Goal: Task Accomplishment & Management: Complete application form

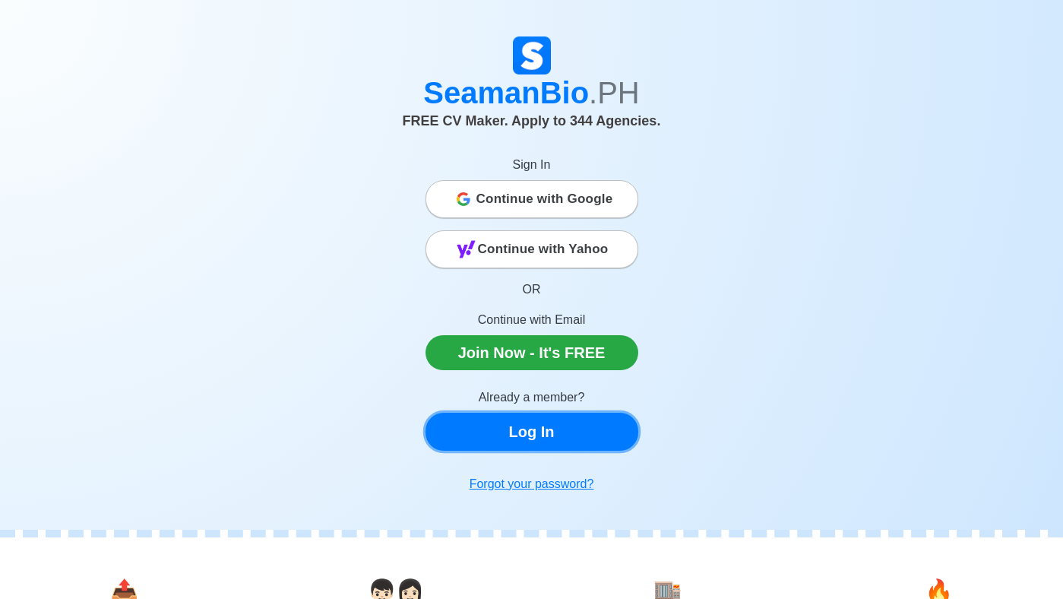
click at [518, 438] on link "Log In" at bounding box center [531, 432] width 213 height 38
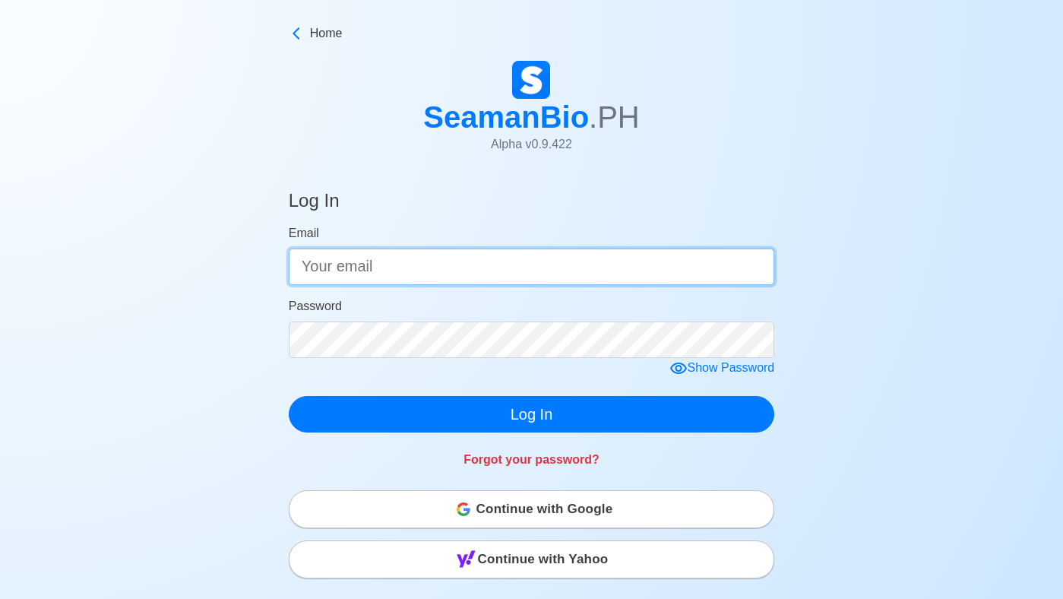
click at [385, 265] on input "Email" at bounding box center [532, 266] width 486 height 36
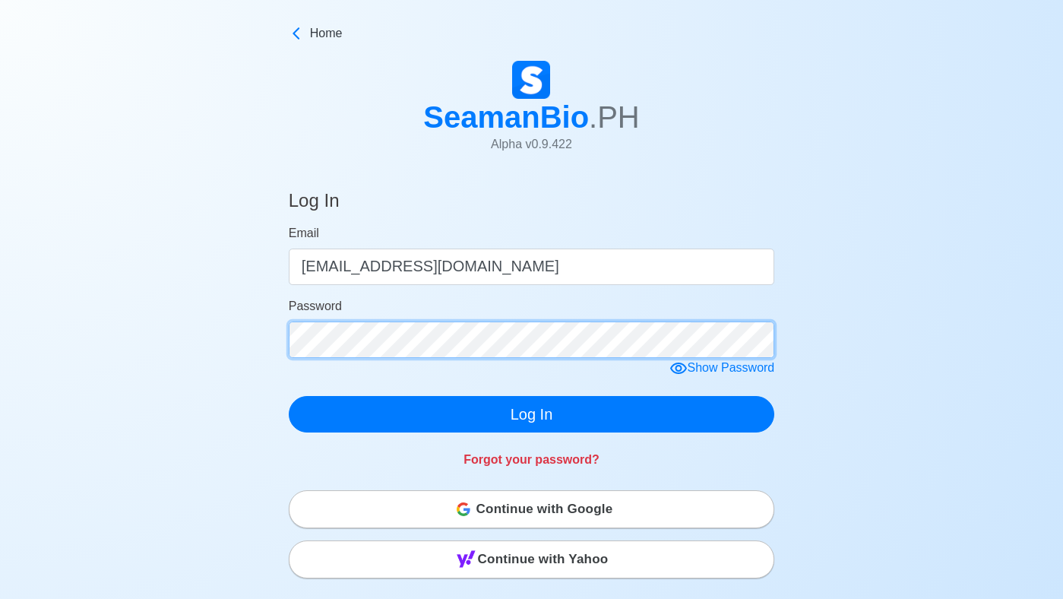
click button "Log In" at bounding box center [532, 414] width 486 height 36
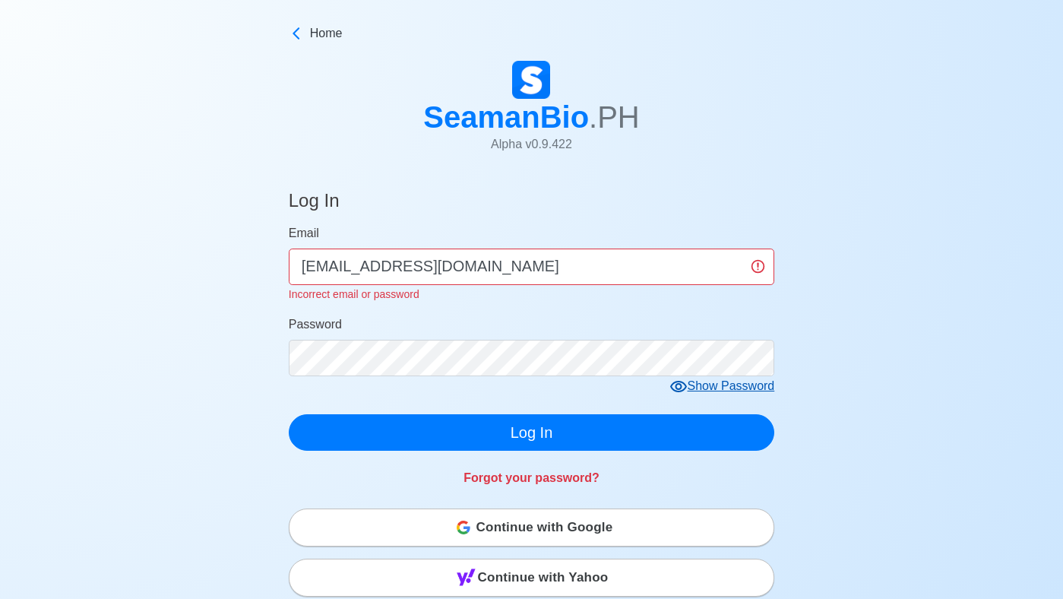
click at [675, 391] on icon at bounding box center [678, 386] width 17 height 11
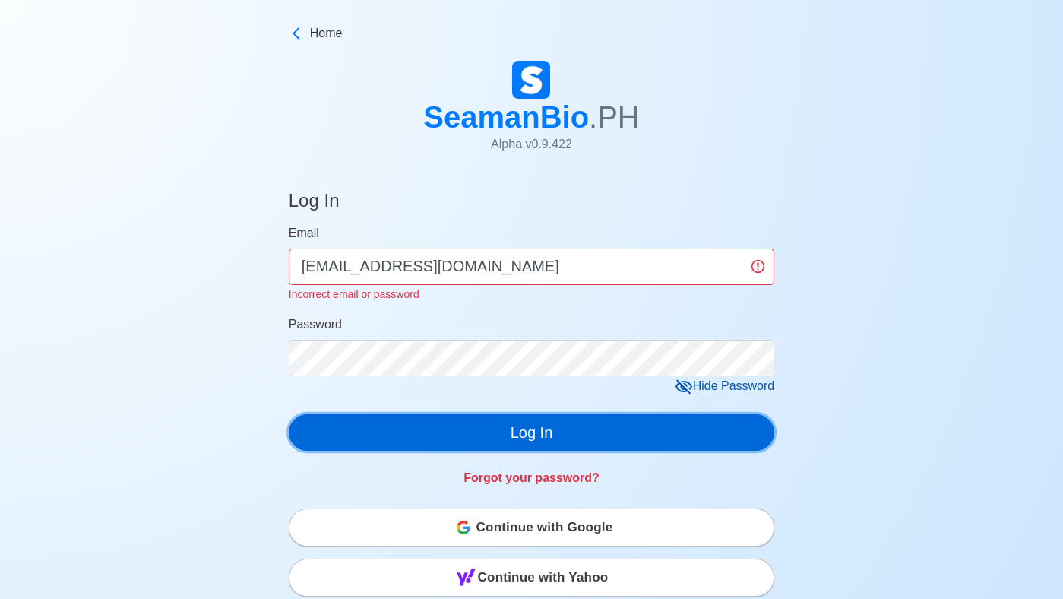
click at [546, 437] on button "Log In" at bounding box center [532, 432] width 486 height 36
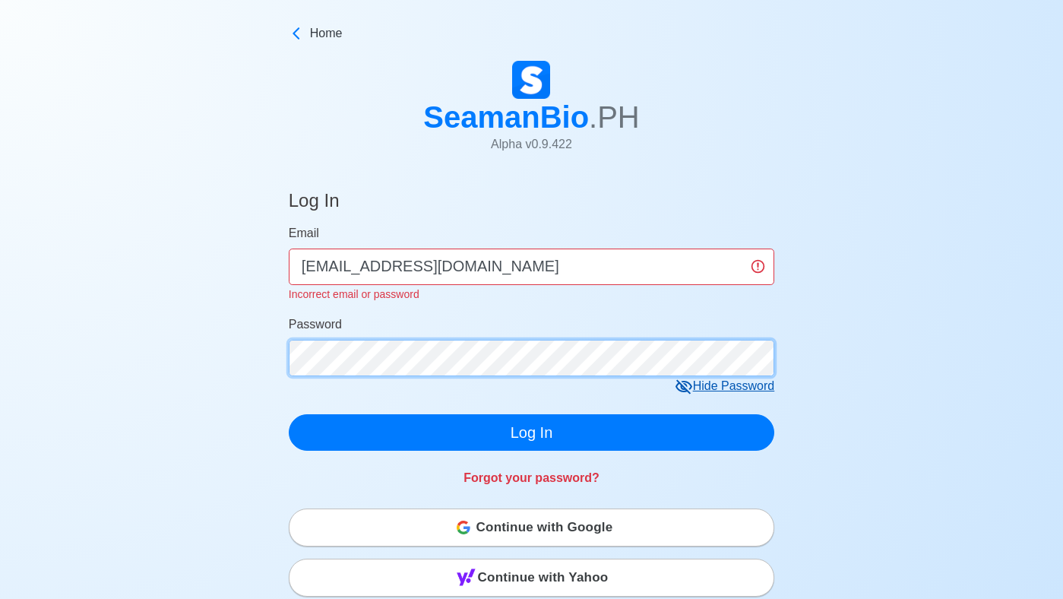
click button "Log In" at bounding box center [532, 432] width 486 height 36
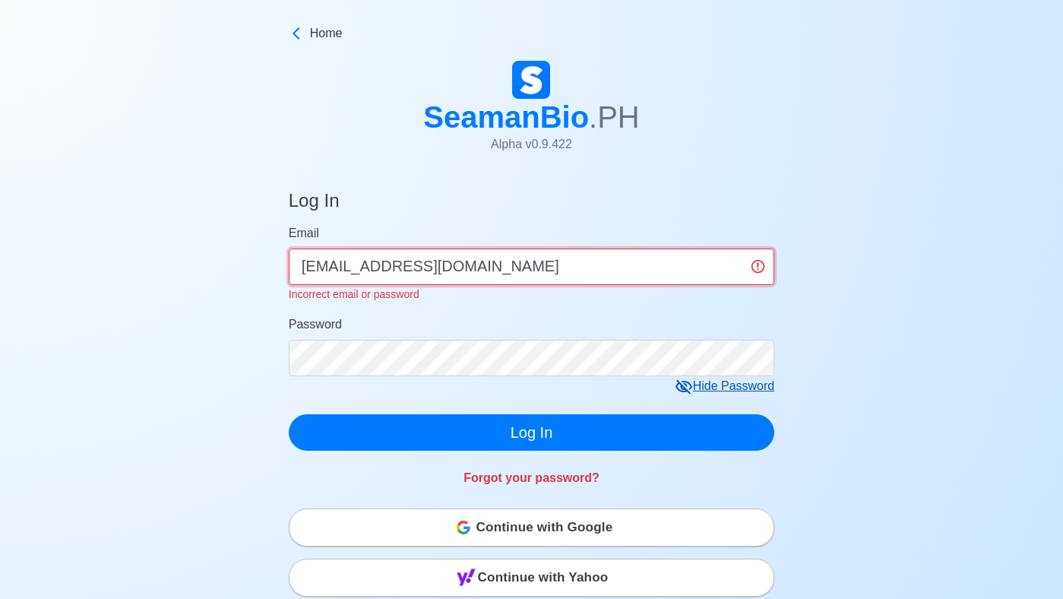
click at [517, 261] on input "[EMAIL_ADDRESS][DOMAIN_NAME]" at bounding box center [532, 266] width 486 height 36
type input "a"
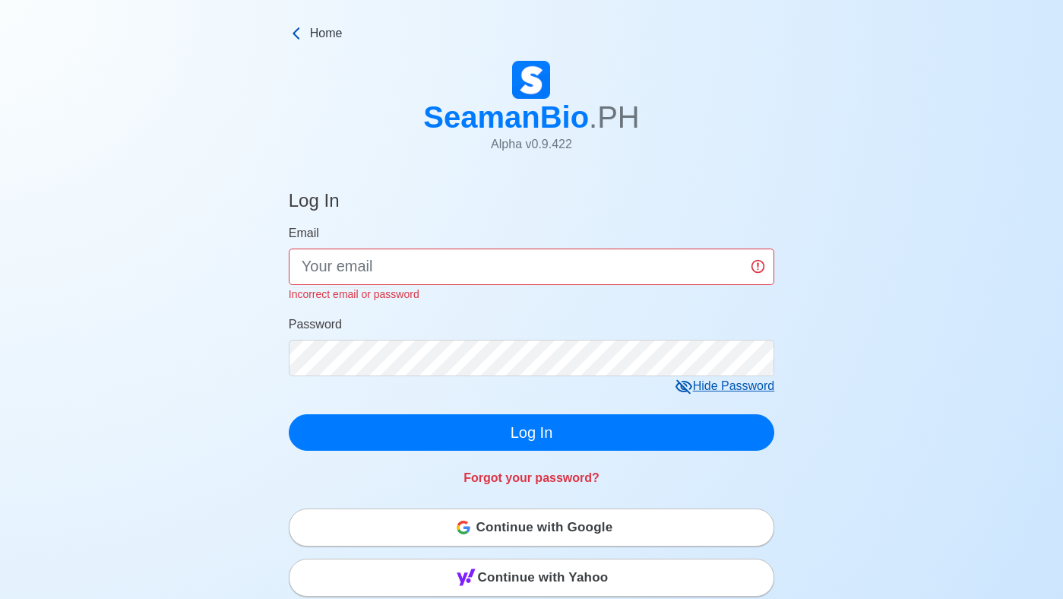
click at [310, 31] on span "Home" at bounding box center [326, 33] width 33 height 18
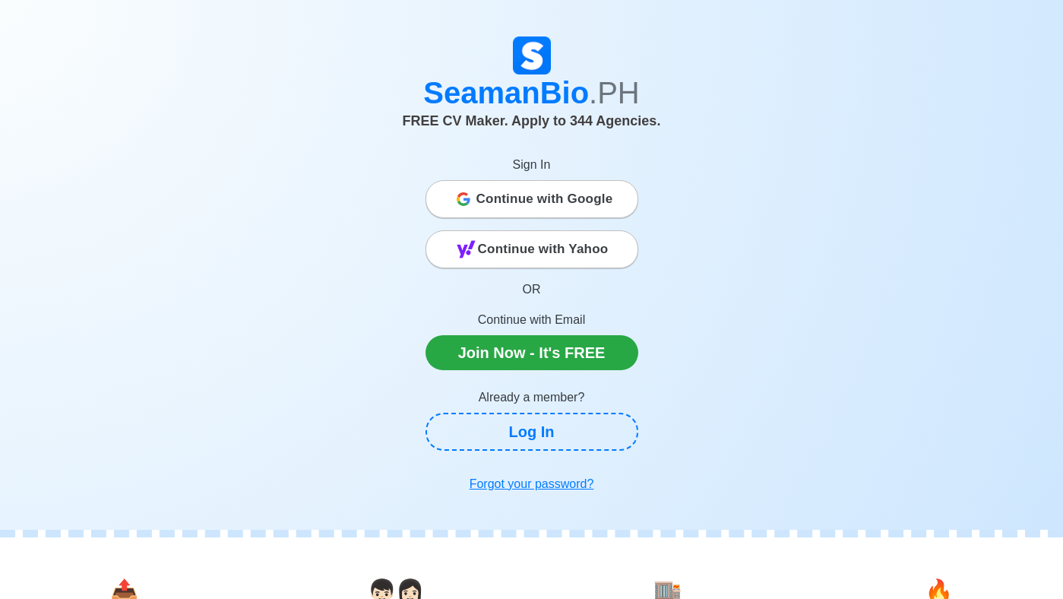
click at [517, 201] on span "Continue with Google" at bounding box center [544, 199] width 137 height 30
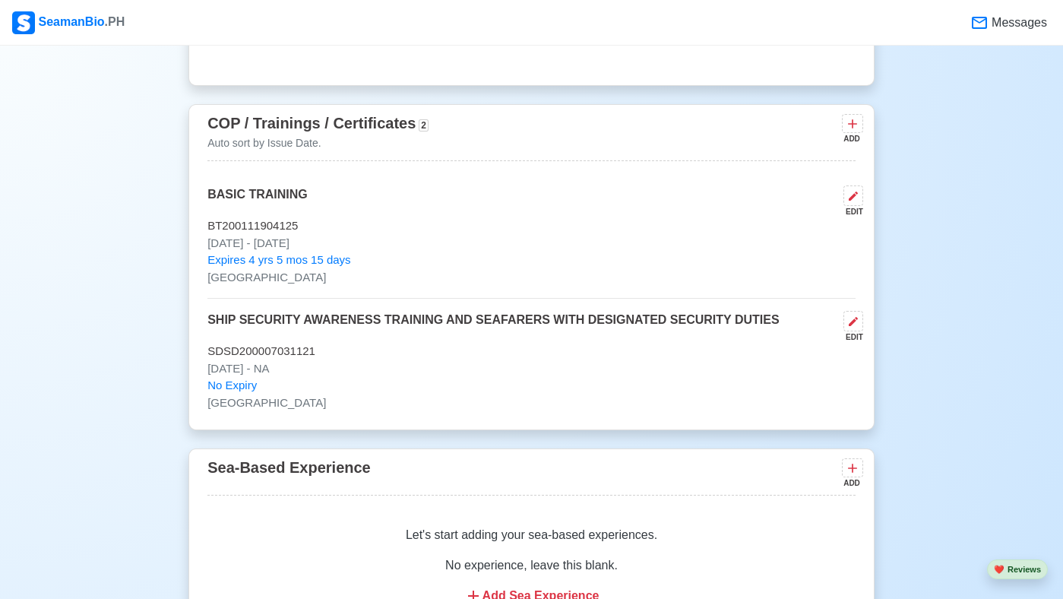
scroll to position [1671, 0]
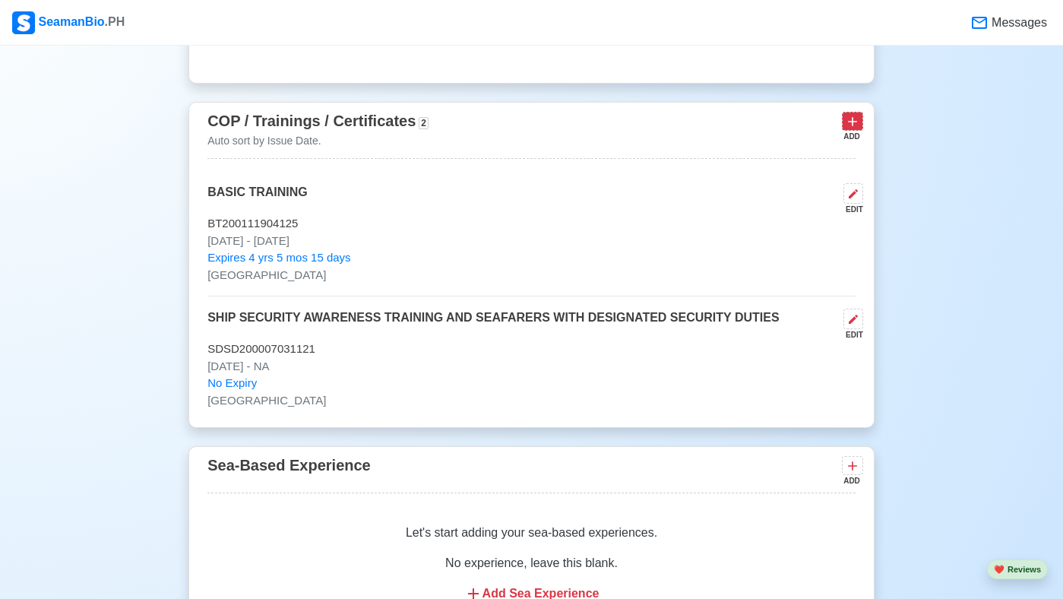
click at [855, 129] on icon at bounding box center [852, 121] width 15 height 15
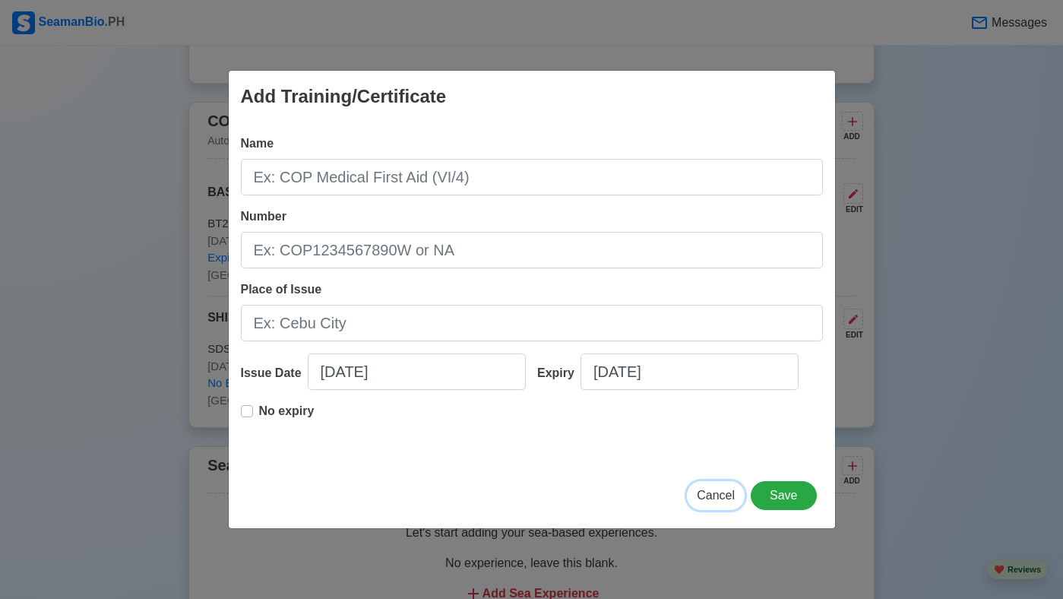
click at [715, 498] on span "Cancel" at bounding box center [716, 495] width 38 height 13
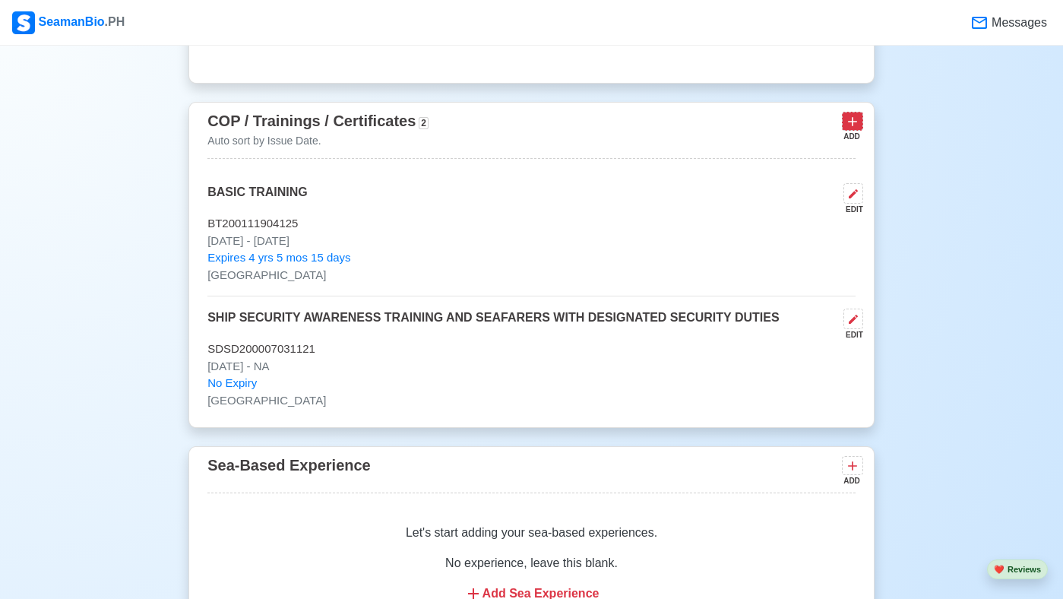
click at [847, 129] on icon at bounding box center [852, 121] width 15 height 15
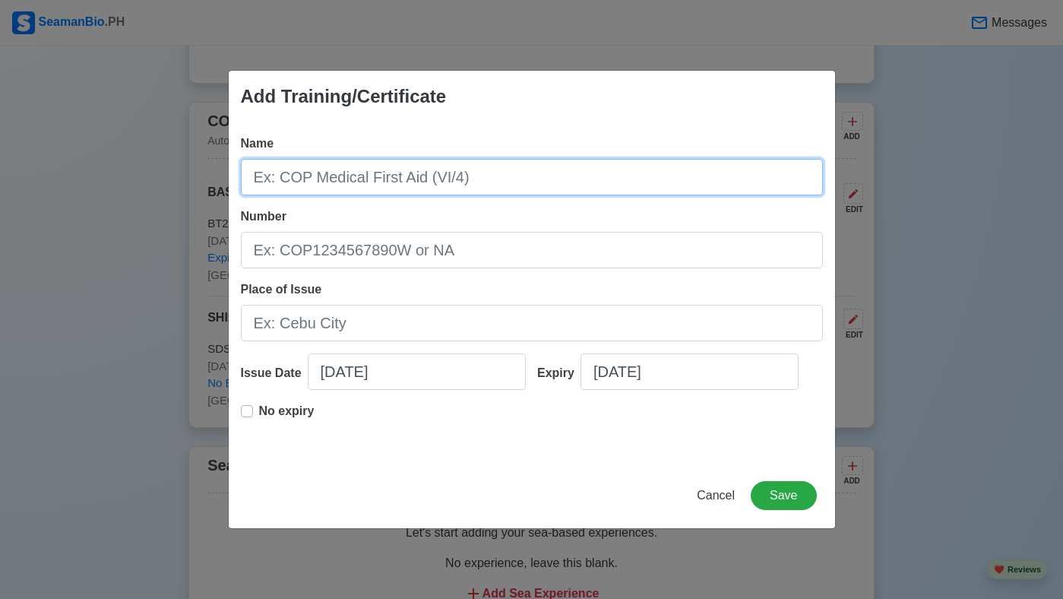
click at [642, 185] on input "Name" at bounding box center [532, 177] width 582 height 36
type input "SURVIVAL CRAFT AND RESCUE BOAT OTHER THAN FAST RESCUE BOAT"
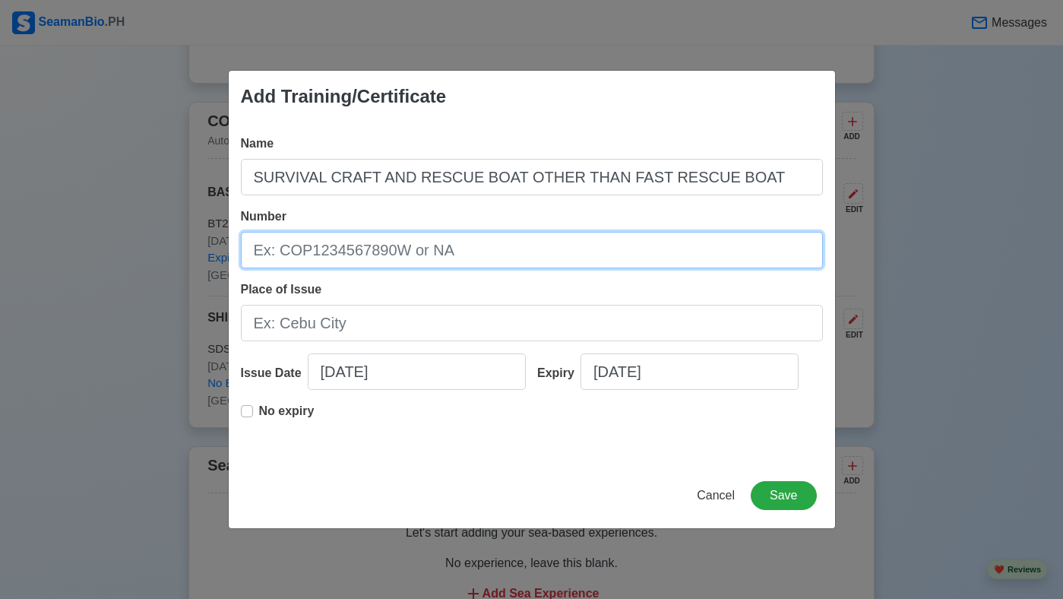
click at [451, 262] on input "Number" at bounding box center [532, 250] width 582 height 36
type input "SCRB200033270025"
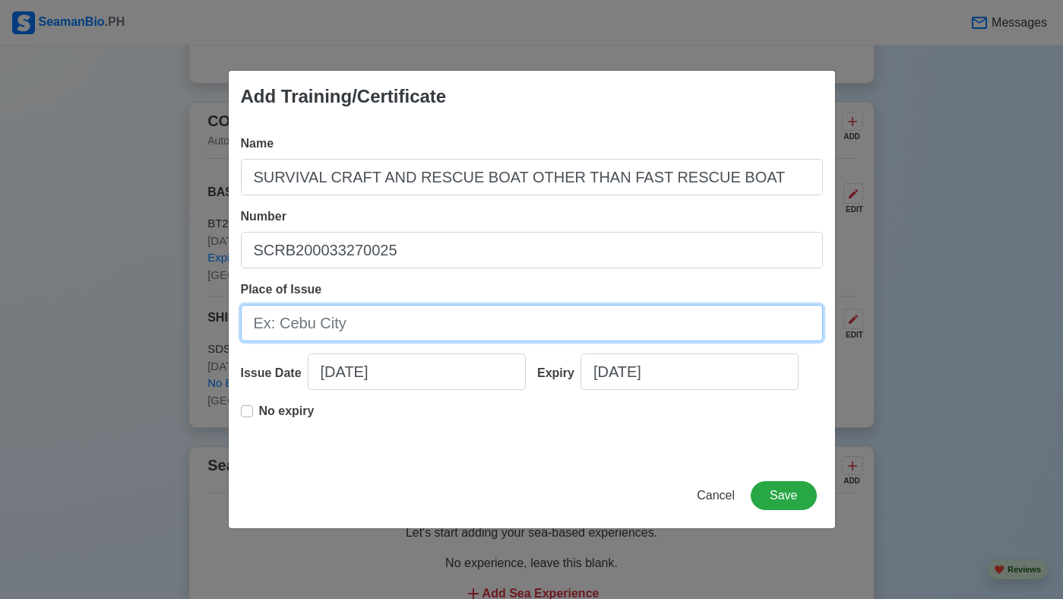
click at [419, 337] on input "Place of Issue" at bounding box center [532, 323] width 582 height 36
type input "[GEOGRAPHIC_DATA]"
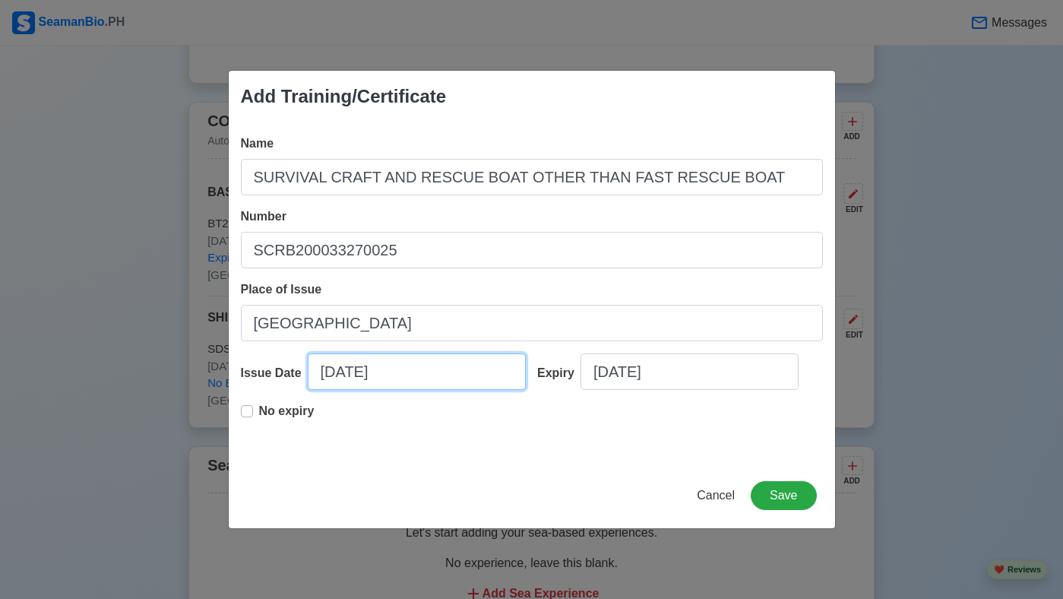
click at [339, 375] on input "09/25/2025" at bounding box center [417, 371] width 218 height 36
select select "****"
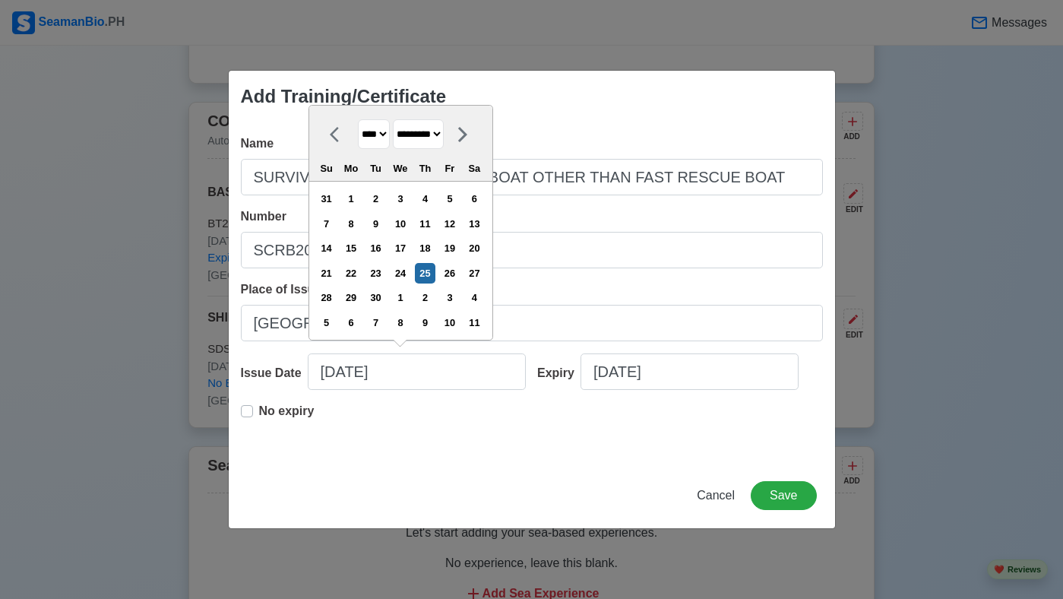
click at [444, 136] on select "******* ******** ***** ***** *** **** **** ****** ********* ******* ******** **…" at bounding box center [418, 134] width 51 height 30
select select "*****"
click at [399, 119] on select "******* ******** ***** ***** *** **** **** ****** ********* ******* ******** **…" at bounding box center [418, 134] width 51 height 30
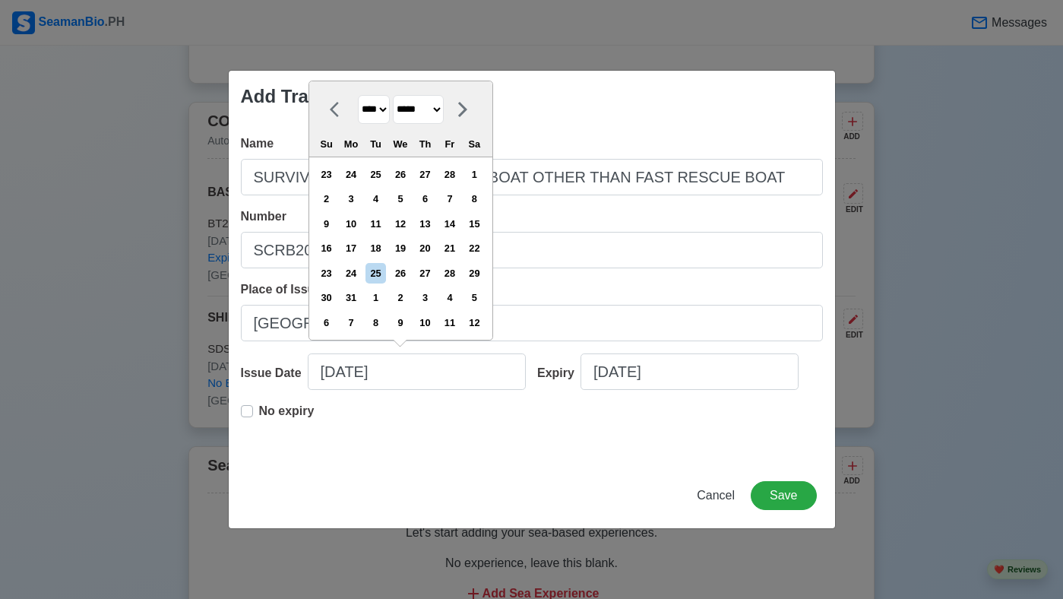
click at [389, 110] on select "**** **** **** **** **** **** **** **** **** **** **** **** **** **** **** ****…" at bounding box center [374, 110] width 32 height 30
click at [460, 274] on div "28" at bounding box center [449, 273] width 21 height 21
type input "03/28/2025"
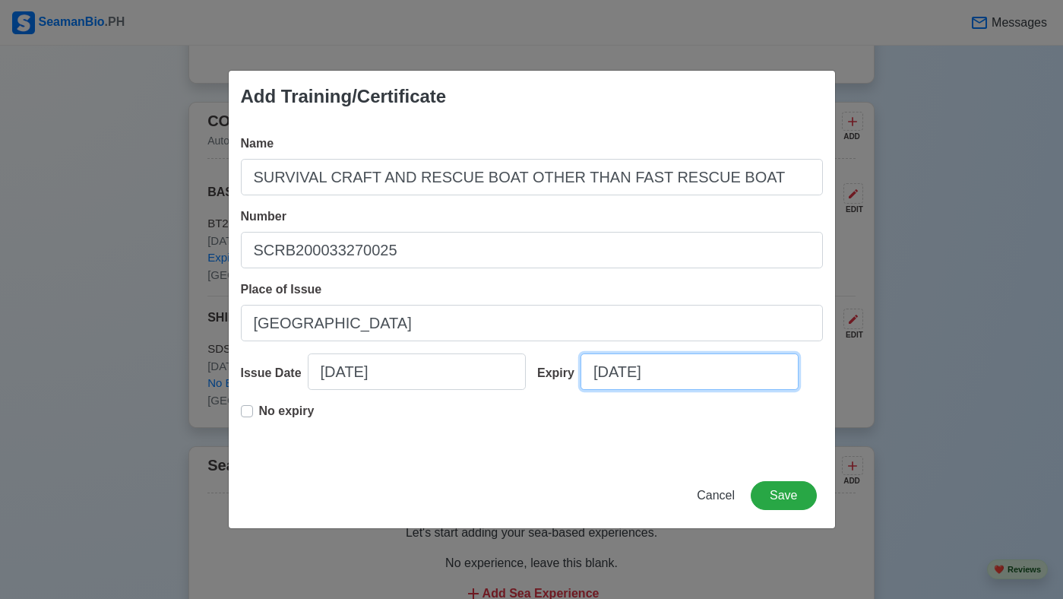
click at [678, 374] on input "09/25/2025" at bounding box center [689, 371] width 218 height 36
select select "****"
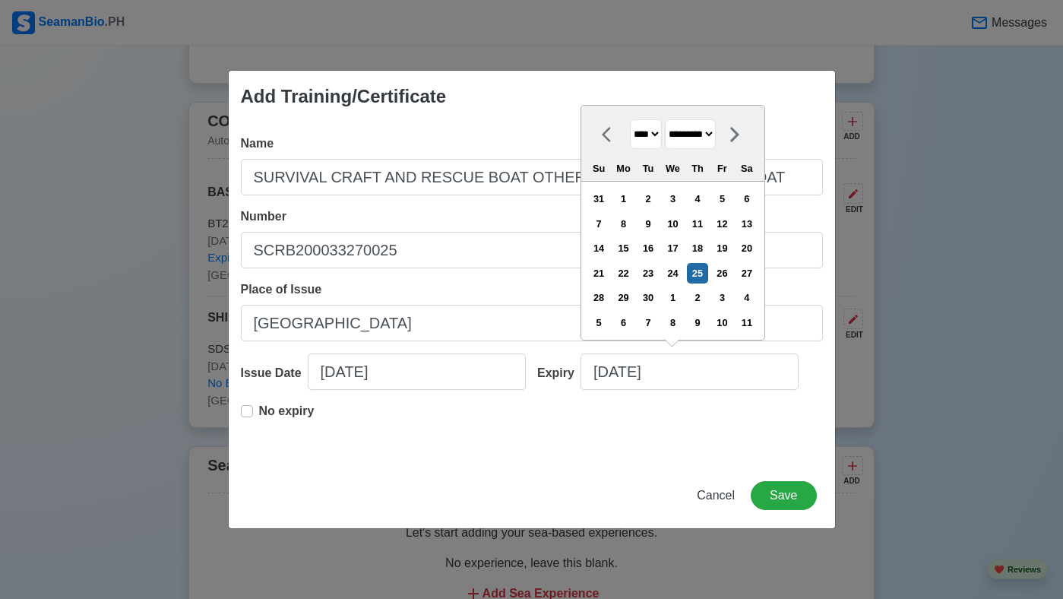
click at [716, 134] on select "******* ******** ***** ***** *** **** **** ****** ********* ******* ******** **…" at bounding box center [690, 134] width 51 height 30
select select "*****"
click at [672, 119] on select "******* ******** ***** ***** *** **** **** ****** ********* ******* ******** **…" at bounding box center [690, 134] width 51 height 30
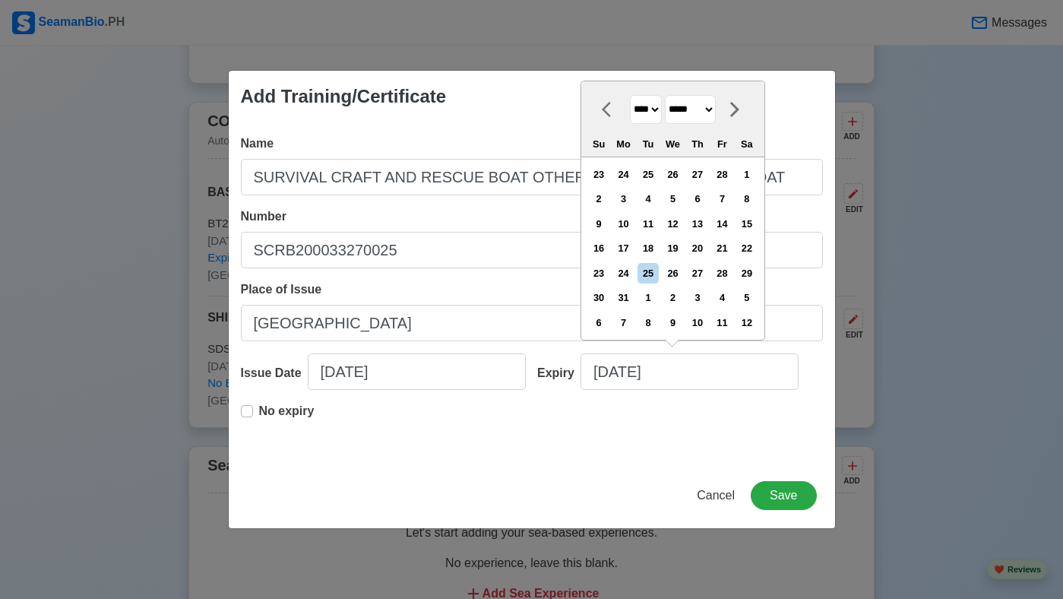
click at [660, 112] on select "**** **** **** **** **** **** **** **** **** **** **** **** **** **** **** ****…" at bounding box center [646, 110] width 32 height 30
select select "****"
click at [630, 95] on select "**** **** **** **** **** **** **** **** **** **** **** **** **** **** **** ****…" at bounding box center [646, 110] width 32 height 30
click at [707, 277] on div "28" at bounding box center [697, 273] width 21 height 21
type input "03/28/2030"
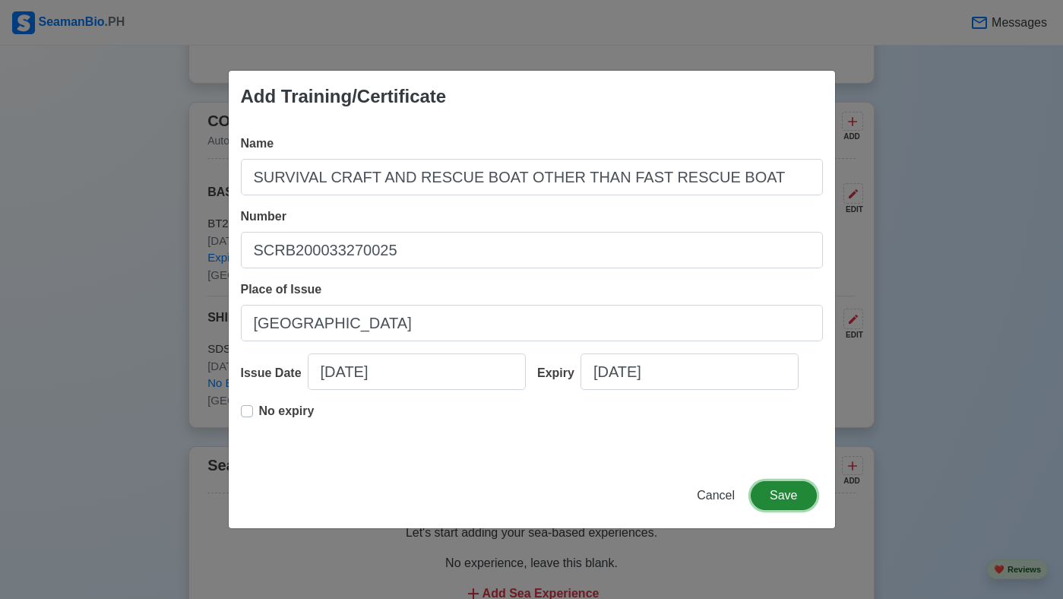
click at [789, 500] on button "Save" at bounding box center [783, 495] width 65 height 29
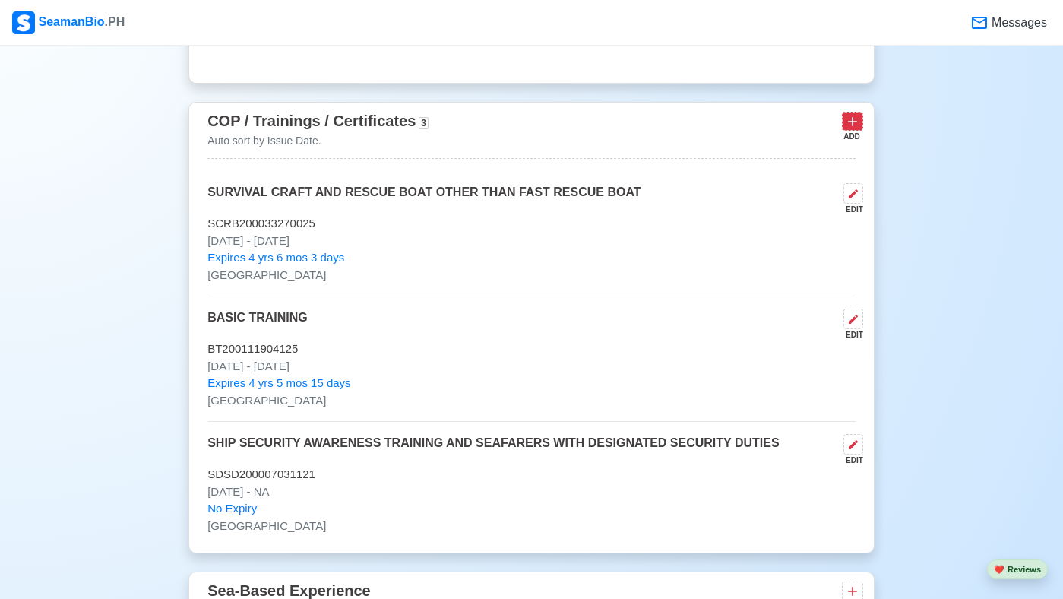
click at [856, 129] on icon at bounding box center [852, 121] width 15 height 15
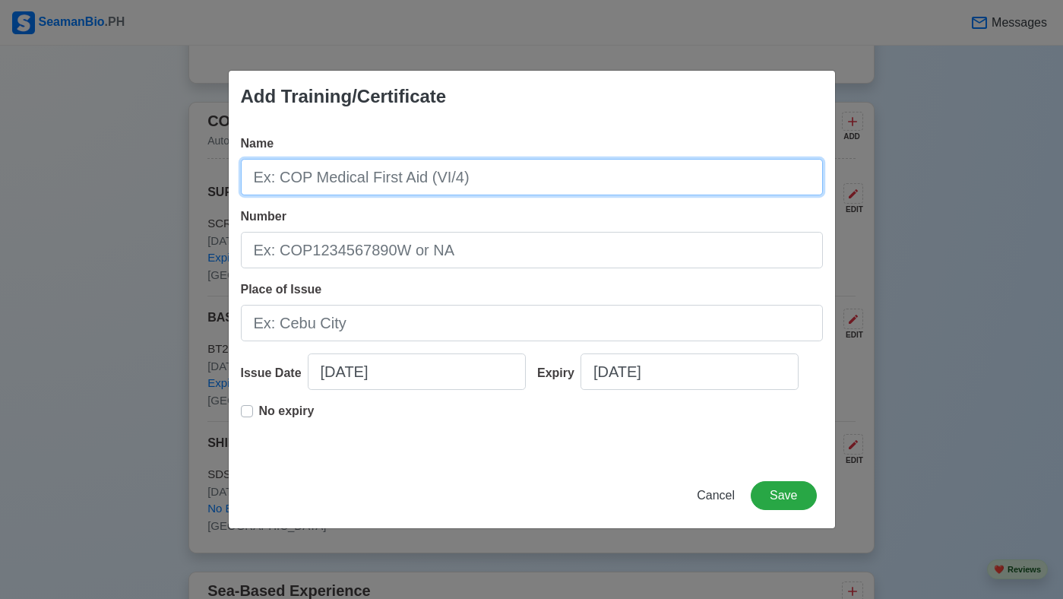
click at [647, 183] on input "Name" at bounding box center [532, 177] width 582 height 36
type input "NAVIGATION"
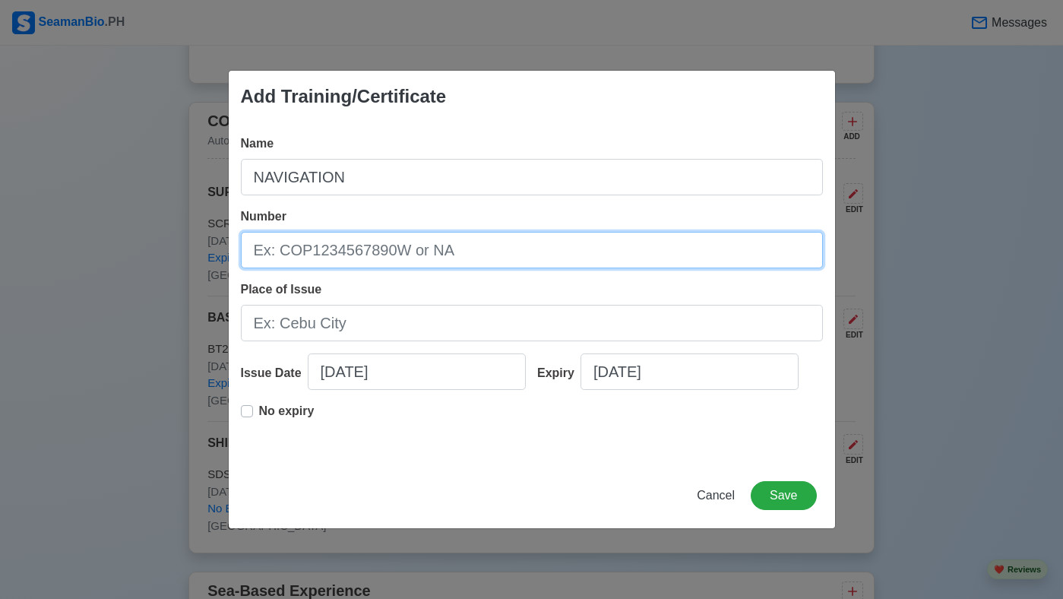
click at [470, 248] on input "Number" at bounding box center [532, 250] width 582 height 36
type input "[US_VEHICLE_IDENTIFICATION_NUMBER]"
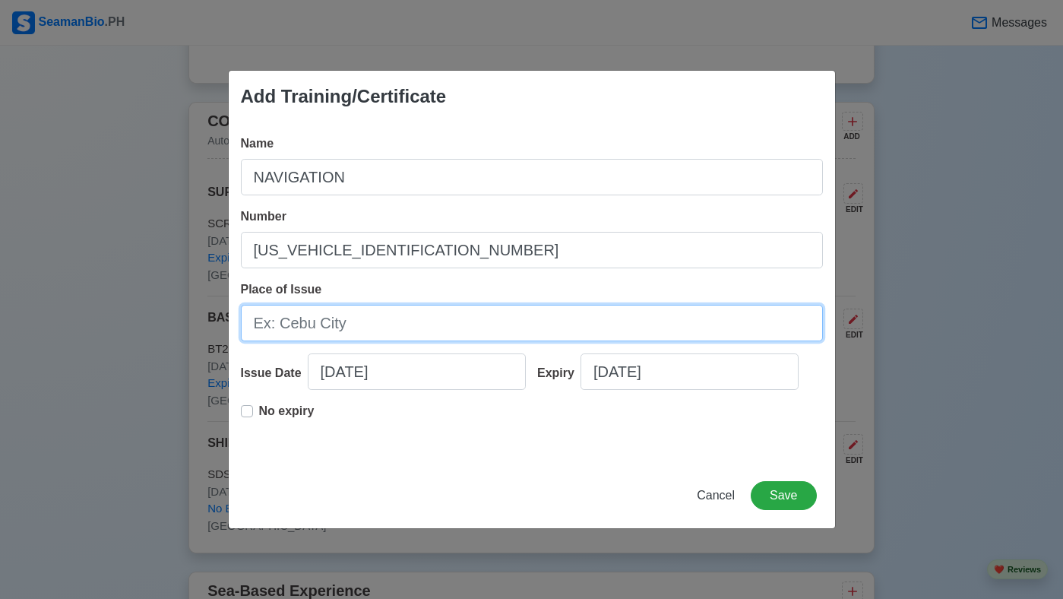
click at [428, 327] on input "Place of Issue" at bounding box center [532, 323] width 582 height 36
type input "[GEOGRAPHIC_DATA]"
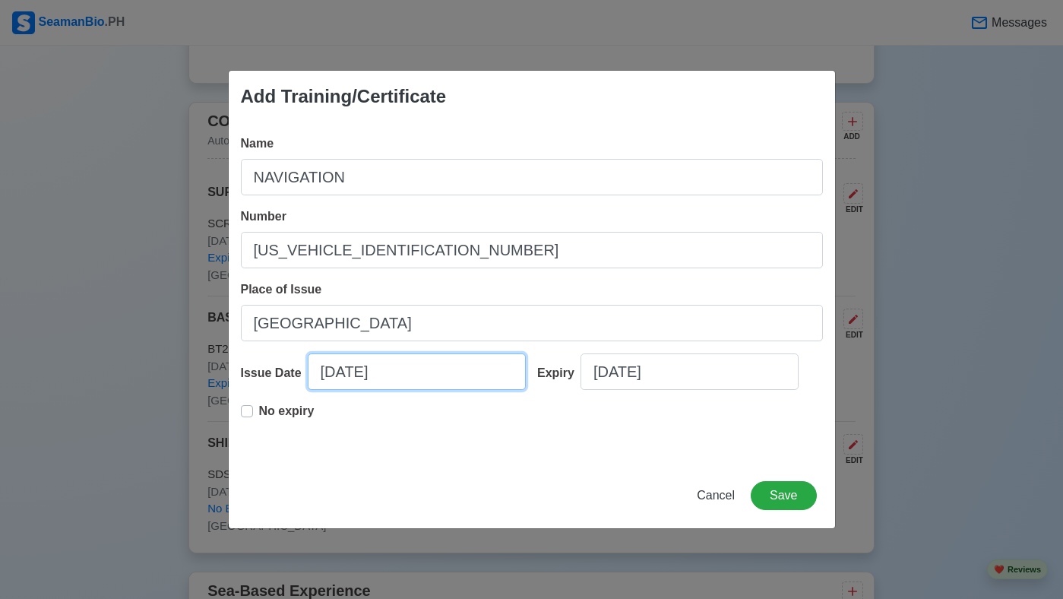
select select "****"
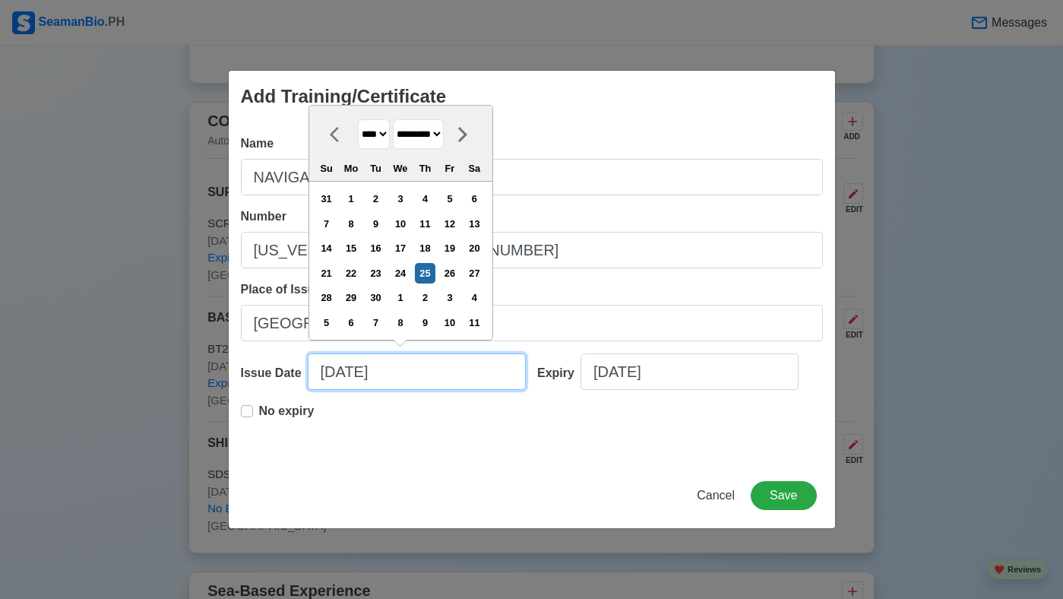
click at [339, 375] on input "09/25/2025" at bounding box center [417, 371] width 218 height 36
click at [444, 132] on select "******* ******** ***** ***** *** **** **** ****** ********* ******* ******** **…" at bounding box center [418, 134] width 51 height 30
select select "*****"
click at [399, 119] on select "******* ******** ***** ***** *** **** **** ****** ********* ******* ******** **…" at bounding box center [418, 134] width 51 height 30
click at [386, 275] on div "22" at bounding box center [375, 273] width 21 height 21
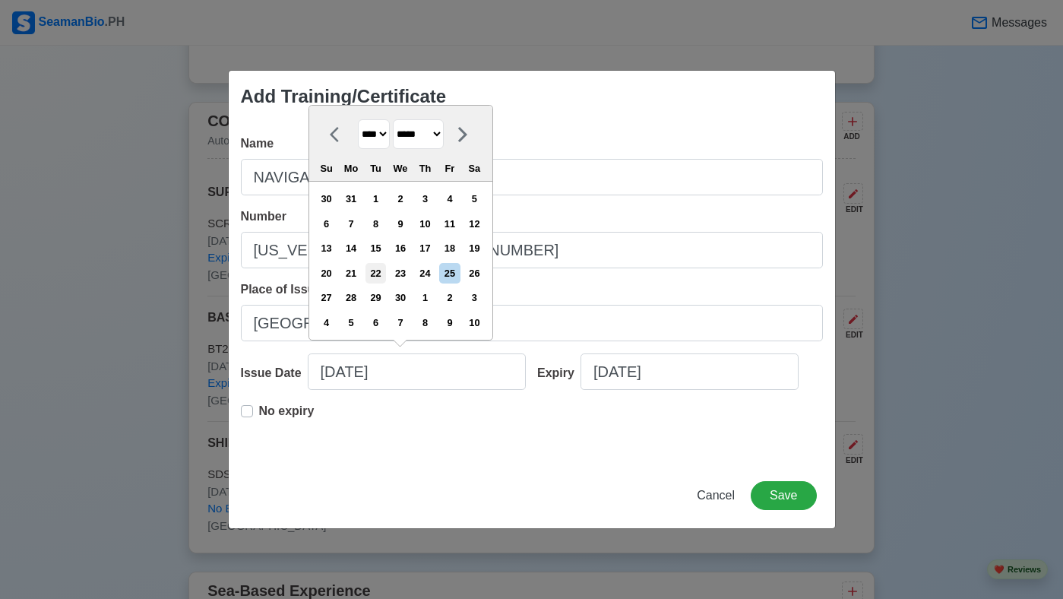
type input "04/22/2025"
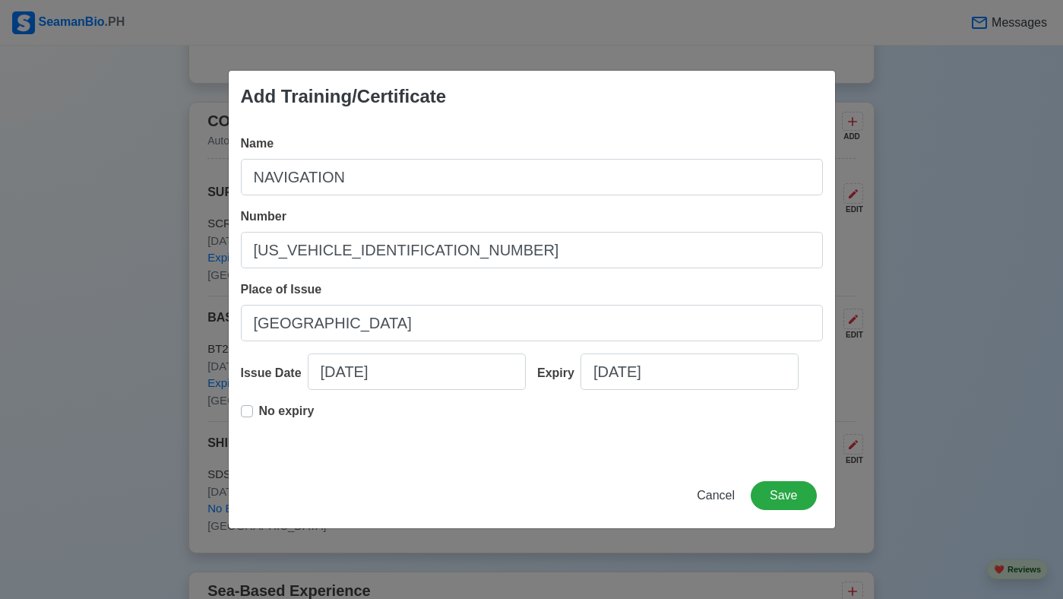
click at [259, 410] on label "No expiry" at bounding box center [286, 417] width 55 height 30
type input "04/22/2025"
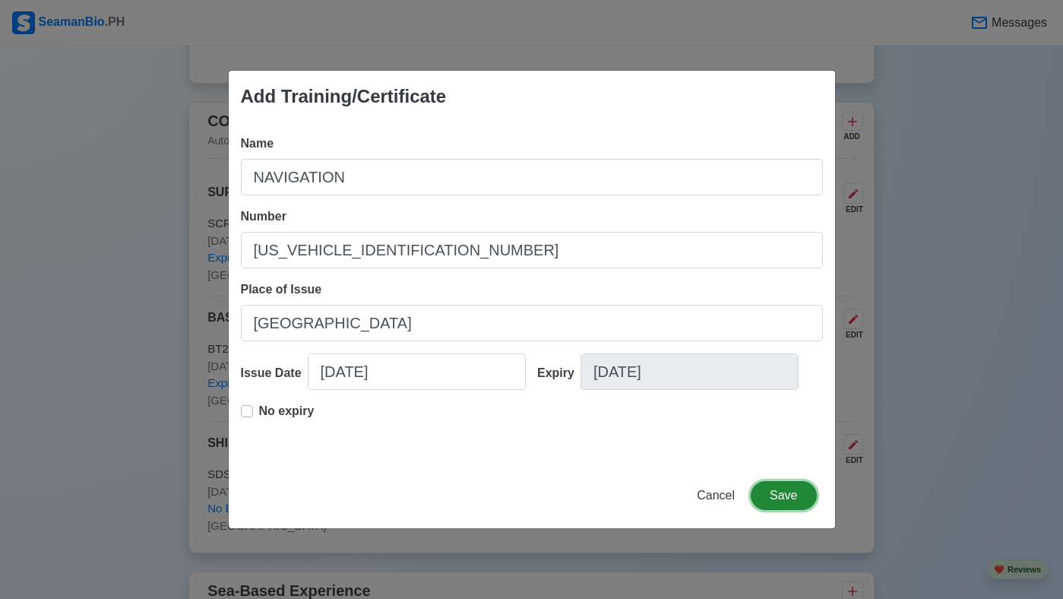
click at [778, 494] on button "Save" at bounding box center [783, 495] width 65 height 29
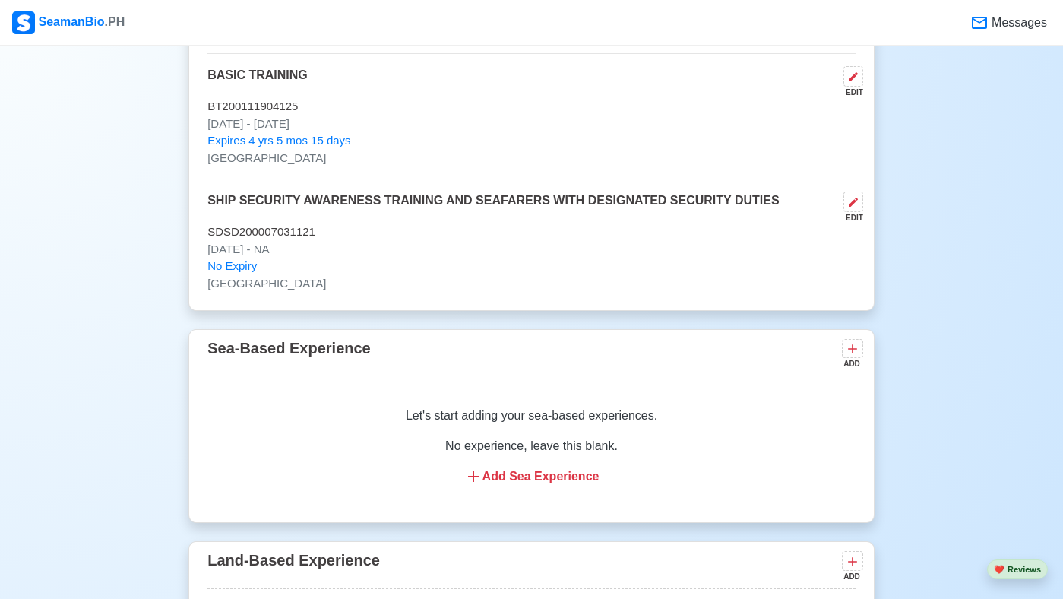
scroll to position [2067, 0]
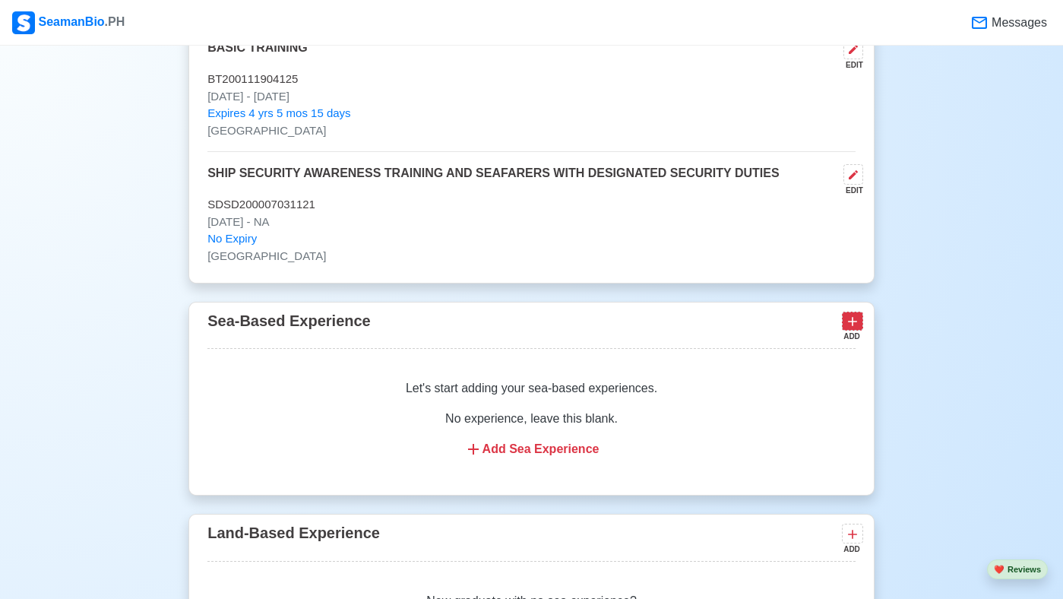
click at [855, 329] on icon at bounding box center [852, 321] width 15 height 15
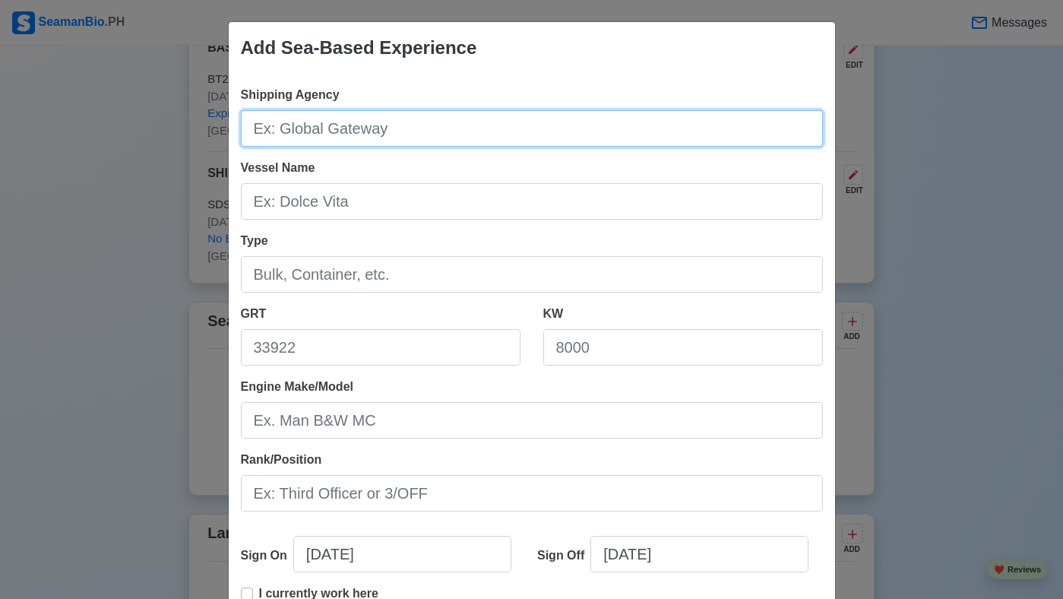
click at [378, 128] on input "Shipping Agency" at bounding box center [532, 128] width 582 height 36
type input "MEDALLION TRANSPORT INC."
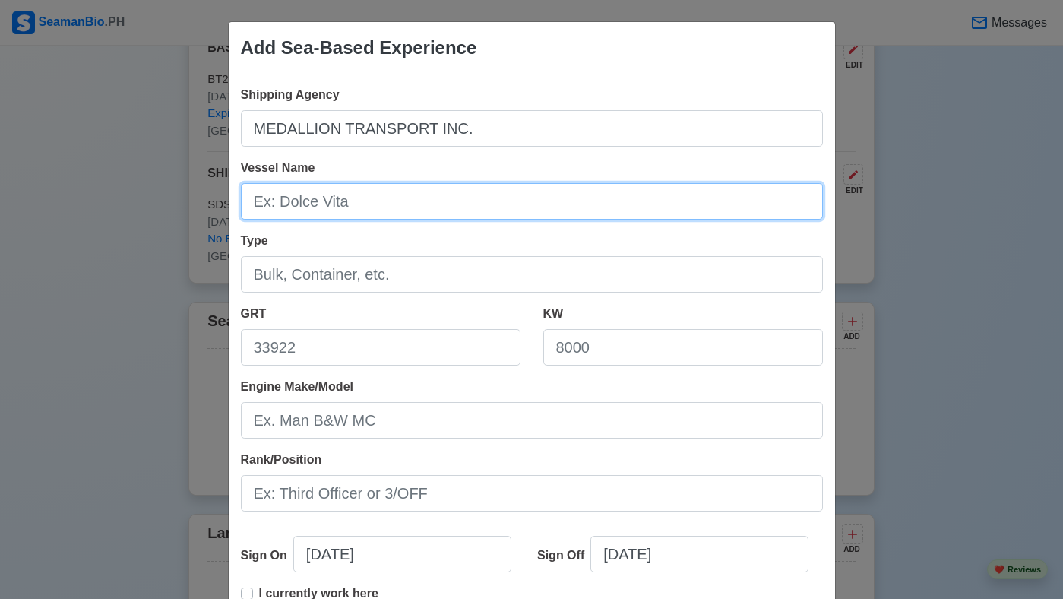
click at [362, 202] on input "Vessel Name" at bounding box center [532, 201] width 582 height 36
type input "M/V [DEMOGRAPHIC_DATA] of Consolation"
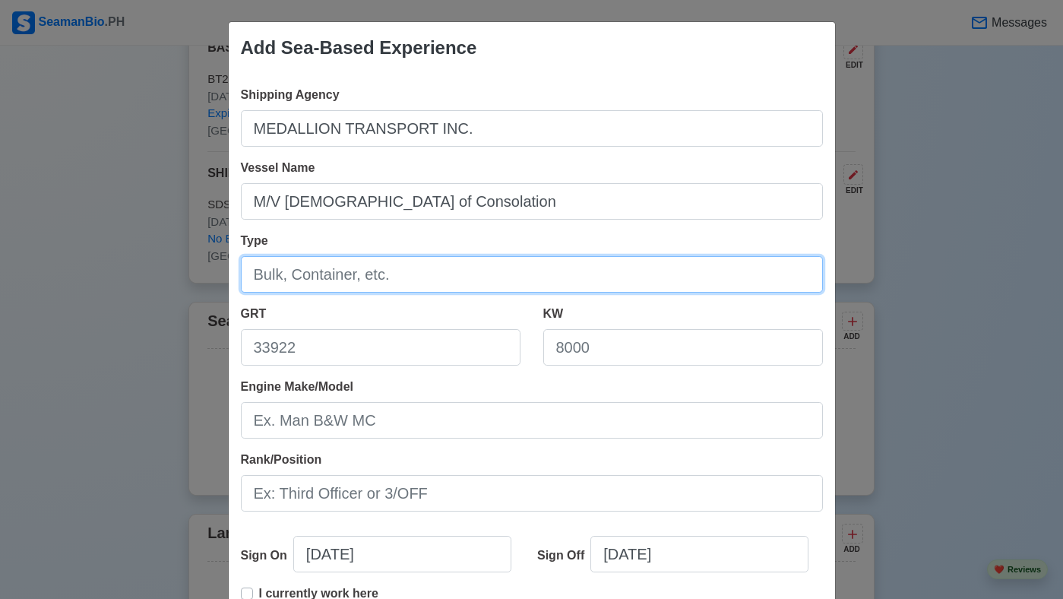
click at [339, 278] on input "Type" at bounding box center [532, 274] width 582 height 36
type input "GENERAL CARGO SHIP"
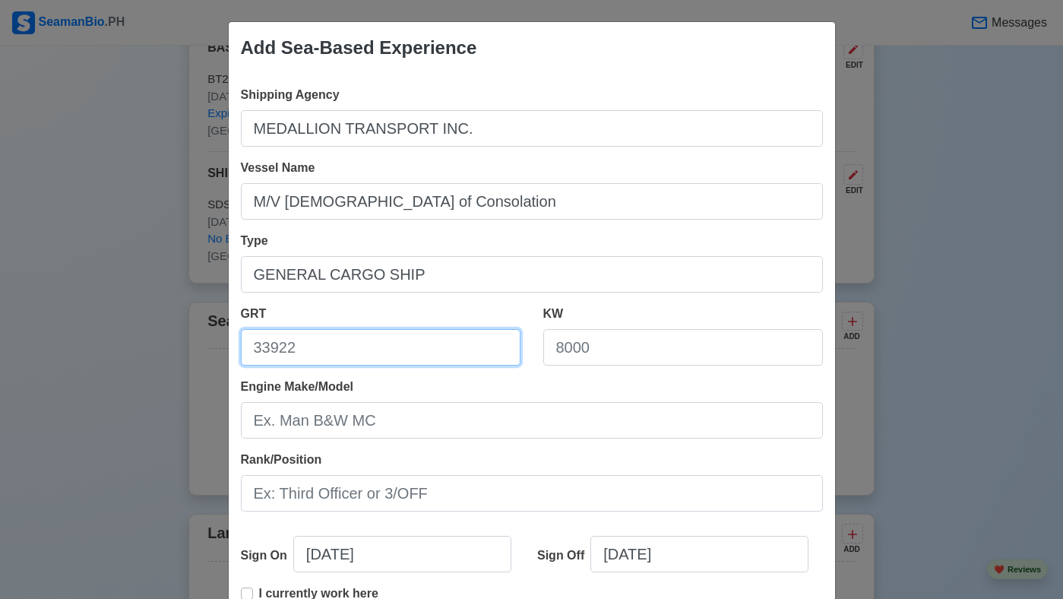
click at [299, 351] on input "GRT" at bounding box center [381, 347] width 280 height 36
type input "912.73"
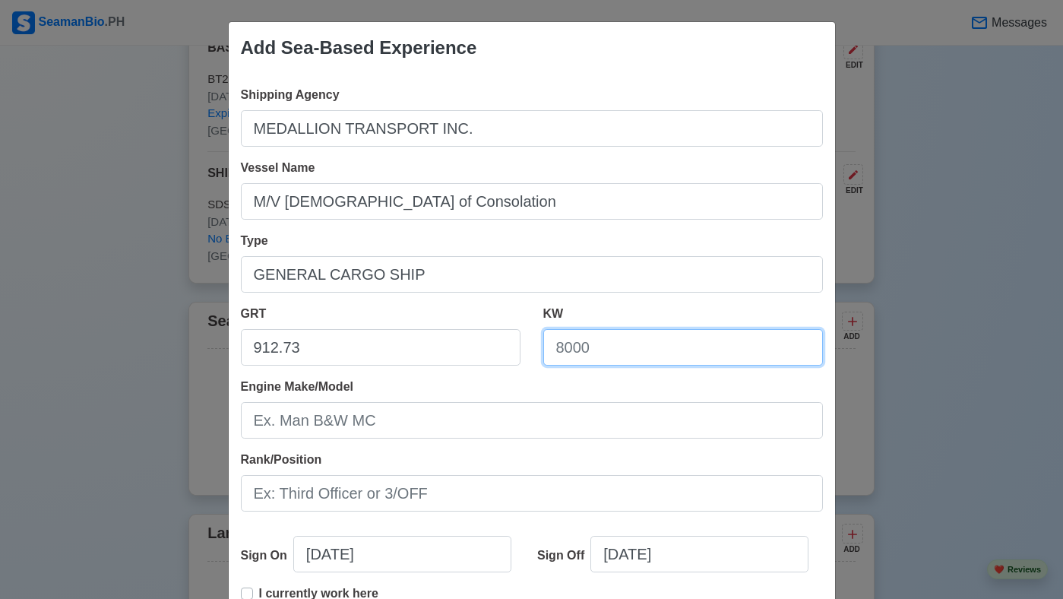
click at [609, 354] on input "KW" at bounding box center [683, 347] width 280 height 36
type input "894.85"
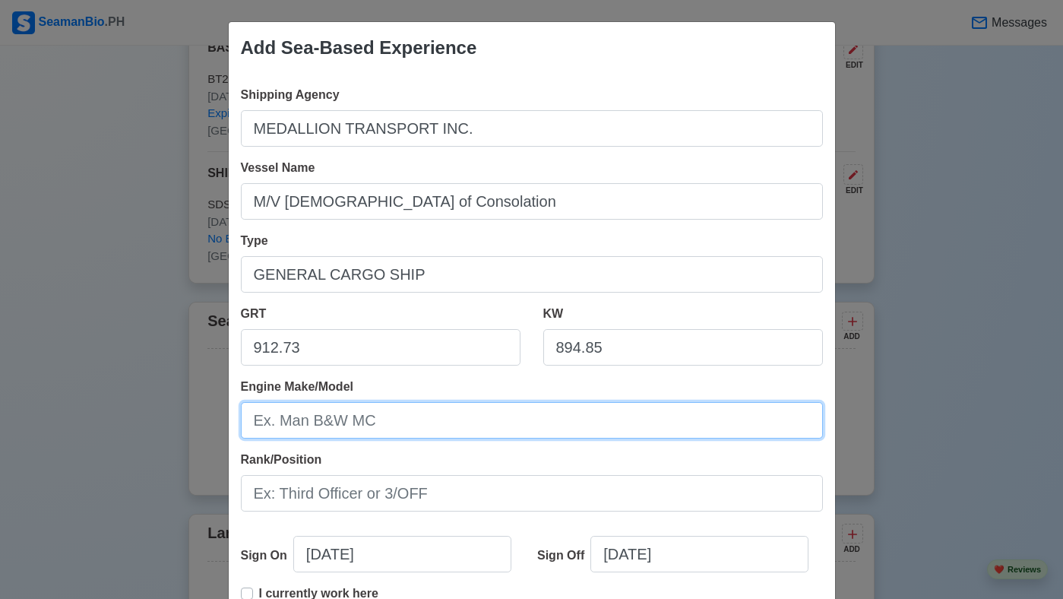
click at [505, 423] on input "Engine Make/Model" at bounding box center [532, 420] width 582 height 36
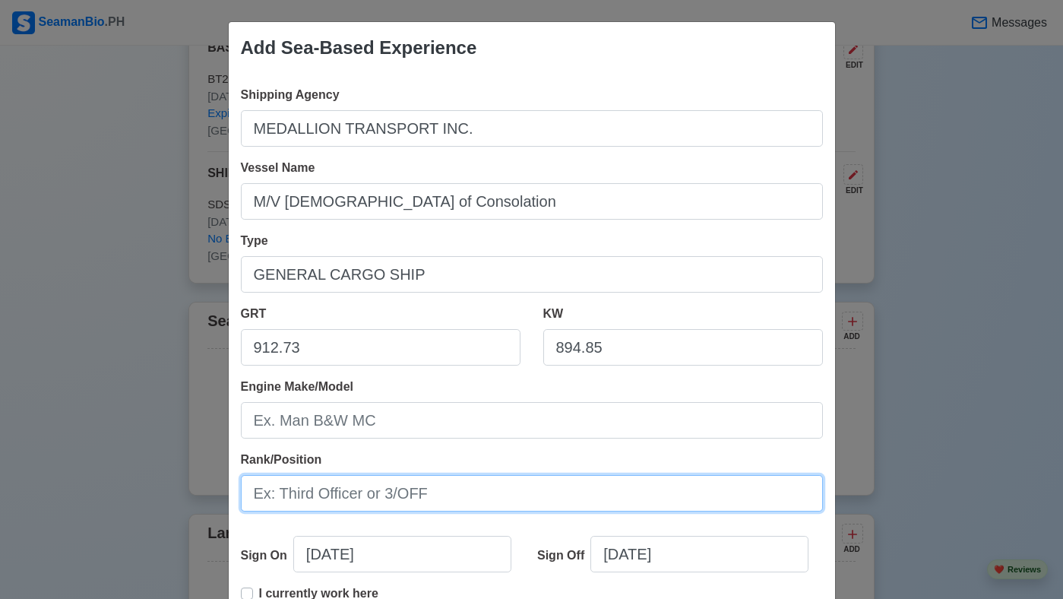
click at [444, 496] on input "Rank/Position" at bounding box center [532, 493] width 582 height 36
type input "APPRENTICE MATE"
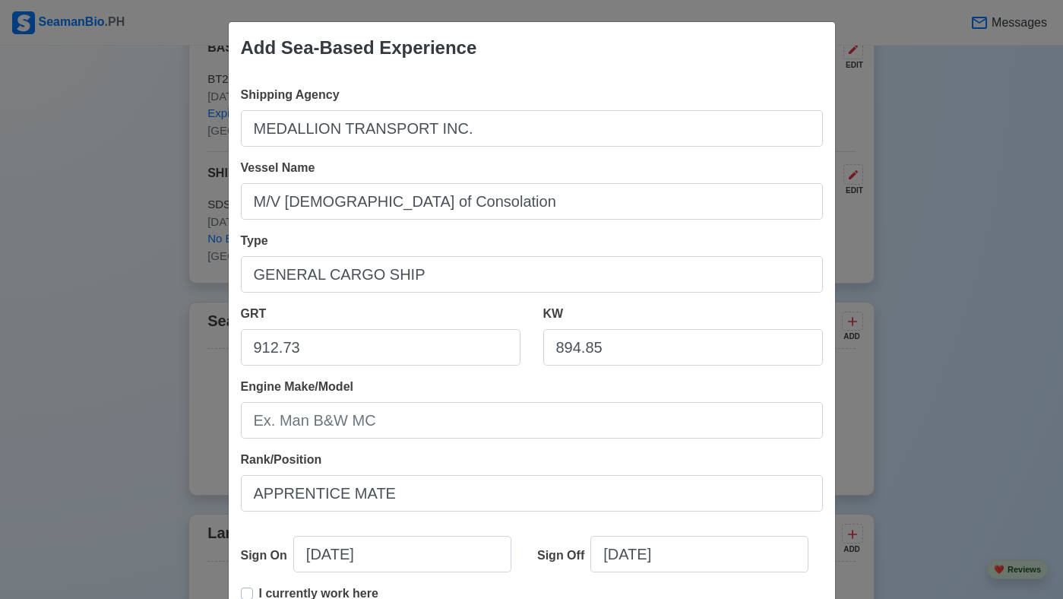
click at [802, 557] on div "Sign Off 09/25/2025" at bounding box center [674, 560] width 297 height 49
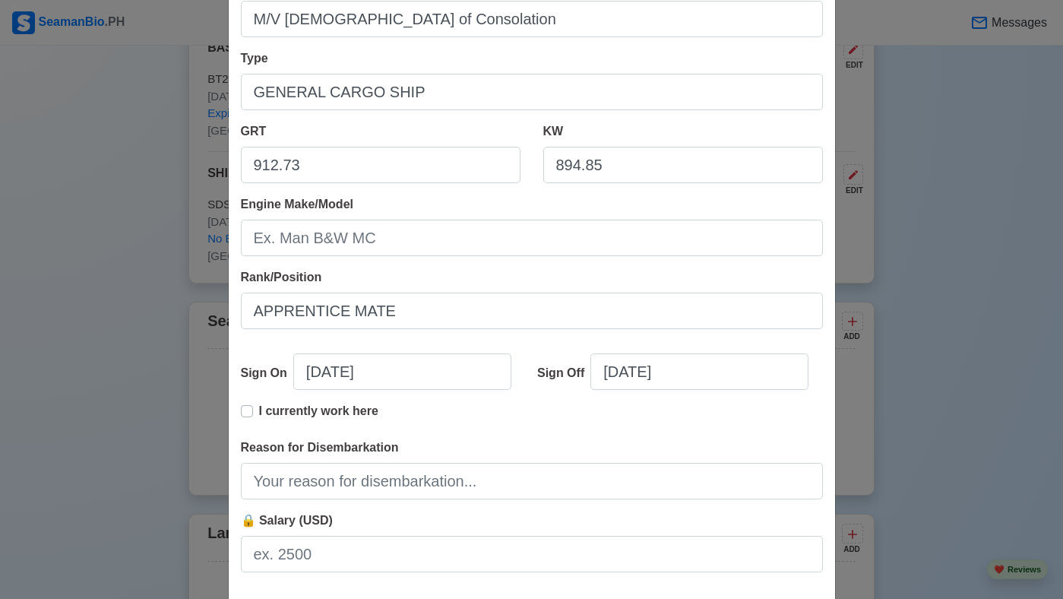
scroll to position [213, 0]
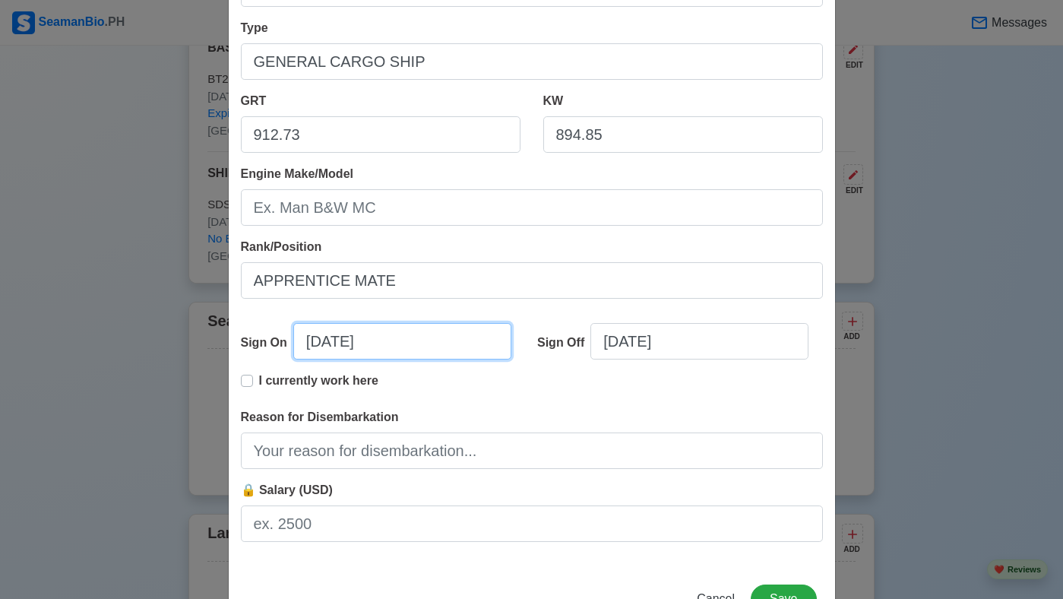
click at [321, 344] on input "09/25/2025" at bounding box center [402, 341] width 218 height 36
select select "****"
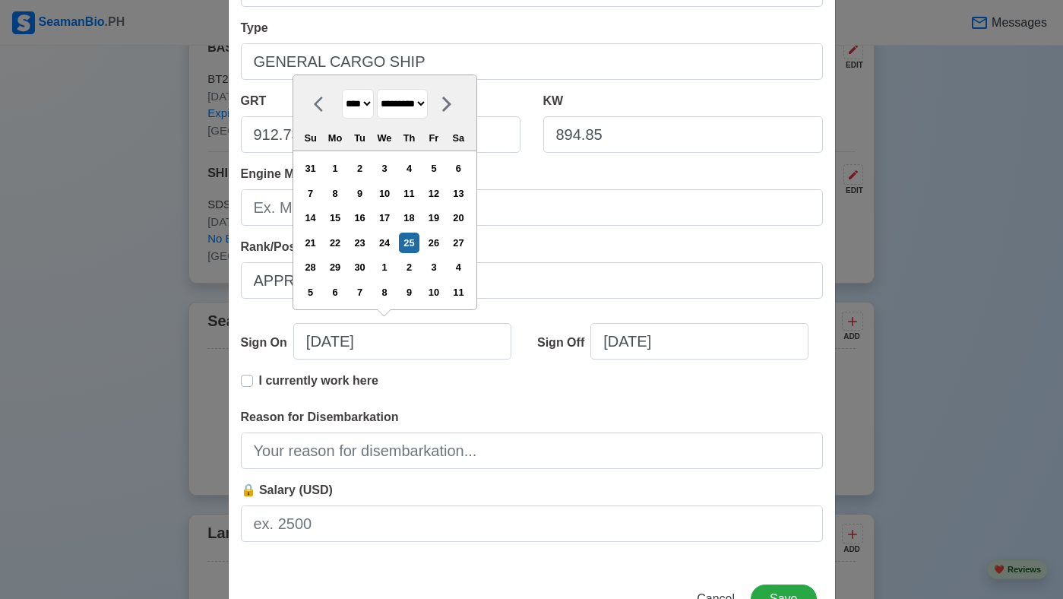
click at [428, 105] on select "******* ******** ***** ***** *** **** **** ****** ********* ******* ******** **…" at bounding box center [402, 104] width 51 height 30
select select "*******"
click at [383, 89] on select "******* ******** ***** ***** *** **** **** ****** ********* ******* ******** **…" at bounding box center [402, 104] width 51 height 30
click at [444, 169] on div "3" at bounding box center [433, 168] width 21 height 21
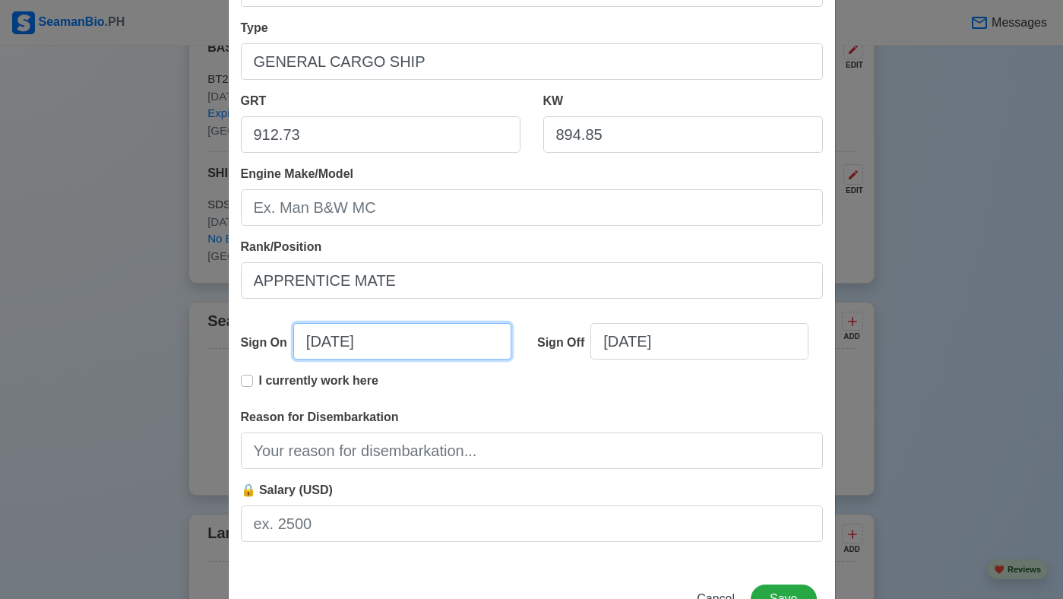
type input "10/03/2022"
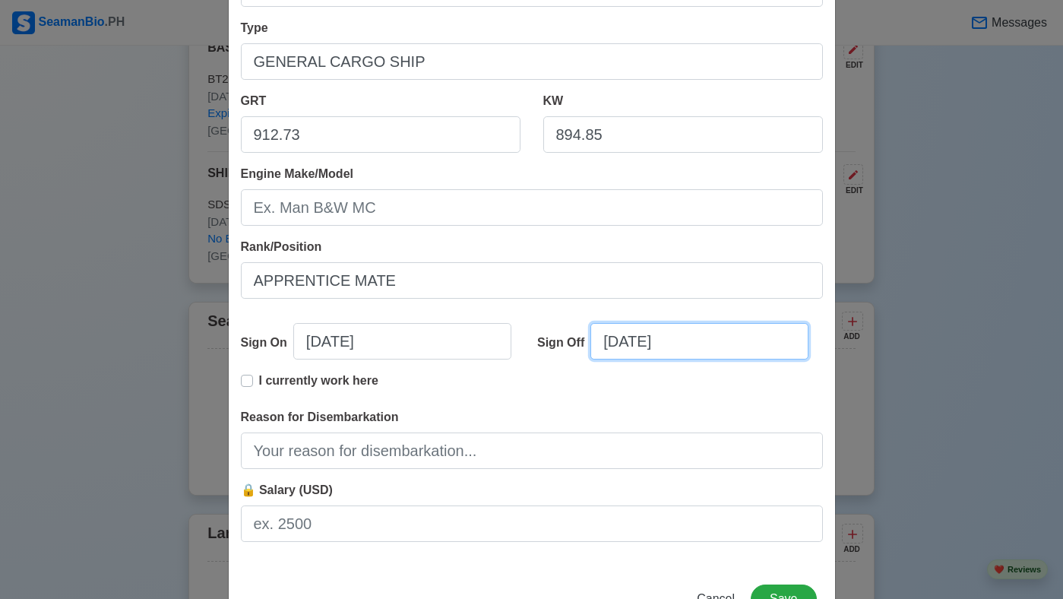
click at [624, 343] on input "09/25/2025" at bounding box center [699, 341] width 218 height 36
select select "****"
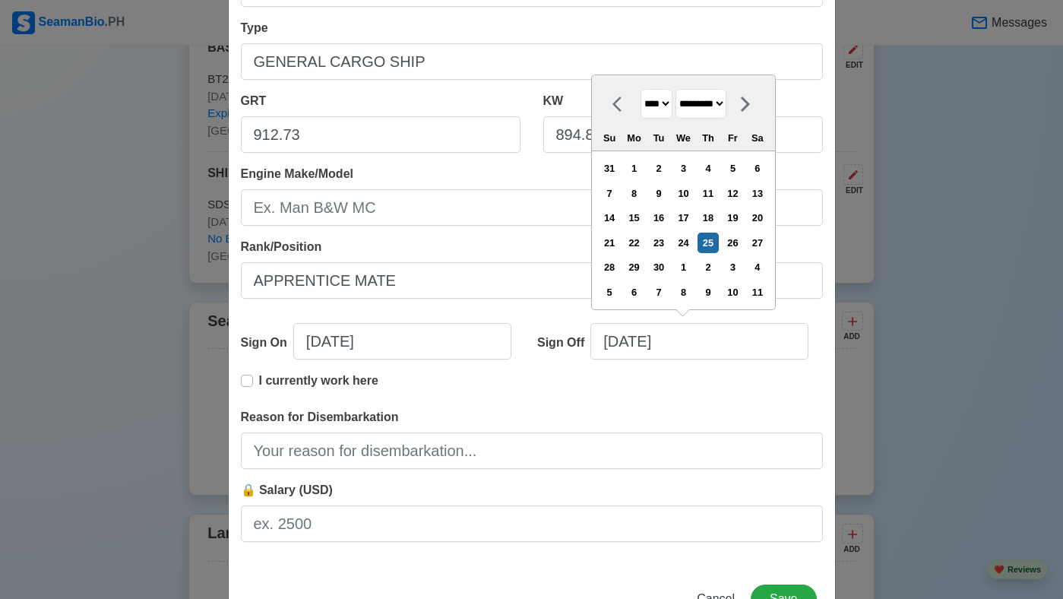
click at [726, 102] on select "******* ******** ***** ***** *** **** **** ****** ********* ******* ******** **…" at bounding box center [700, 104] width 51 height 30
select select "****"
click at [682, 89] on select "******* ******** ***** ***** *** **** **** ****** ********* ******* ******** **…" at bounding box center [700, 104] width 51 height 30
click at [642, 267] on div "30" at bounding box center [634, 267] width 21 height 21
type input "06/30/2025"
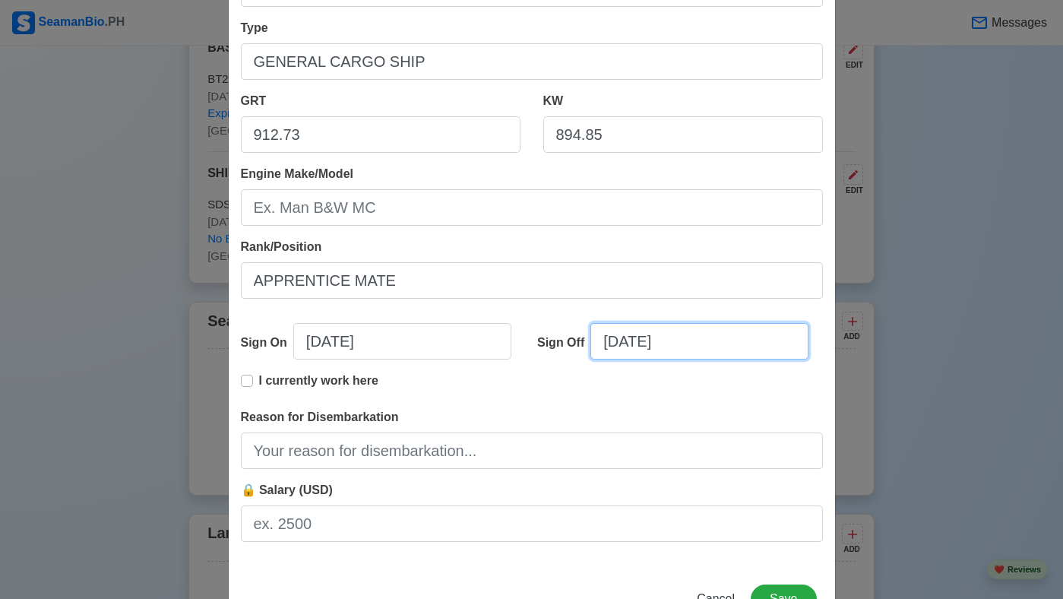
click at [699, 343] on input "06/30/2025" at bounding box center [699, 341] width 218 height 36
select select "****"
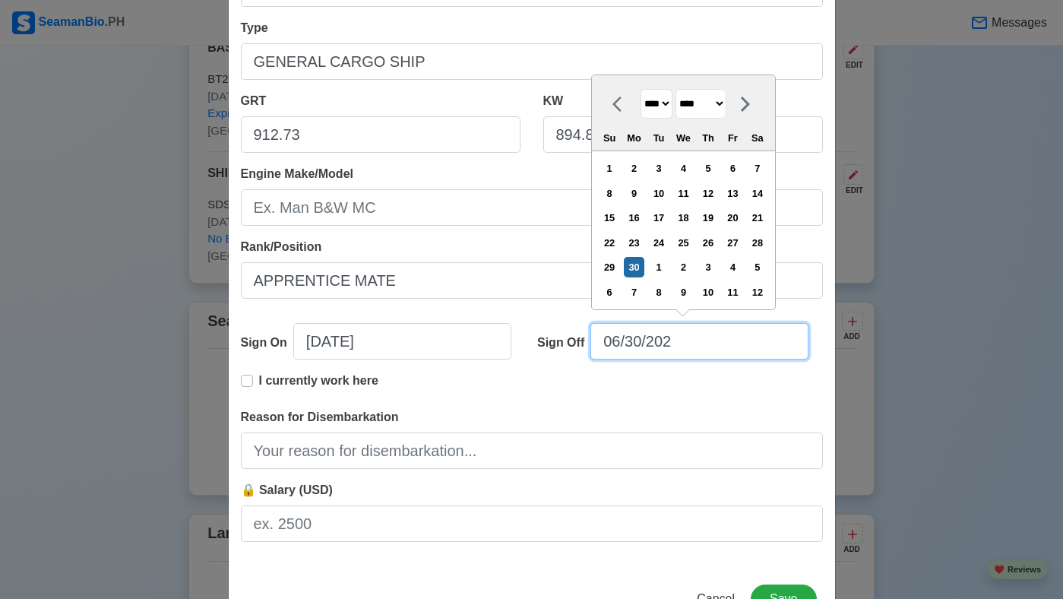
type input "06/30/2023"
select select "****"
type input "06/30/2023"
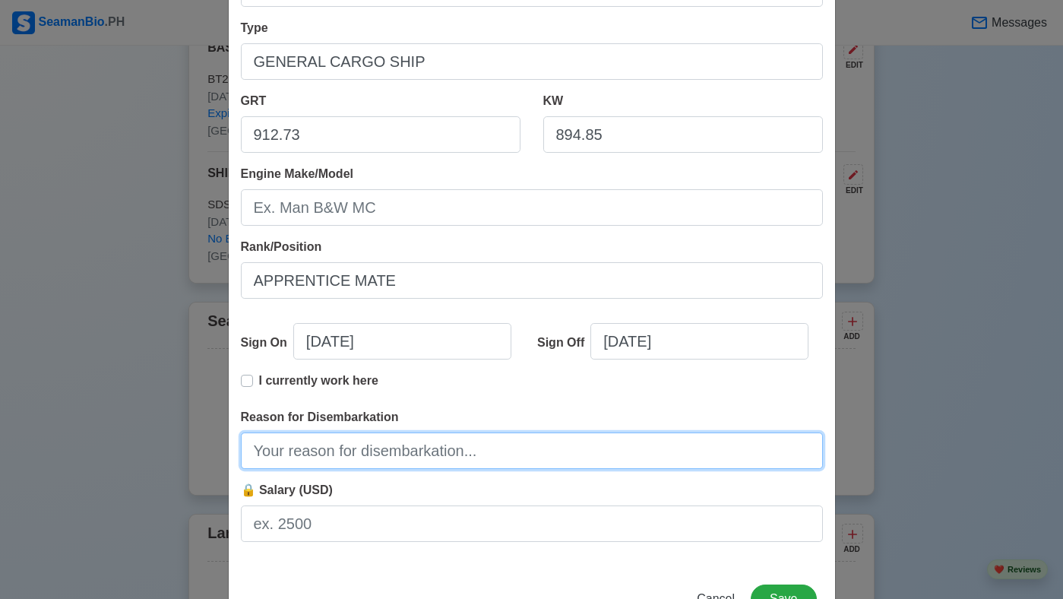
click at [587, 456] on input "Reason for Disembarkation" at bounding box center [532, 450] width 582 height 36
type input "Drydock"
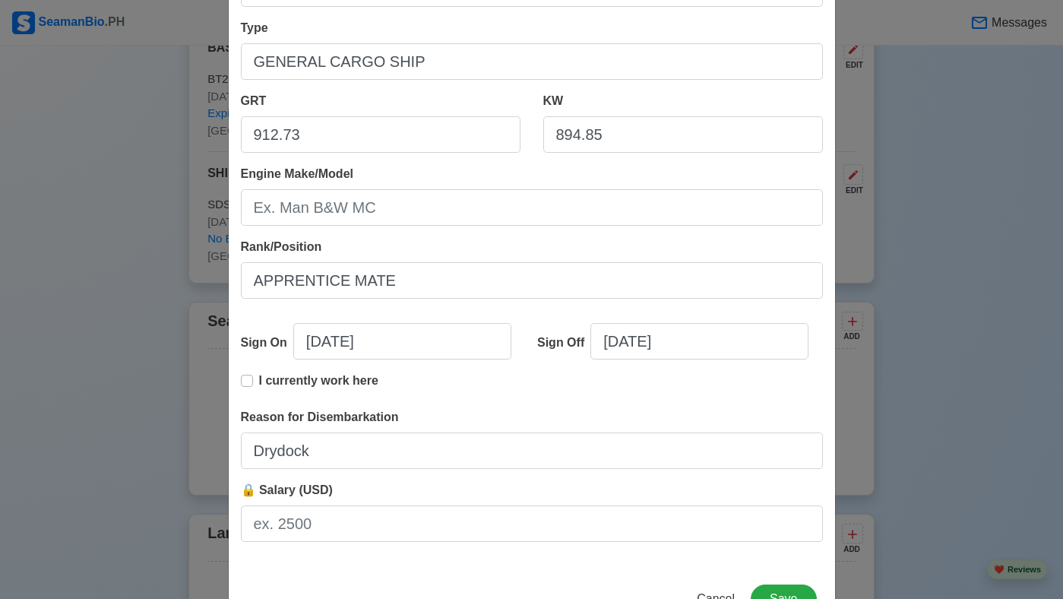
click at [628, 587] on div "Cancel Save" at bounding box center [532, 607] width 606 height 47
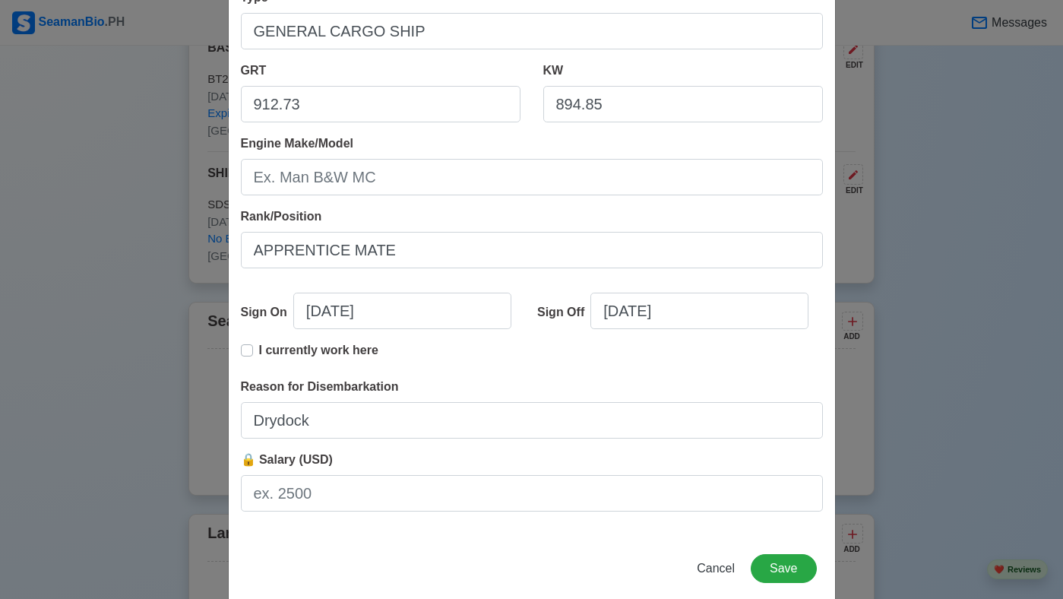
scroll to position [267, 0]
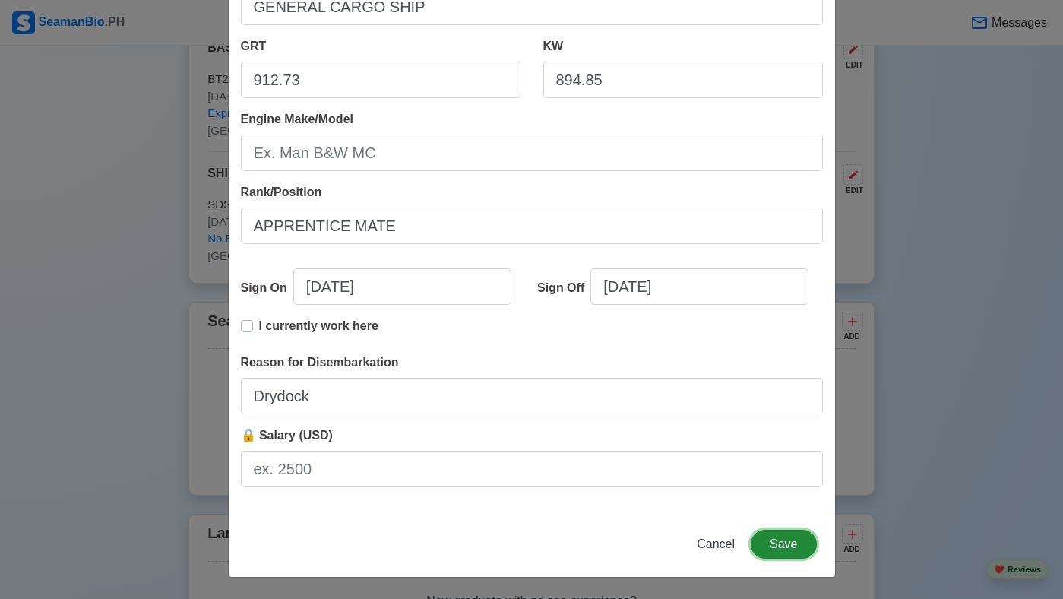
click at [775, 536] on button "Save" at bounding box center [783, 544] width 65 height 29
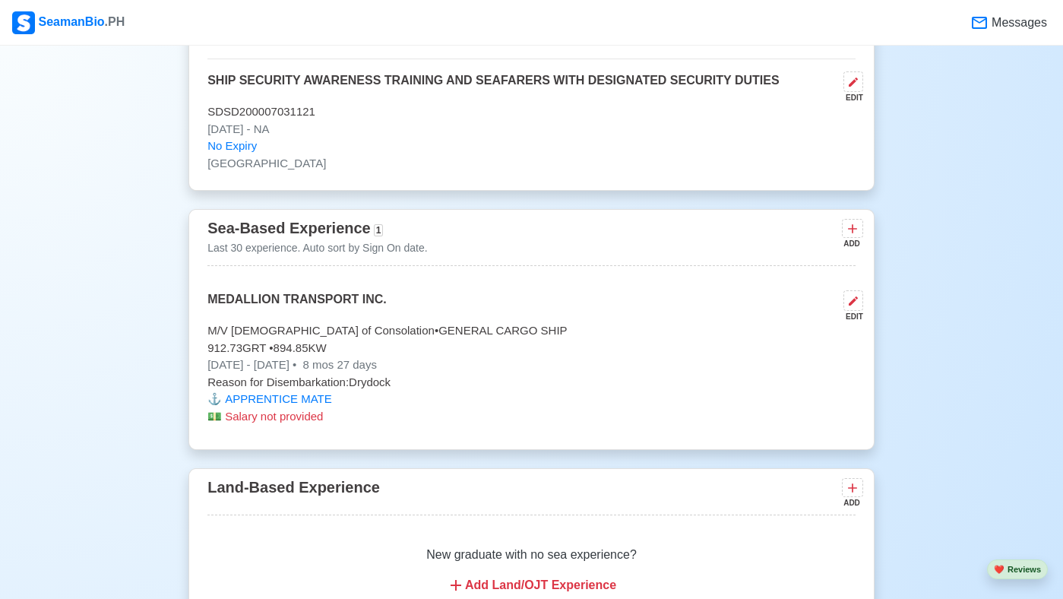
scroll to position [1974, 0]
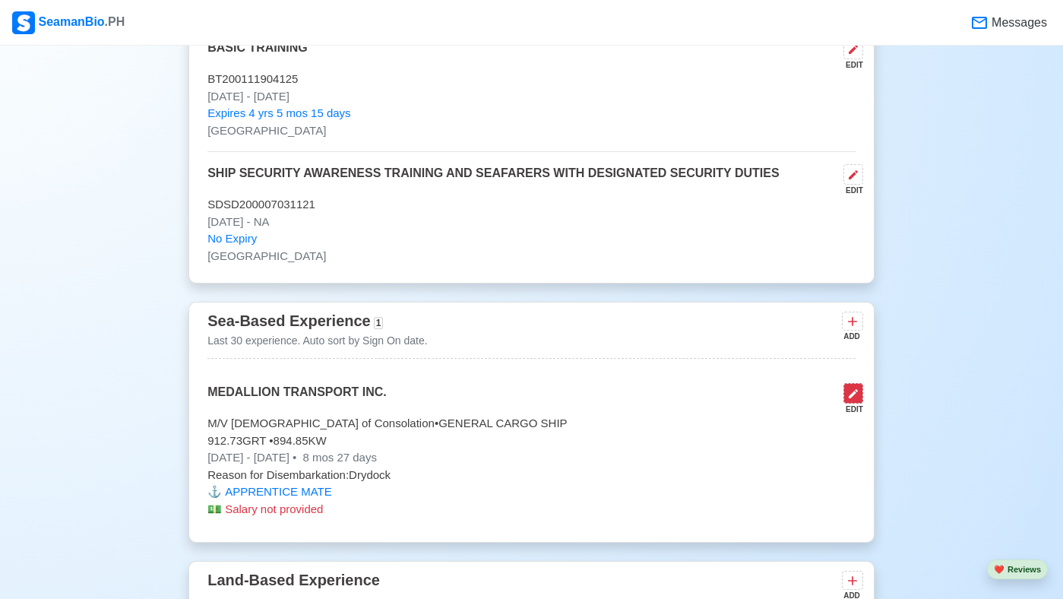
click at [852, 400] on icon at bounding box center [853, 393] width 12 height 12
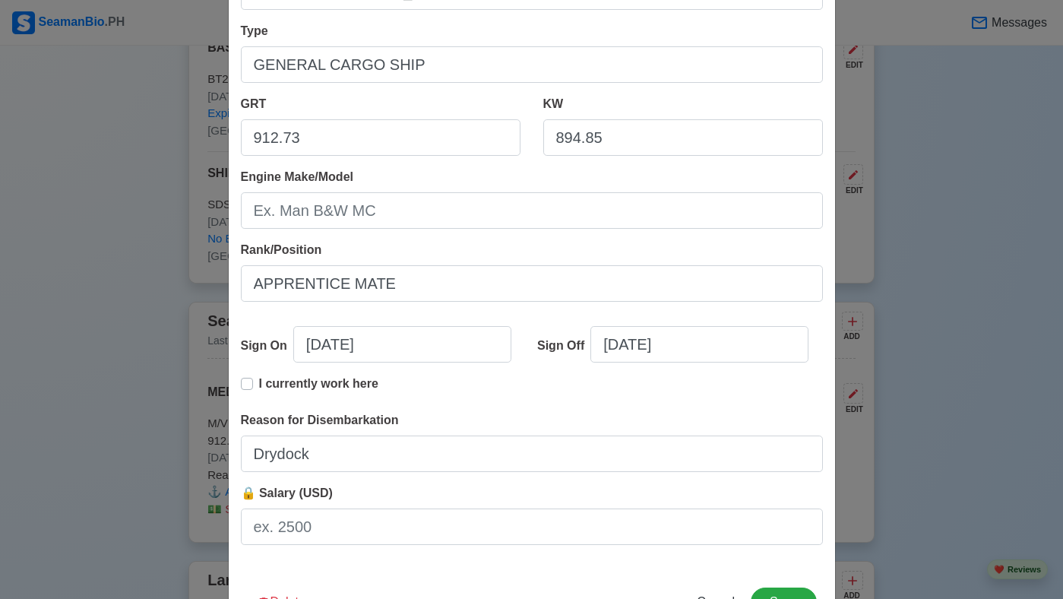
scroll to position [243, 0]
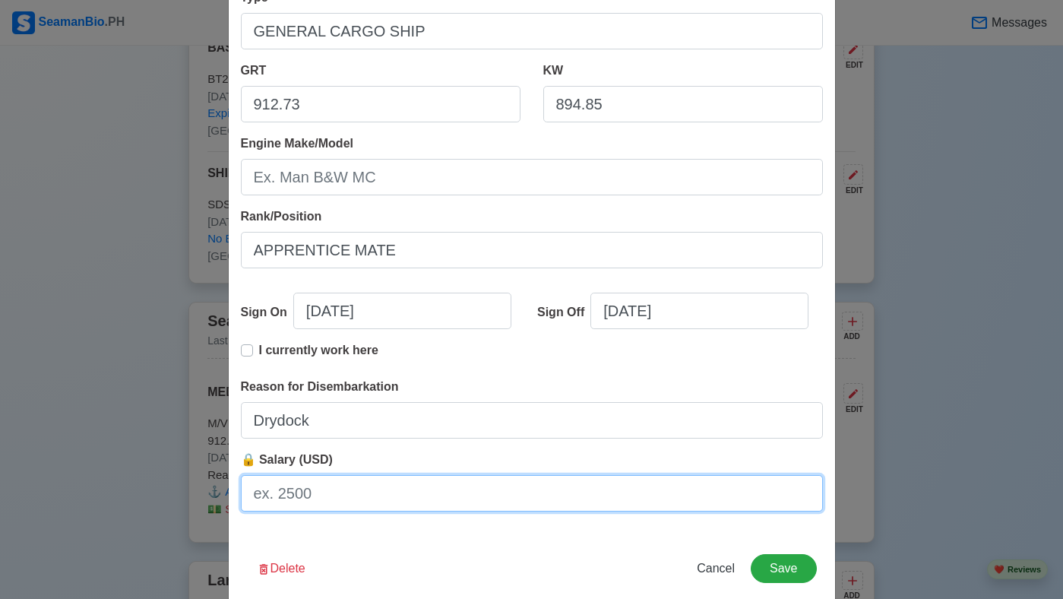
click at [508, 499] on input "🔒 Salary (USD)" at bounding box center [532, 493] width 582 height 36
type input "no salary"
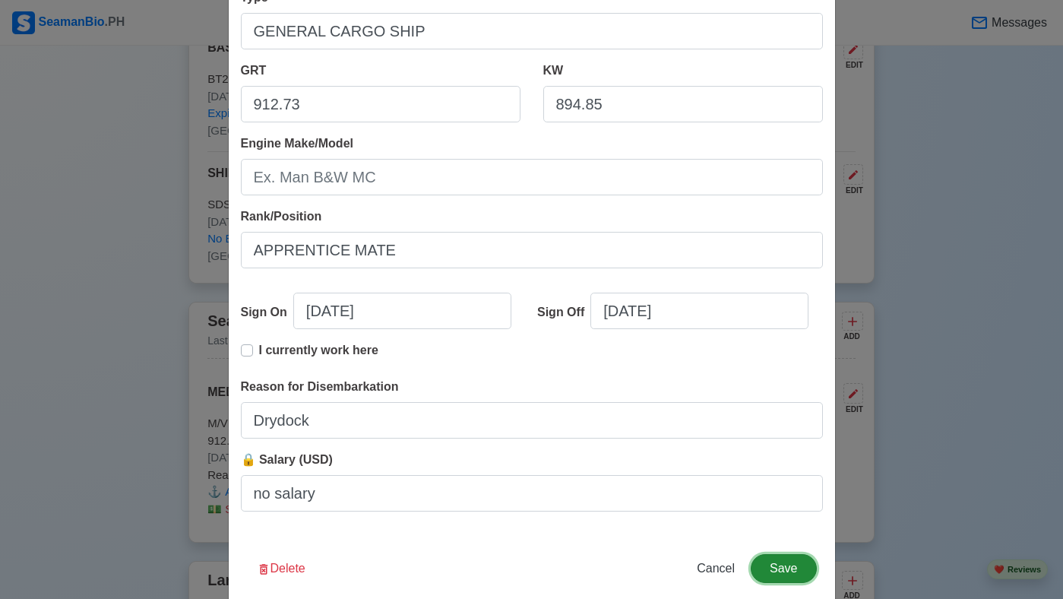
click at [792, 571] on button "Save" at bounding box center [783, 568] width 65 height 29
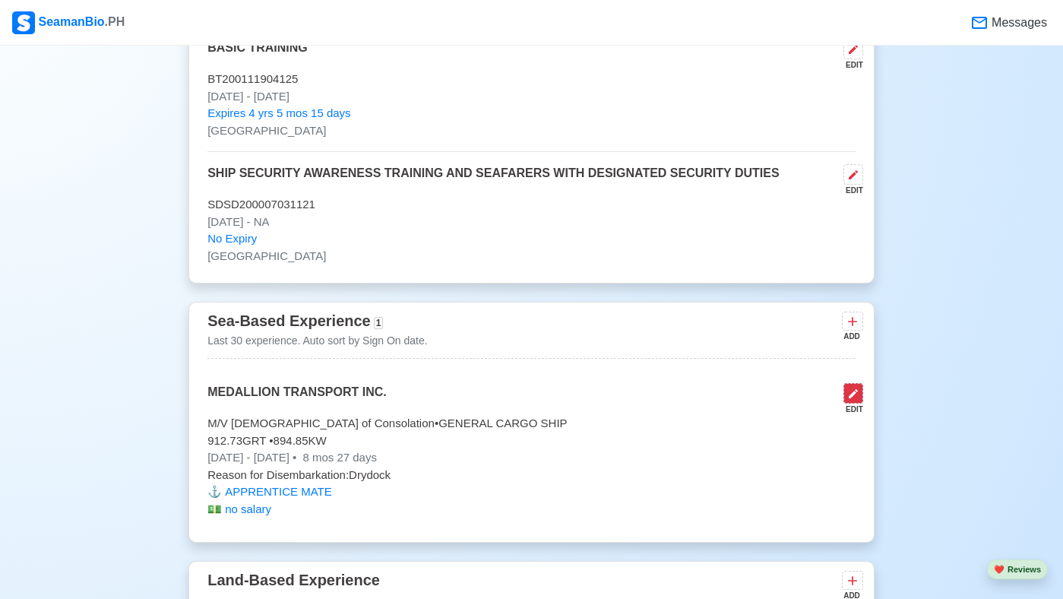
click at [851, 400] on icon at bounding box center [853, 393] width 12 height 12
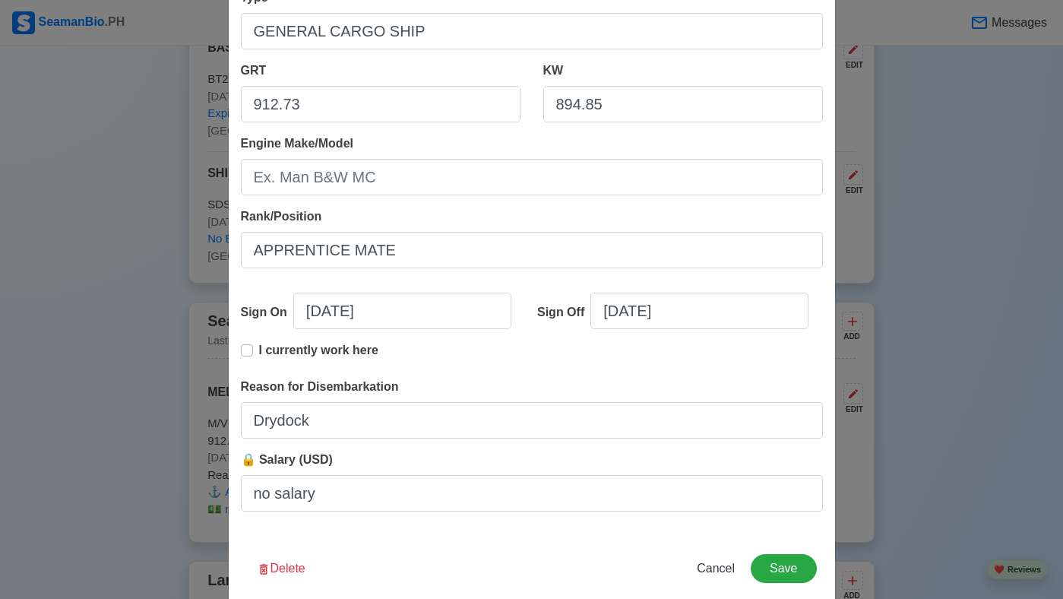
scroll to position [267, 0]
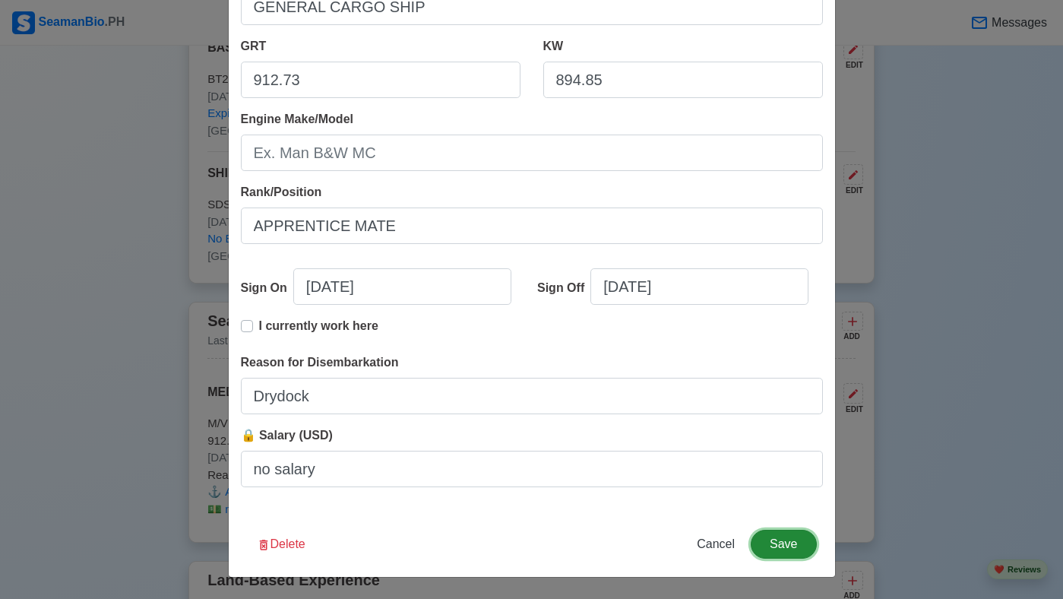
click at [759, 546] on button "Save" at bounding box center [783, 544] width 65 height 29
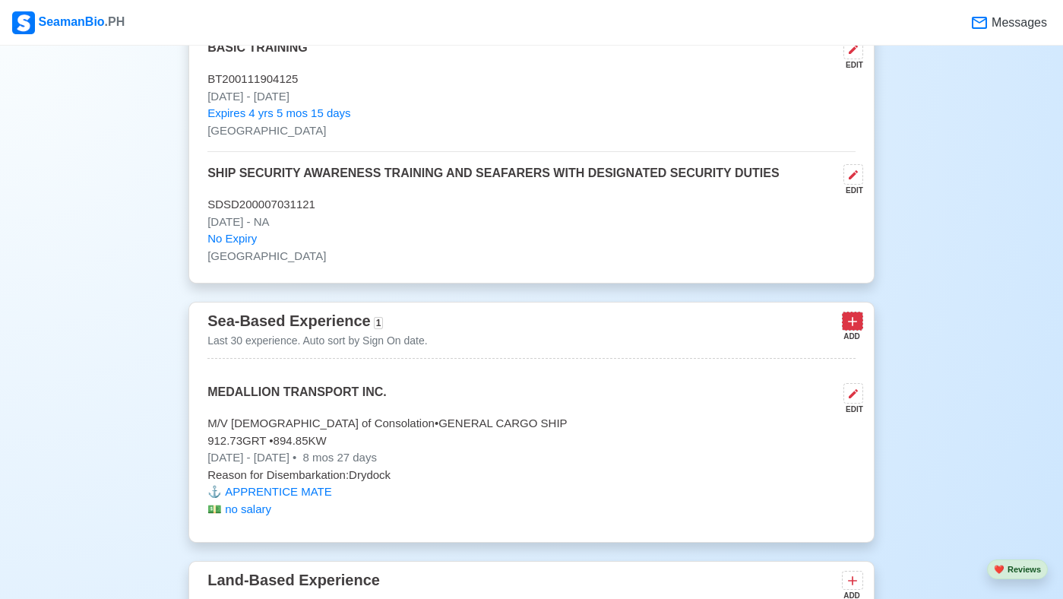
click at [855, 329] on icon at bounding box center [852, 321] width 15 height 15
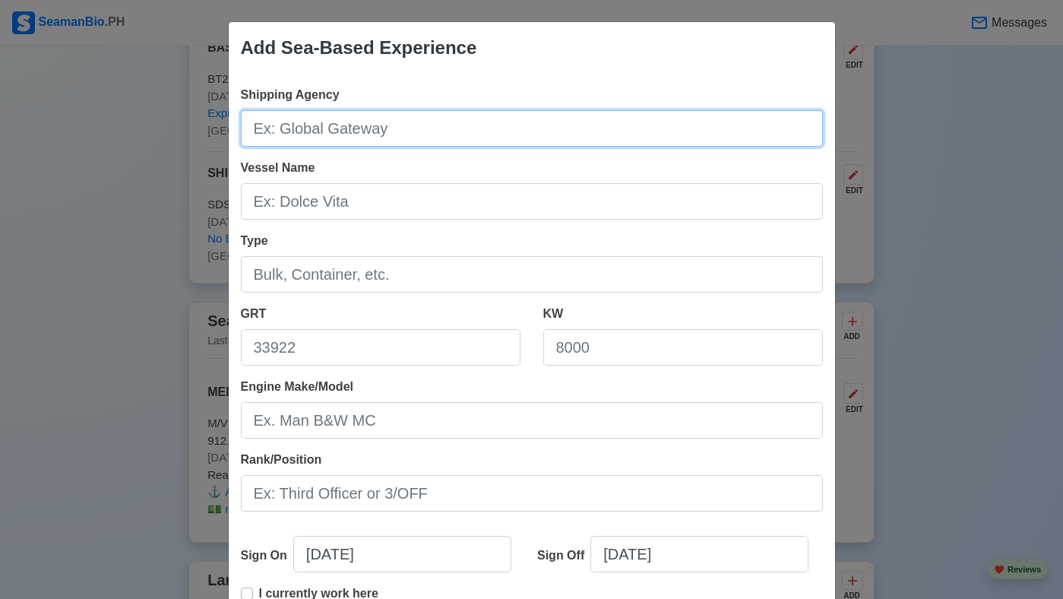
click at [486, 125] on input "Shipping Agency" at bounding box center [532, 128] width 582 height 36
type input "m"
type input "MEDALLION TRANSPORT INC."
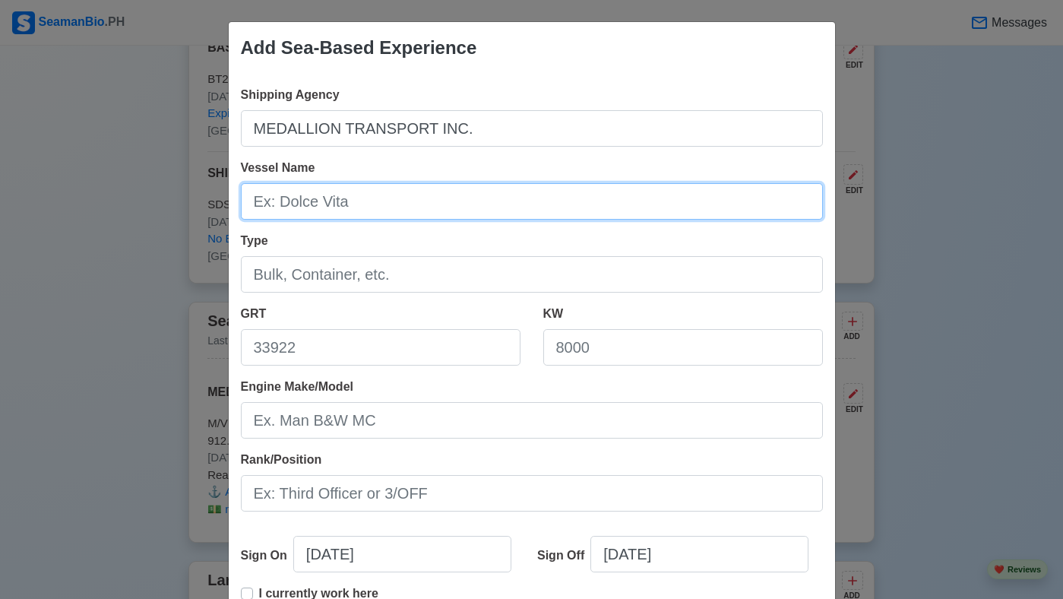
click at [413, 211] on input "Vessel Name" at bounding box center [532, 201] width 582 height 36
type input "M/V [DATE] of the Lord"
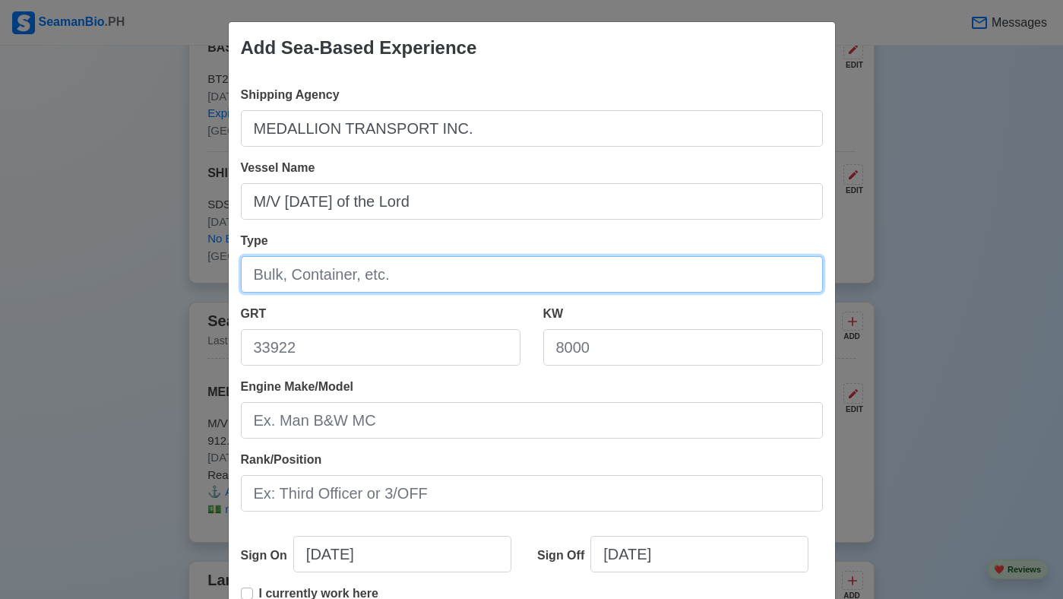
click at [400, 274] on input "Type" at bounding box center [532, 274] width 582 height 36
type input "GENERAL CARGO SHIP"
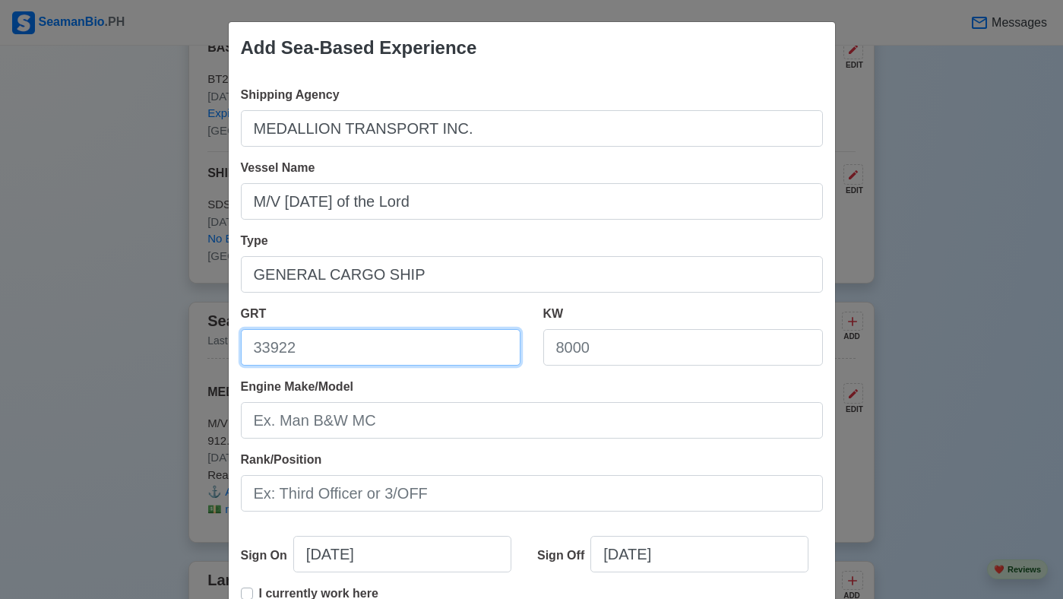
click at [370, 353] on input "GRT" at bounding box center [381, 347] width 280 height 36
type input "883.0"
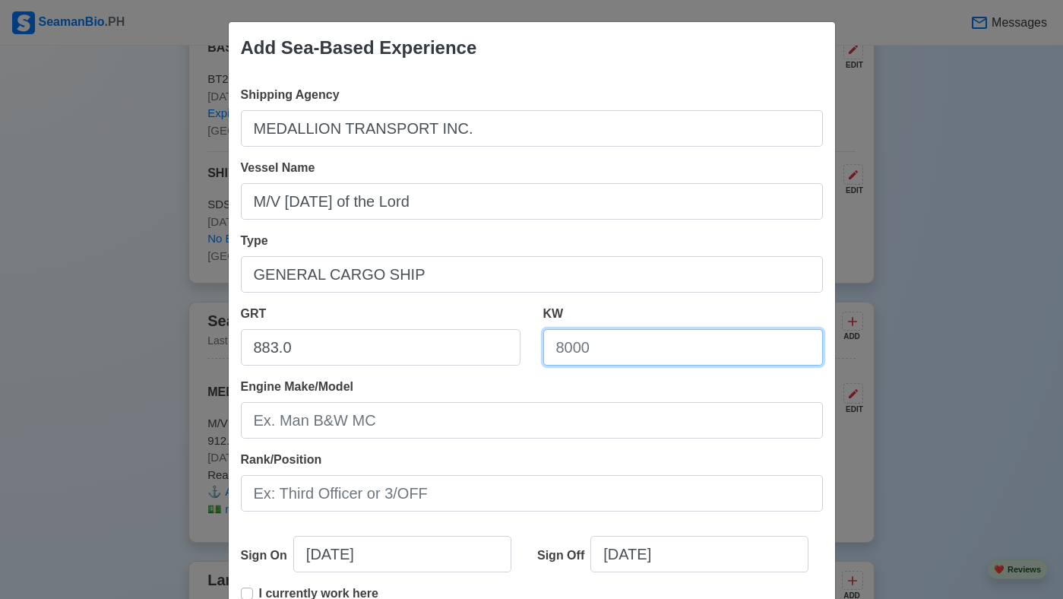
click at [647, 357] on input "KW" at bounding box center [683, 347] width 280 height 36
type input "1044.0"
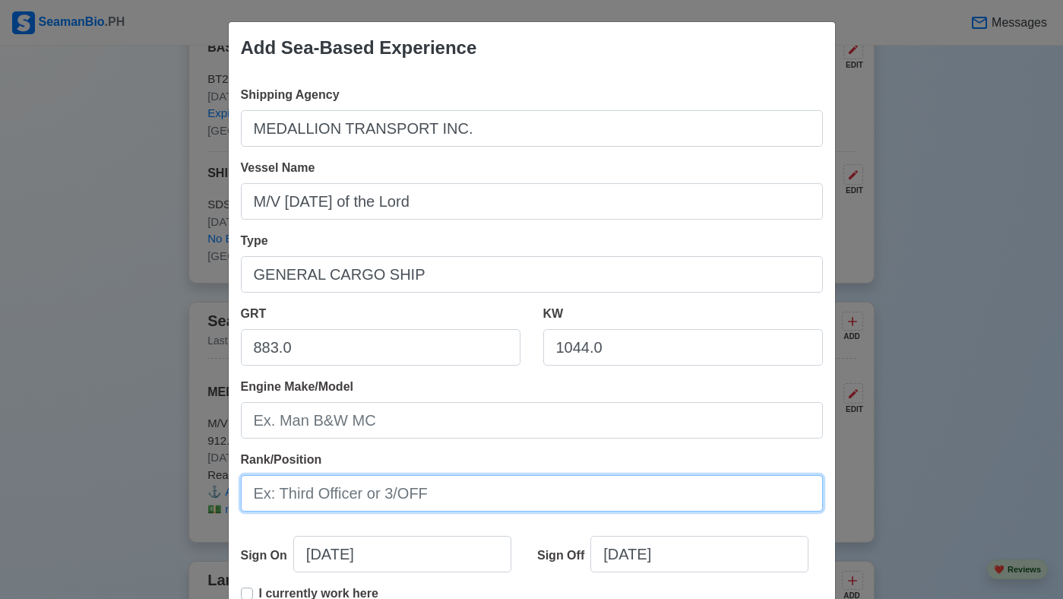
click at [473, 495] on input "Rank/Position" at bounding box center [532, 493] width 582 height 36
type input "APPRENTICE MATE"
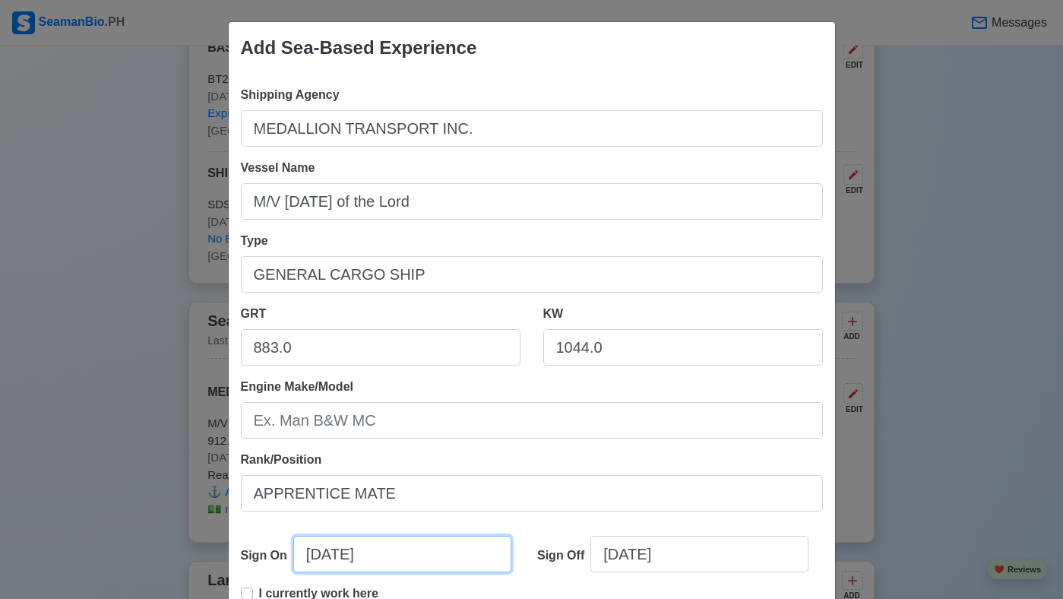
select select "****"
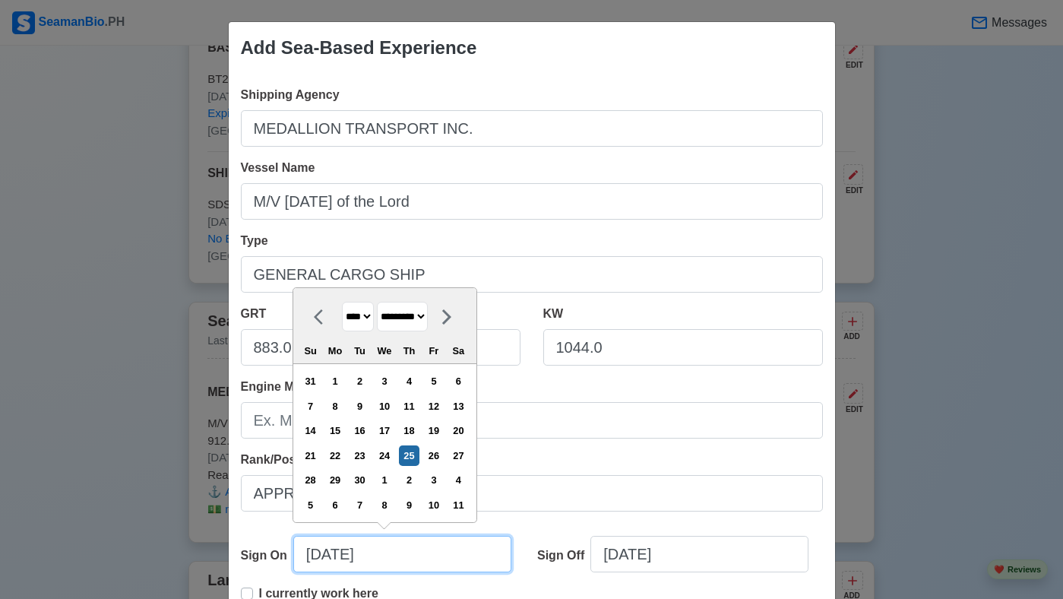
click at [326, 557] on input "09/25/2025" at bounding box center [402, 554] width 218 height 36
click at [428, 319] on select "******* ******** ***** ***** *** **** **** ****** ********* ******* ******** **…" at bounding box center [402, 317] width 51 height 30
select select "****"
click at [383, 302] on select "******* ******** ***** ***** *** **** **** ****** ********* ******* ******** **…" at bounding box center [402, 317] width 51 height 30
click at [419, 384] on div "3" at bounding box center [409, 381] width 21 height 21
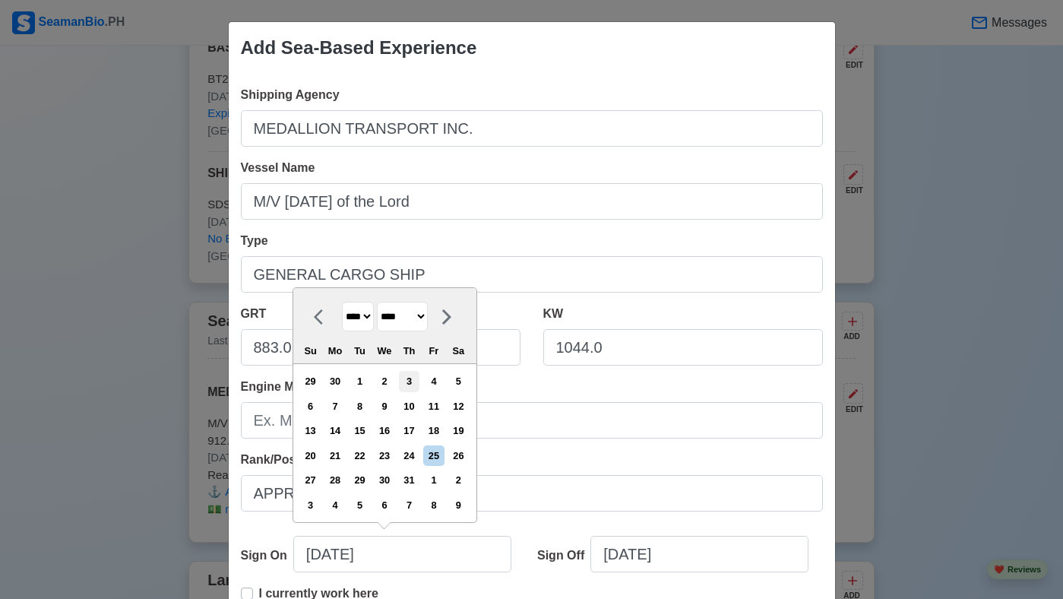
type input "07/03/2025"
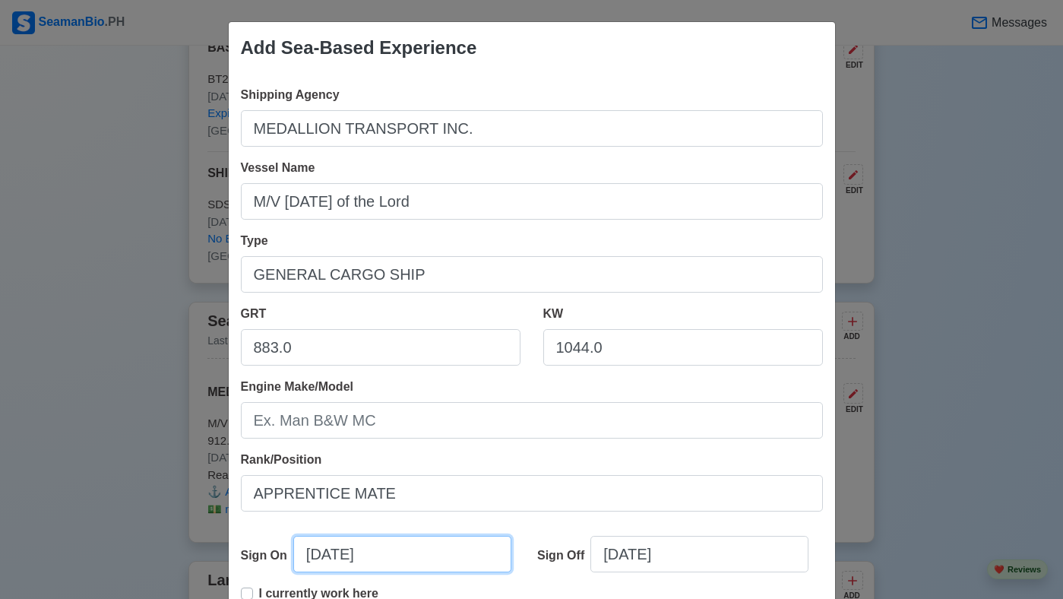
click at [394, 557] on input "07/03/2025" at bounding box center [402, 554] width 218 height 36
select select "****"
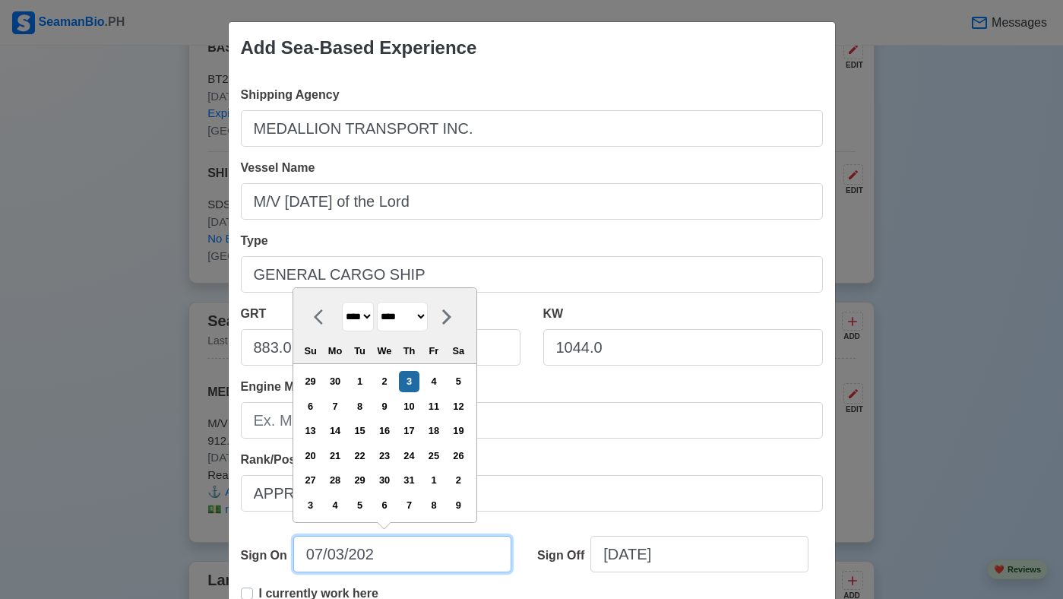
type input "07/03/2023"
select select "****"
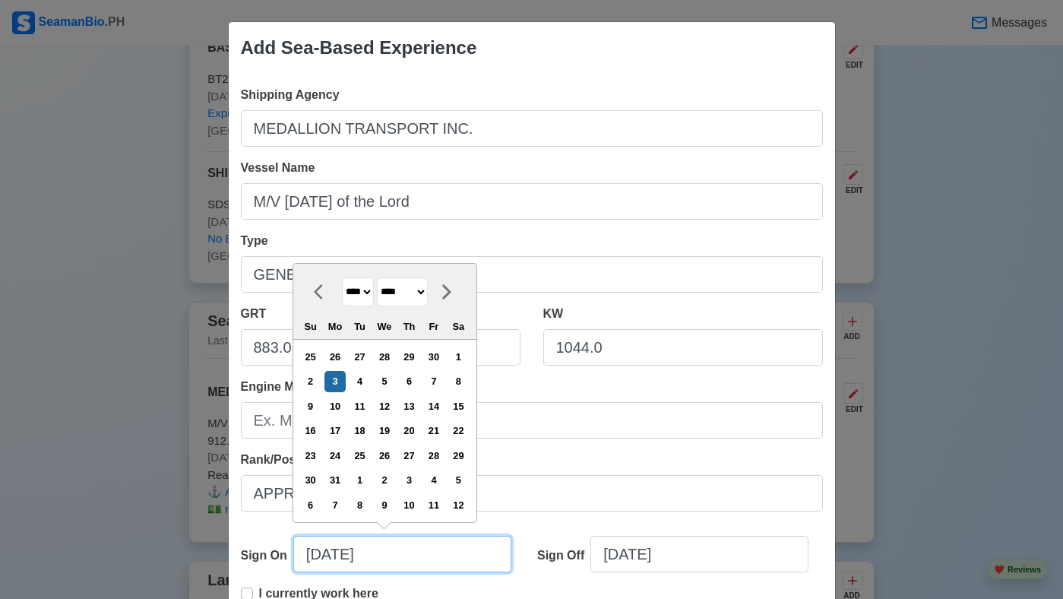
type input "07/03/2023"
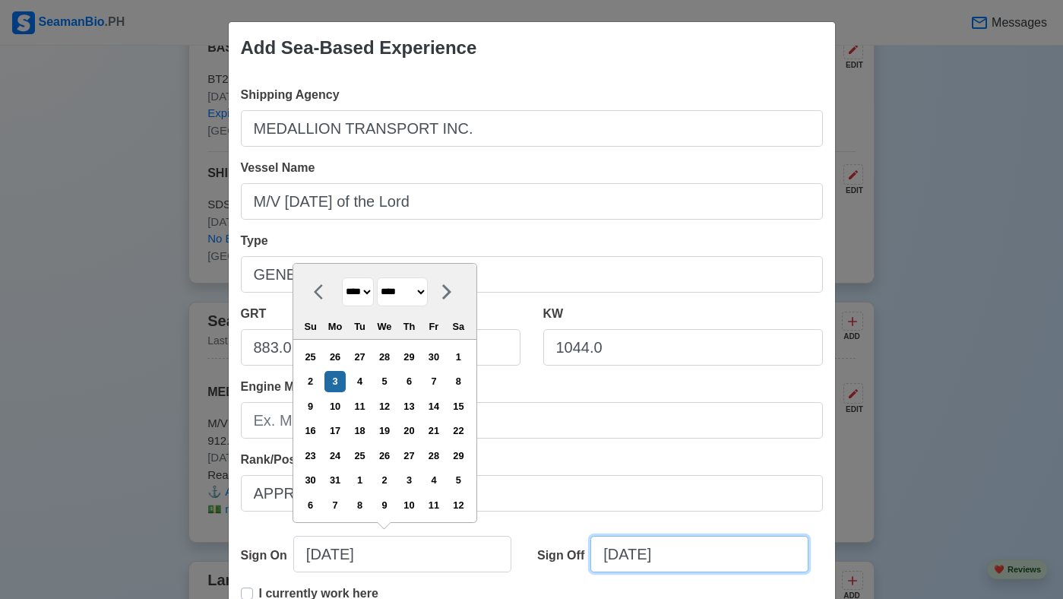
select select "****"
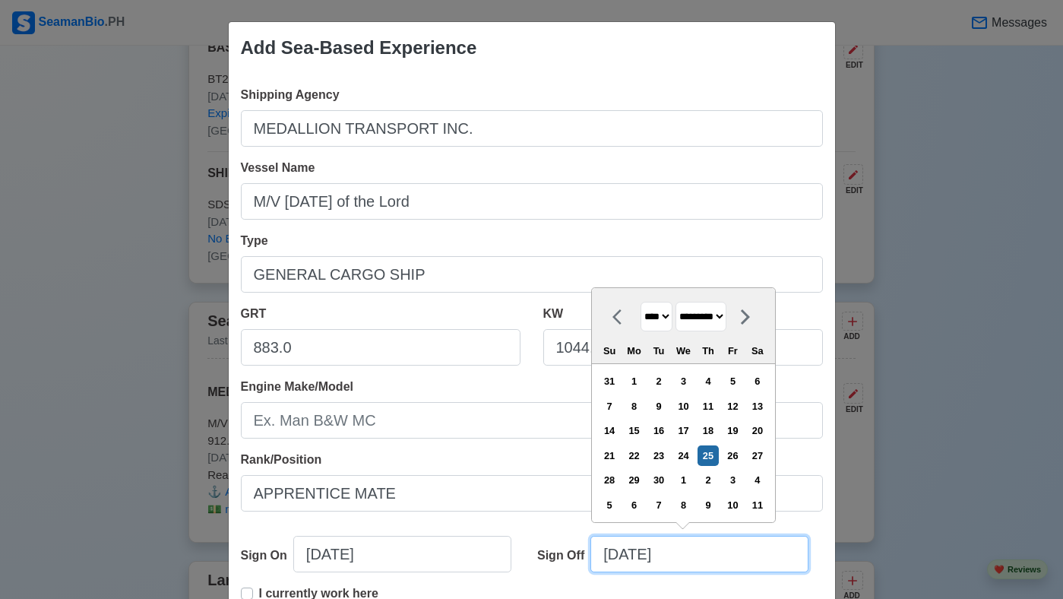
click at [633, 554] on input "09/25/2025" at bounding box center [699, 554] width 218 height 36
click at [726, 316] on select "******* ******** ***** ***** *** **** **** ****** ********* ******* ******** **…" at bounding box center [700, 317] width 51 height 30
select select "*******"
click at [682, 302] on select "******* ******** ***** ***** *** **** **** ****** ********* ******* ******** **…" at bounding box center [700, 317] width 51 height 30
click at [718, 406] on div "9" at bounding box center [707, 406] width 21 height 21
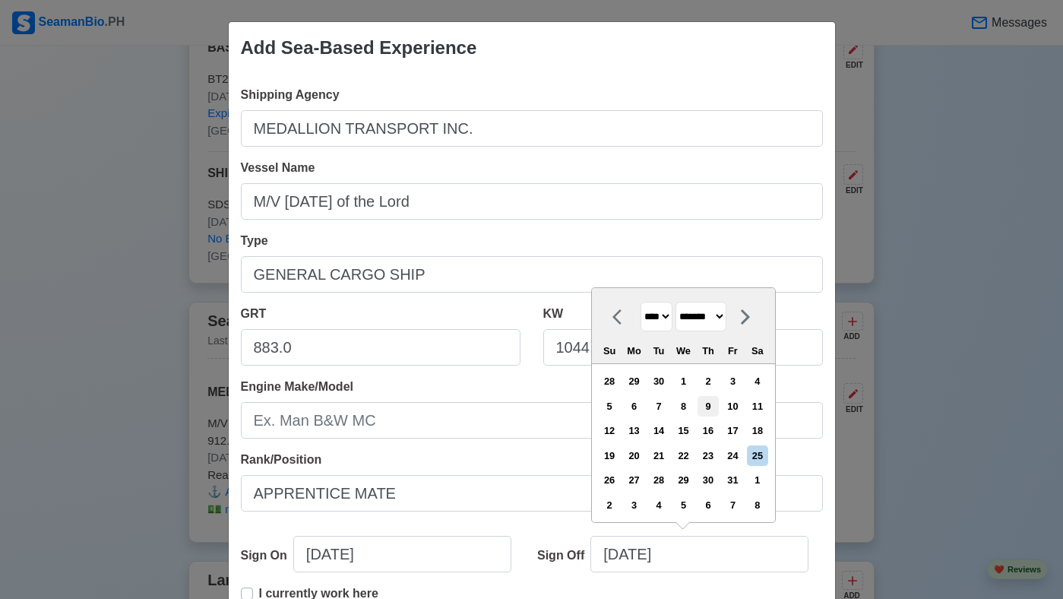
type input "10/09/2025"
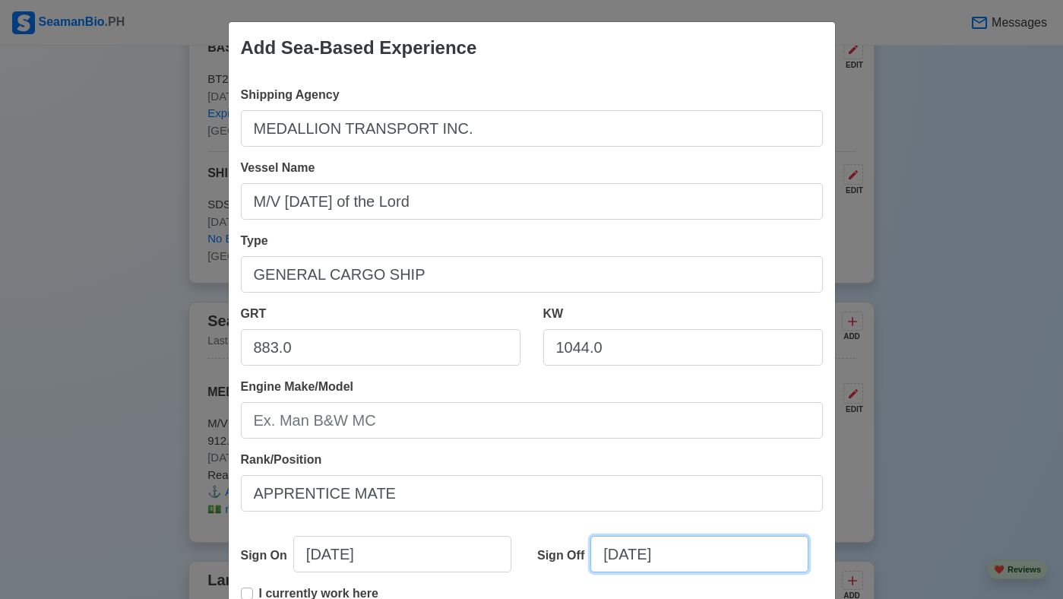
click at [710, 555] on input "10/09/2025" at bounding box center [699, 554] width 218 height 36
select select "****"
select select "*******"
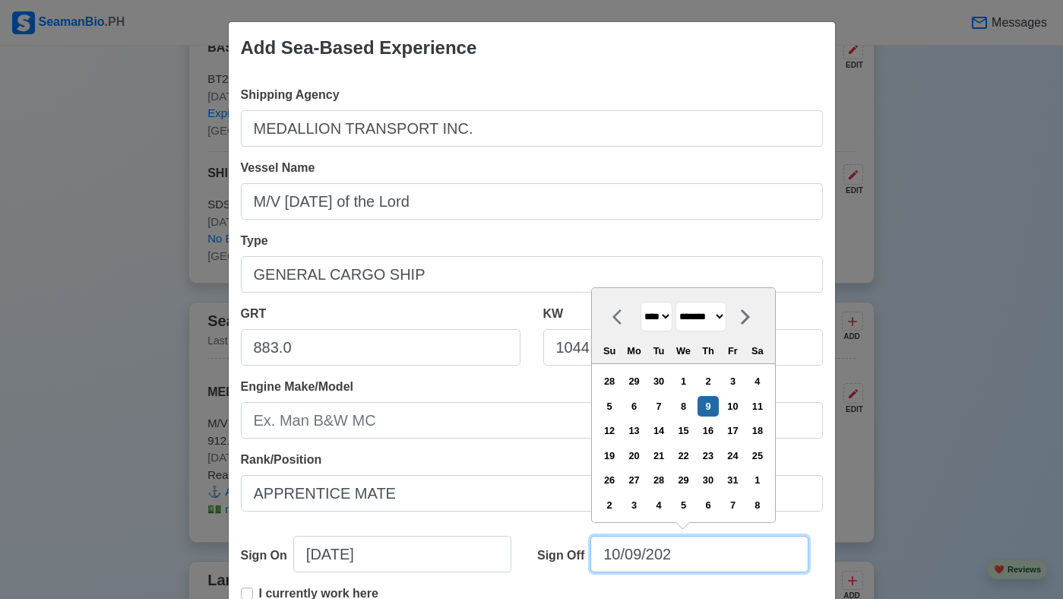
type input "10/09/2023"
select select "****"
type input "10/09/2023"
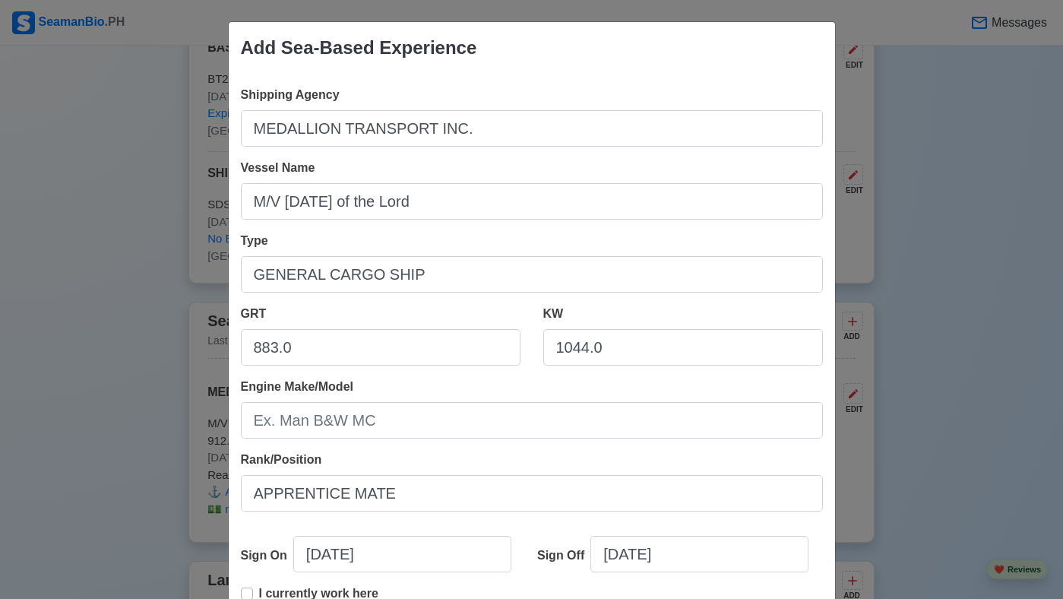
click at [811, 564] on div "Sign Off 10/09/2023" at bounding box center [674, 560] width 297 height 49
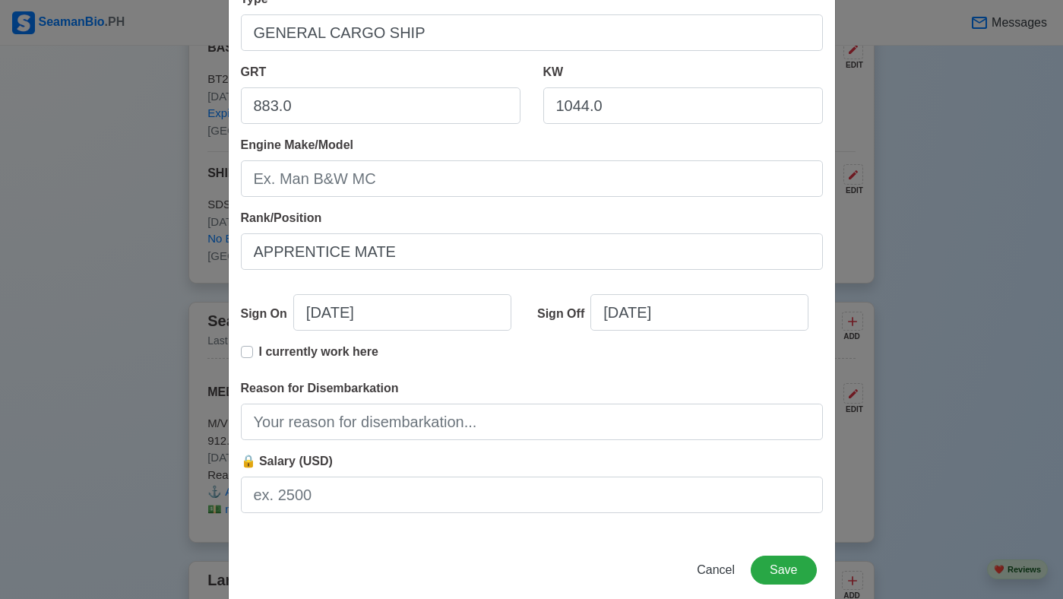
scroll to position [243, 0]
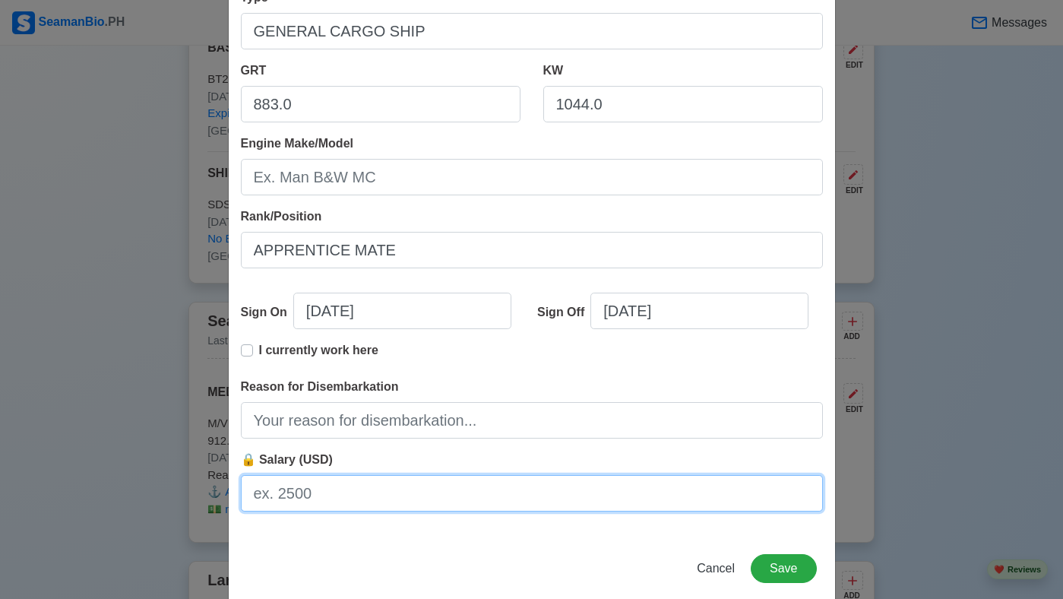
click at [403, 500] on input "🔒 Salary (USD)" at bounding box center [532, 493] width 582 height 36
type input "N"
type input "no salary"
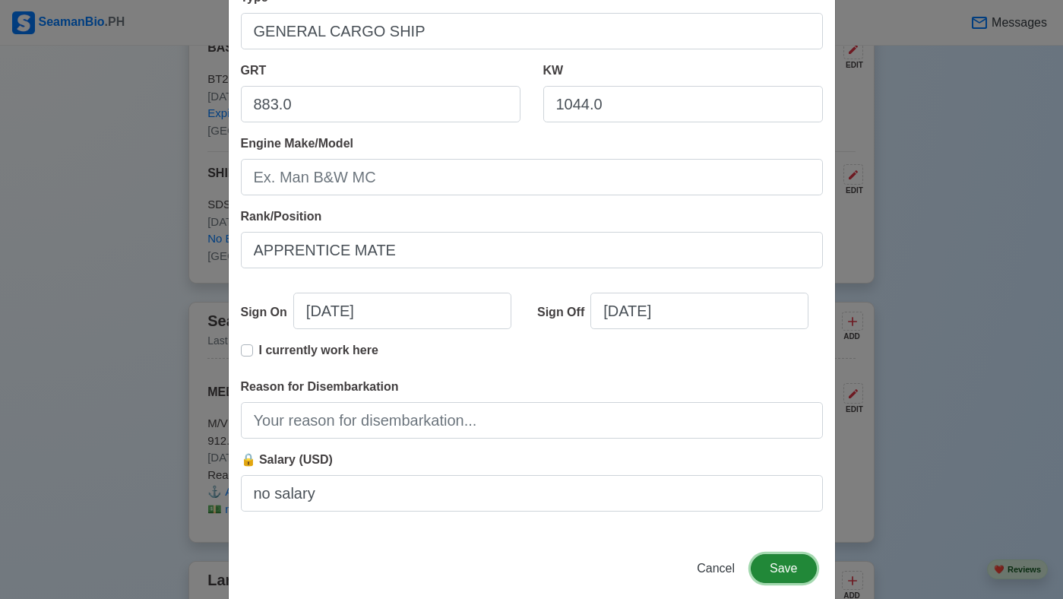
click at [790, 568] on button "Save" at bounding box center [783, 568] width 65 height 29
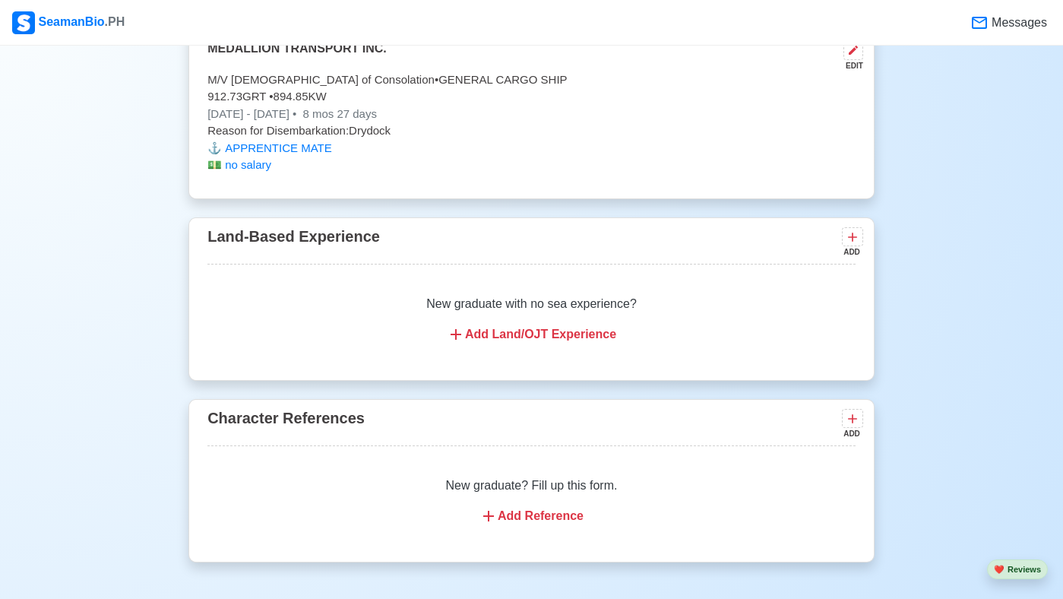
scroll to position [2430, 0]
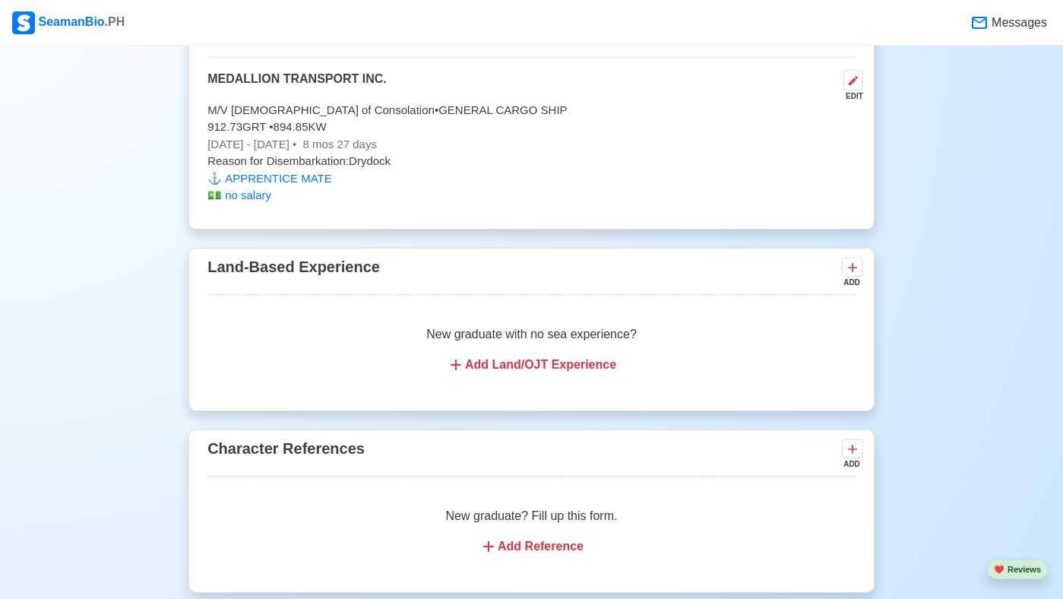
click at [492, 374] on div "Add Land/OJT Experience" at bounding box center [532, 365] width 612 height 18
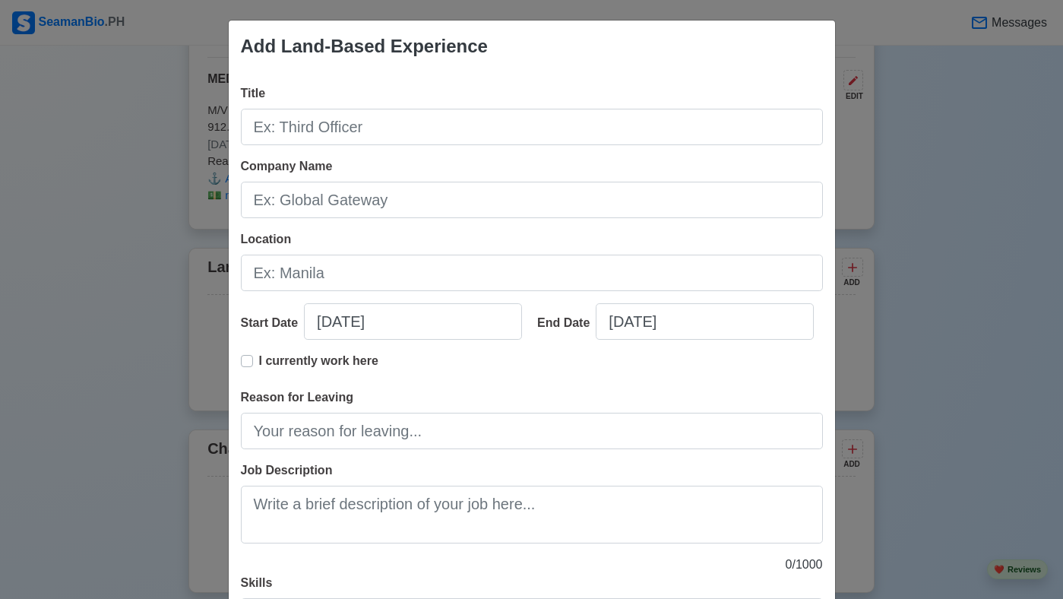
scroll to position [0, 0]
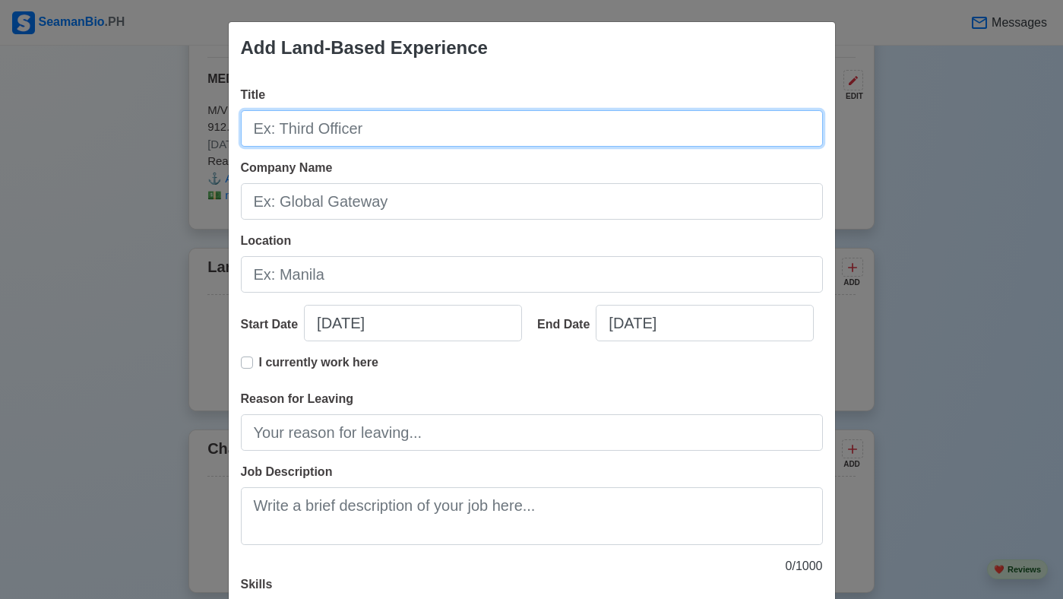
click at [468, 132] on input "Title" at bounding box center [532, 128] width 582 height 36
type input "j"
type input "J"
type input "Part Time Clerk Assistant"
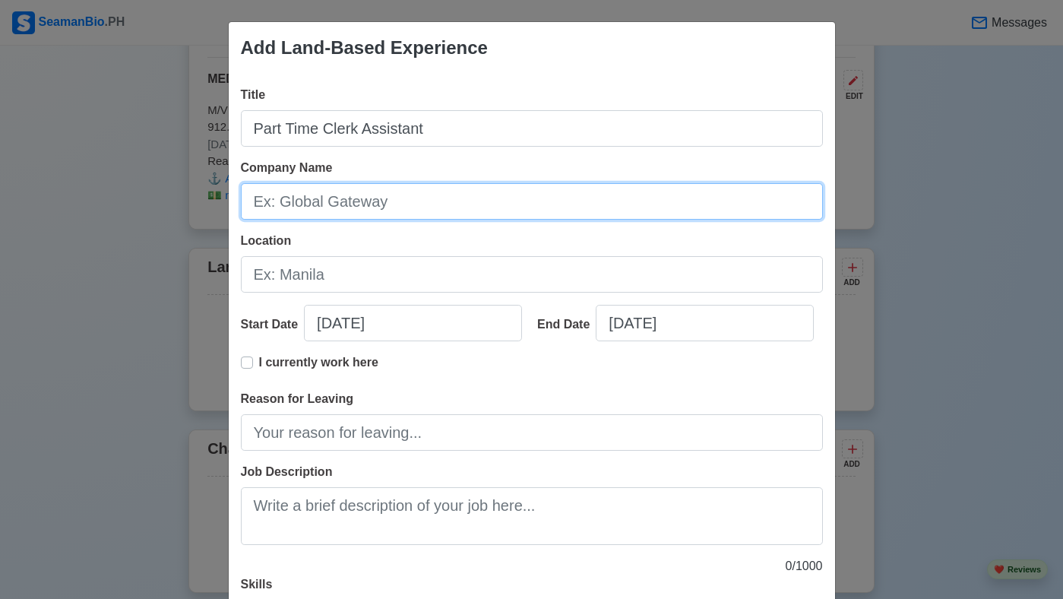
click at [449, 199] on input "Company Name" at bounding box center [532, 201] width 582 height 36
type input "LGU"
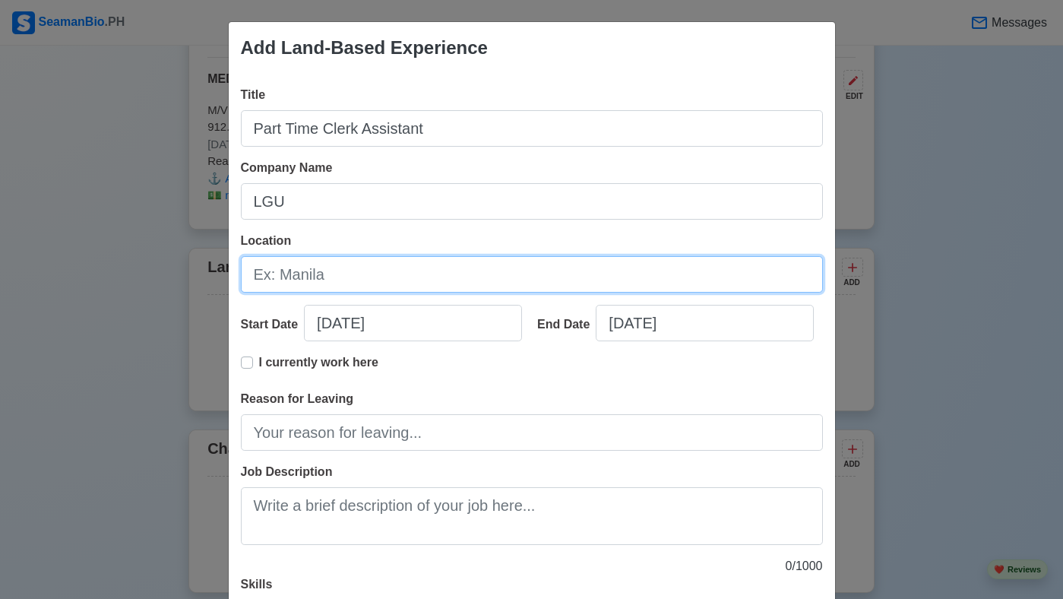
click at [425, 273] on input "Location" at bounding box center [532, 274] width 582 height 36
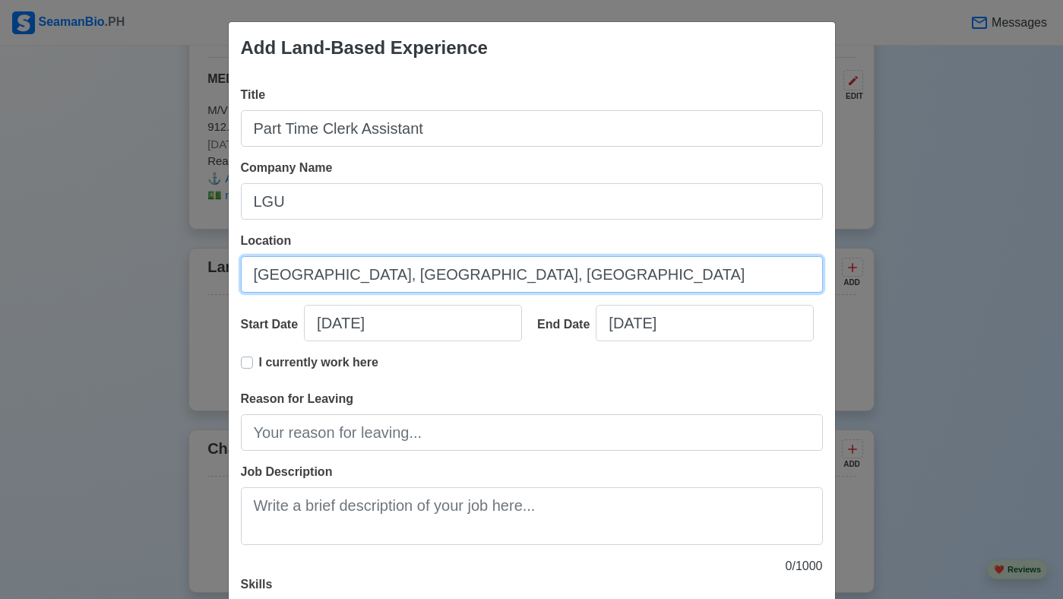
type input "[GEOGRAPHIC_DATA], [GEOGRAPHIC_DATA], [GEOGRAPHIC_DATA]"
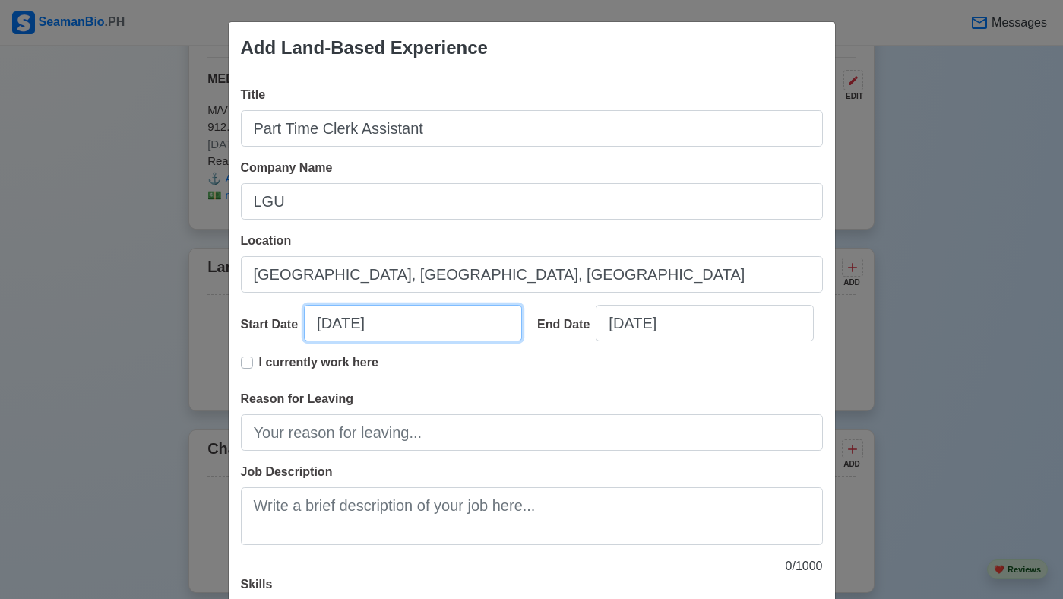
select select "****"
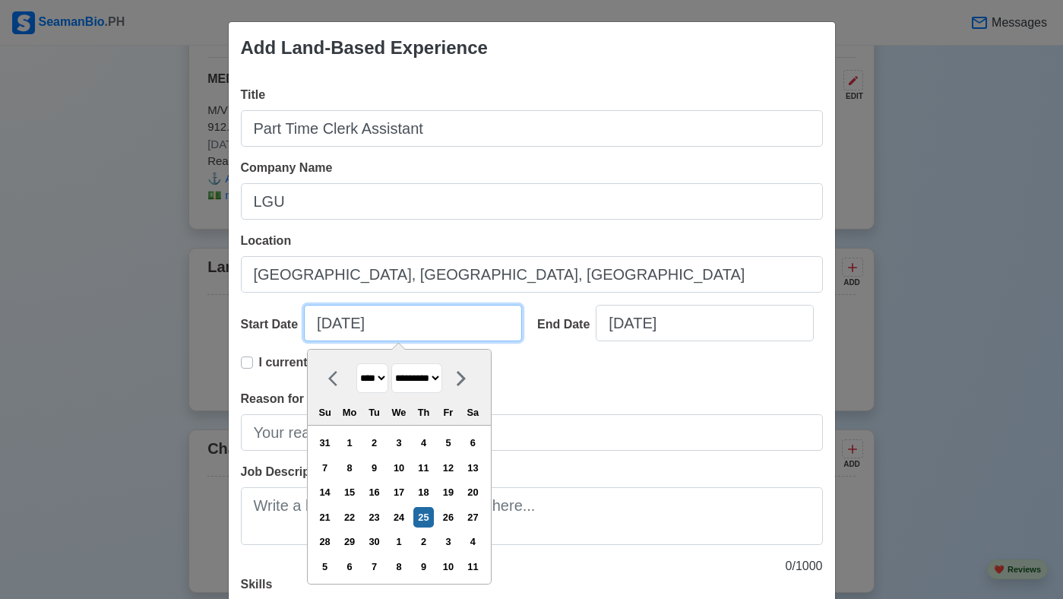
click at [337, 325] on input "09/25/2025" at bounding box center [413, 323] width 218 height 36
click at [442, 379] on select "******* ******** ***** ***** *** **** **** ****** ********* ******* ******** **…" at bounding box center [416, 378] width 51 height 30
select select "*******"
click at [397, 363] on select "******* ******** ***** ***** *** **** **** ****** ********* ******* ******** **…" at bounding box center [416, 378] width 51 height 30
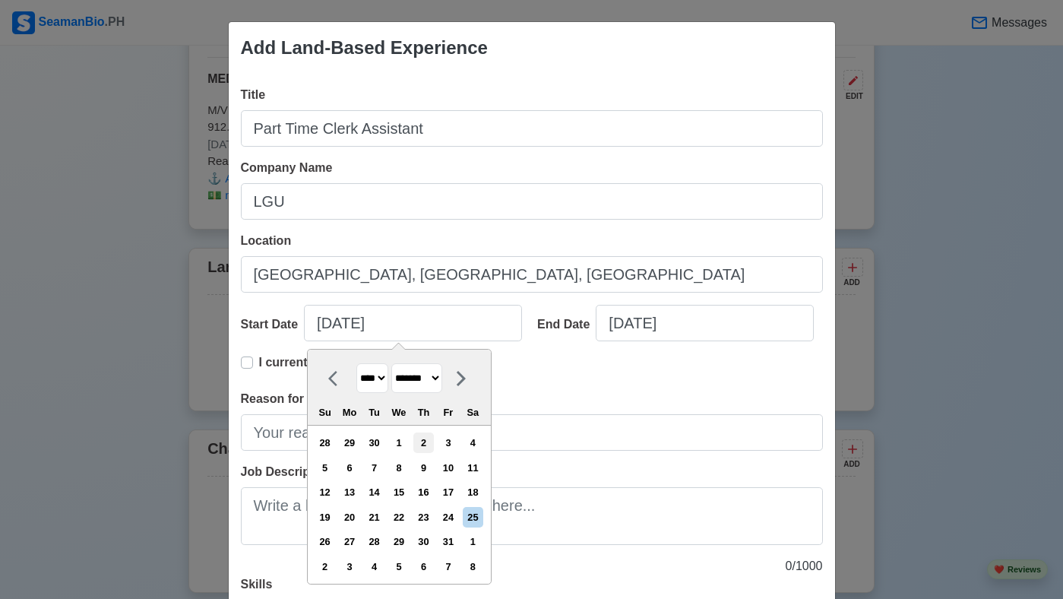
click at [433, 444] on div "2" at bounding box center [423, 442] width 21 height 21
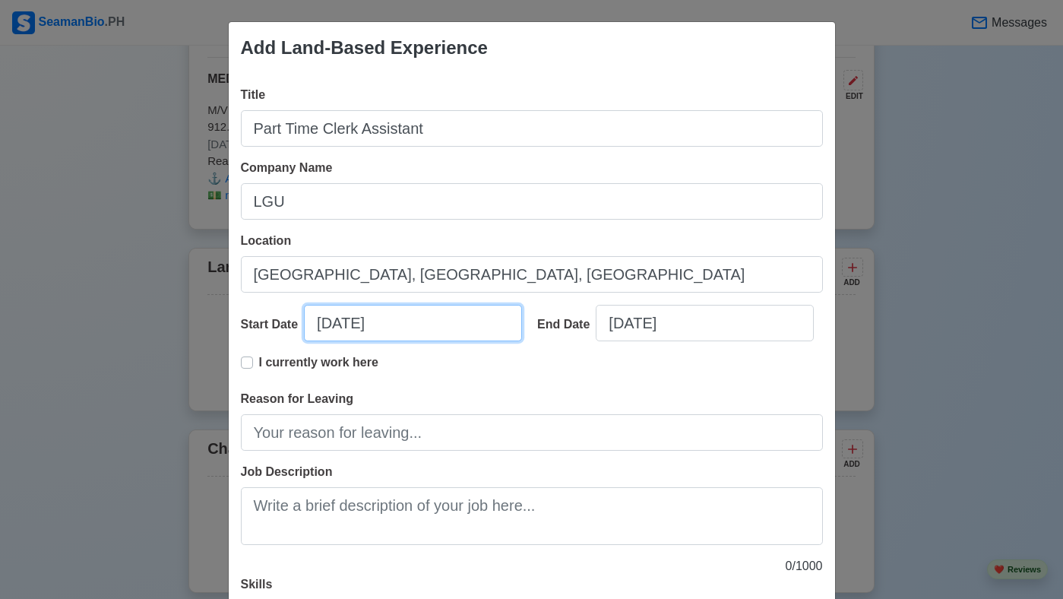
type input "10/02/20222"
click at [429, 322] on input "10/02/20222" at bounding box center [413, 323] width 218 height 36
select select "*******"
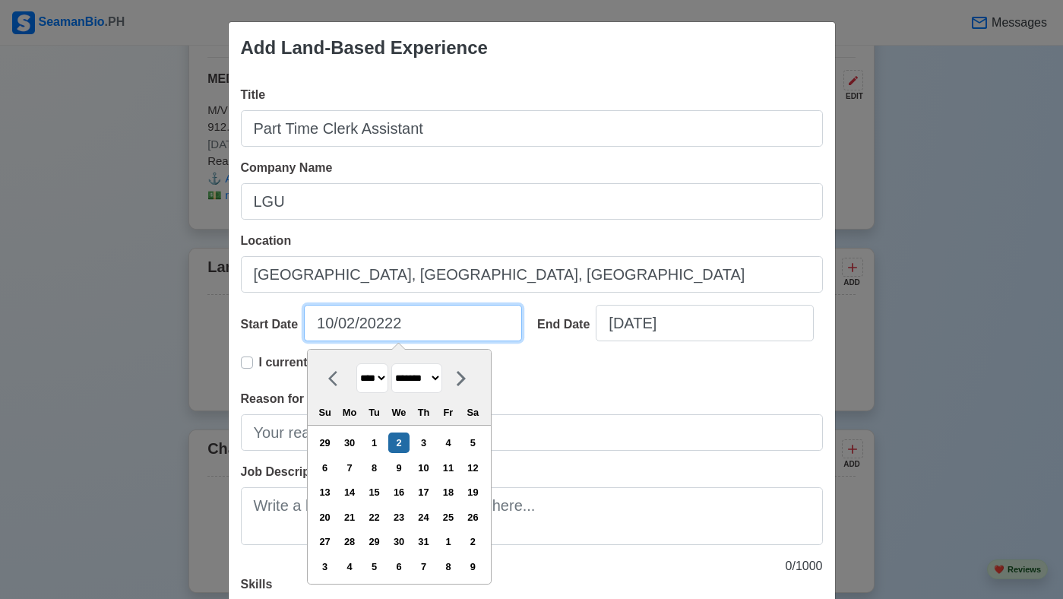
type input "10/02/2022"
select select "****"
click at [358, 327] on input "10/02/2022" at bounding box center [413, 323] width 218 height 36
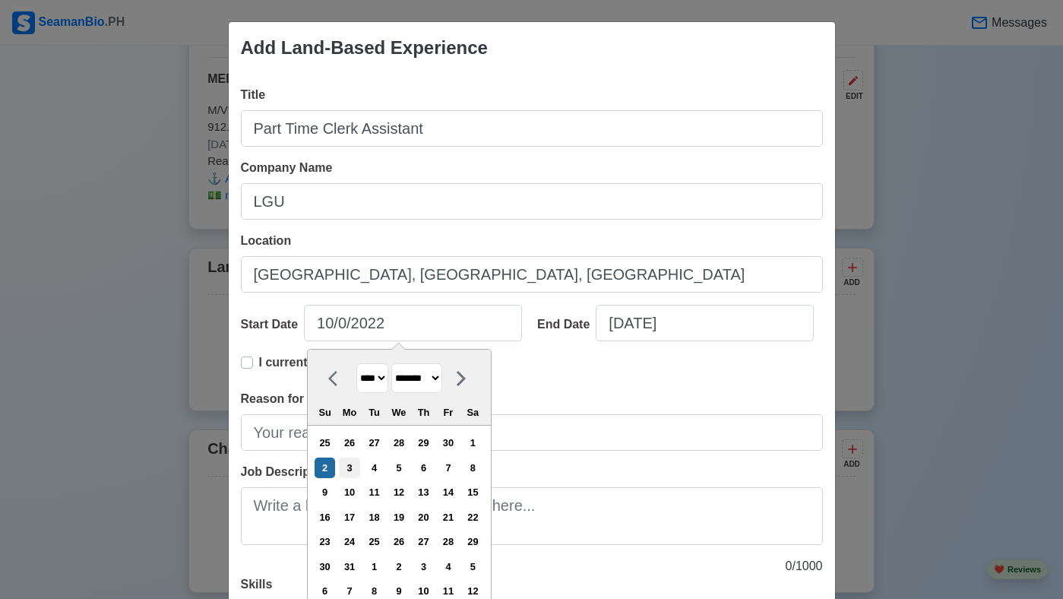
click at [359, 468] on div "3" at bounding box center [349, 467] width 21 height 21
type input "10/03/2022"
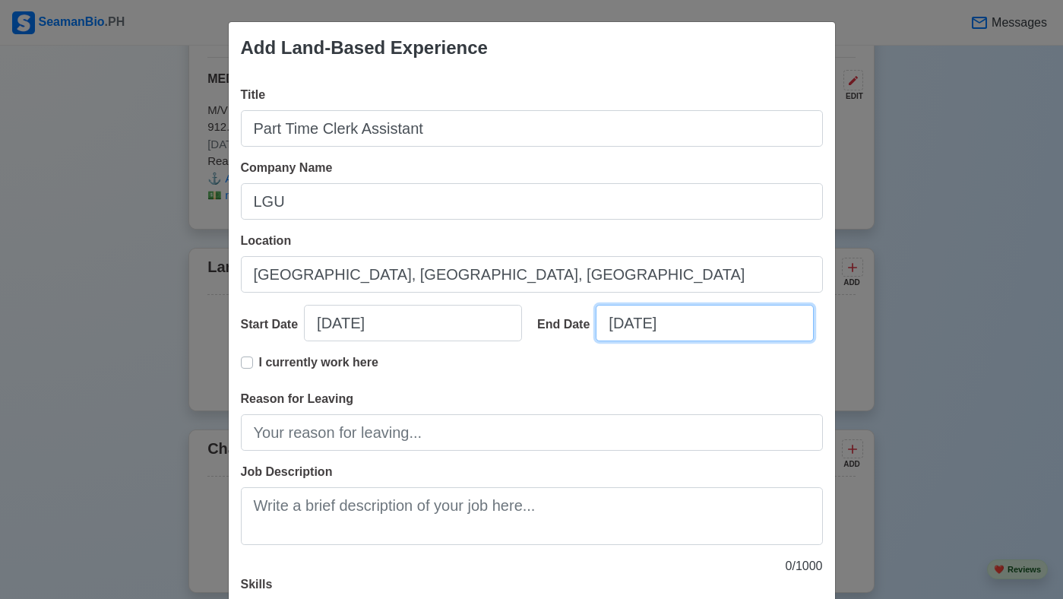
click at [701, 324] on input "09/25/2025" at bounding box center [705, 323] width 218 height 36
select select "****"
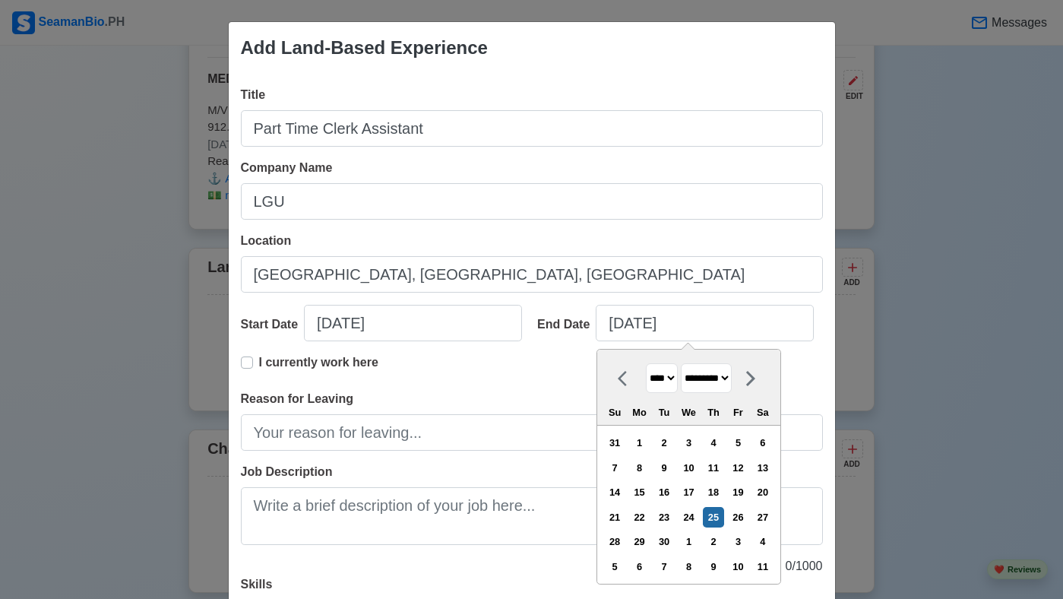
click at [732, 375] on select "******* ******** ***** ***** *** **** **** ****** ********* ******* ******** **…" at bounding box center [706, 378] width 51 height 30
select select "*******"
click at [688, 363] on select "******* ******** ***** ***** *** **** **** ****** ********* ******* ******** **…" at bounding box center [706, 378] width 51 height 30
click at [678, 379] on select "**** **** **** **** **** **** **** **** **** **** **** **** **** **** **** ****…" at bounding box center [662, 378] width 32 height 30
select select "****"
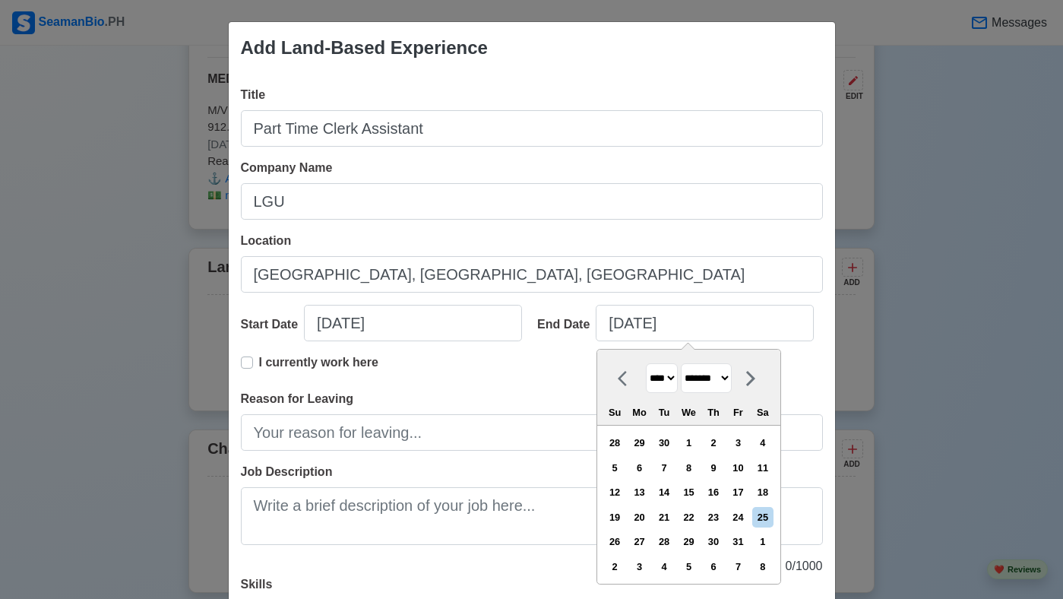
click at [646, 363] on select "**** **** **** **** **** **** **** **** **** **** **** **** **** **** **** ****…" at bounding box center [662, 378] width 32 height 30
click at [746, 442] on div "6" at bounding box center [738, 442] width 21 height 21
type input "10/06/2023"
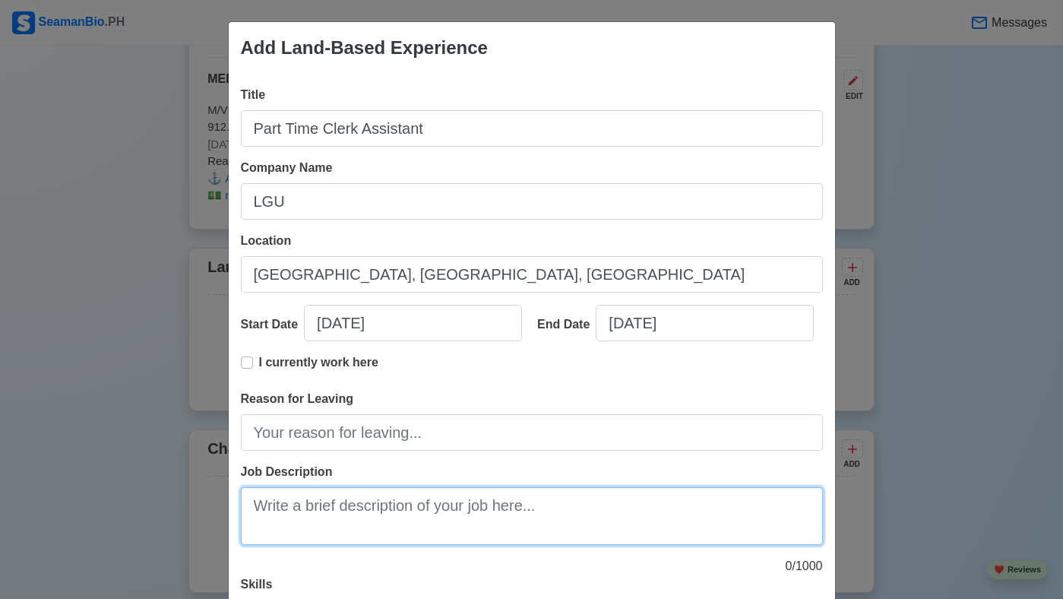
click at [432, 510] on textarea "Job Description" at bounding box center [532, 516] width 582 height 58
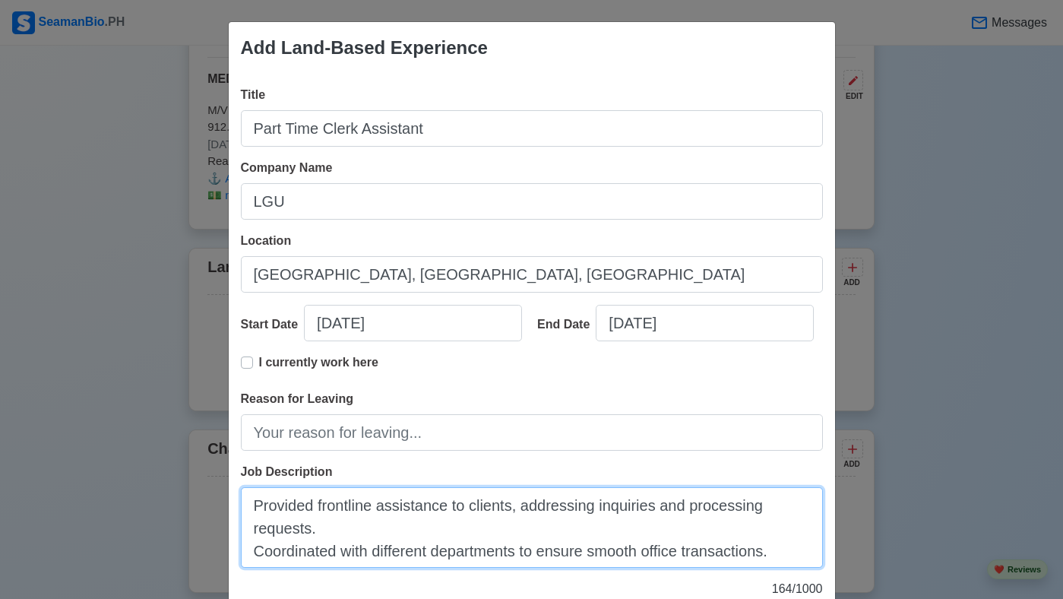
type textarea "Provided frontline assistance to clients, addressing inquiries and processing r…"
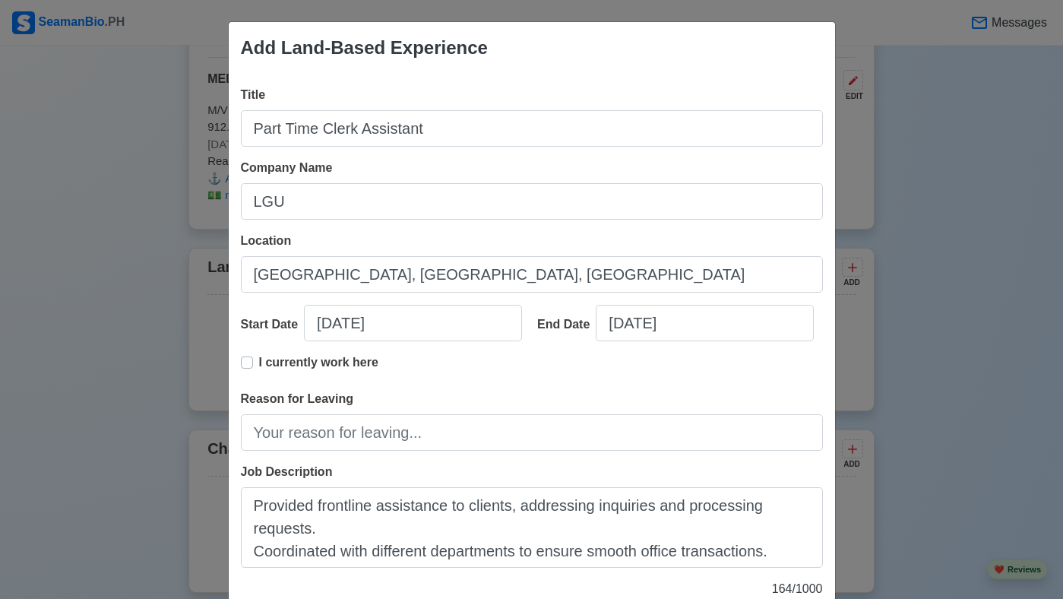
click at [458, 467] on div "Job Description Provided frontline assistance to clients, addressing inquiries …" at bounding box center [532, 515] width 582 height 105
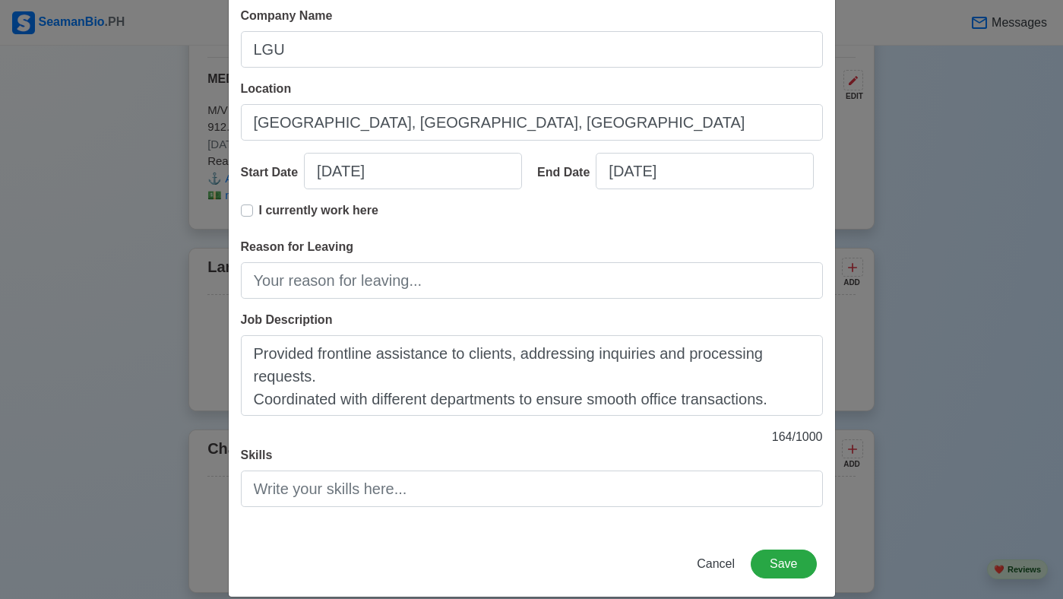
scroll to position [172, 0]
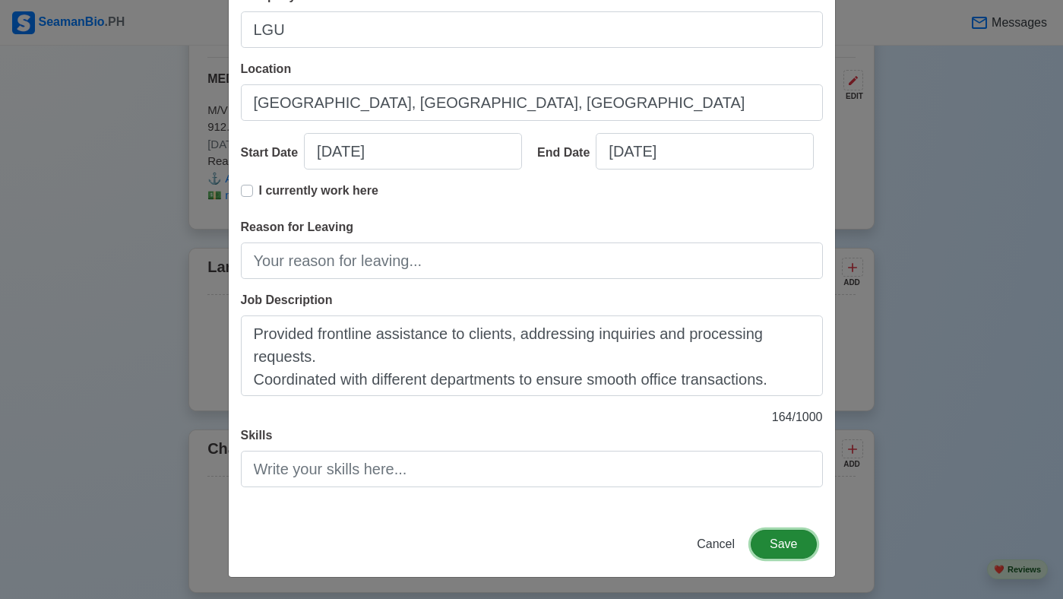
click at [781, 539] on button "Save" at bounding box center [783, 544] width 65 height 29
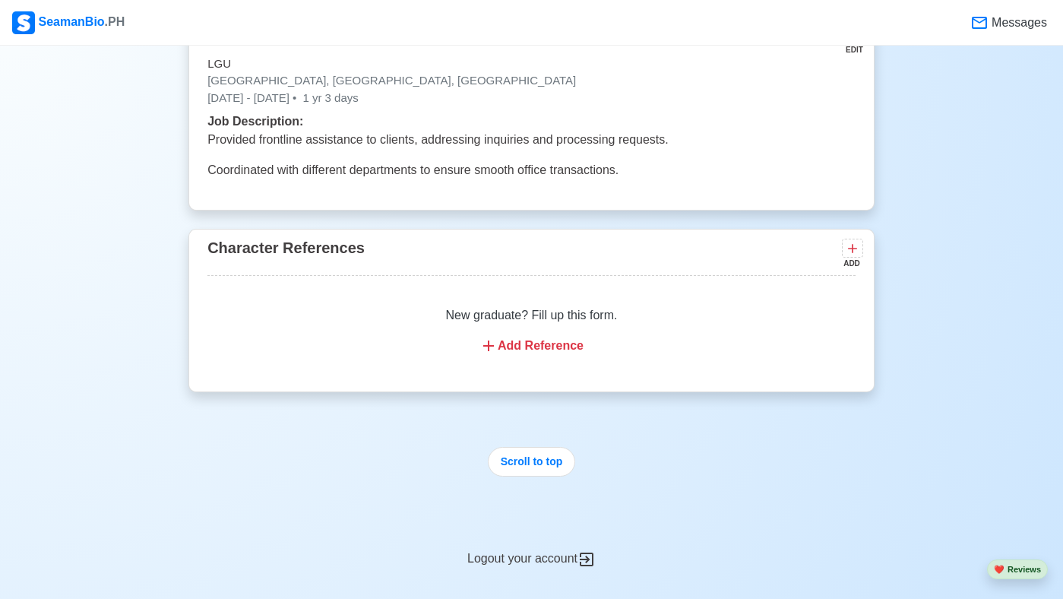
scroll to position [2734, 0]
click at [521, 478] on button "Scroll to top" at bounding box center [532, 463] width 88 height 30
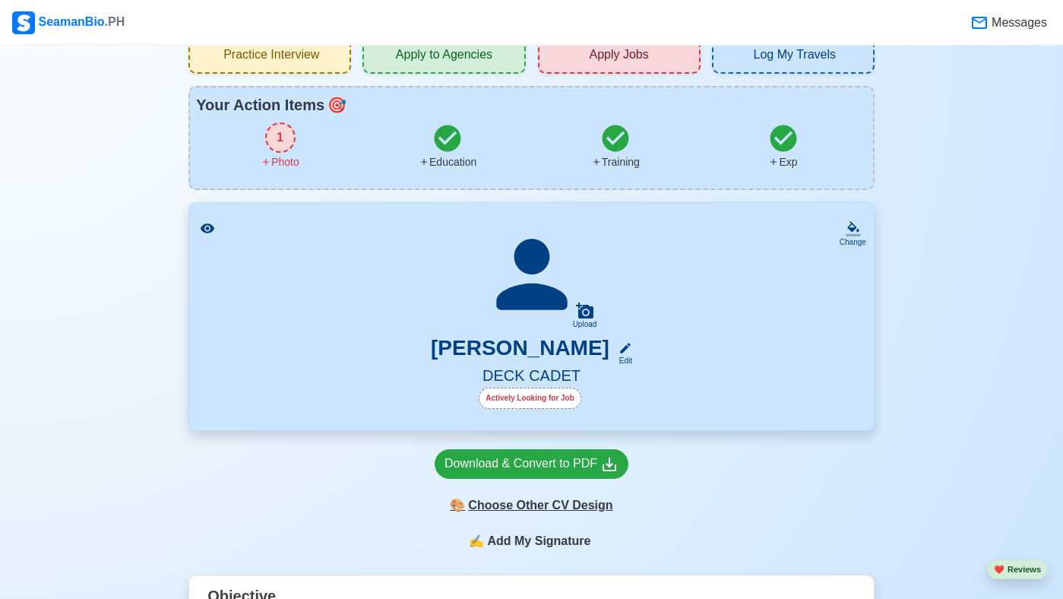
scroll to position [61, 0]
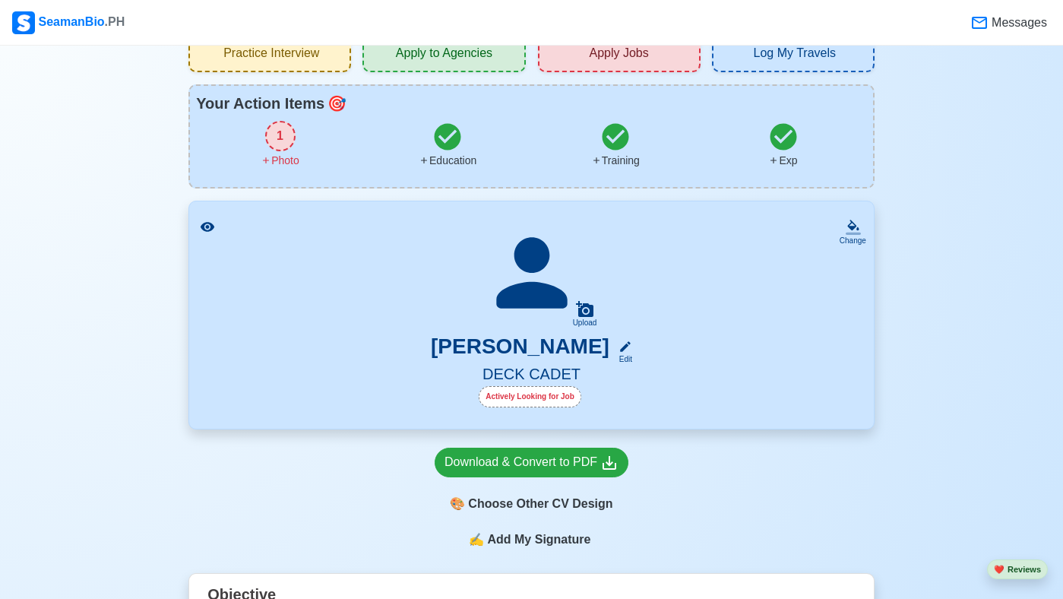
click at [523, 544] on span "Add My Signature" at bounding box center [538, 539] width 109 height 18
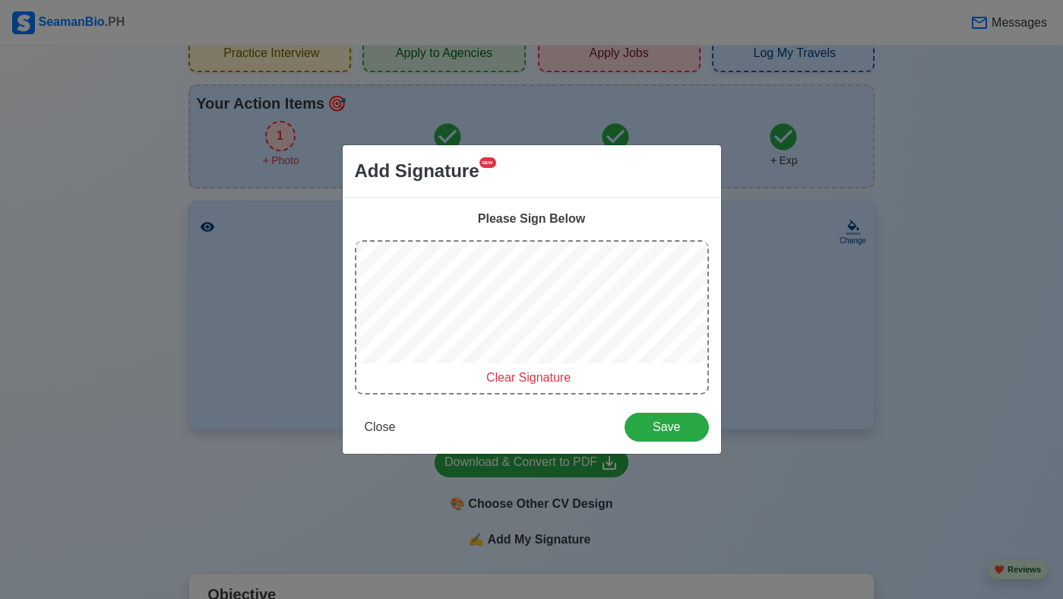
click at [511, 375] on span "Clear Signature" at bounding box center [528, 377] width 84 height 13
click at [385, 429] on span "Close" at bounding box center [380, 426] width 31 height 13
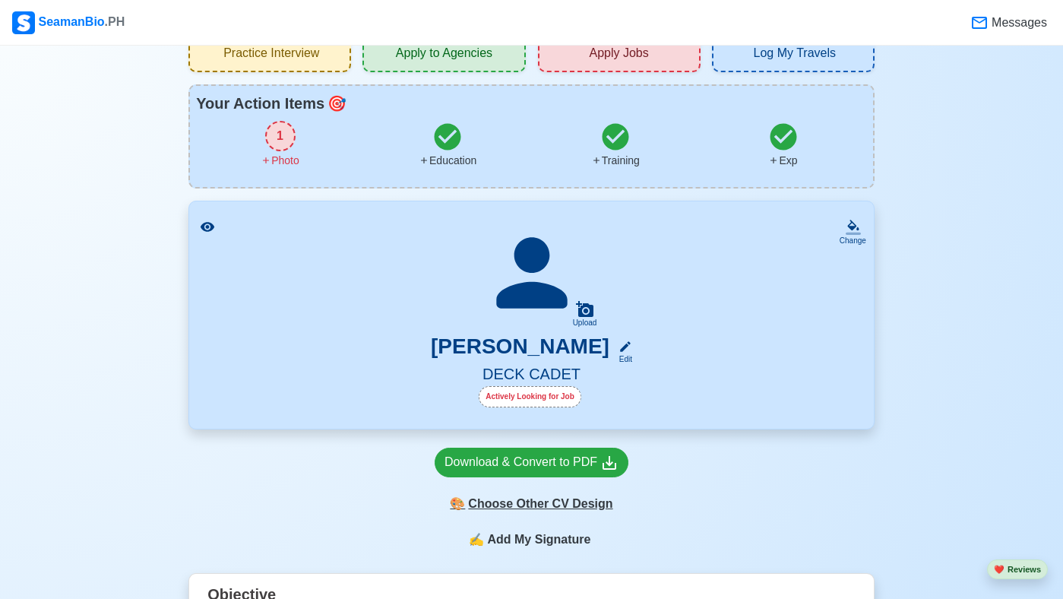
click at [498, 507] on div "🎨 Choose Other CV Design" at bounding box center [532, 503] width 194 height 29
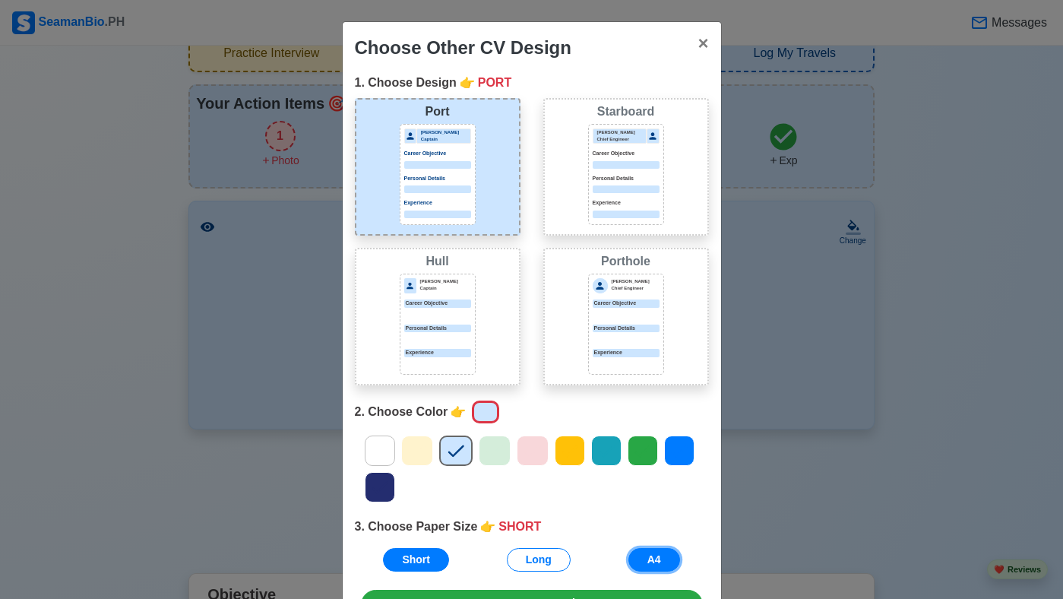
click at [650, 556] on button "A4" at bounding box center [654, 560] width 52 height 24
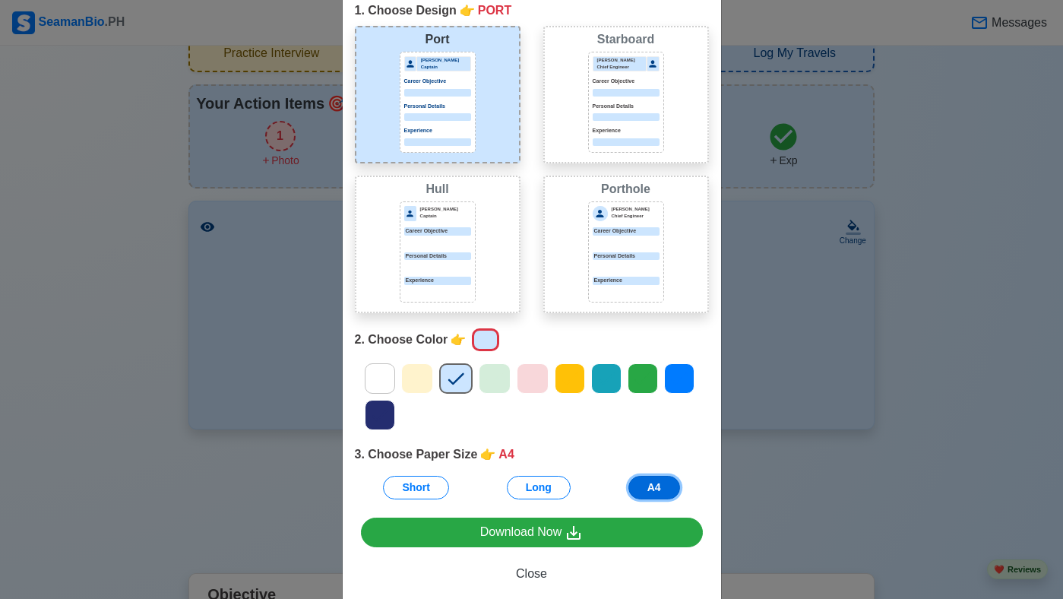
scroll to position [103, 0]
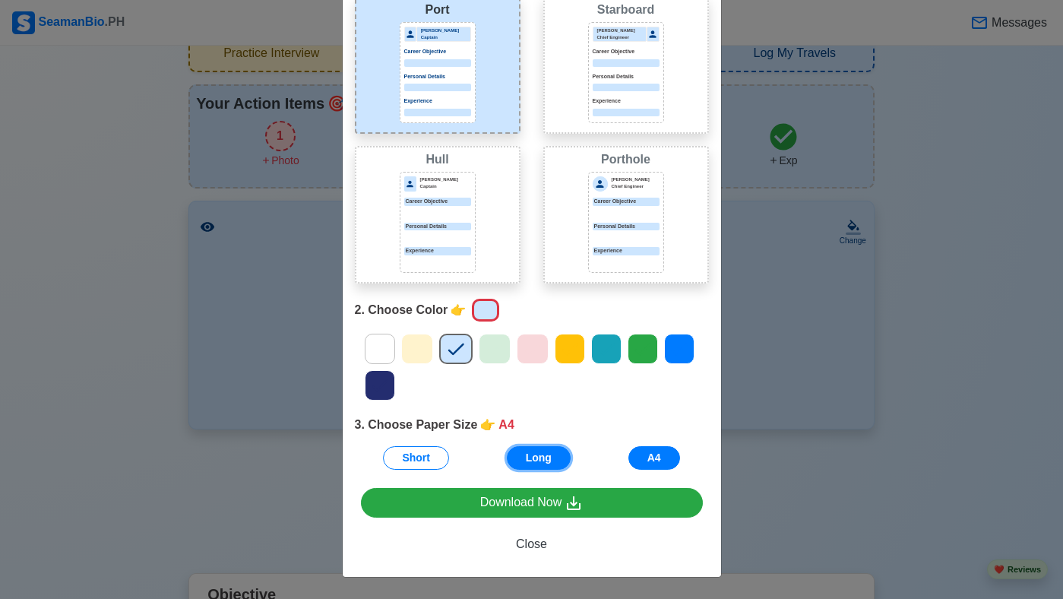
click at [536, 460] on button "Long" at bounding box center [539, 458] width 64 height 24
click at [416, 460] on button "Short" at bounding box center [416, 458] width 66 height 24
click at [663, 457] on button "A4" at bounding box center [654, 458] width 52 height 24
click at [809, 515] on div "Choose Other CV Design × Close 1. Choose Design 👉 PORT Port Donald Cris Captain…" at bounding box center [531, 299] width 1063 height 599
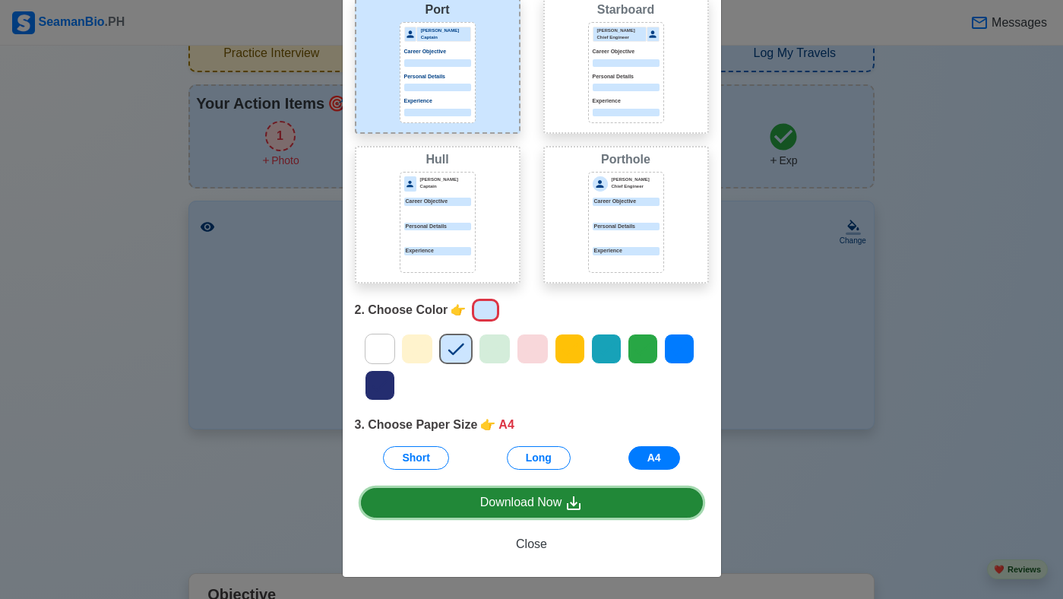
click at [520, 503] on div "Download Now" at bounding box center [531, 502] width 103 height 19
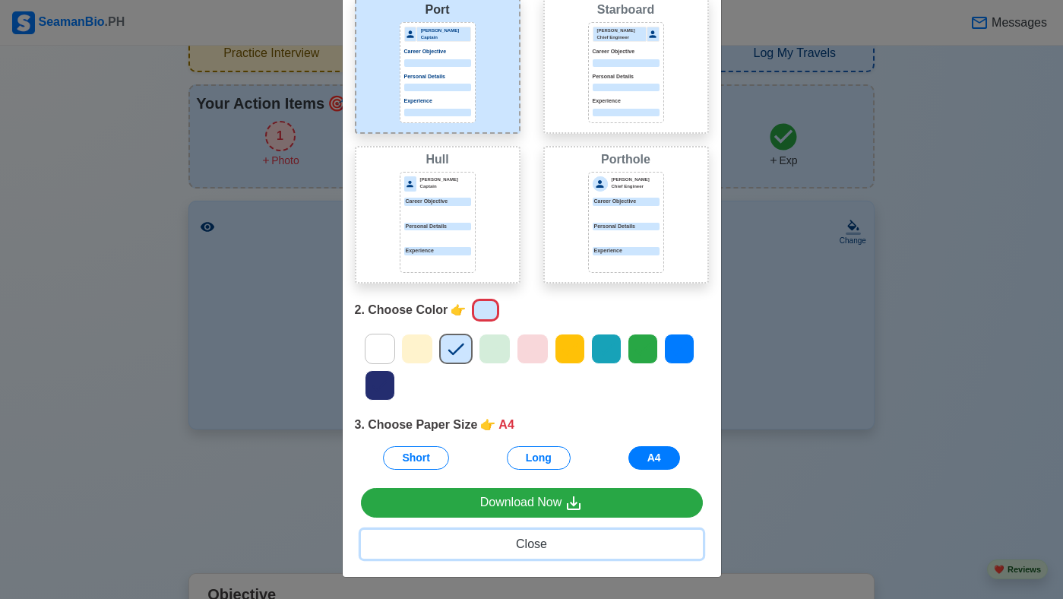
click at [519, 545] on span "Close" at bounding box center [531, 543] width 31 height 13
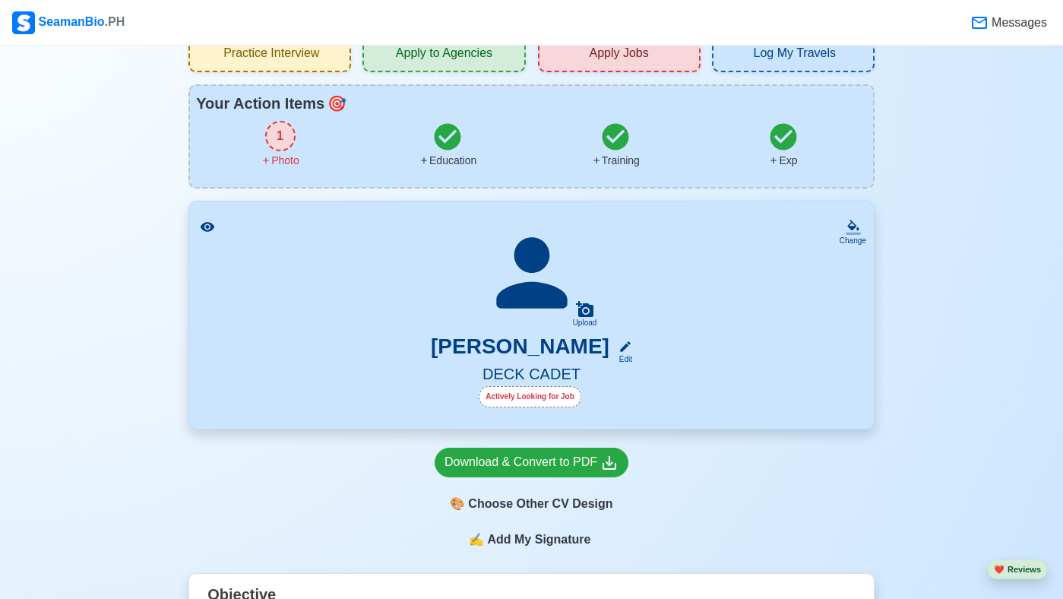
scroll to position [0, 0]
click at [586, 315] on icon at bounding box center [584, 309] width 17 height 16
click at [0, 0] on input "Upload" at bounding box center [0, 0] width 0 height 0
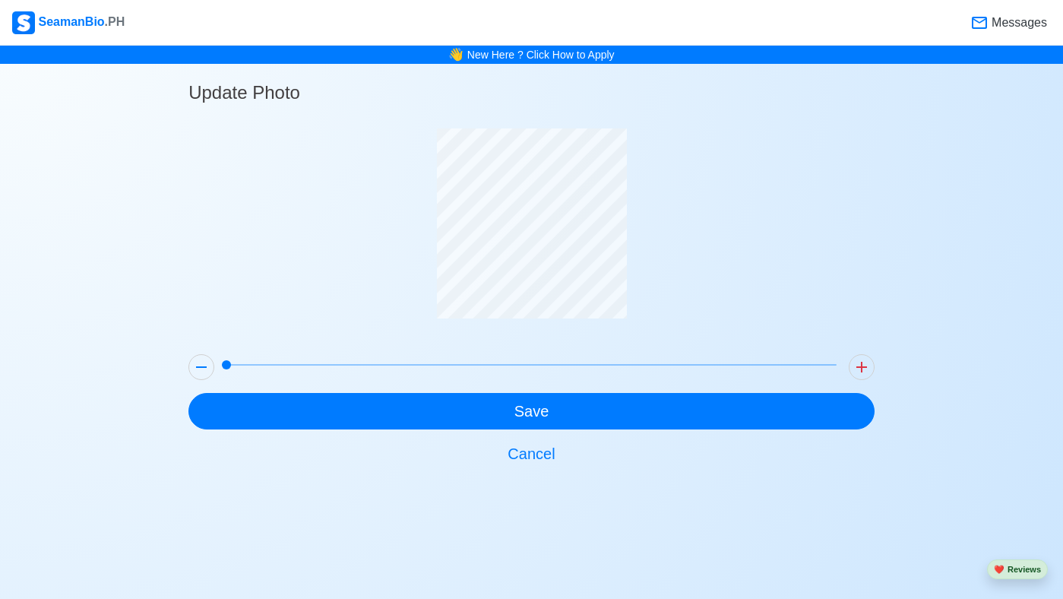
click at [229, 365] on span at bounding box center [226, 364] width 9 height 9
click at [231, 365] on span at bounding box center [226, 364] width 9 height 9
click at [231, 363] on span at bounding box center [226, 364] width 9 height 9
click at [231, 364] on span at bounding box center [226, 364] width 9 height 9
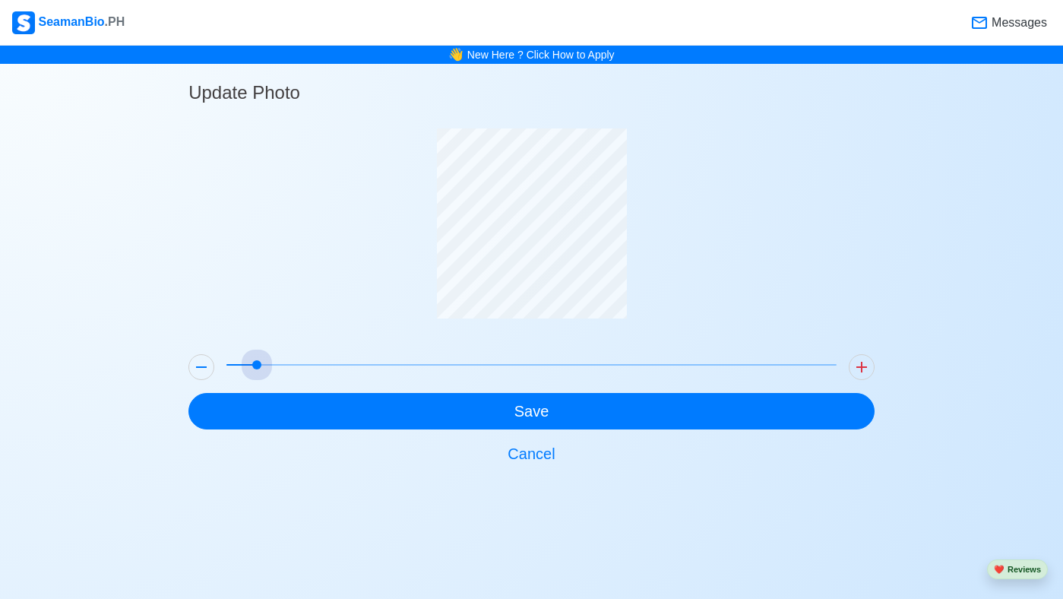
click at [243, 364] on span at bounding box center [531, 364] width 610 height 21
drag, startPoint x: 259, startPoint y: 361, endPoint x: 230, endPoint y: 365, distance: 29.1
click at [230, 365] on span at bounding box center [226, 364] width 9 height 9
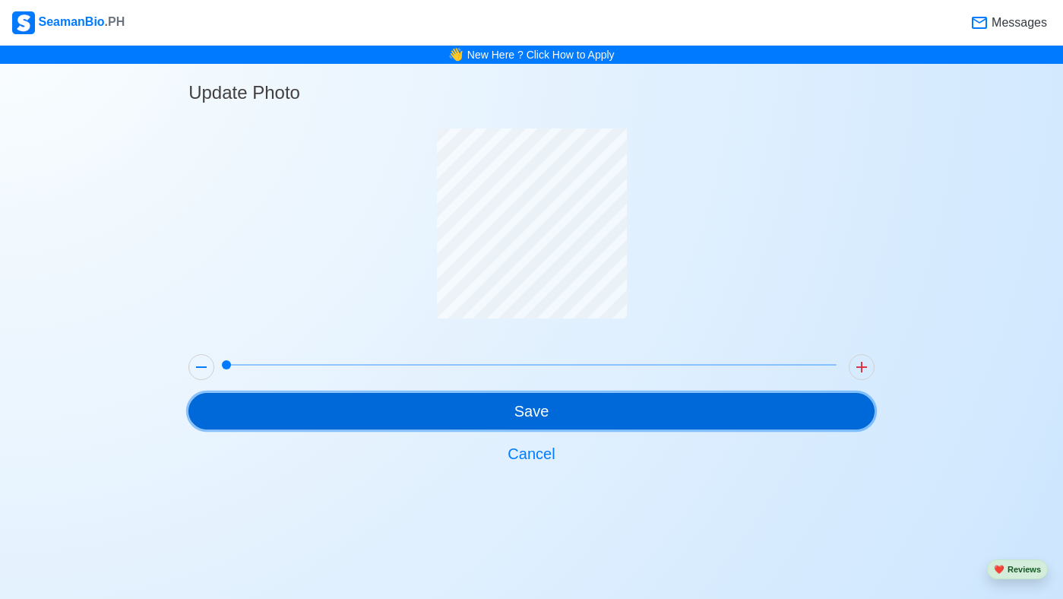
click at [432, 408] on button "Save" at bounding box center [531, 411] width 686 height 36
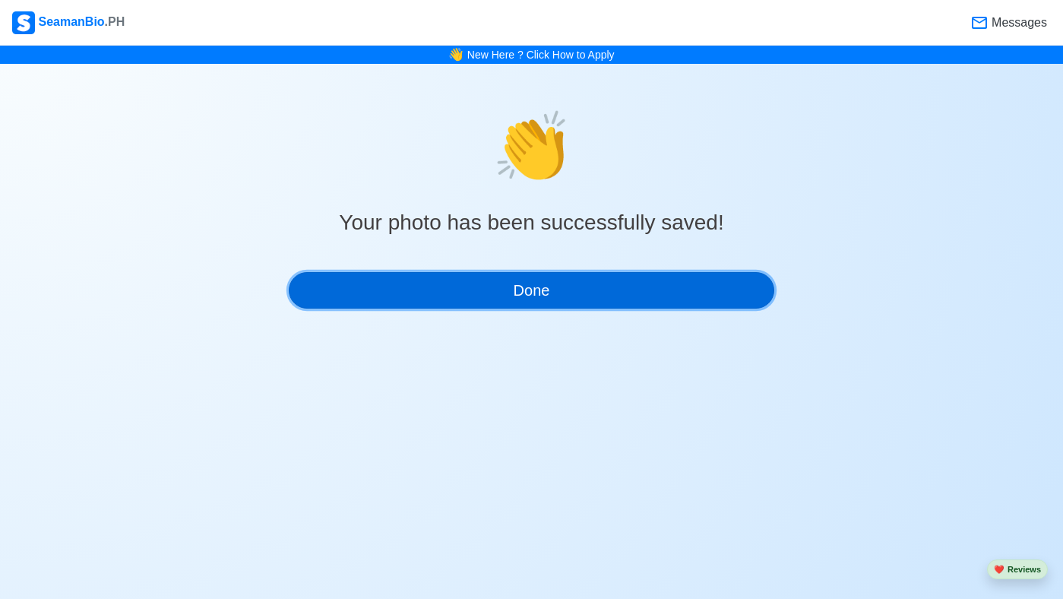
click at [583, 293] on button "Done" at bounding box center [532, 290] width 486 height 36
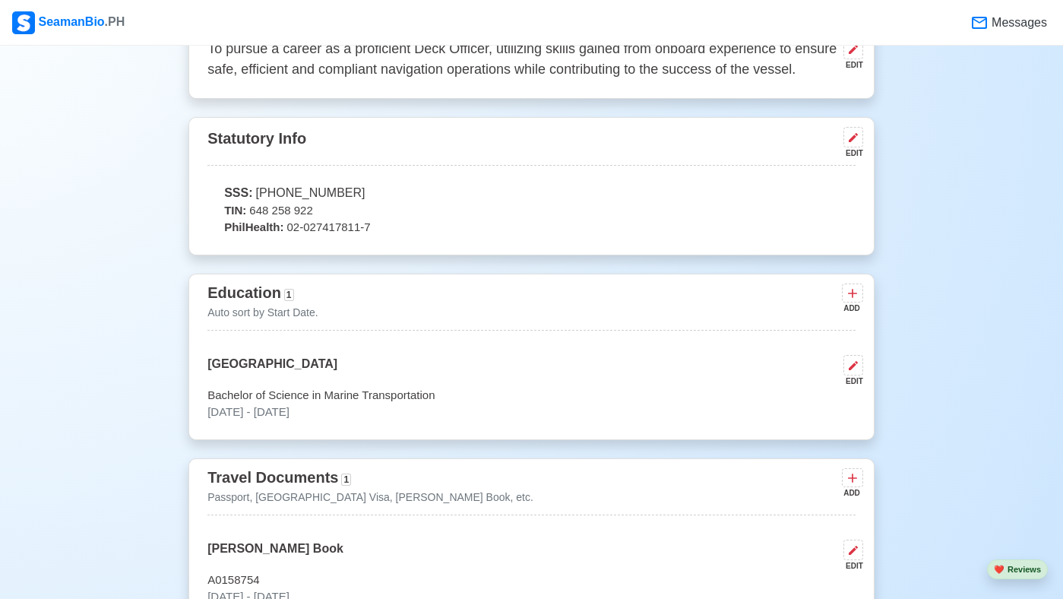
scroll to position [547, 0]
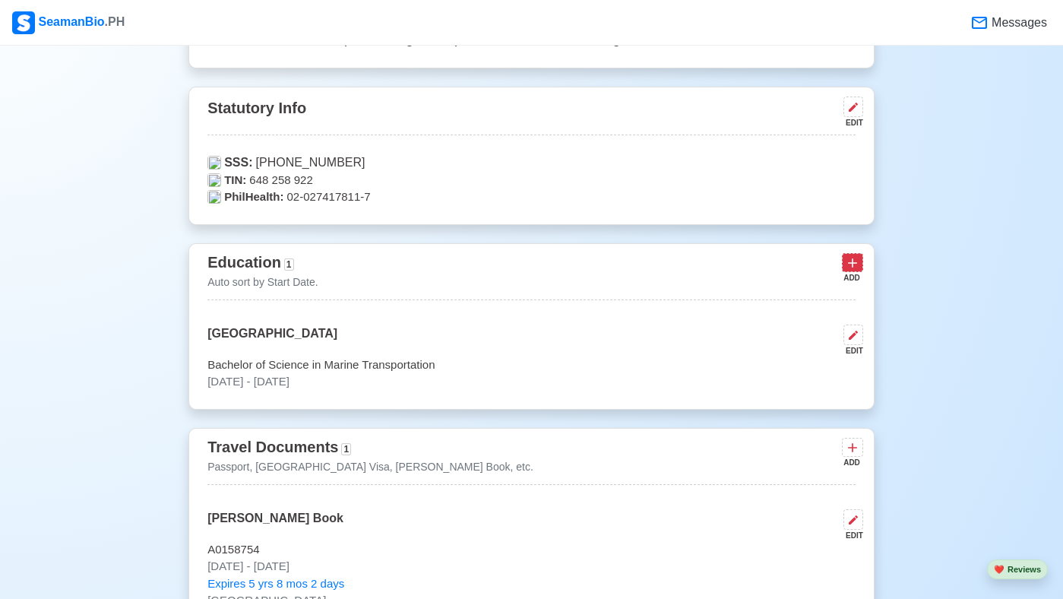
click at [849, 272] on button at bounding box center [852, 262] width 21 height 19
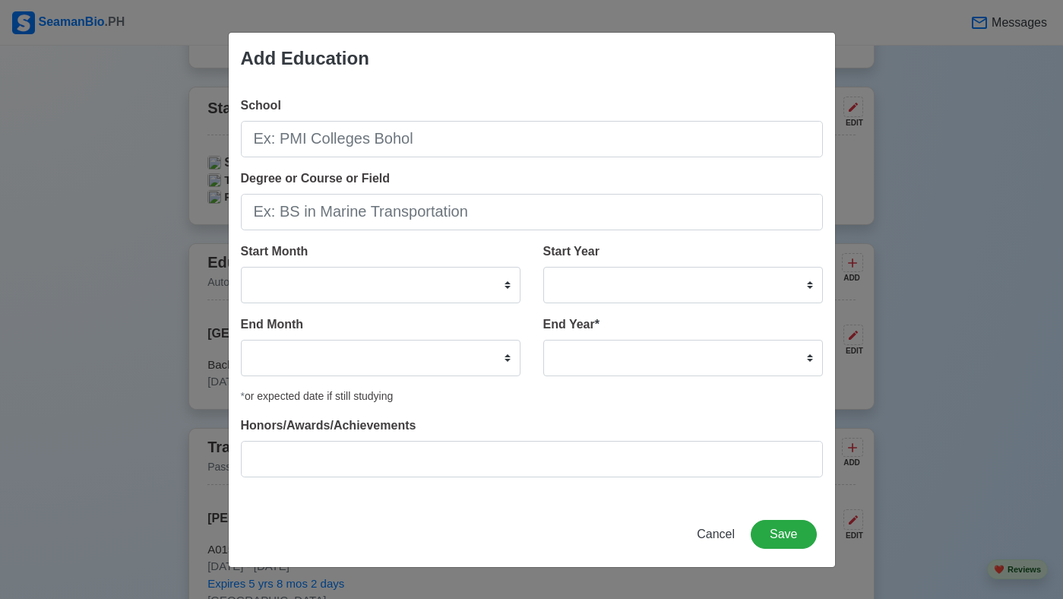
click at [935, 314] on div "Add Education School Degree or Course or Field Start Month January February Mar…" at bounding box center [531, 299] width 1063 height 599
click at [716, 532] on span "Cancel" at bounding box center [716, 533] width 38 height 13
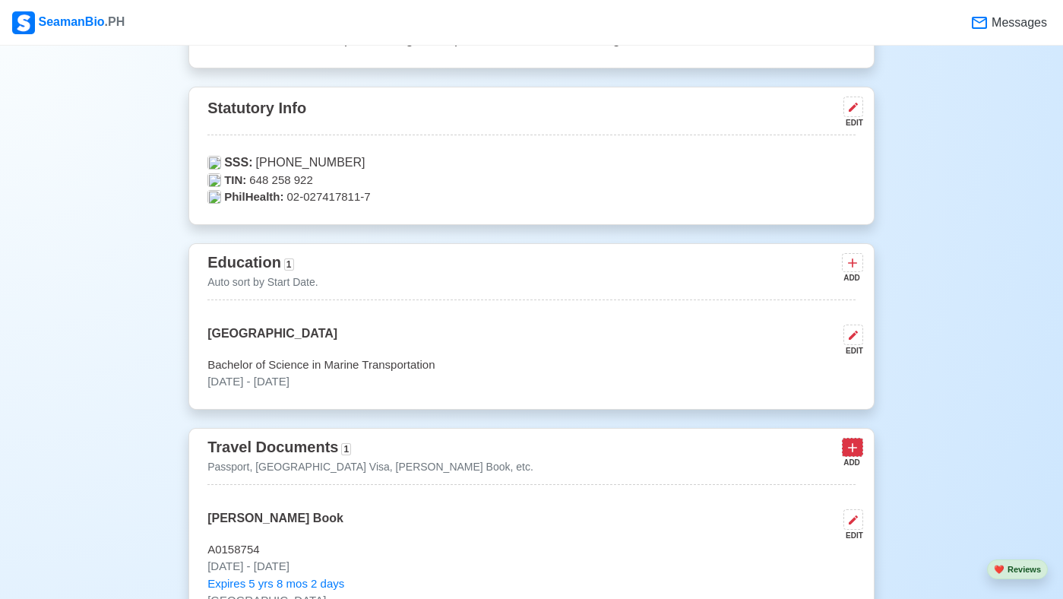
click at [856, 452] on icon at bounding box center [852, 447] width 9 height 9
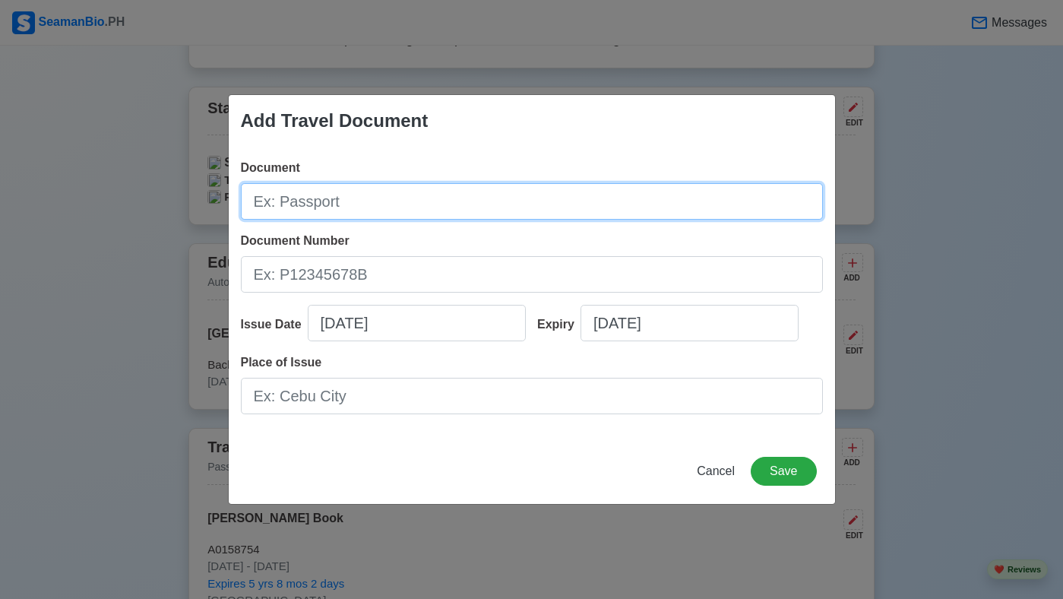
click at [439, 203] on input "Document" at bounding box center [532, 201] width 582 height 36
type input "p"
type input "PASSPORT"
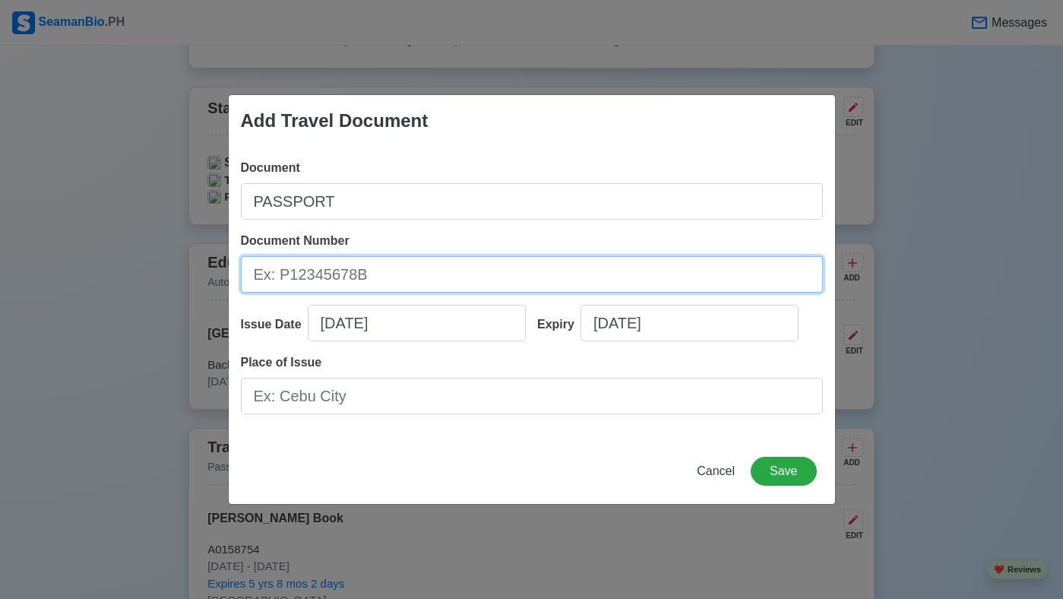
click at [389, 277] on input "Document Number" at bounding box center [532, 274] width 582 height 36
type input "P8728432B"
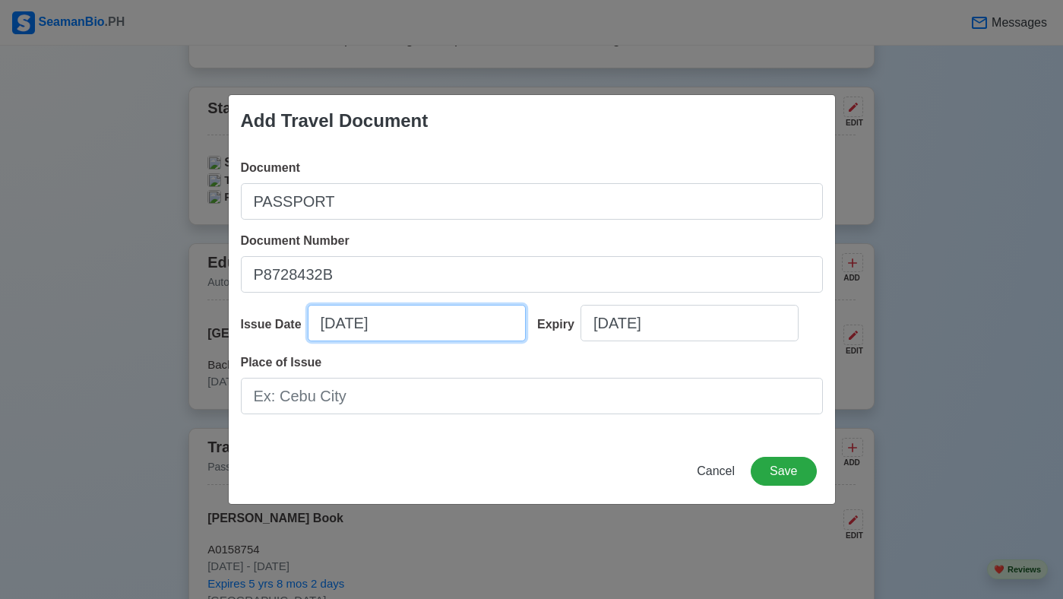
select select "****"
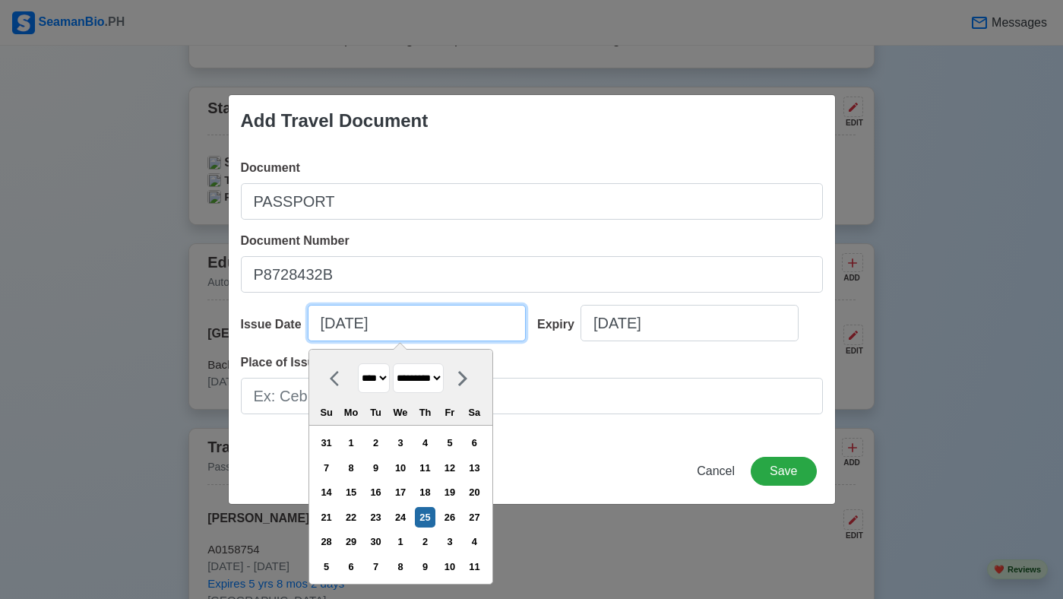
click at [341, 328] on input "[DATE]" at bounding box center [417, 323] width 218 height 36
click at [425, 378] on select "******* ******** ***** ***** *** **** **** ****** ********* ******* ******** **…" at bounding box center [418, 378] width 51 height 30
select select "*******"
click at [399, 363] on select "******* ******** ***** ***** *** **** **** ****** ********* ******* ******** **…" at bounding box center [418, 378] width 51 height 30
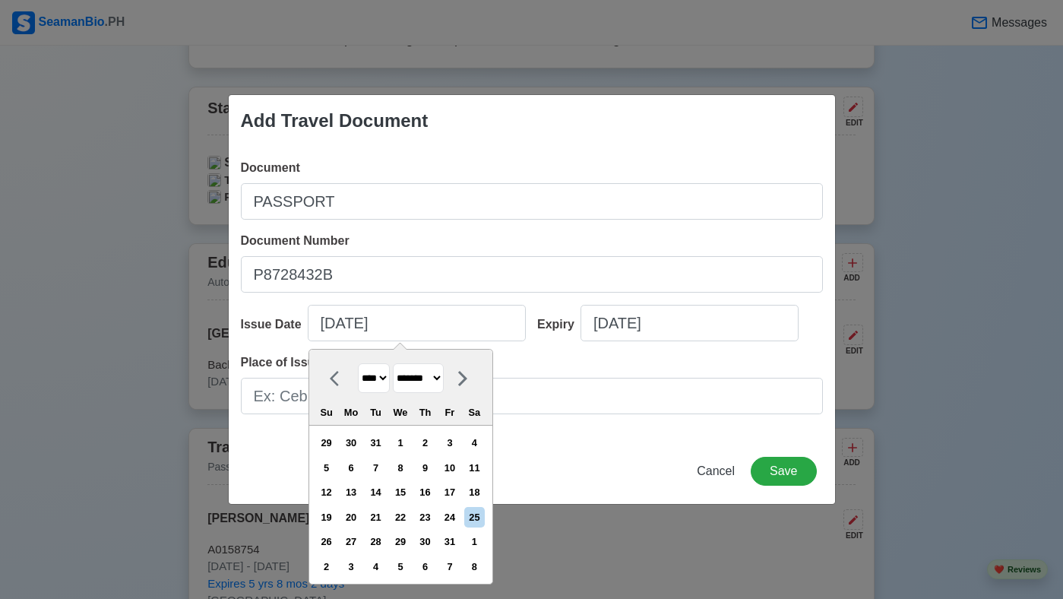
click at [389, 377] on select "**** **** **** **** **** **** **** **** **** **** **** **** **** **** **** ****…" at bounding box center [374, 378] width 32 height 30
select select "****"
click at [358, 363] on select "**** **** **** **** **** **** **** **** **** **** **** **** **** **** **** ****…" at bounding box center [374, 378] width 32 height 30
click at [435, 519] on div "20" at bounding box center [425, 517] width 21 height 21
type input "01/20/2022"
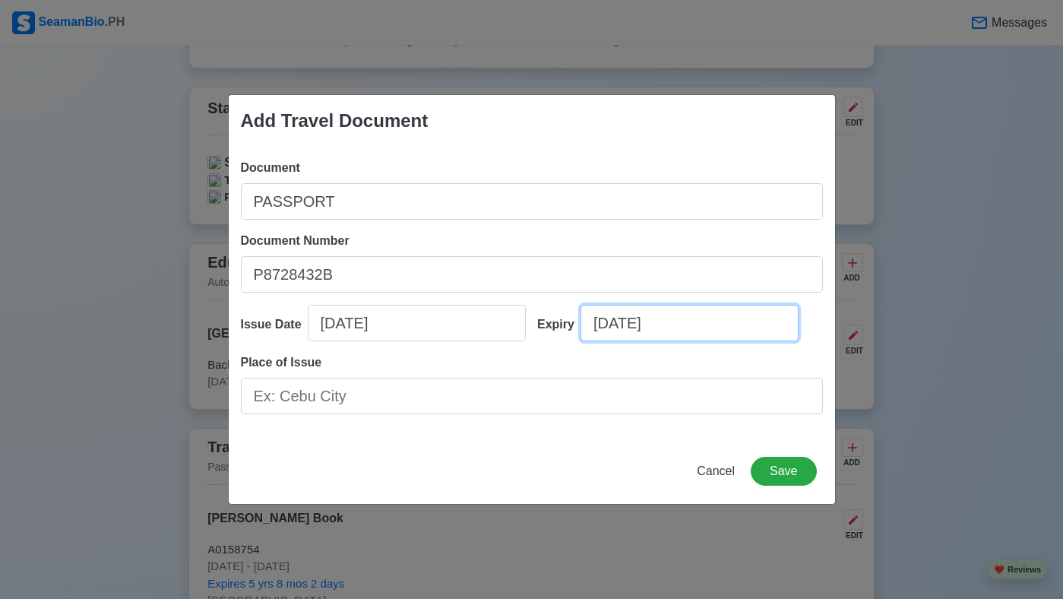
click at [620, 325] on input "09/25/2025" at bounding box center [689, 323] width 218 height 36
select select "****"
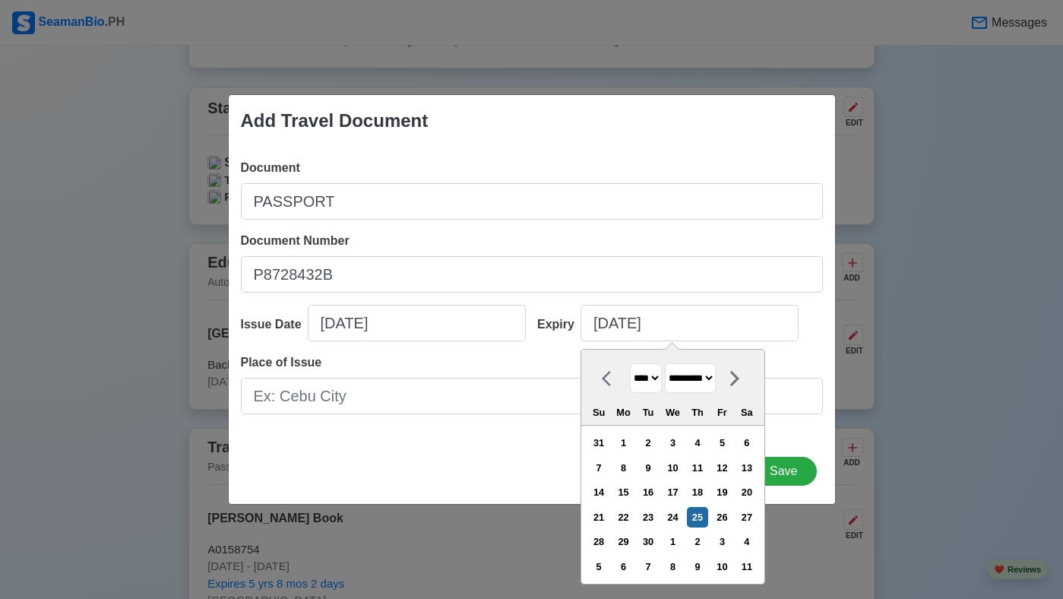
click at [716, 382] on select "******* ******** ***** ***** *** **** **** ****** ********* ******* ******** **…" at bounding box center [690, 378] width 51 height 30
select select "*******"
click at [672, 363] on select "******* ******** ***** ***** *** **** **** ****** ********* ******* ******** **…" at bounding box center [690, 378] width 51 height 30
click at [660, 380] on select "**** **** **** **** **** **** **** **** **** **** **** **** **** **** **** ****…" at bounding box center [646, 378] width 32 height 30
select select "****"
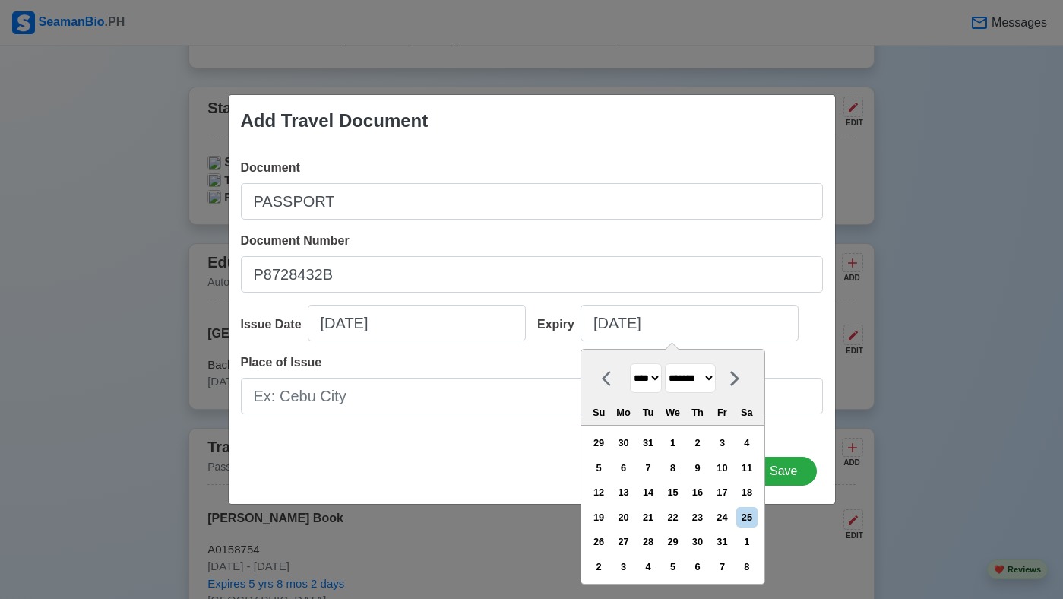
click at [630, 363] on select "**** **** **** **** **** **** **** **** **** **** **** **** **** **** **** ****…" at bounding box center [646, 378] width 32 height 30
click at [634, 516] on div "19" at bounding box center [623, 517] width 21 height 21
type input "01/19/2032"
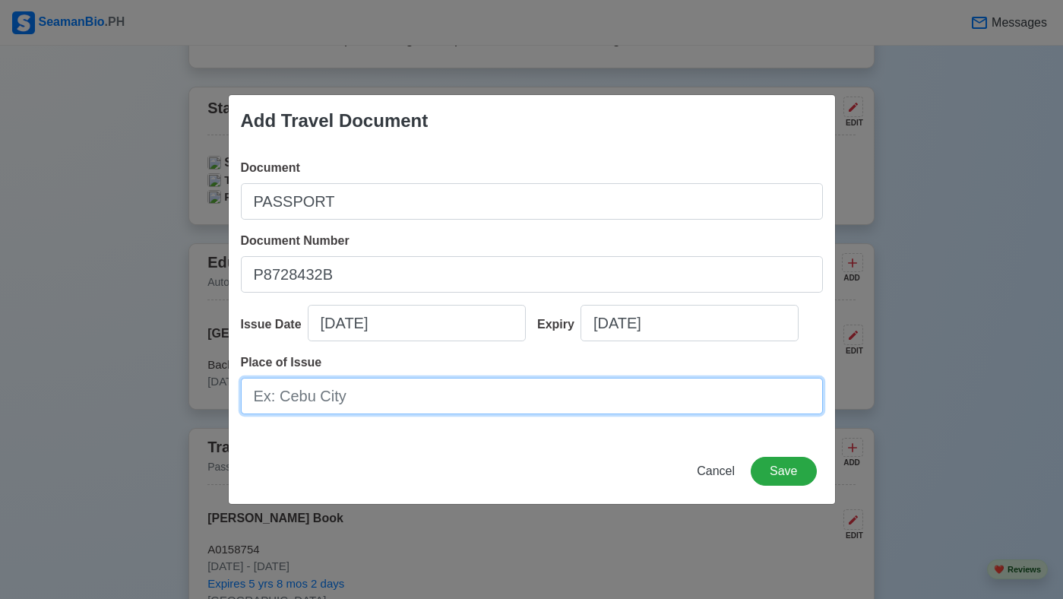
click at [455, 400] on input "Place of Issue" at bounding box center [532, 396] width 582 height 36
type input "DFA TUGUEGARAO"
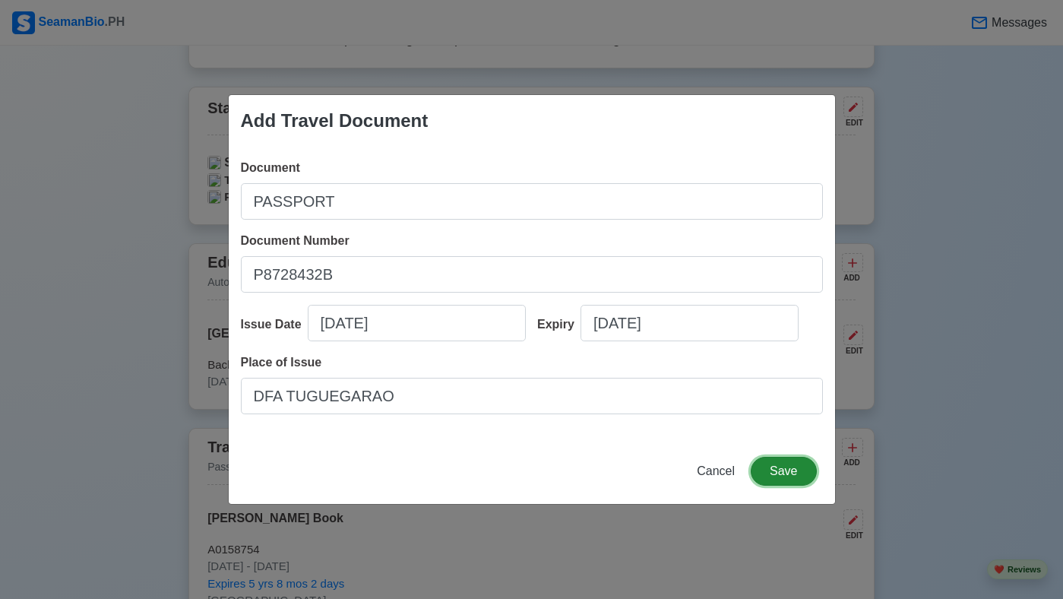
click at [773, 476] on button "Save" at bounding box center [783, 471] width 65 height 29
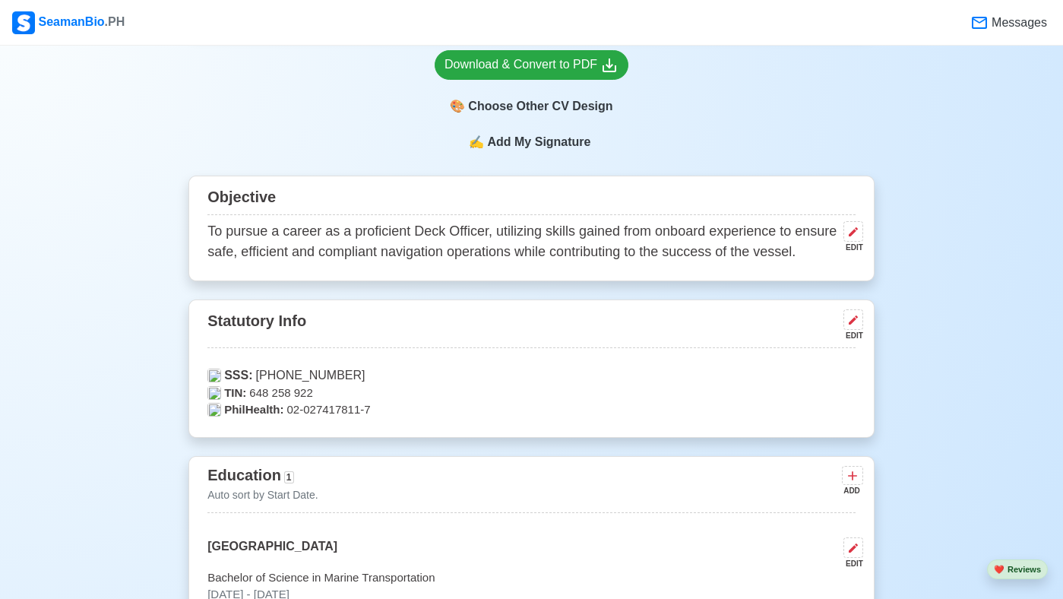
scroll to position [365, 0]
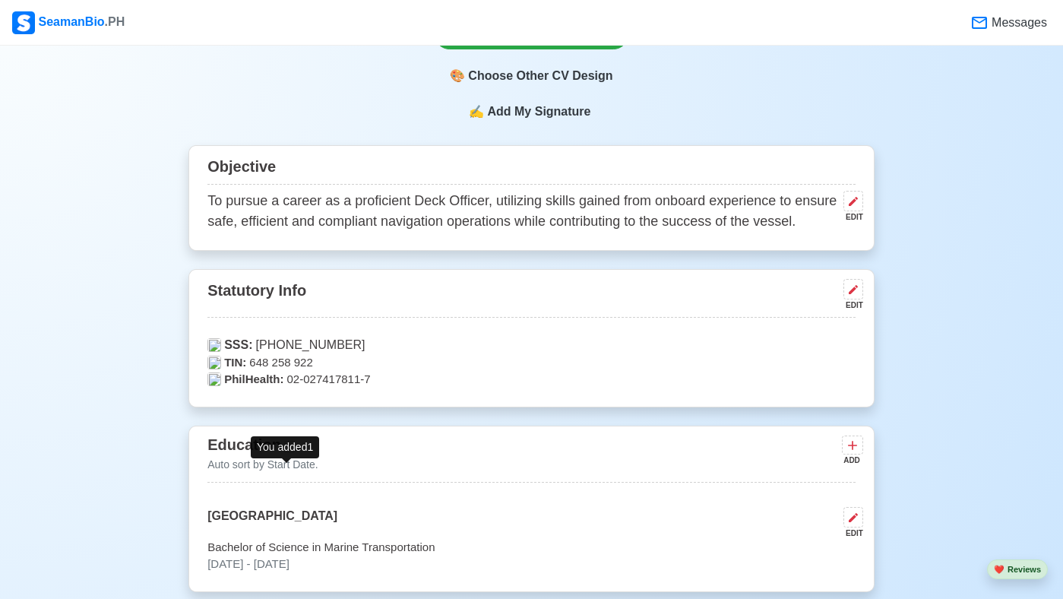
click at [286, 453] on span "1" at bounding box center [289, 447] width 10 height 12
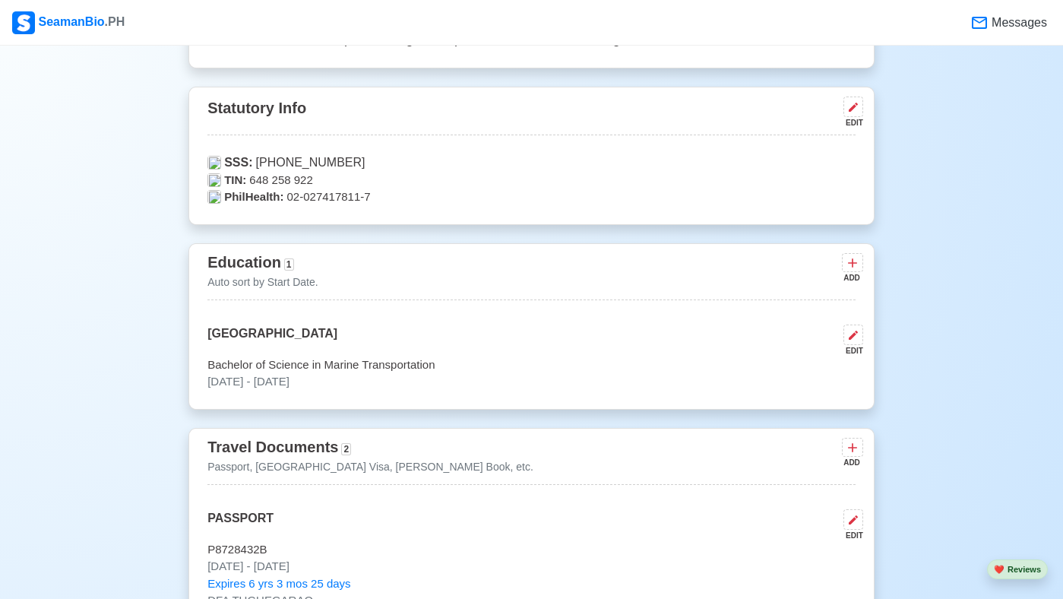
scroll to position [517, 0]
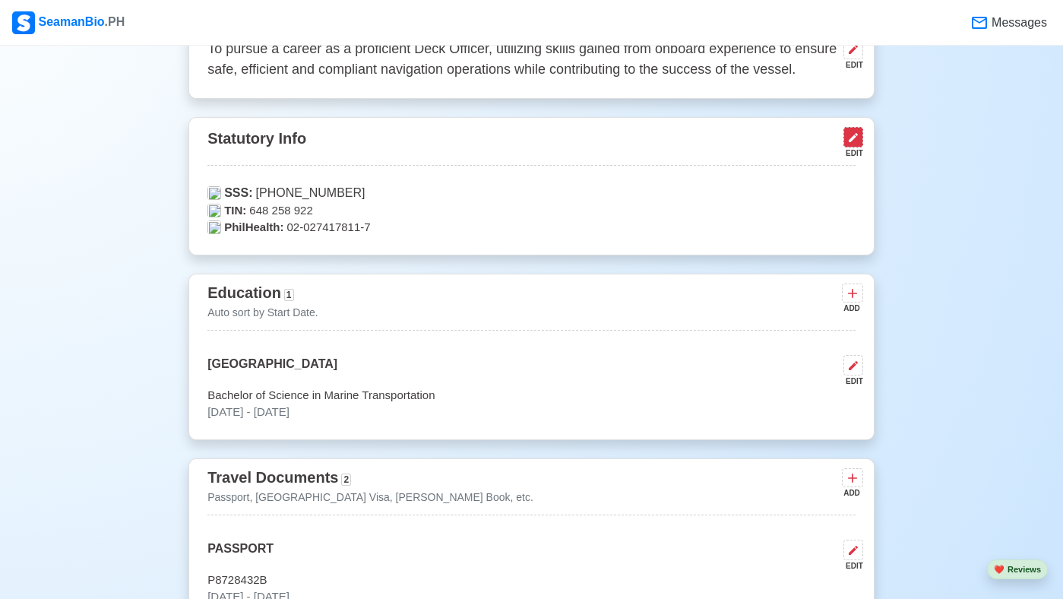
click at [853, 142] on icon at bounding box center [853, 137] width 9 height 9
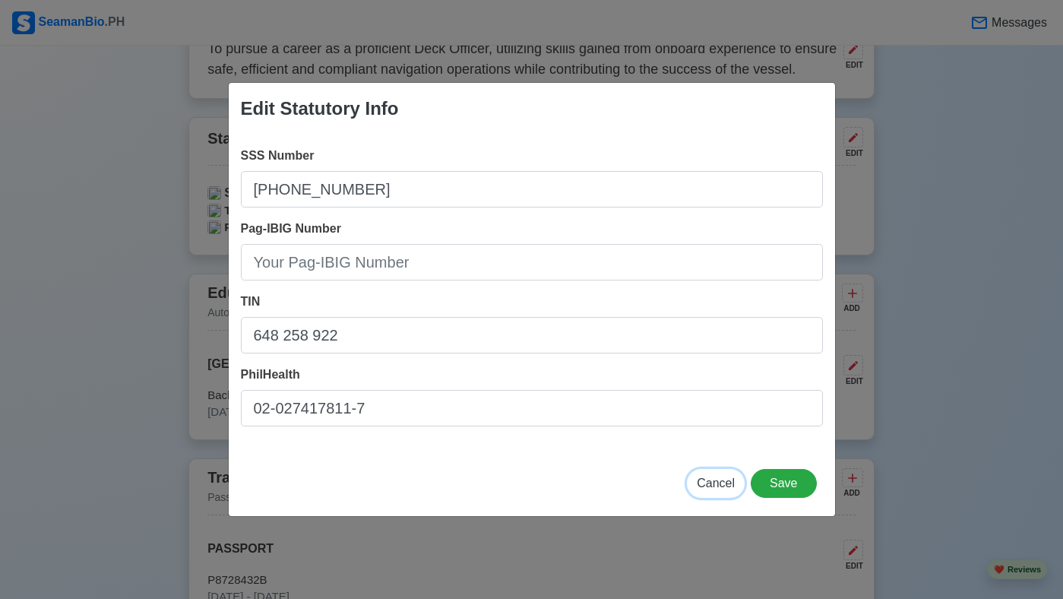
click at [717, 483] on span "Cancel" at bounding box center [716, 482] width 38 height 13
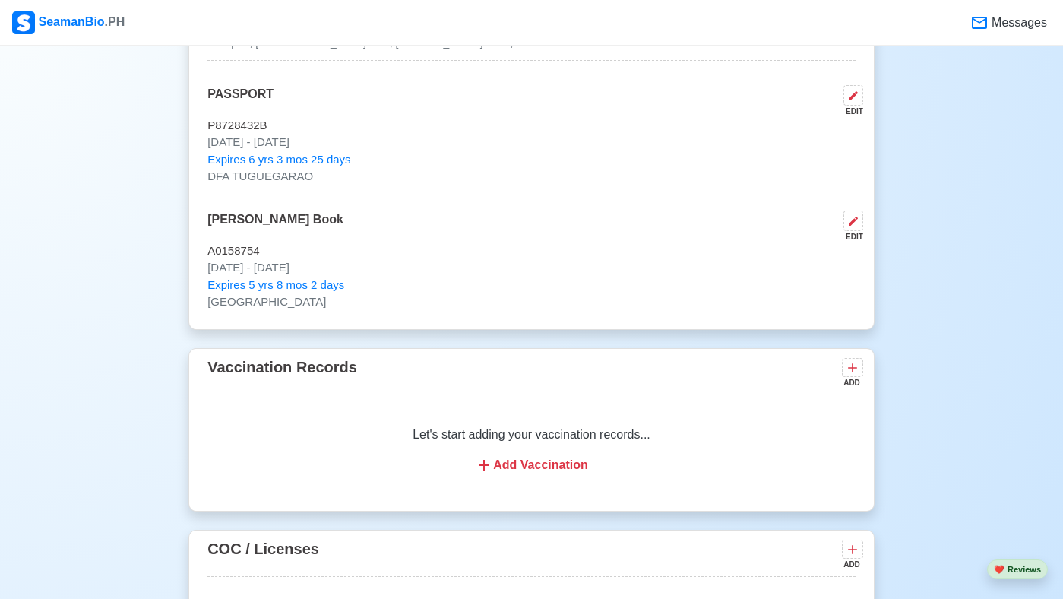
scroll to position [972, 0]
click at [855, 374] on icon at bounding box center [852, 366] width 15 height 15
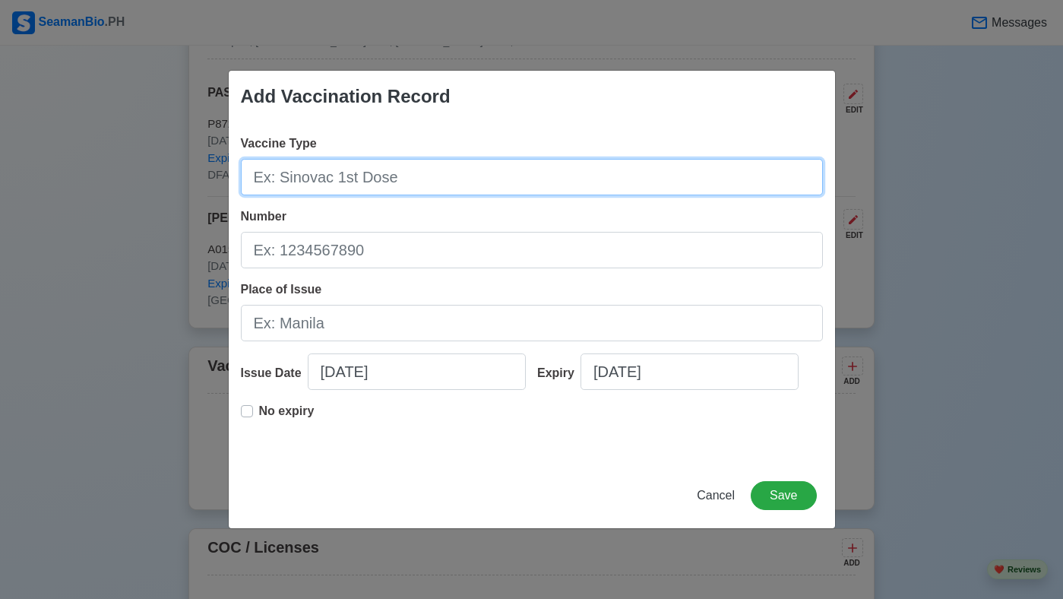
click at [432, 172] on input "Vaccine Type" at bounding box center [532, 177] width 582 height 36
type input "[MEDICAL_DATA]"
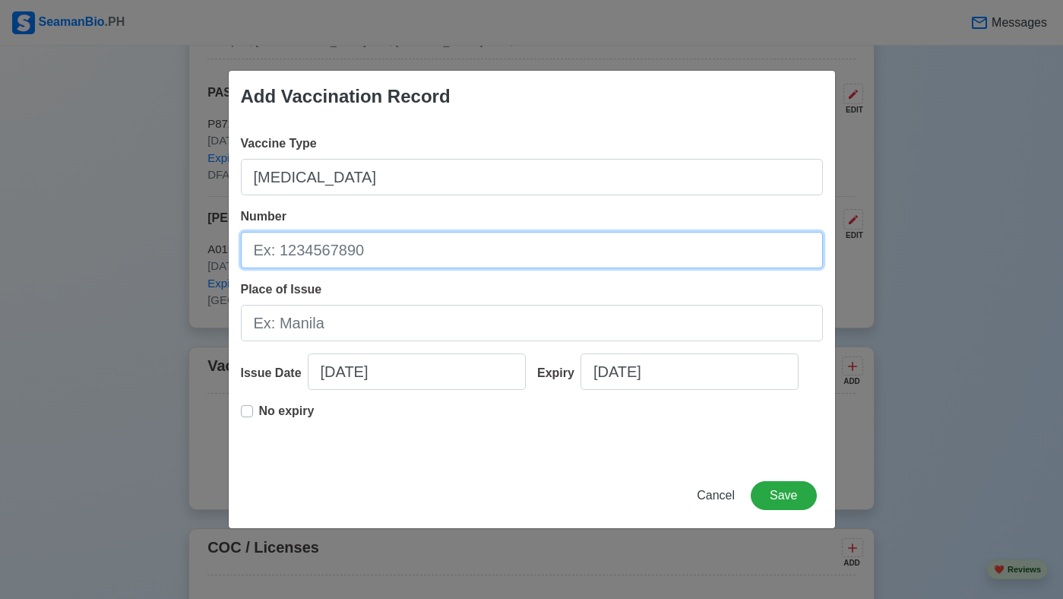
click at [394, 260] on input "Number" at bounding box center [532, 250] width 582 height 36
type input "LOT#W3E681V"
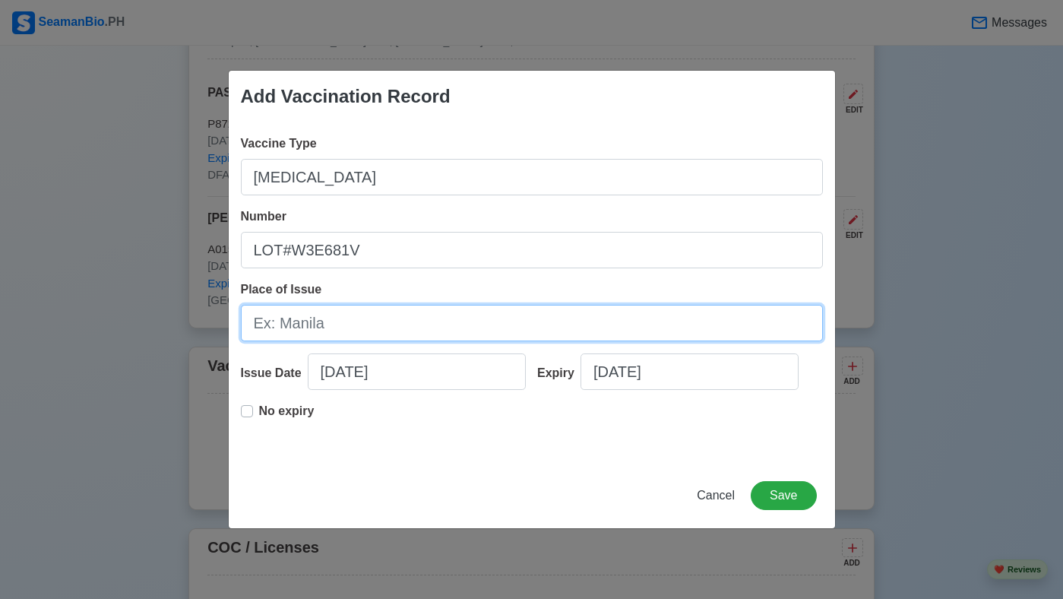
click at [347, 319] on input "Place of Issue" at bounding box center [532, 323] width 582 height 36
type input "[GEOGRAPHIC_DATA]"
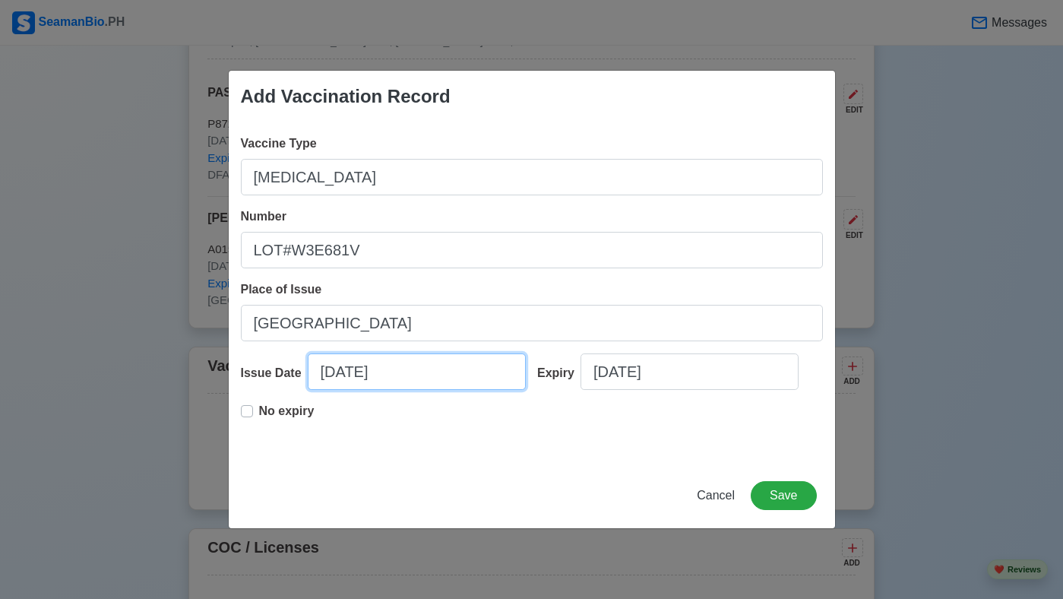
select select "****"
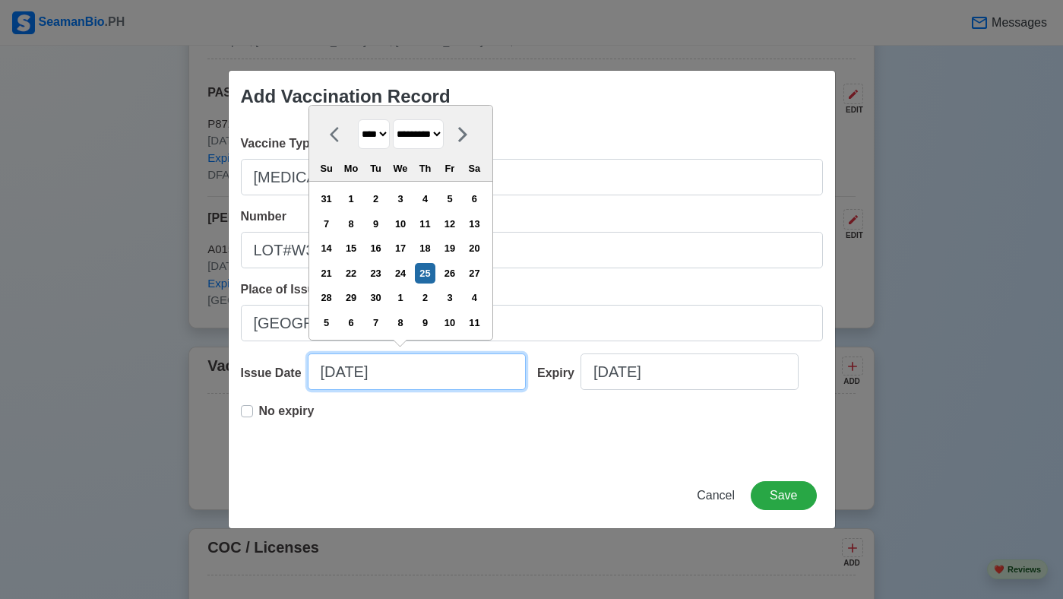
click at [339, 372] on input "09/25/2025" at bounding box center [417, 371] width 218 height 36
click at [444, 136] on select "******* ******** ***** ***** *** **** **** ****** ********* ******* ******** **…" at bounding box center [418, 134] width 51 height 30
select select "*******"
click at [399, 119] on select "******* ******** ***** ***** *** **** **** ****** ********* ******* ******** **…" at bounding box center [418, 134] width 51 height 30
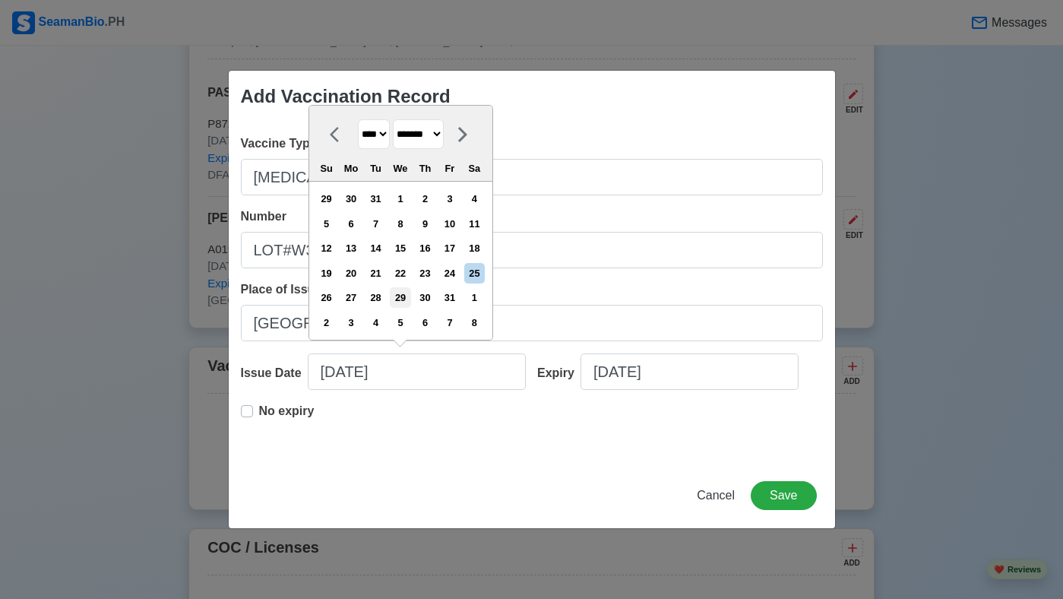
click at [410, 299] on div "29" at bounding box center [400, 297] width 21 height 21
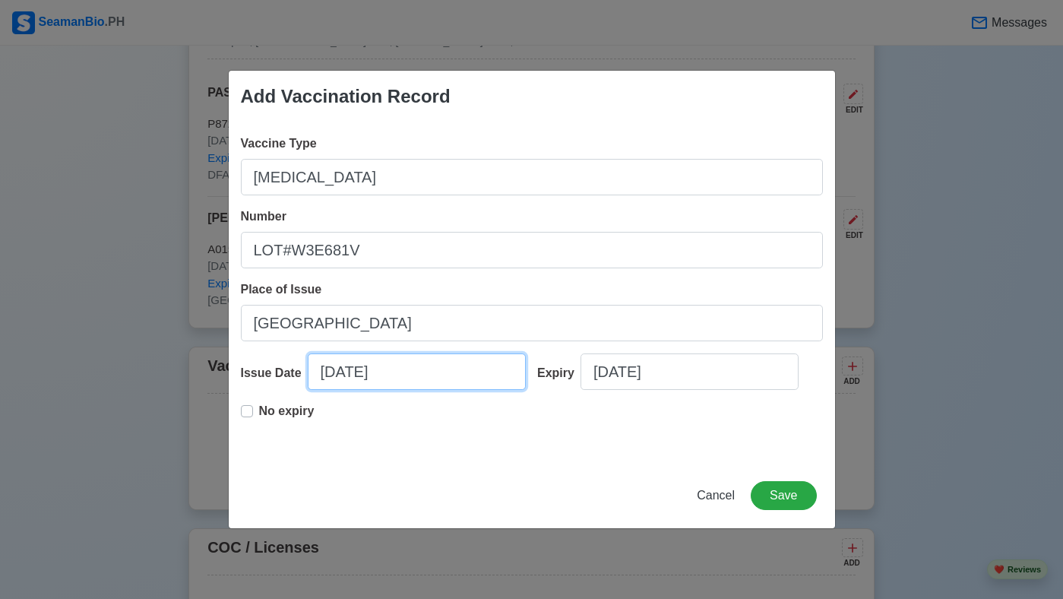
type input "01/29/2024"
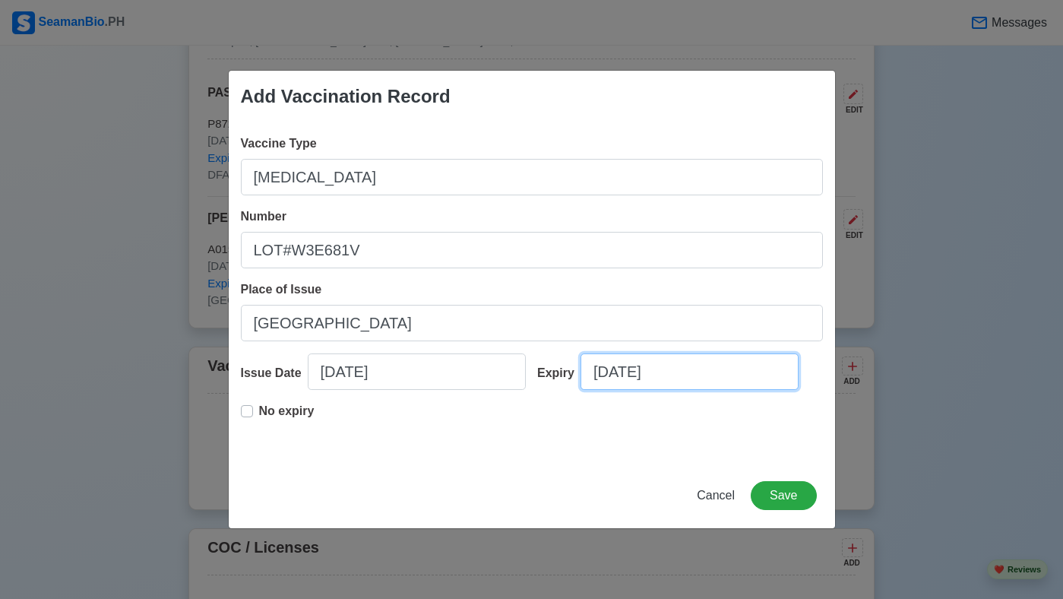
select select "****"
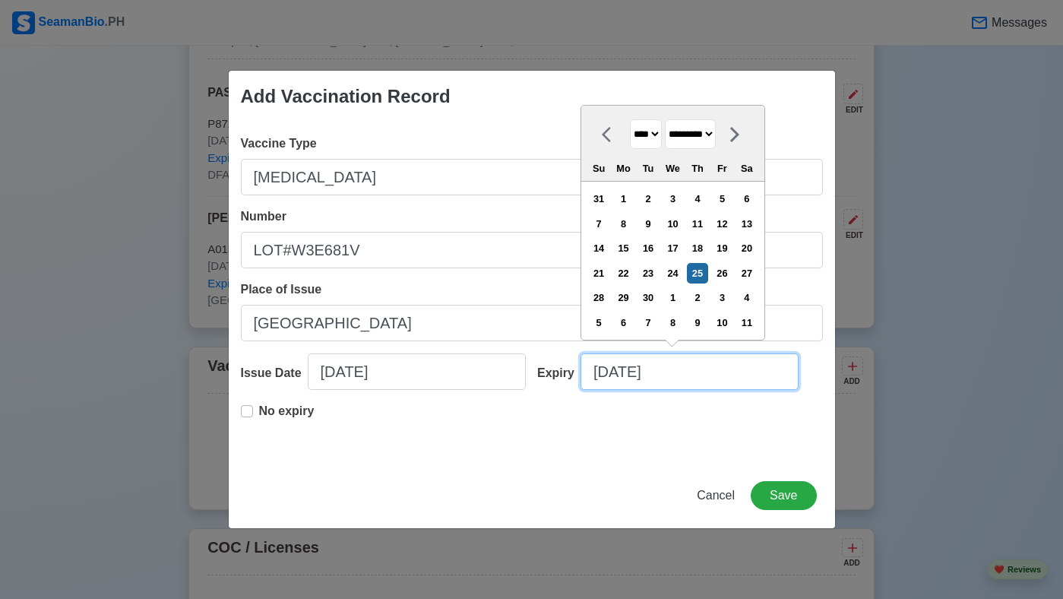
click at [614, 373] on input "09/25/2025" at bounding box center [689, 371] width 218 height 36
click at [716, 135] on select "******* ******** ***** ***** *** **** **** ****** ********* ******* ******** **…" at bounding box center [690, 134] width 51 height 30
select select "********"
click at [672, 119] on select "******* ******** ***** ***** *** **** **** ****** ********* ******* ******** **…" at bounding box center [690, 134] width 51 height 30
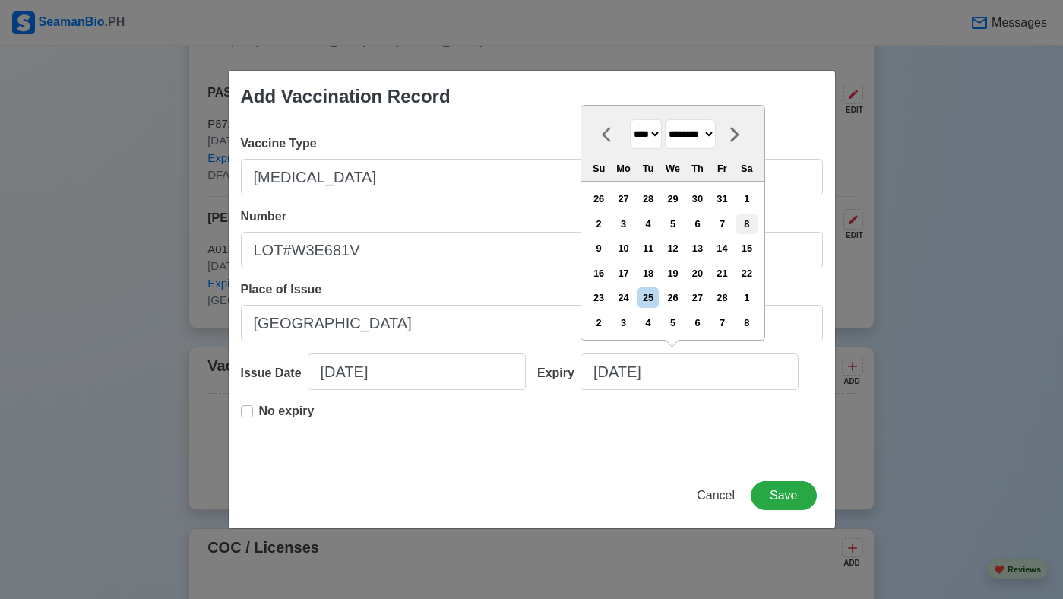
click at [756, 222] on div "8" at bounding box center [746, 223] width 21 height 21
type input "02/08/2025"
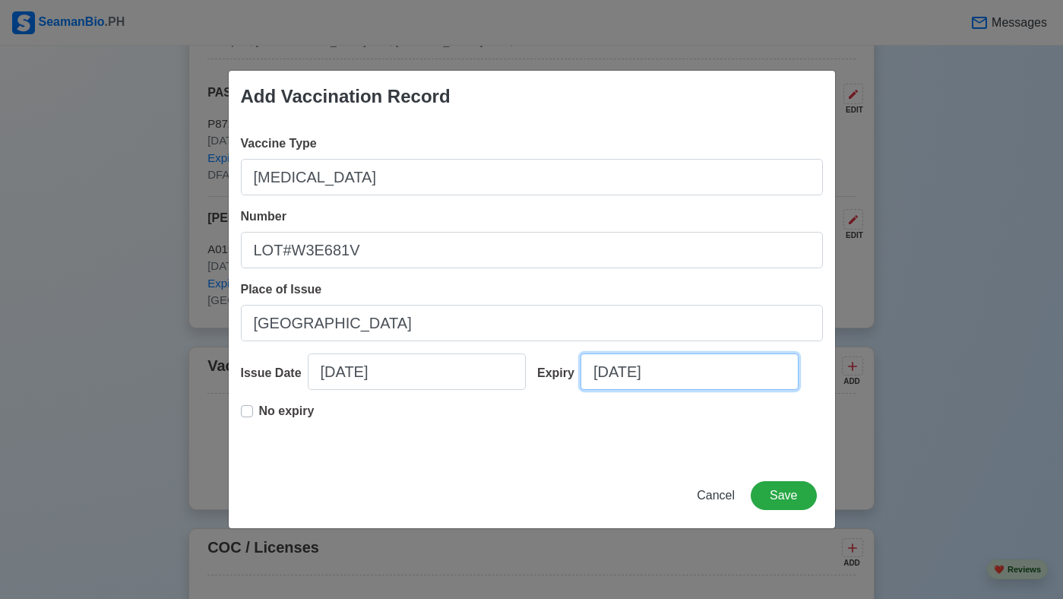
click at [704, 375] on input "02/08/2025" at bounding box center [689, 371] width 218 height 36
select select "****"
select select "********"
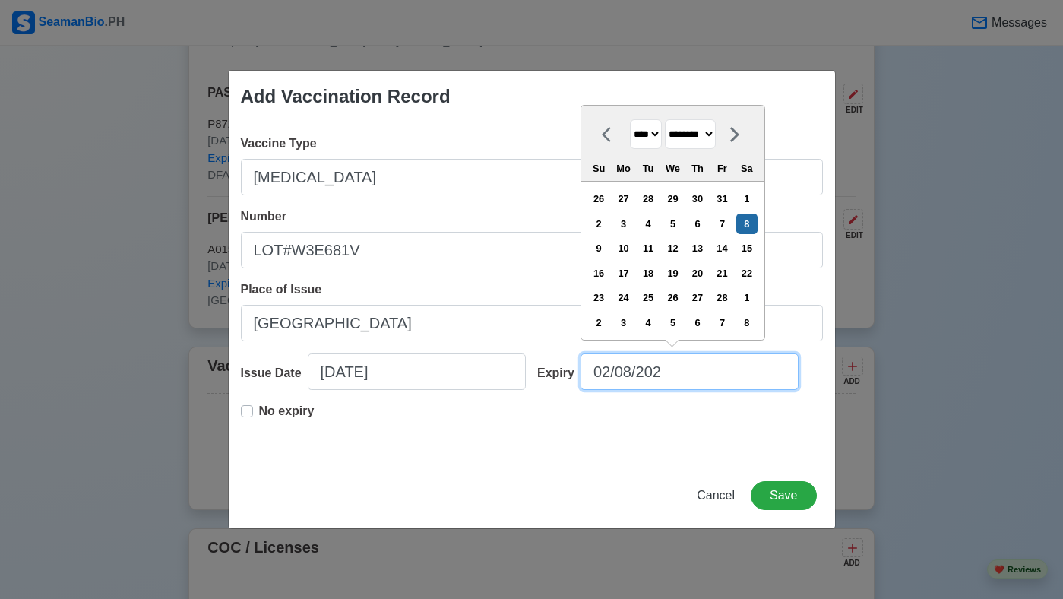
type input "02/08/2024"
select select "****"
type input "02/08/2024"
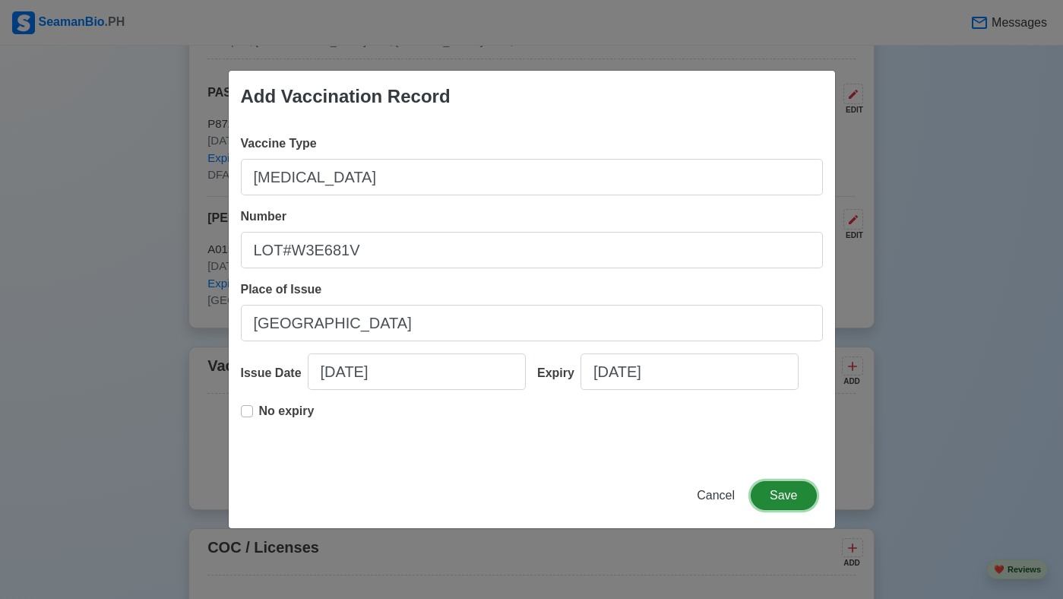
click at [781, 492] on button "Save" at bounding box center [783, 495] width 65 height 29
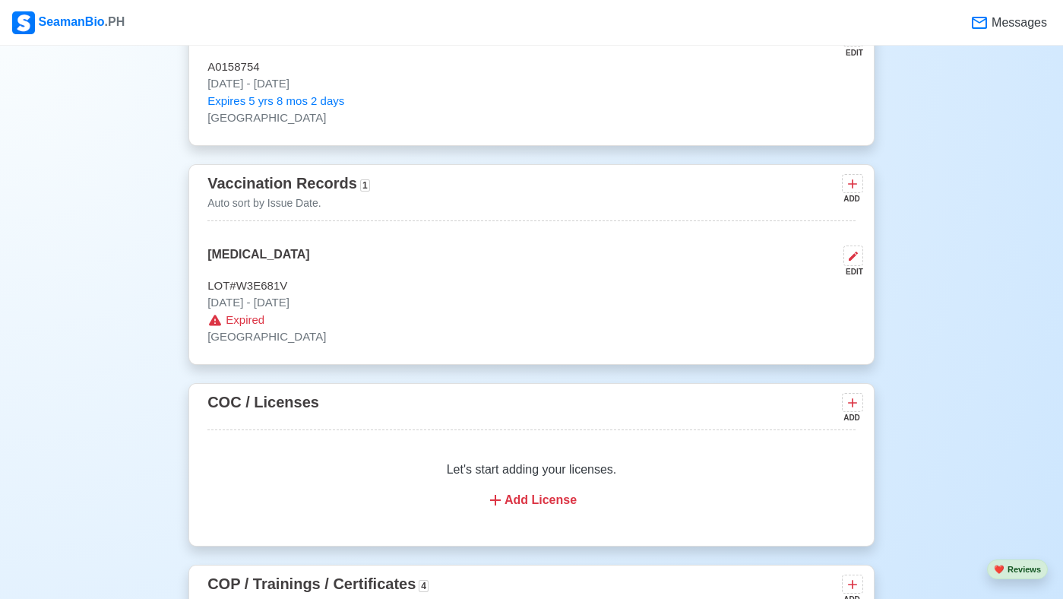
scroll to position [1185, 0]
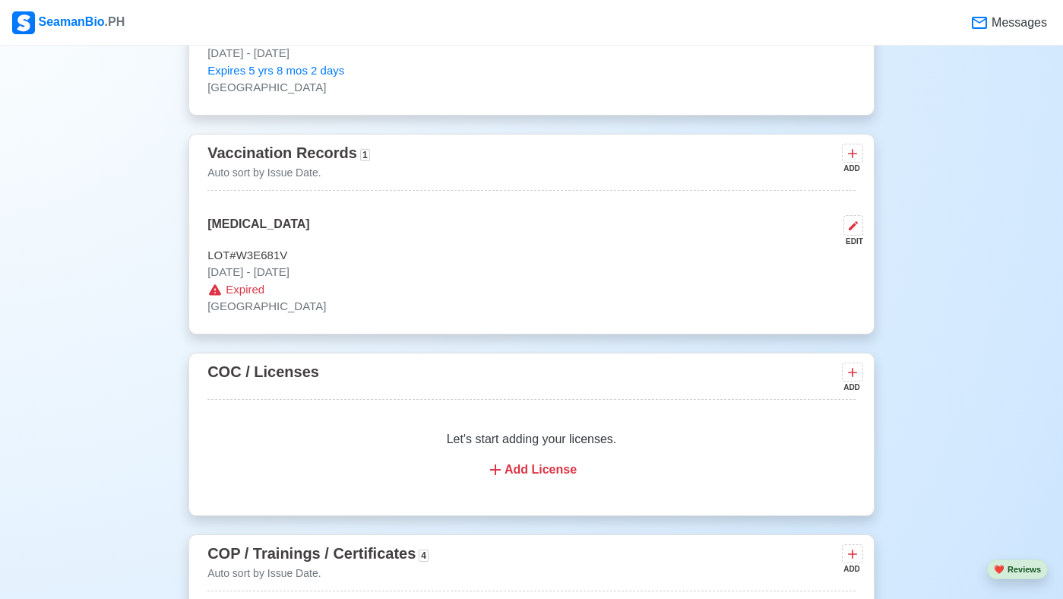
click at [535, 479] on div "Add License" at bounding box center [532, 469] width 612 height 18
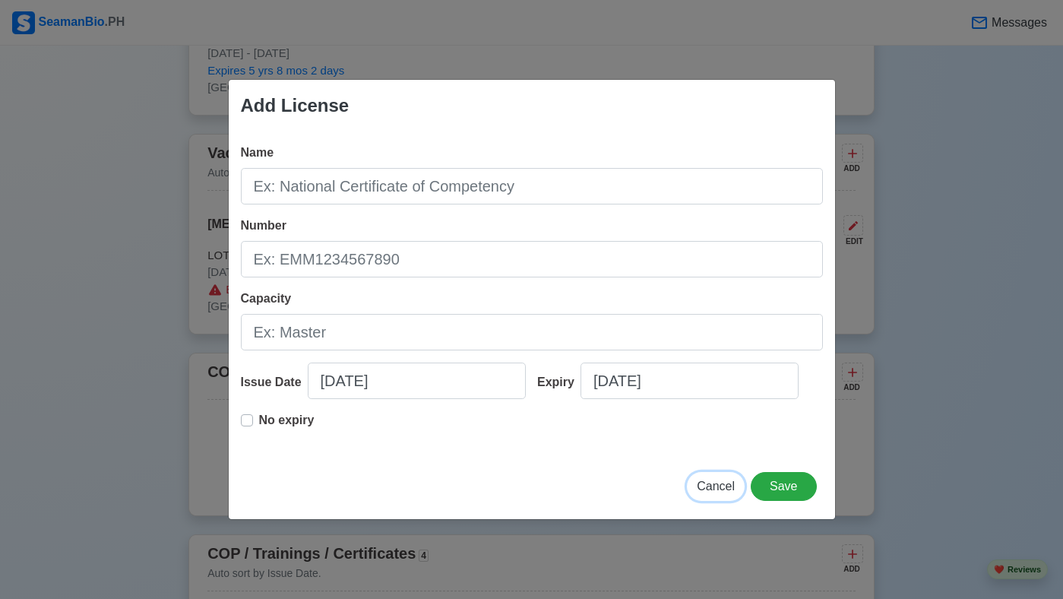
click at [713, 485] on span "Cancel" at bounding box center [716, 485] width 38 height 13
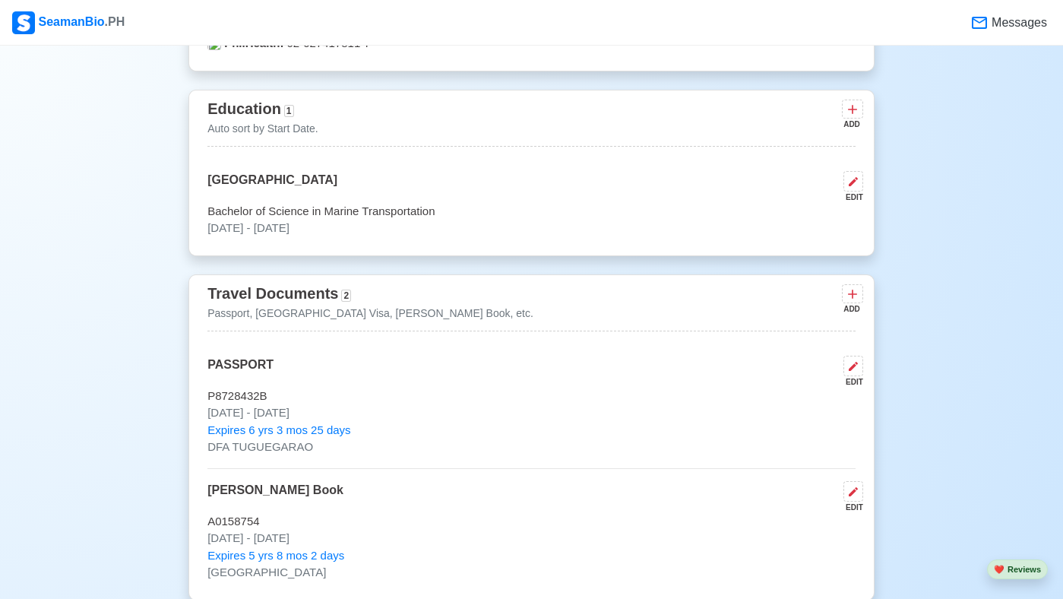
scroll to position [699, 0]
click at [851, 119] on icon at bounding box center [852, 110] width 15 height 15
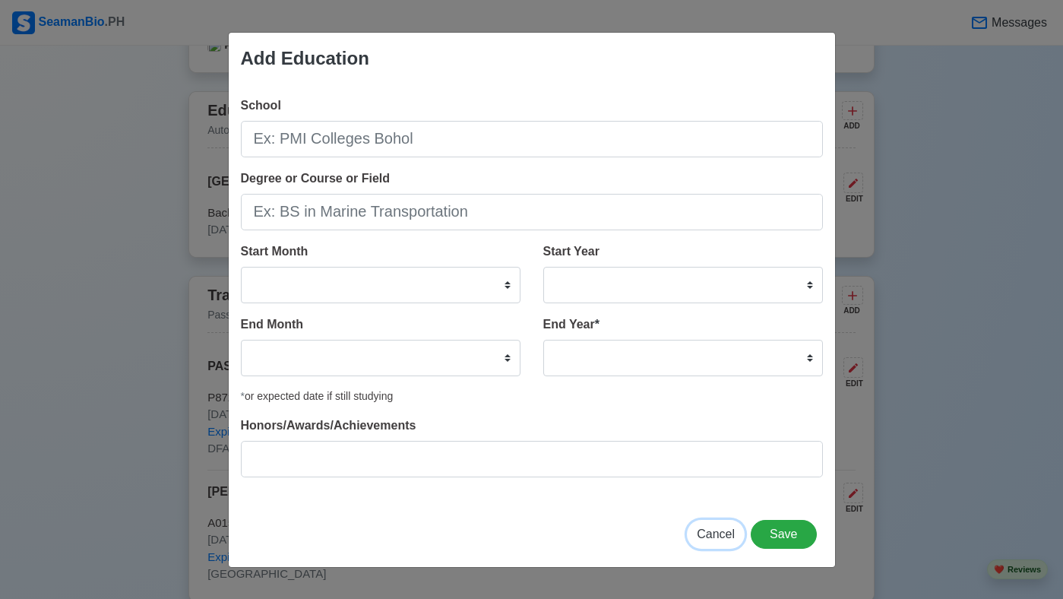
click at [719, 533] on span "Cancel" at bounding box center [716, 533] width 38 height 13
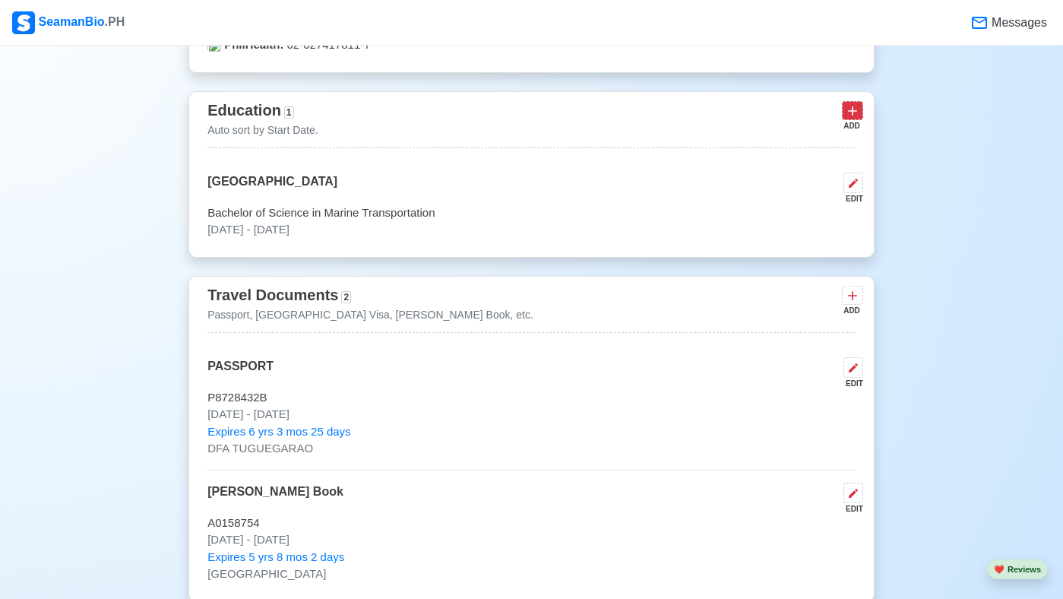
click at [857, 119] on icon at bounding box center [852, 110] width 15 height 15
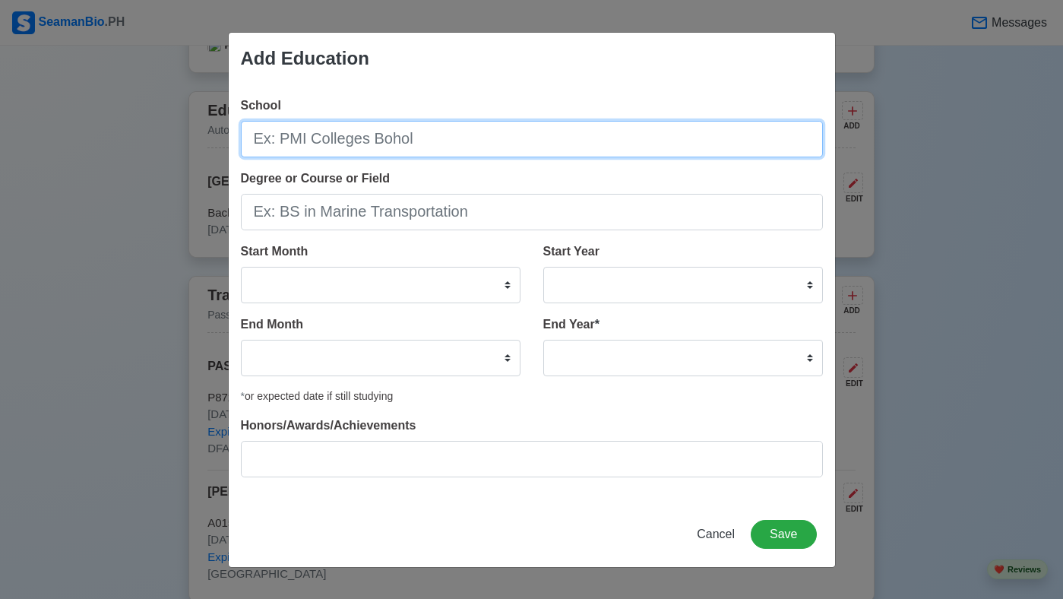
click at [369, 146] on input "School" at bounding box center [532, 139] width 582 height 36
type input "[GEOGRAPHIC_DATA]"
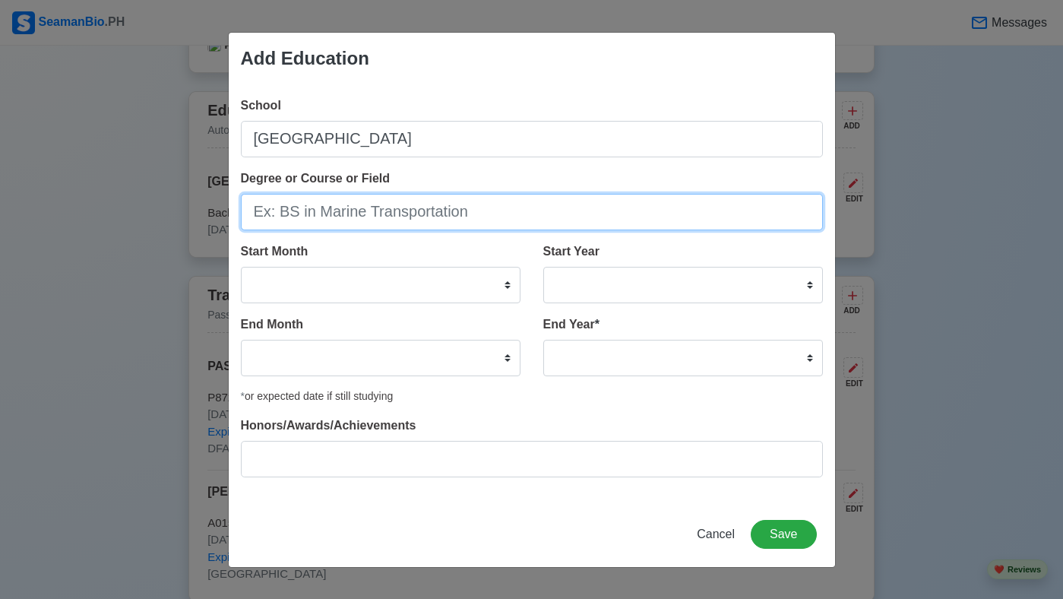
click at [315, 213] on input "Degree or Course or Field" at bounding box center [532, 212] width 582 height 36
type input "d"
type input "D"
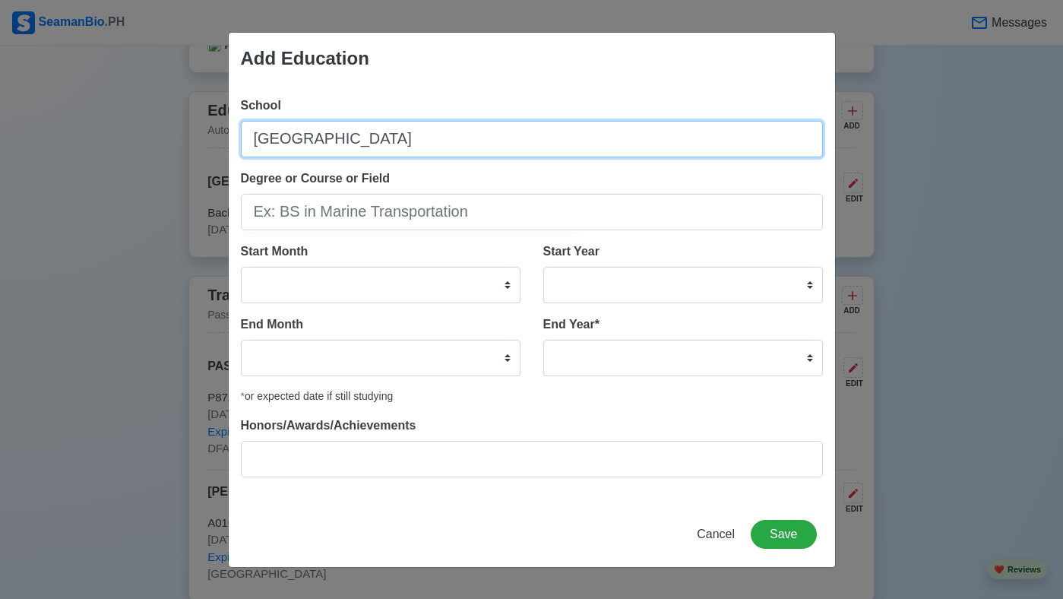
click at [375, 139] on input "[GEOGRAPHIC_DATA]" at bounding box center [532, 139] width 582 height 36
click at [443, 143] on input "[GEOGRAPHIC_DATA]" at bounding box center [532, 139] width 582 height 36
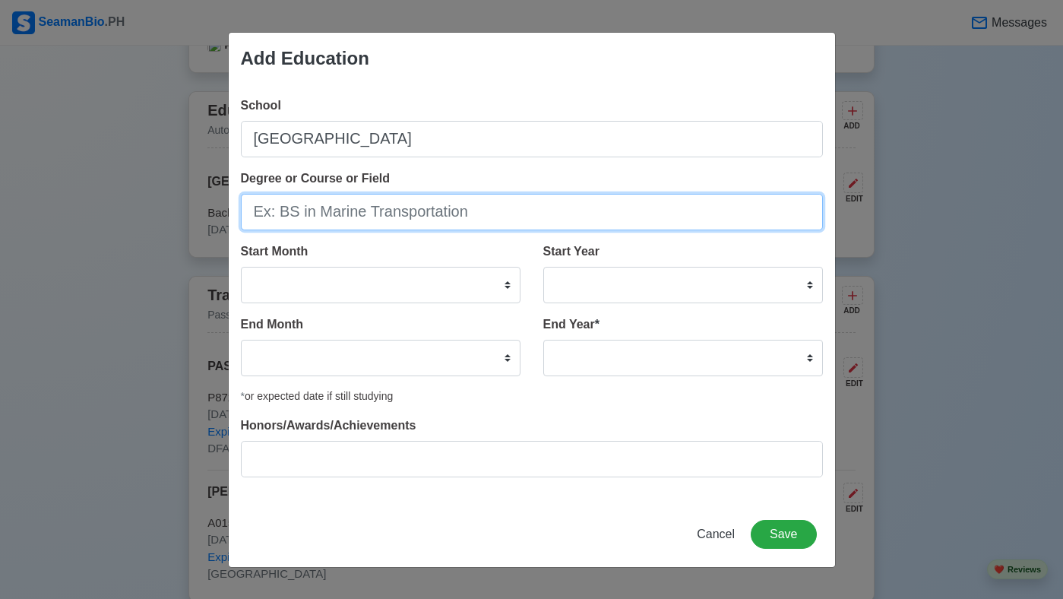
click at [318, 212] on input "Degree or Course or Field" at bounding box center [532, 212] width 582 height 36
type input "e"
type input "Elementary"
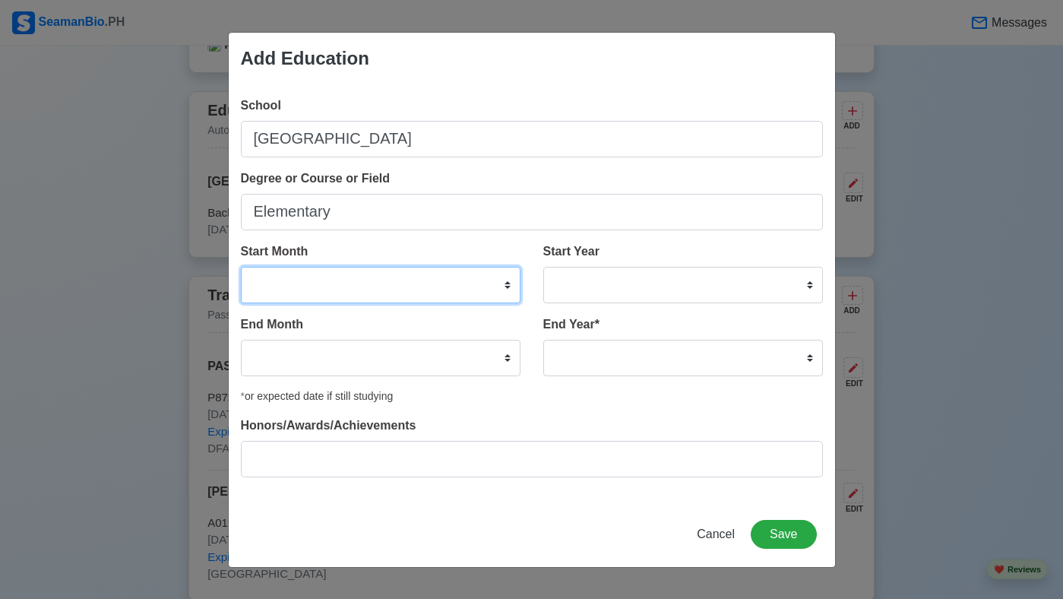
click at [510, 281] on select "January February March April May June July August September October November De…" at bounding box center [381, 285] width 280 height 36
select select "June"
click at [241, 267] on select "January February March April May June July August September October November De…" at bounding box center [381, 285] width 280 height 36
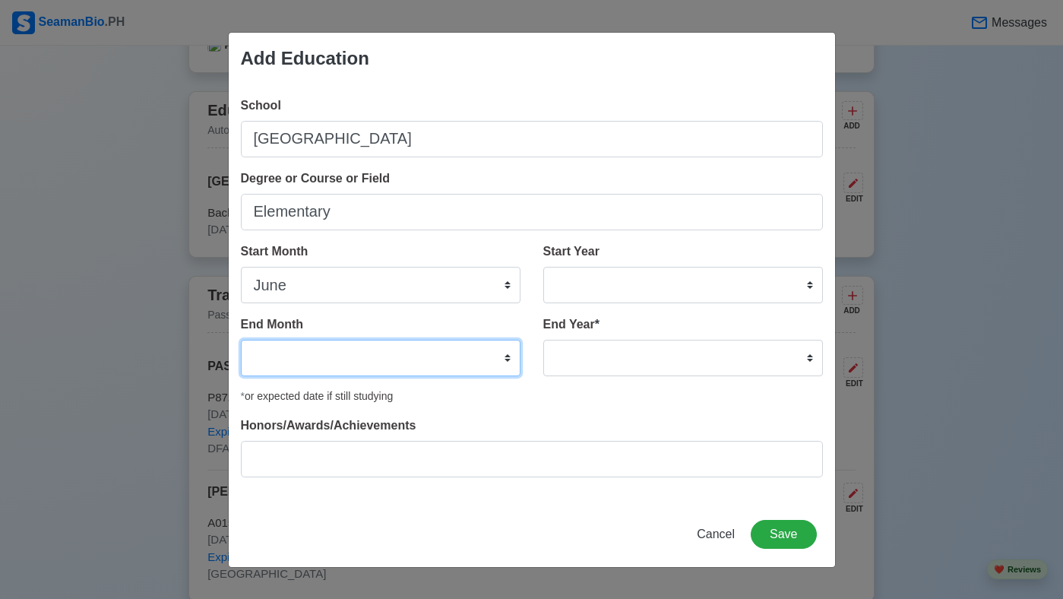
click at [507, 356] on select "January February March April May June July August September October November De…" at bounding box center [381, 358] width 280 height 36
select select "March"
click at [241, 340] on select "January February March April May June July August September October November De…" at bounding box center [381, 358] width 280 height 36
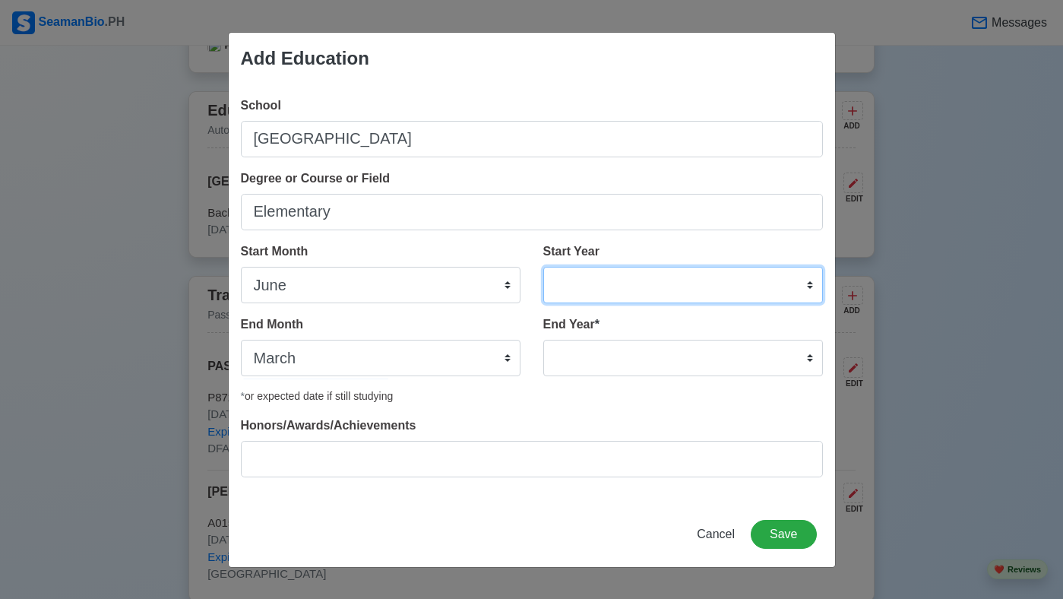
click at [808, 285] on select "2025 2024 2023 2022 2021 2020 2019 2018 2017 2016 2015 2014 2013 2012 2011 2010…" at bounding box center [683, 285] width 280 height 36
select select "2005"
click at [543, 267] on select "2025 2024 2023 2022 2021 2020 2019 2018 2017 2016 2015 2014 2013 2012 2011 2010…" at bounding box center [683, 285] width 280 height 36
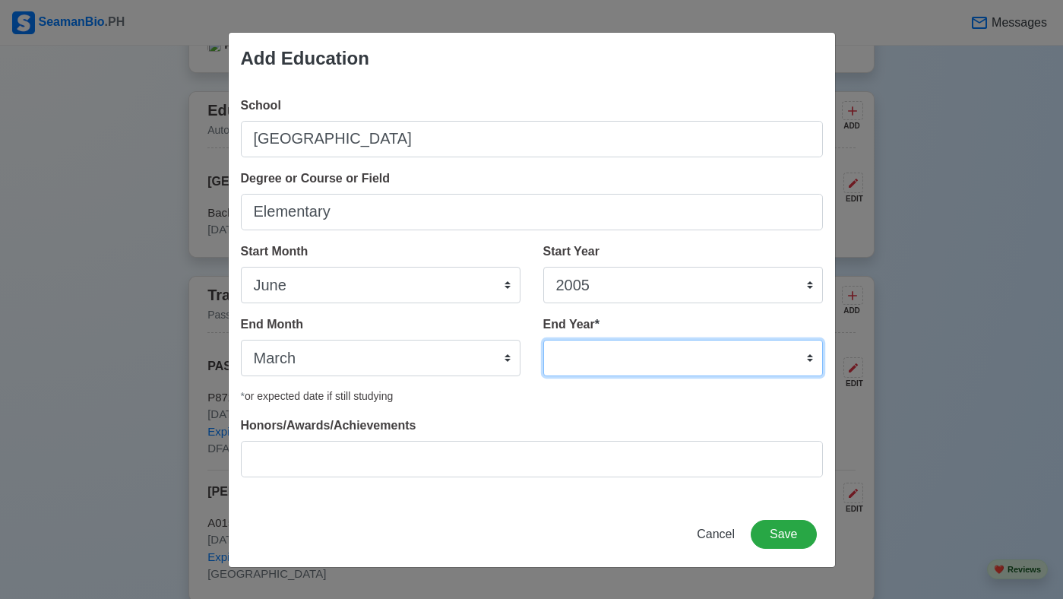
click at [687, 356] on select "2035 2034 2033 2032 2031 2030 2029 2028 2027 2026 2025 2024 2023 2022 2021 2020…" at bounding box center [683, 358] width 280 height 36
select select "2012"
click at [543, 340] on select "2035 2034 2033 2032 2031 2030 2029 2028 2027 2026 2025 2024 2023 2022 2021 2020…" at bounding box center [683, 358] width 280 height 36
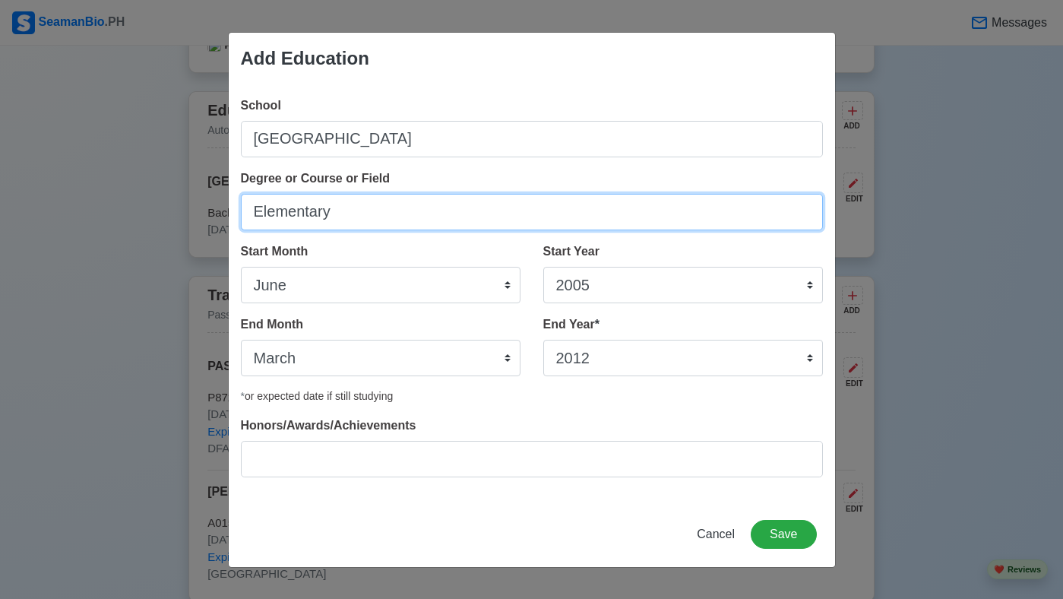
click at [354, 213] on input "Elementary" at bounding box center [532, 212] width 582 height 36
type input "E"
type input "Primary Education"
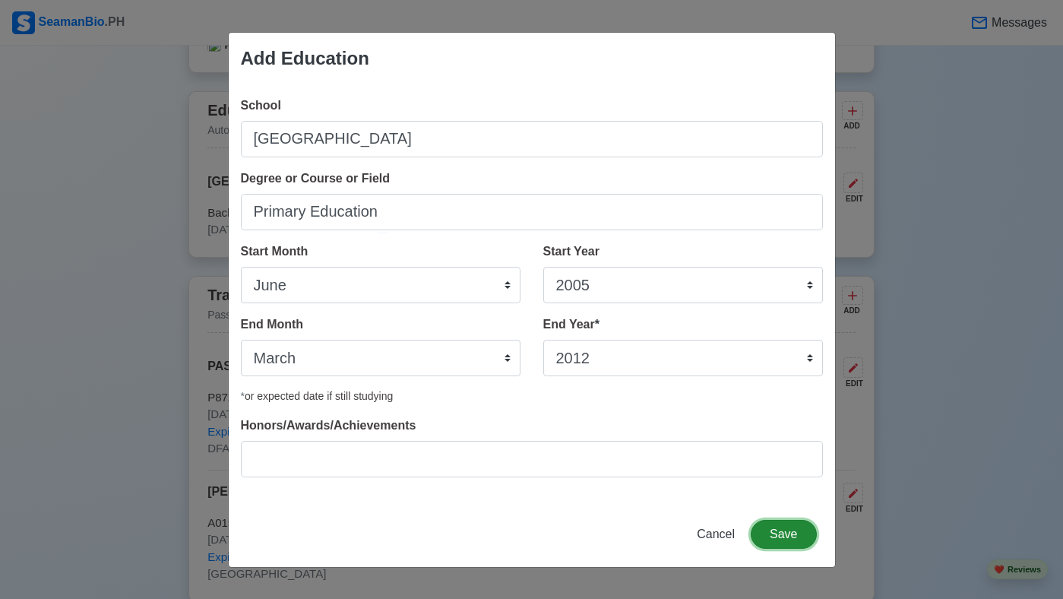
click at [799, 535] on button "Save" at bounding box center [783, 534] width 65 height 29
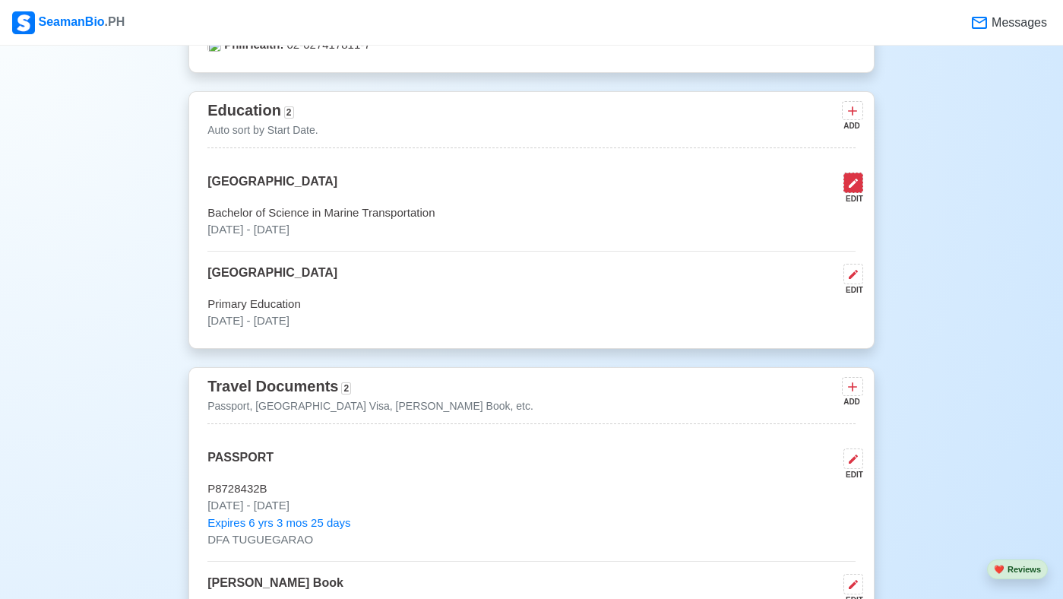
click at [857, 189] on icon at bounding box center [853, 183] width 12 height 12
select select "August"
select select "2018"
select select "December"
select select "2023"
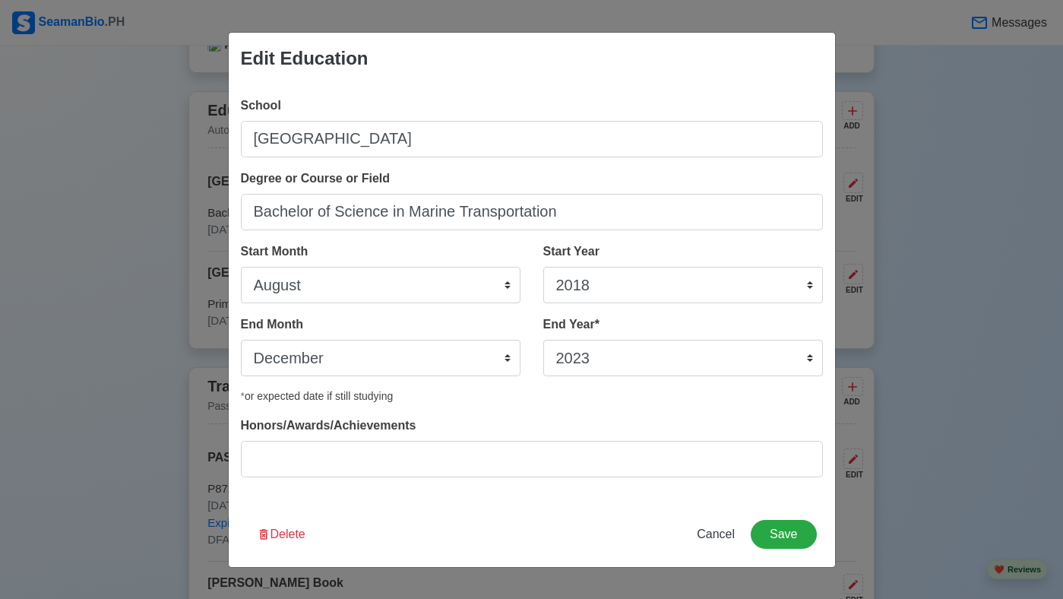
click at [40, 266] on div "Edit Education School University of Cagayan Valley Degree or Course or Field Ba…" at bounding box center [531, 299] width 1063 height 599
click at [714, 536] on span "Cancel" at bounding box center [716, 533] width 38 height 13
select select
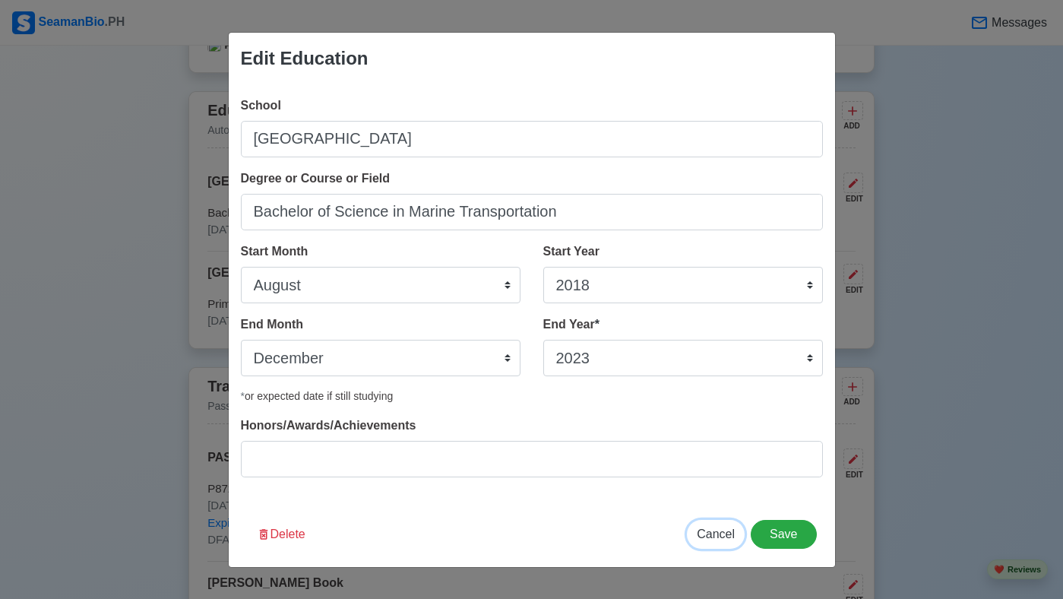
select select
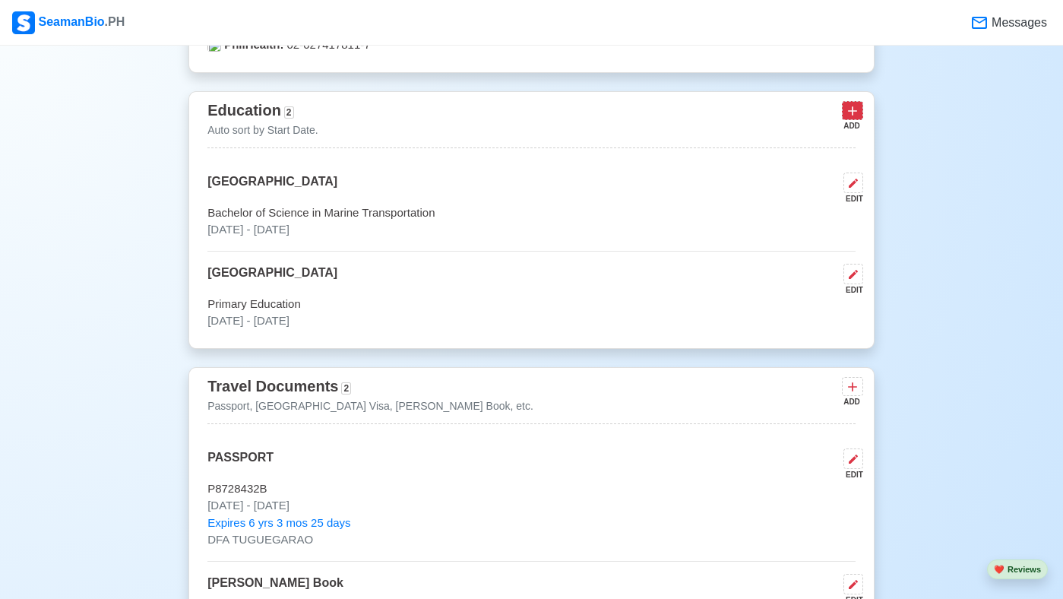
click at [859, 119] on icon at bounding box center [852, 110] width 15 height 15
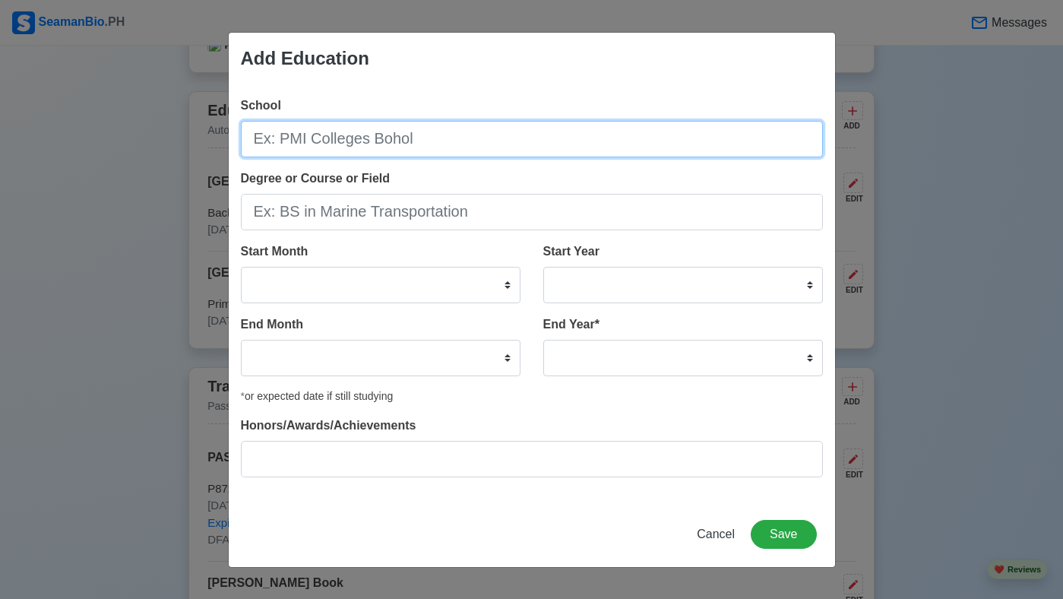
click at [561, 137] on input "School" at bounding box center [532, 139] width 582 height 36
type input "[GEOGRAPHIC_DATA][PERSON_NAME]"
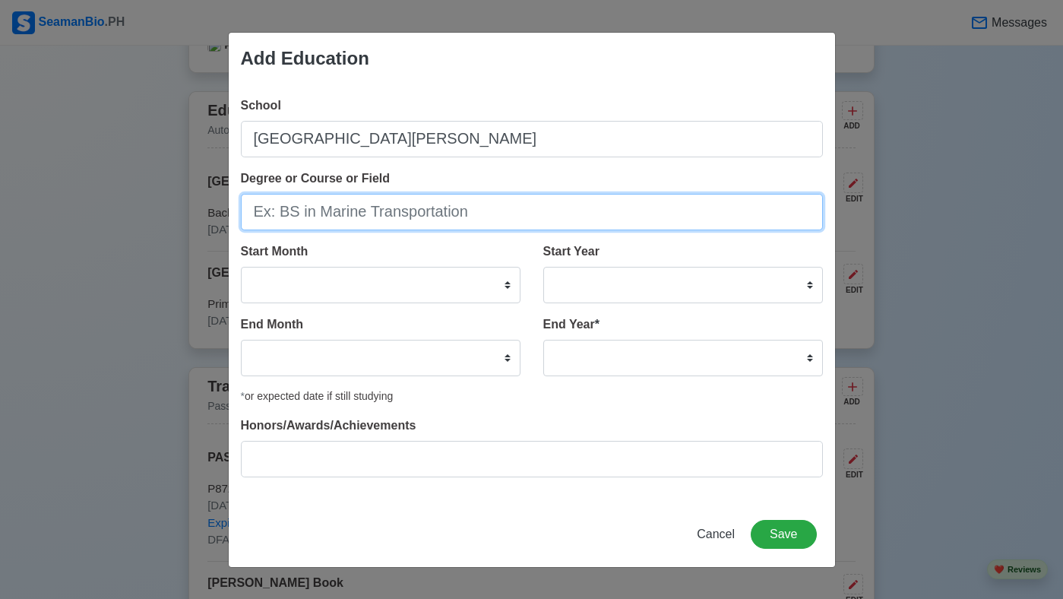
click at [341, 211] on input "Degree or Course or Field" at bounding box center [532, 212] width 582 height 36
type input "Secondary Education"
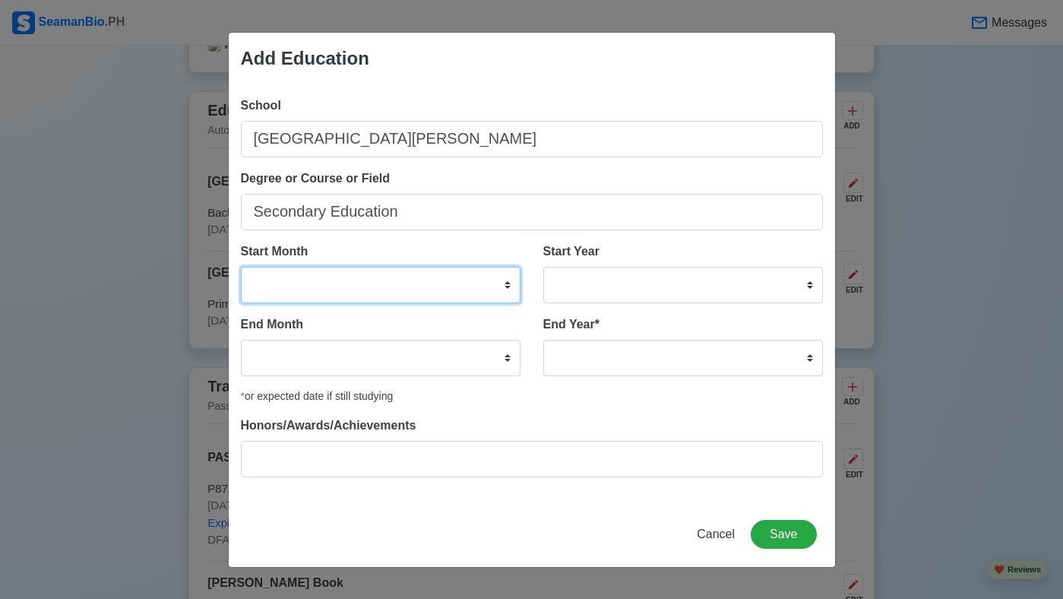
click at [508, 288] on select "January February March April May June July August September October November De…" at bounding box center [381, 285] width 280 height 36
select select "June"
click at [241, 267] on select "January February March April May June July August September October November De…" at bounding box center [381, 285] width 280 height 36
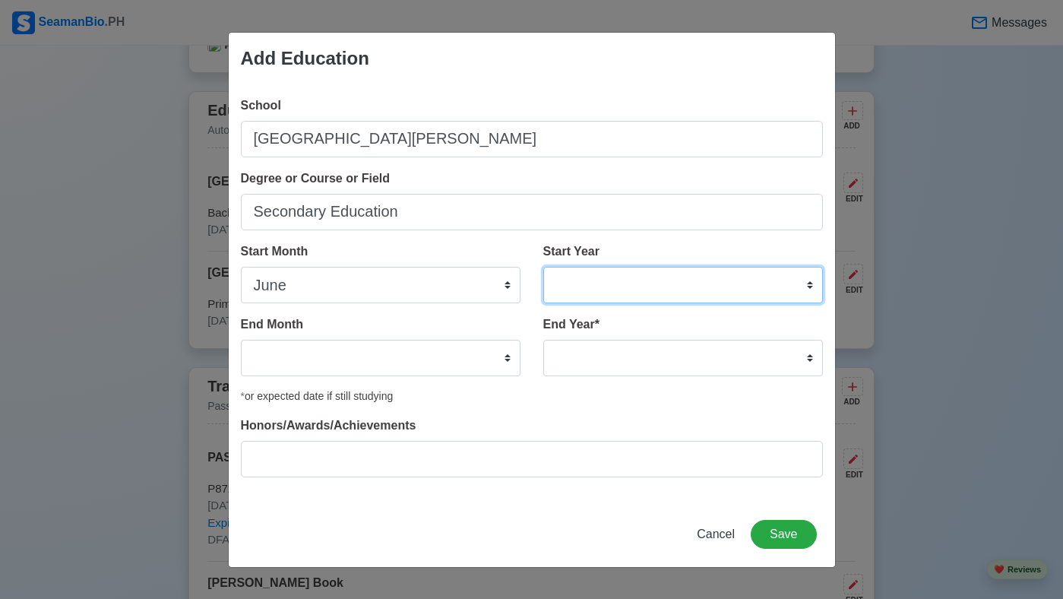
click at [813, 287] on select "2025 2024 2023 2022 2021 2020 2019 2018 2017 2016 2015 2014 2013 2012 2011 2010…" at bounding box center [683, 285] width 280 height 36
select select "2012"
click at [543, 267] on select "2025 2024 2023 2022 2021 2020 2019 2018 2017 2016 2015 2014 2013 2012 2011 2010…" at bounding box center [683, 285] width 280 height 36
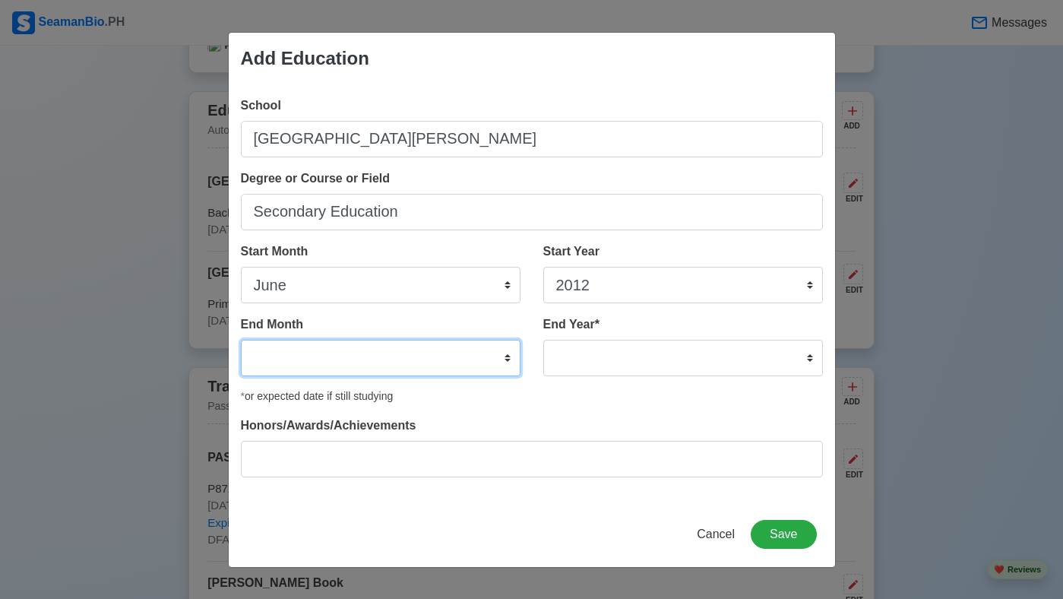
click at [437, 356] on select "January February March April May June July August September October November De…" at bounding box center [381, 358] width 280 height 36
select select "March"
click at [241, 340] on select "January February March April May June July August September October November De…" at bounding box center [381, 358] width 280 height 36
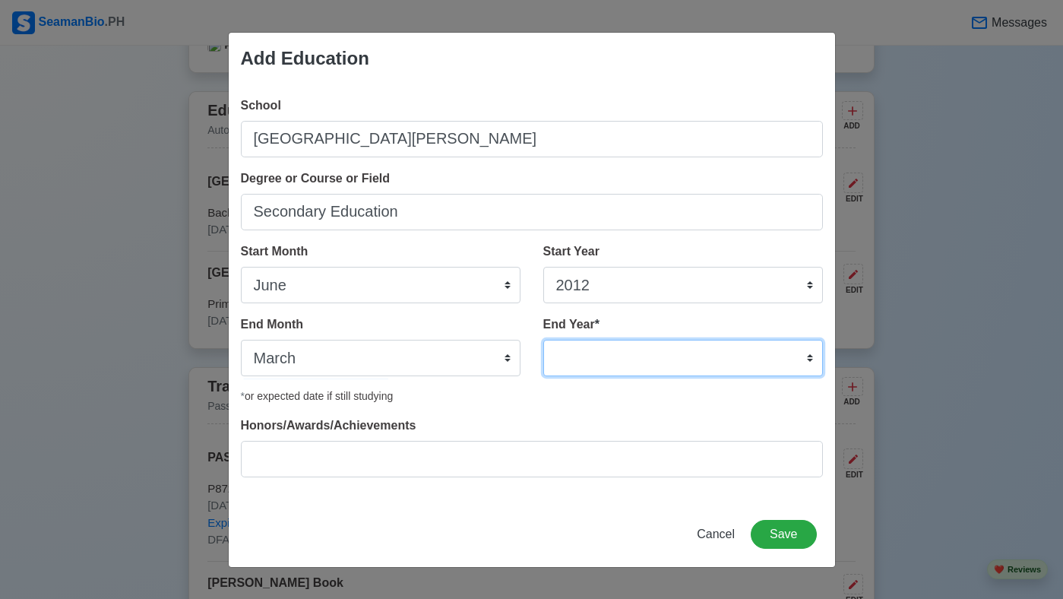
click at [809, 358] on select "2035 2034 2033 2032 2031 2030 2029 2028 2027 2026 2025 2024 2023 2022 2021 2020…" at bounding box center [683, 358] width 280 height 36
select select "2016"
click at [543, 340] on select "2035 2034 2033 2032 2031 2030 2029 2028 2027 2026 2025 2024 2023 2022 2021 2020…" at bounding box center [683, 358] width 280 height 36
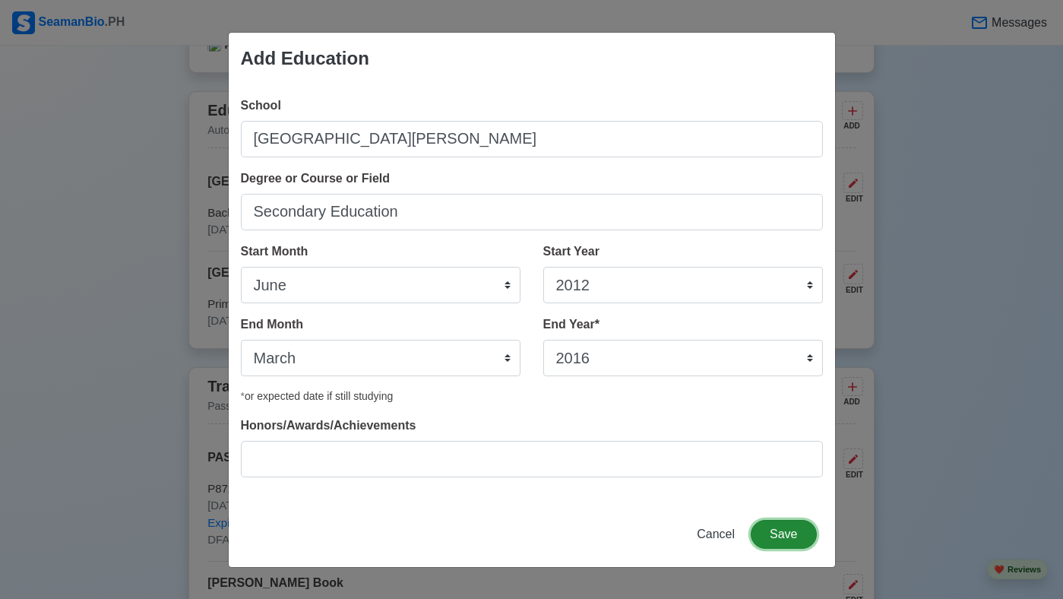
click at [792, 536] on button "Save" at bounding box center [783, 534] width 65 height 29
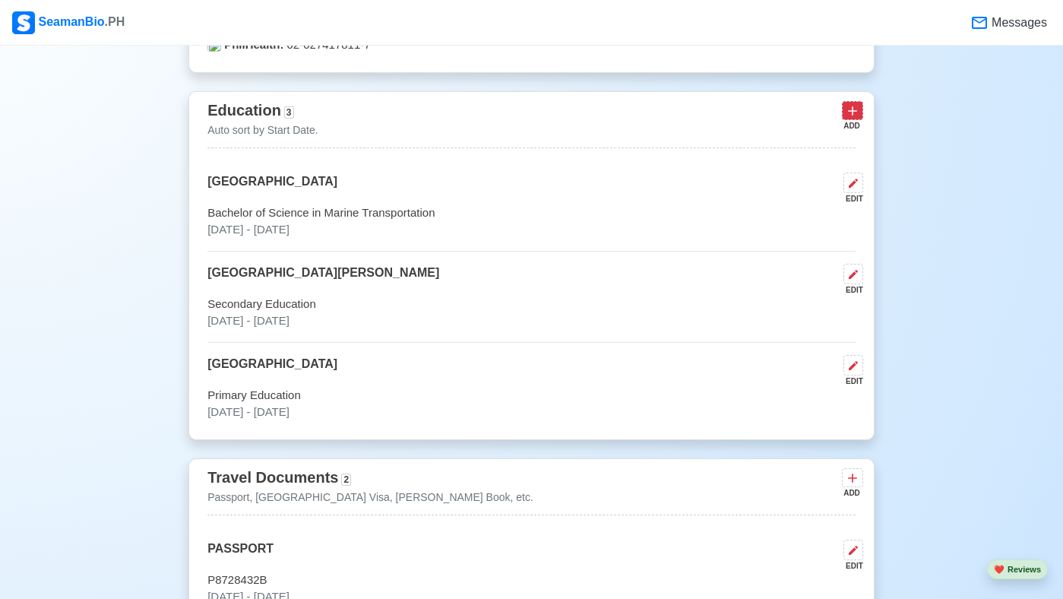
click at [846, 119] on icon at bounding box center [852, 110] width 15 height 15
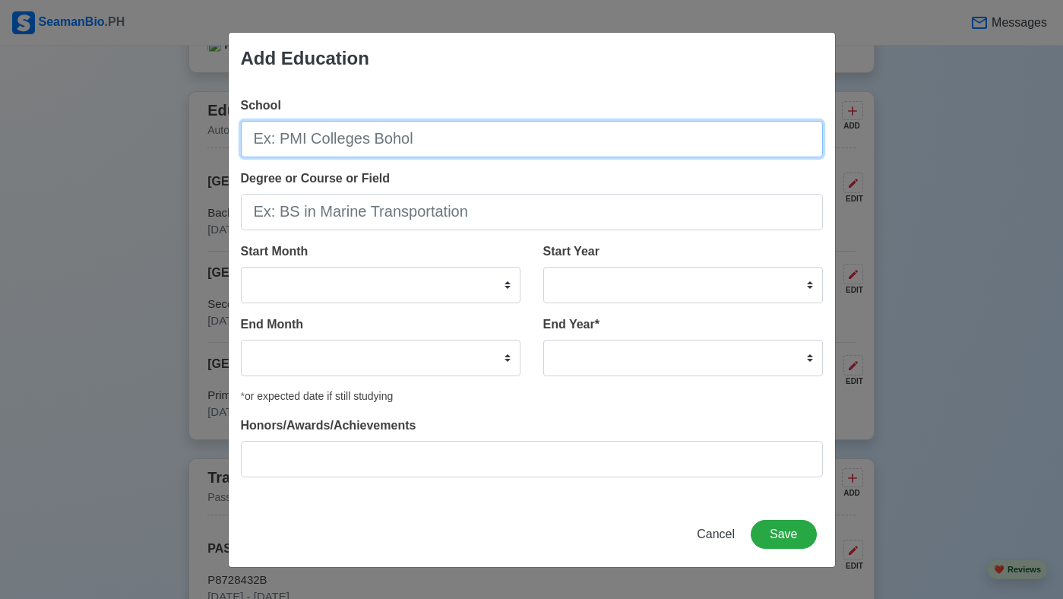
click at [531, 138] on input "School" at bounding box center [532, 139] width 582 height 36
type input "u"
type input "[GEOGRAPHIC_DATA]"
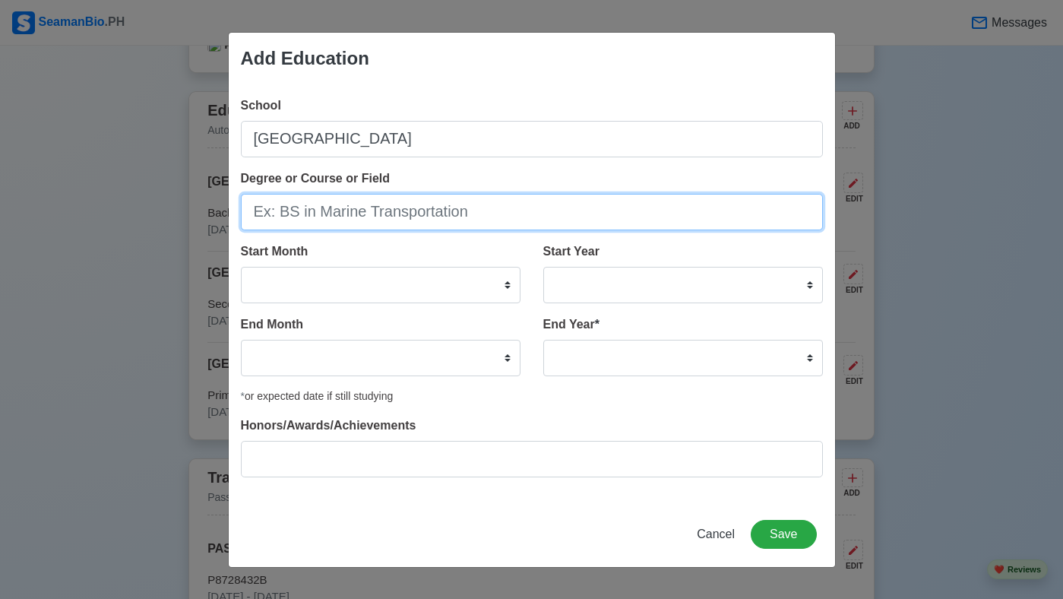
click at [470, 218] on input "Degree or Course or Field" at bounding box center [532, 212] width 582 height 36
type input "Senior High School"
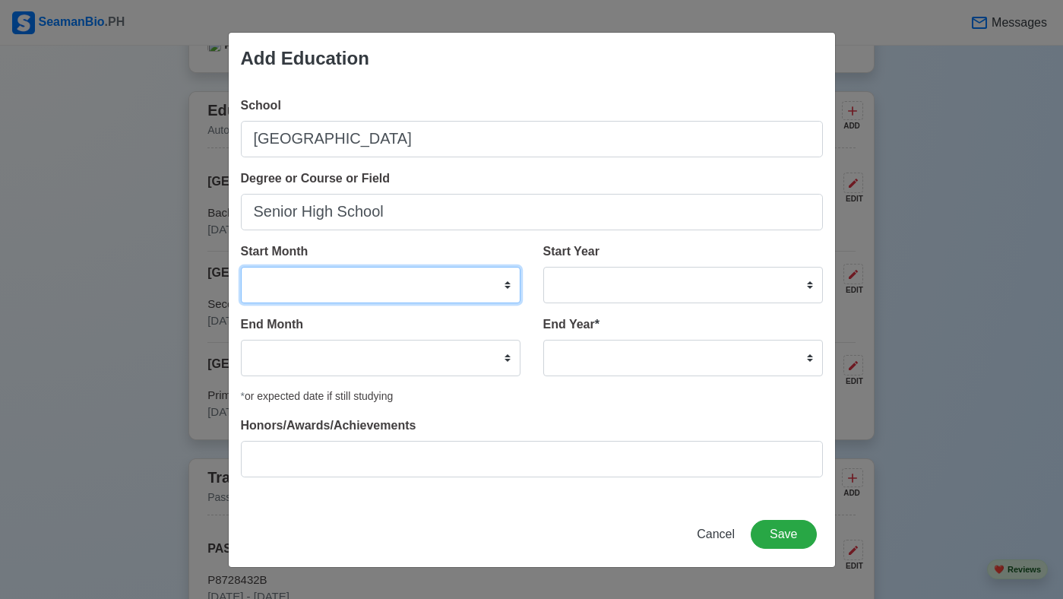
click at [505, 286] on select "January February March April May June July August September October November De…" at bounding box center [381, 285] width 280 height 36
select select "August"
click at [241, 267] on select "January February March April May June July August September October November De…" at bounding box center [381, 285] width 280 height 36
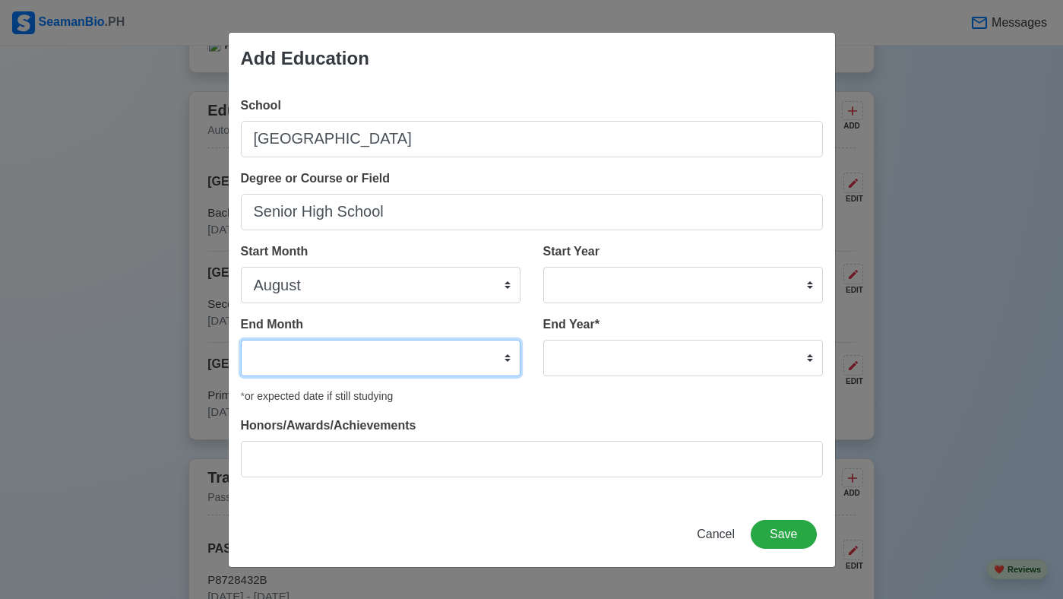
click at [453, 363] on select "January February March April May June July August September October November De…" at bounding box center [381, 358] width 280 height 36
select select "May"
click at [241, 340] on select "January February March April May June July August September October November De…" at bounding box center [381, 358] width 280 height 36
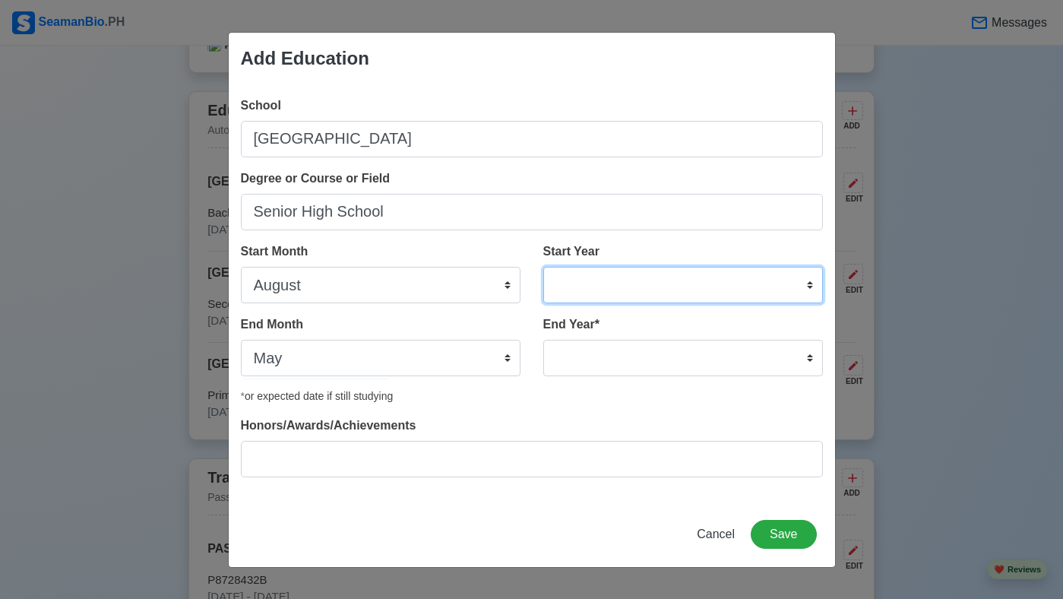
click at [694, 280] on select "2025 2024 2023 2022 2021 2020 2019 2018 2017 2016 2015 2014 2013 2012 2011 2010…" at bounding box center [683, 285] width 280 height 36
select select "2016"
click at [543, 267] on select "2025 2024 2023 2022 2021 2020 2019 2018 2017 2016 2015 2014 2013 2012 2011 2010…" at bounding box center [683, 285] width 280 height 36
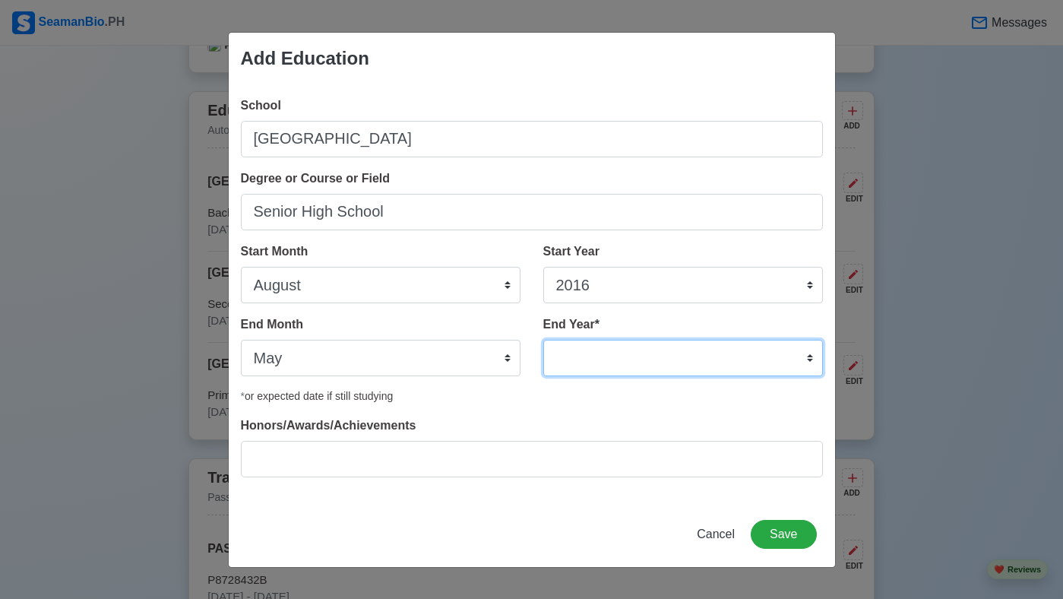
click at [769, 350] on select "2035 2034 2033 2032 2031 2030 2029 2028 2027 2026 2025 2024 2023 2022 2021 2020…" at bounding box center [683, 358] width 280 height 36
select select "2018"
click at [543, 340] on select "2035 2034 2033 2032 2031 2030 2029 2028 2027 2026 2025 2024 2023 2022 2021 2020…" at bounding box center [683, 358] width 280 height 36
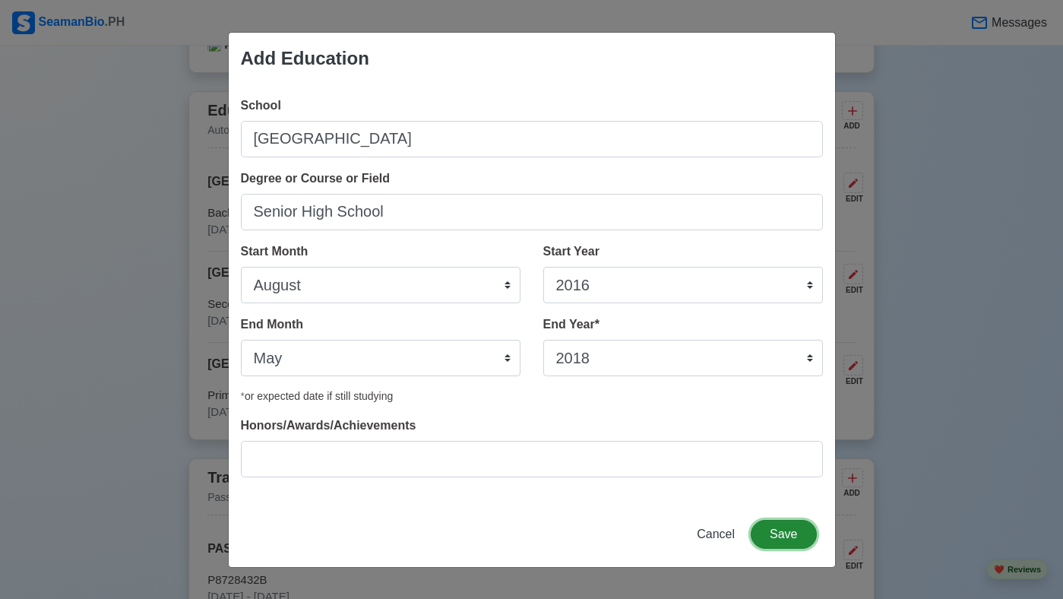
click at [792, 531] on button "Save" at bounding box center [783, 534] width 65 height 29
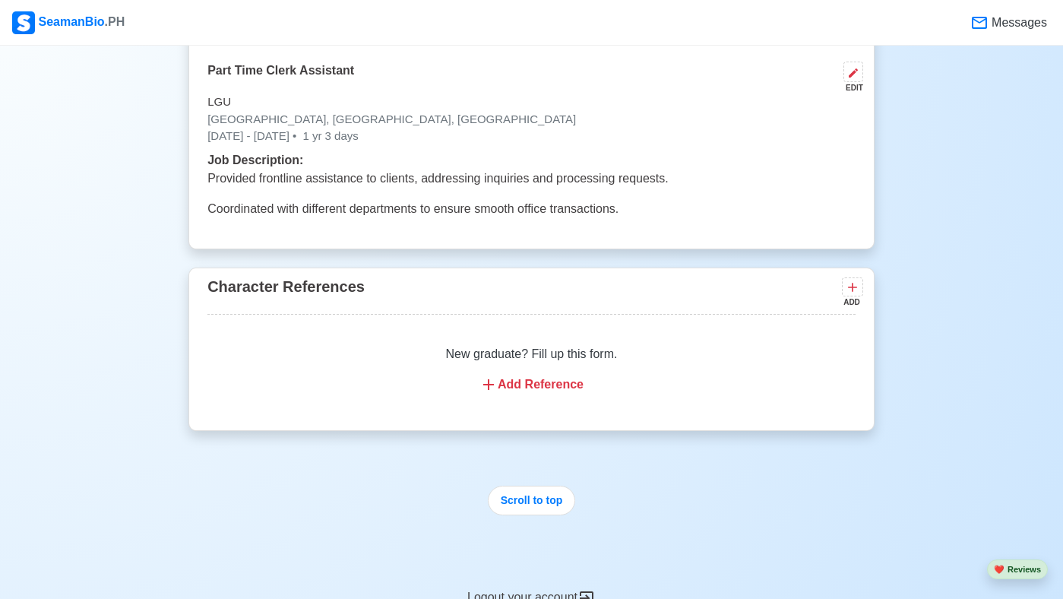
scroll to position [2978, 0]
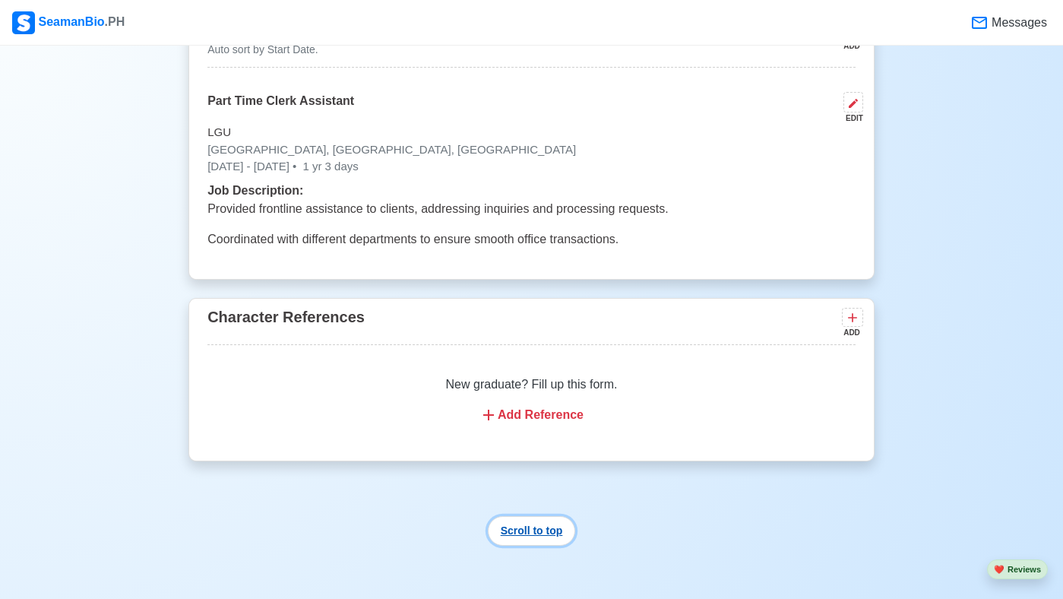
click at [514, 546] on button "Scroll to top" at bounding box center [532, 531] width 88 height 30
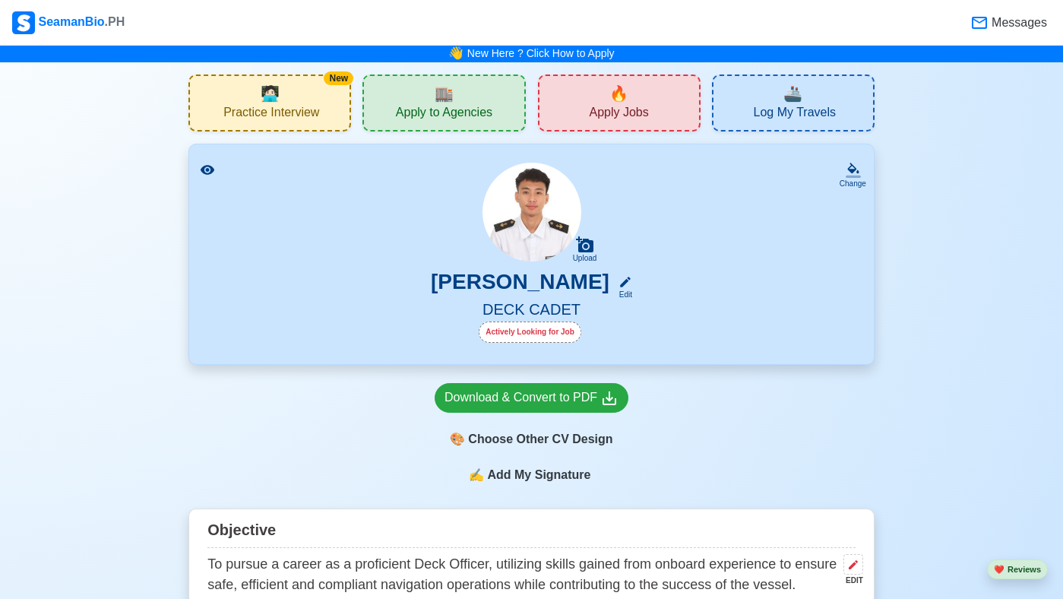
scroll to position [0, 0]
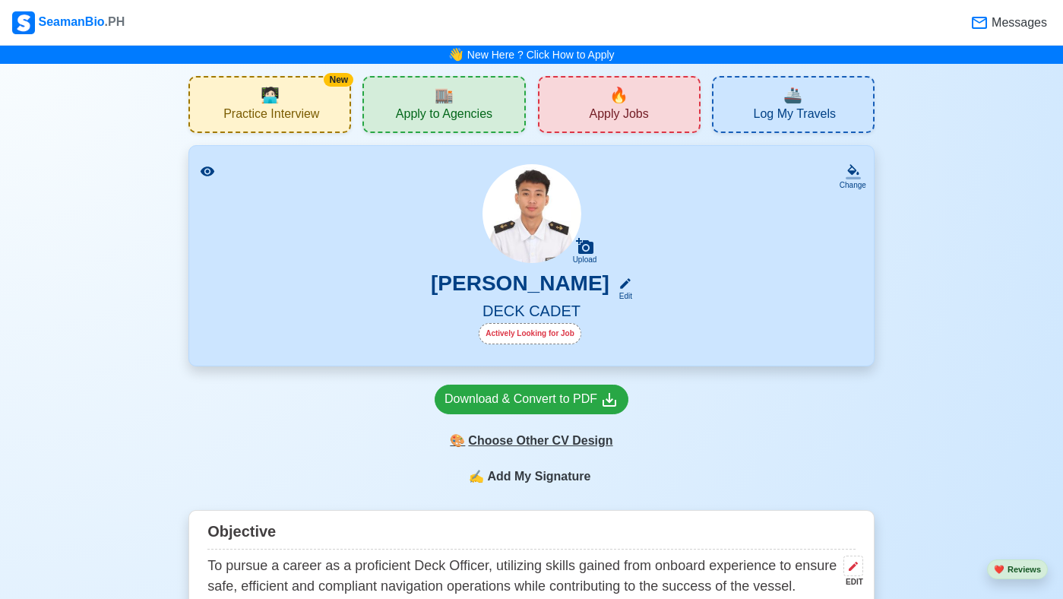
click at [504, 441] on div "🎨 Choose Other CV Design" at bounding box center [532, 440] width 194 height 29
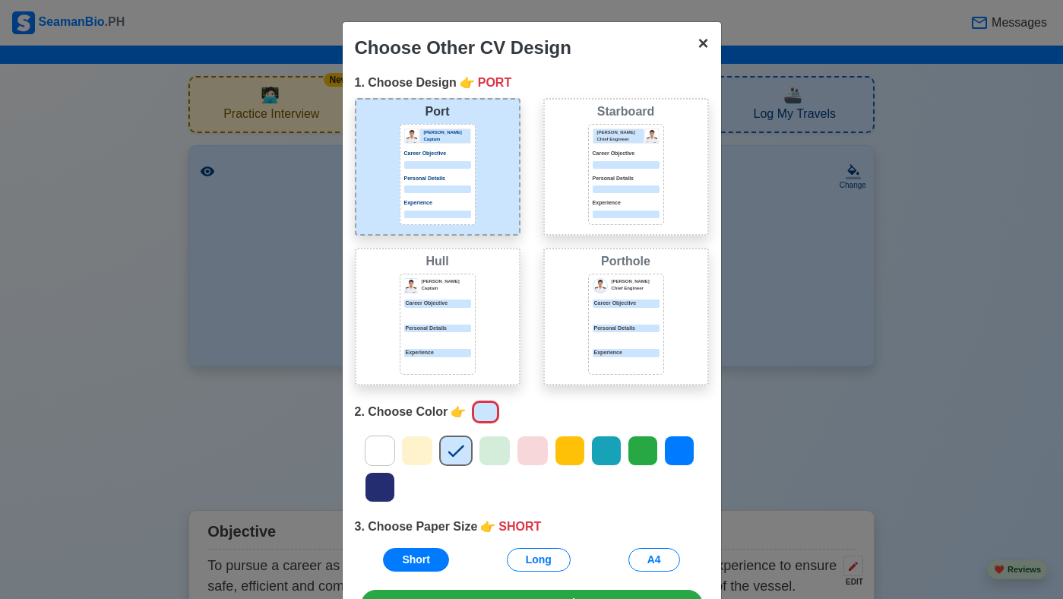
click at [705, 43] on span "×" at bounding box center [702, 43] width 11 height 21
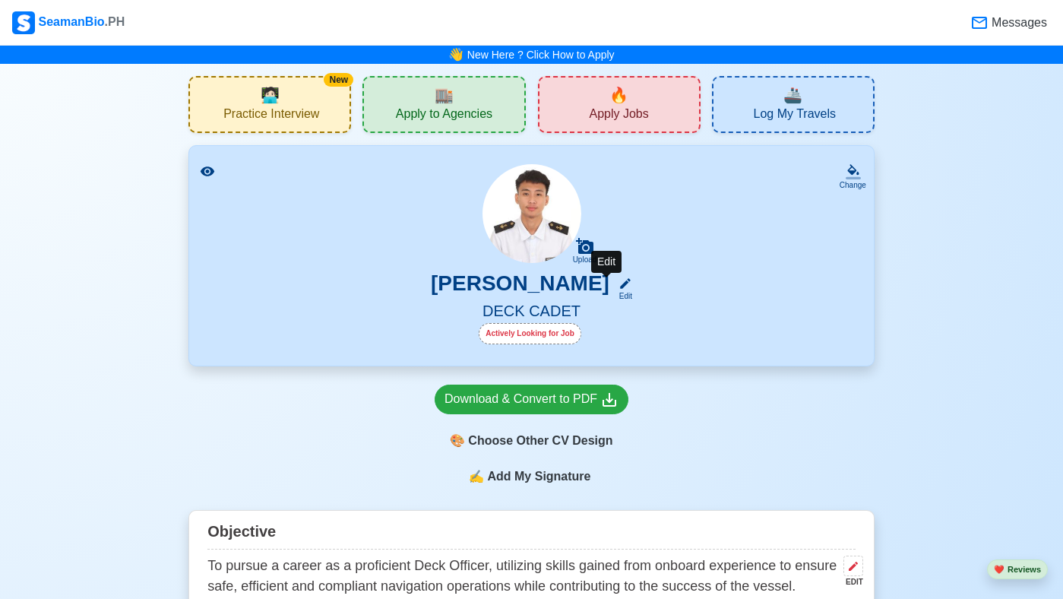
click at [612, 299] on div "Edit" at bounding box center [622, 295] width 20 height 11
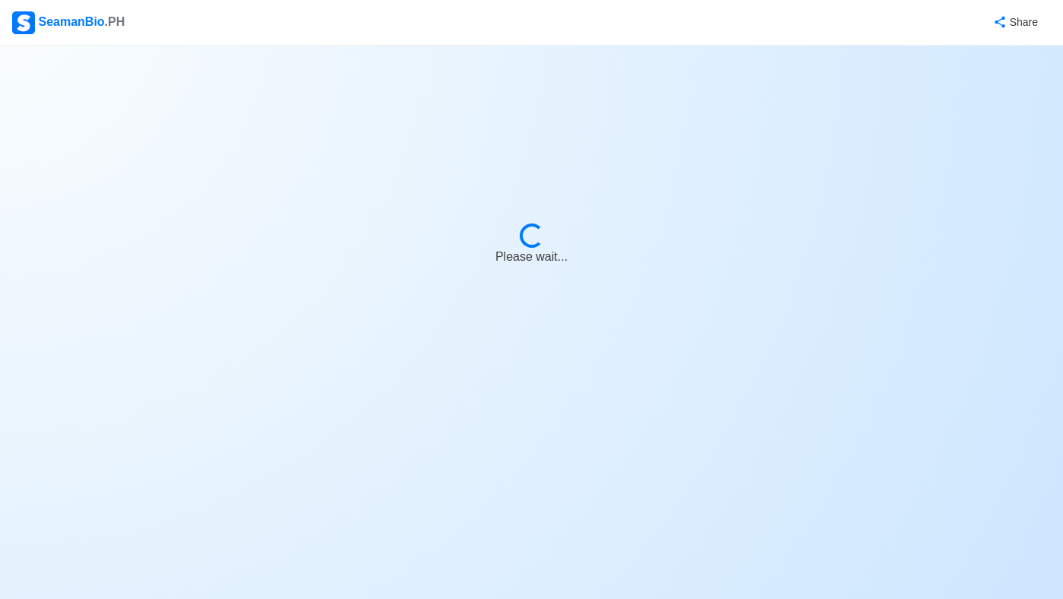
select select "Actively Looking for Job"
select select "Visible for Hiring"
select select "Single"
select select "[DEMOGRAPHIC_DATA]"
select select "PH"
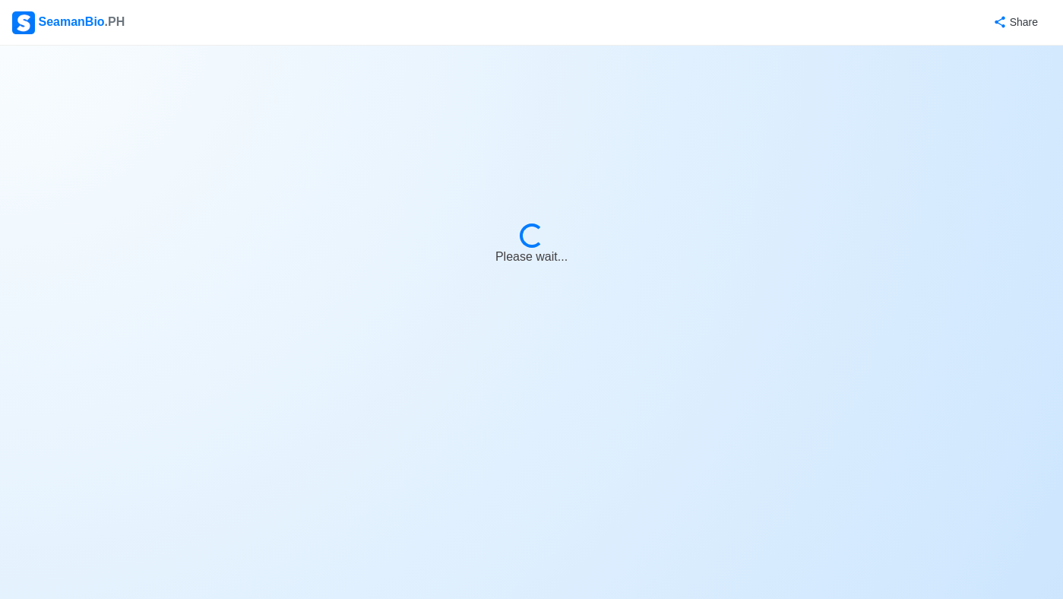
select select "1"
select select "0"
select select "4102416000000"
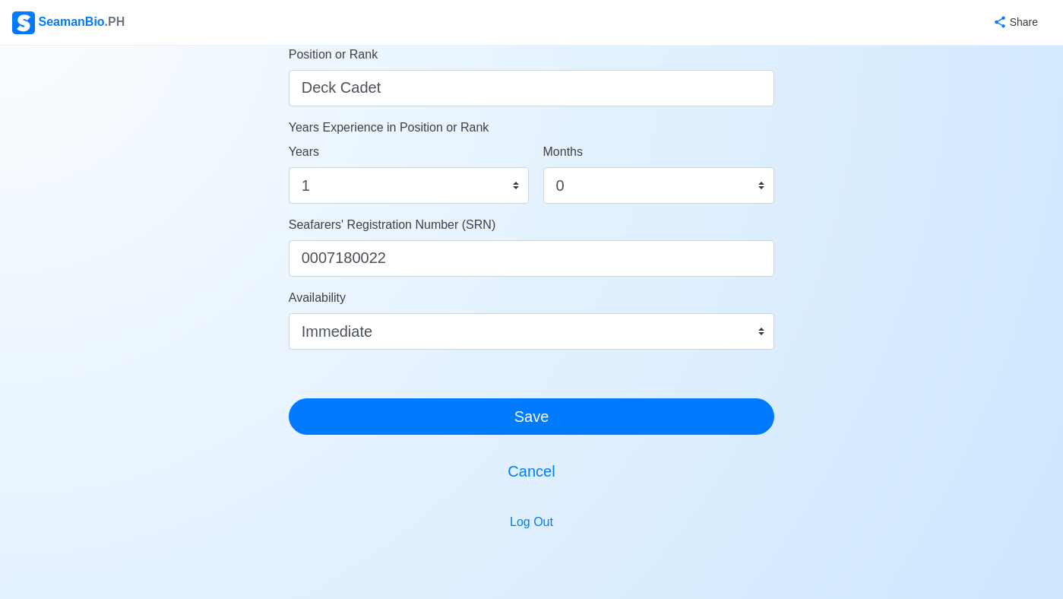
scroll to position [821, 0]
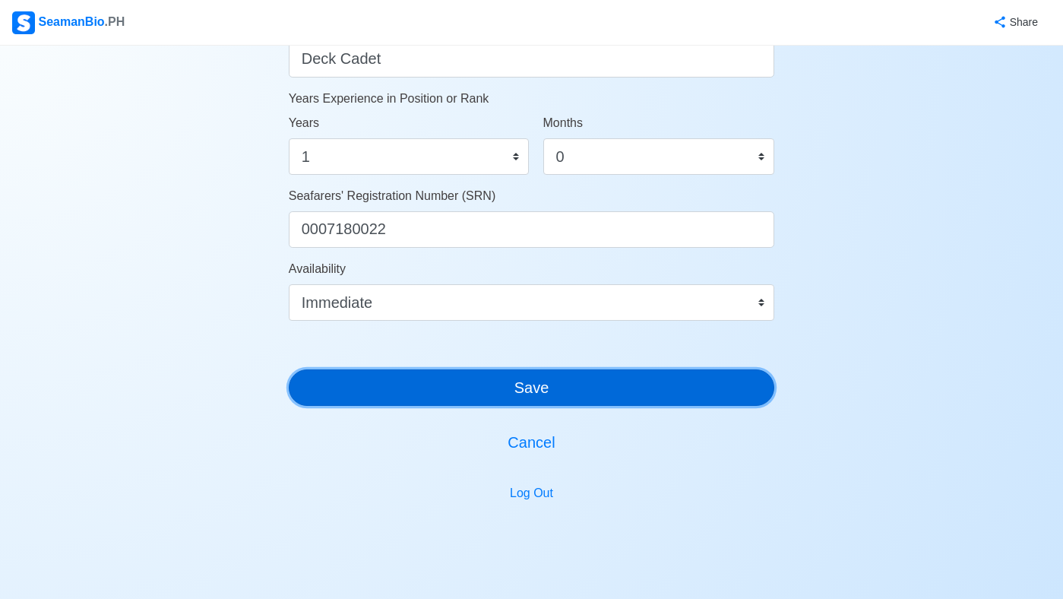
click at [613, 394] on button "Save" at bounding box center [532, 387] width 486 height 36
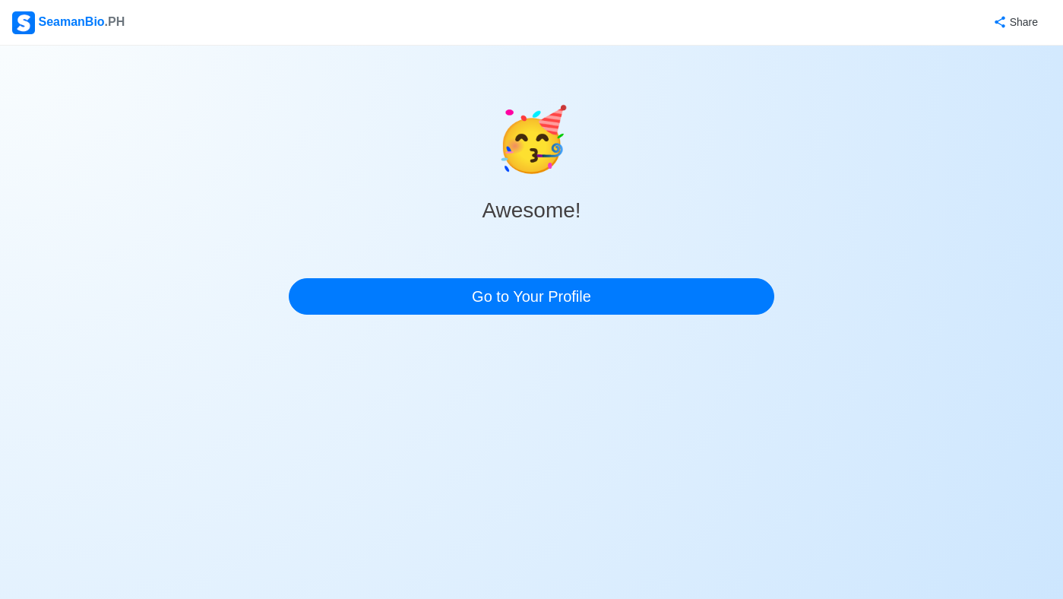
scroll to position [0, 0]
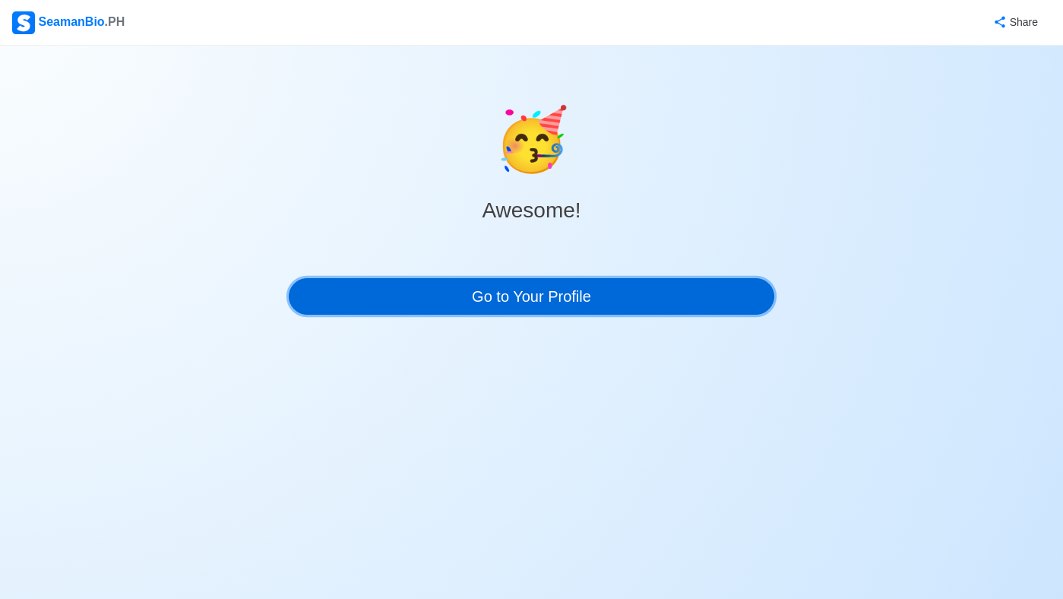
click at [588, 288] on link "Go to Your Profile" at bounding box center [532, 296] width 486 height 36
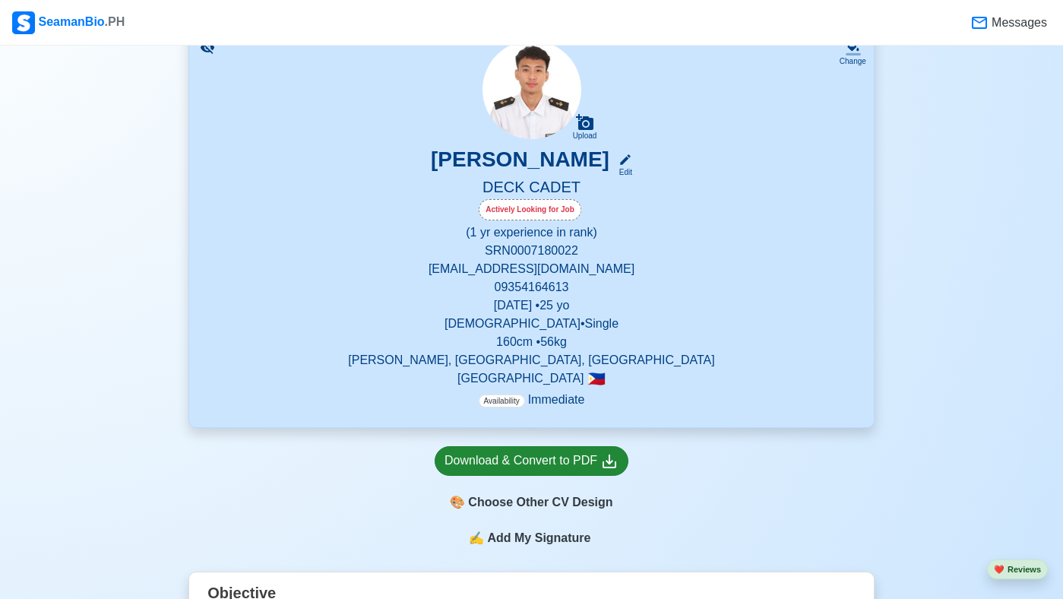
scroll to position [152, 0]
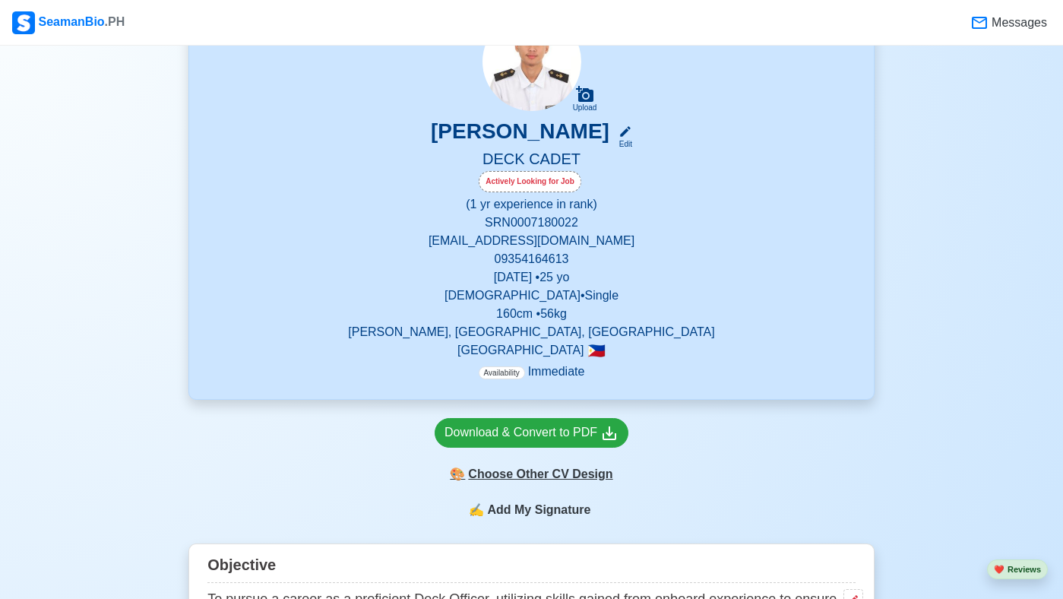
click at [527, 473] on div "🎨 Choose Other CV Design" at bounding box center [532, 474] width 194 height 29
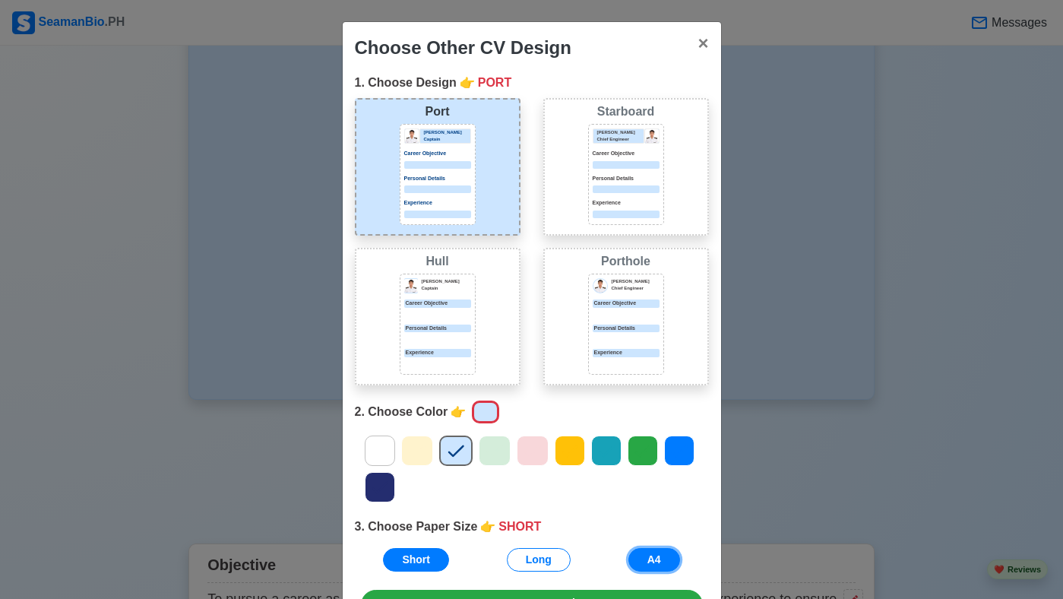
click at [654, 554] on button "A4" at bounding box center [654, 560] width 52 height 24
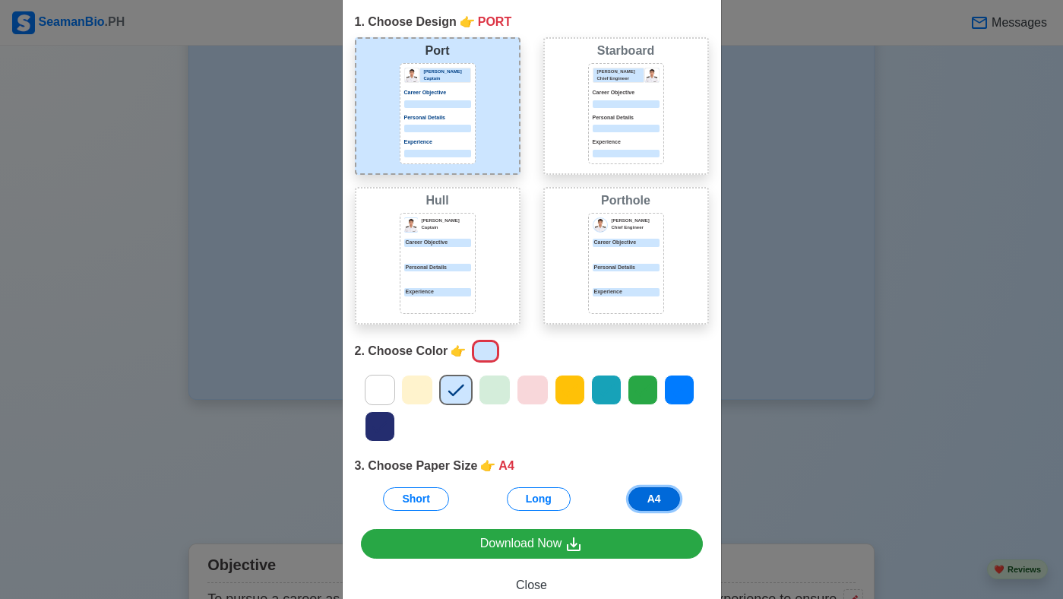
scroll to position [91, 0]
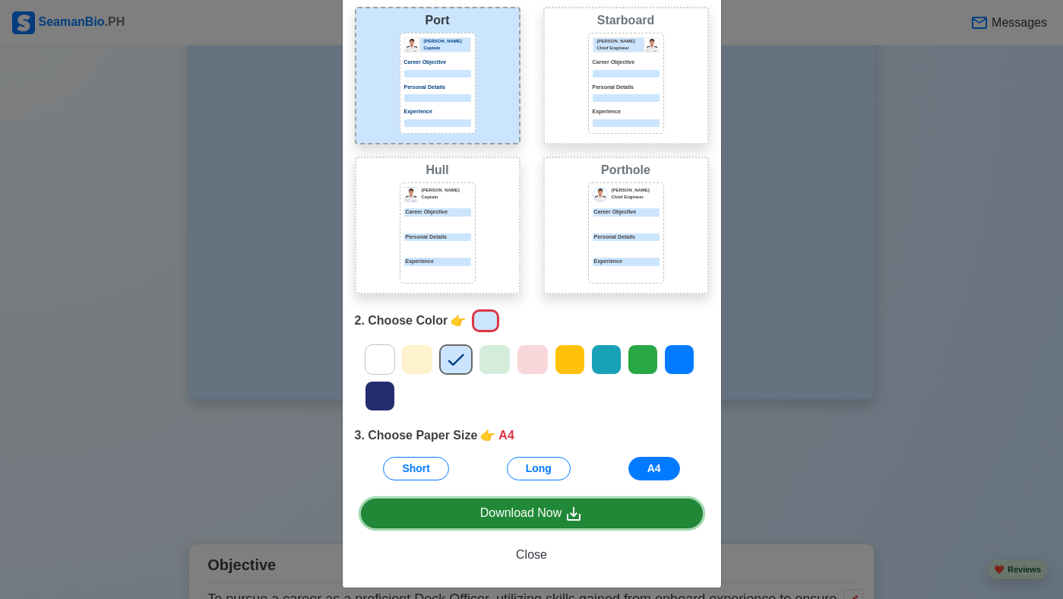
click at [444, 511] on link "Download Now" at bounding box center [532, 513] width 342 height 30
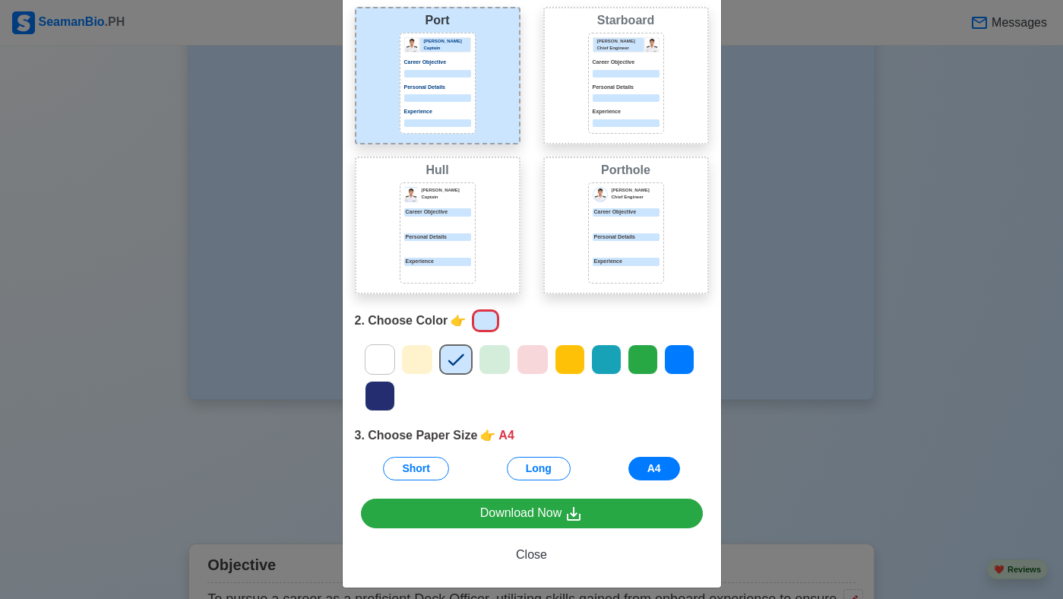
click at [61, 218] on div "Choose Other CV Design × Close 1. Choose Design 👉 PORT Port Donald Cris Captain…" at bounding box center [531, 299] width 1063 height 599
click at [542, 555] on span "Close" at bounding box center [531, 554] width 31 height 13
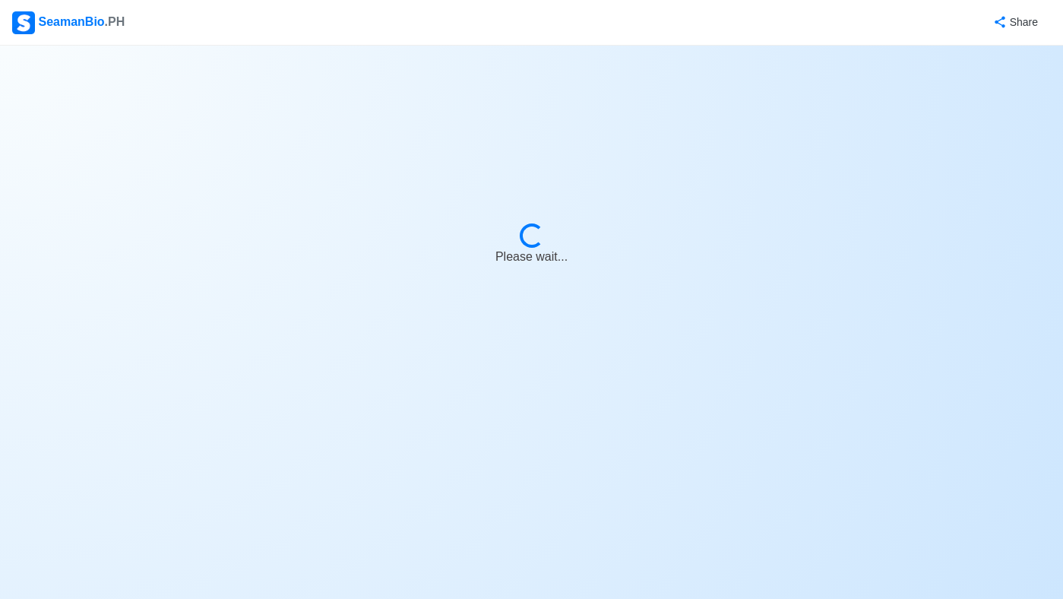
select select "Actively Looking for Job"
select select "Visible for Hiring"
select select "Single"
select select "[DEMOGRAPHIC_DATA]"
select select "PH"
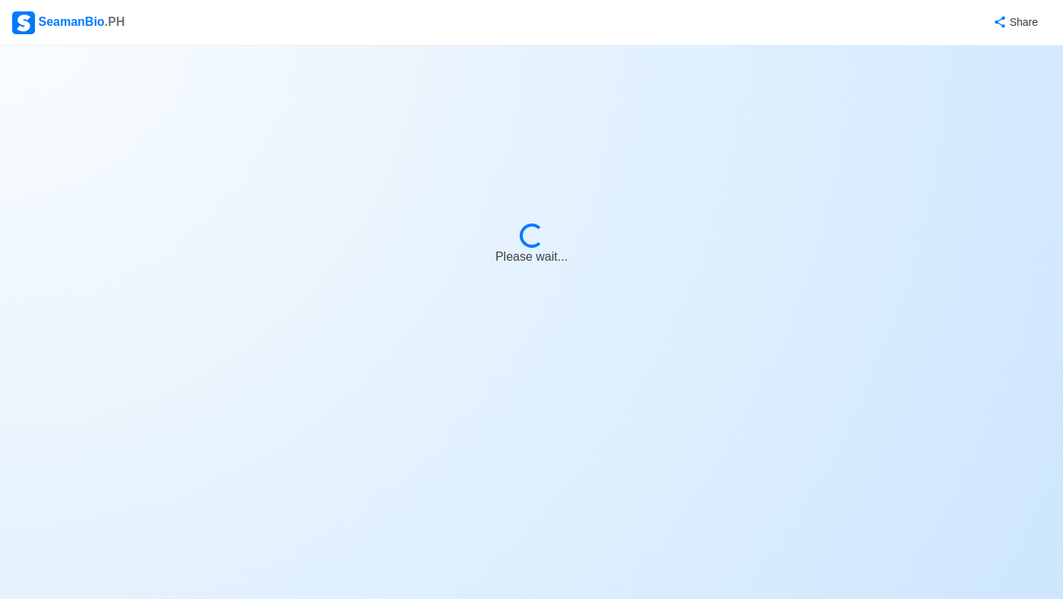
select select "1"
select select "0"
select select "4102416000000"
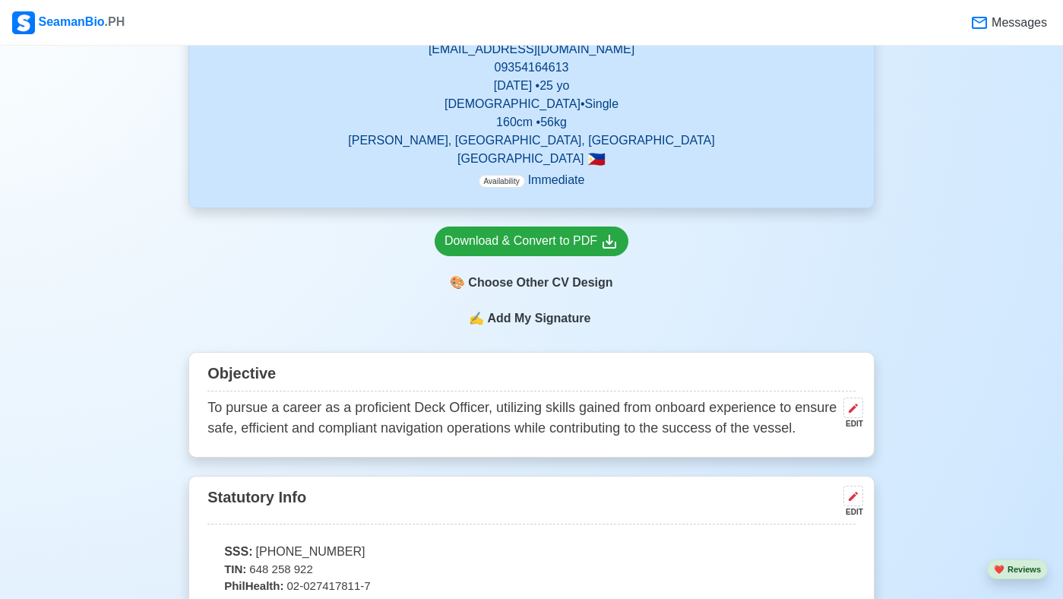
scroll to position [365, 0]
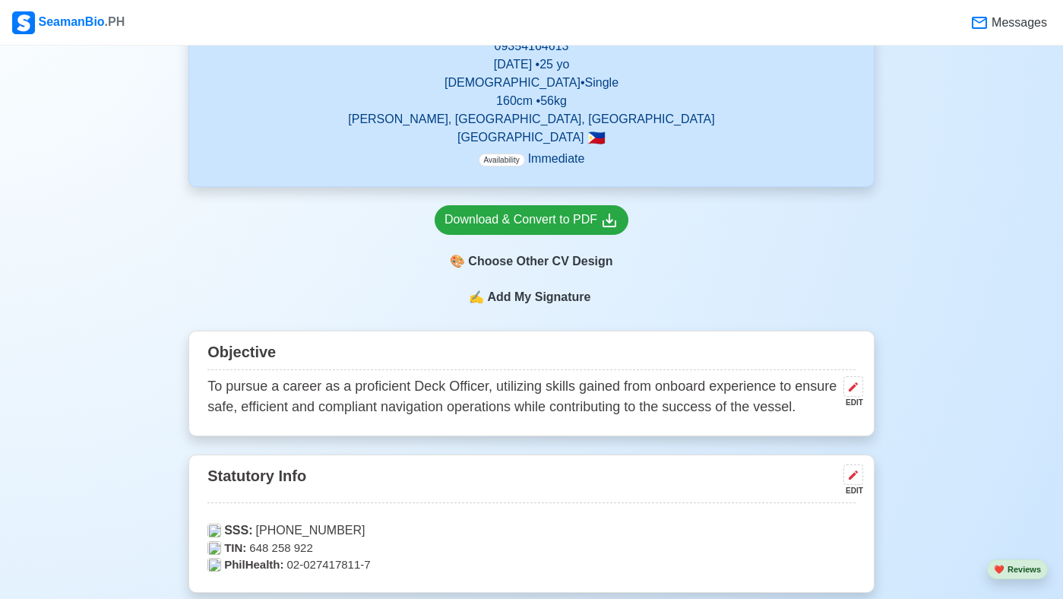
click at [27, 24] on img at bounding box center [23, 22] width 23 height 23
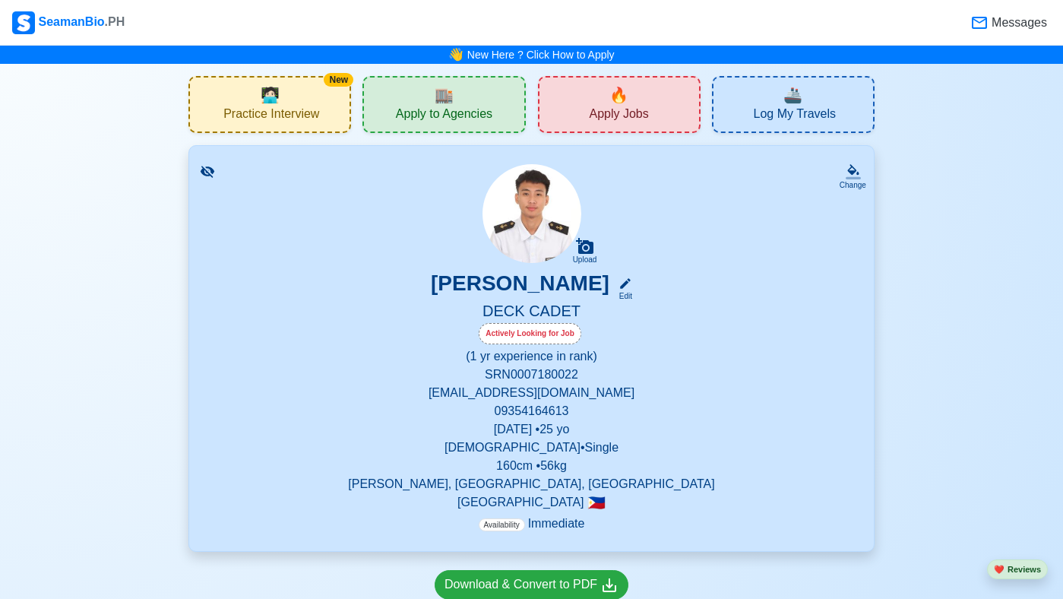
click at [27, 24] on img at bounding box center [23, 22] width 23 height 23
click at [87, 18] on div "SeamanBio .PH" at bounding box center [68, 22] width 112 height 23
click at [446, 106] on span "Apply to Agencies" at bounding box center [444, 115] width 96 height 19
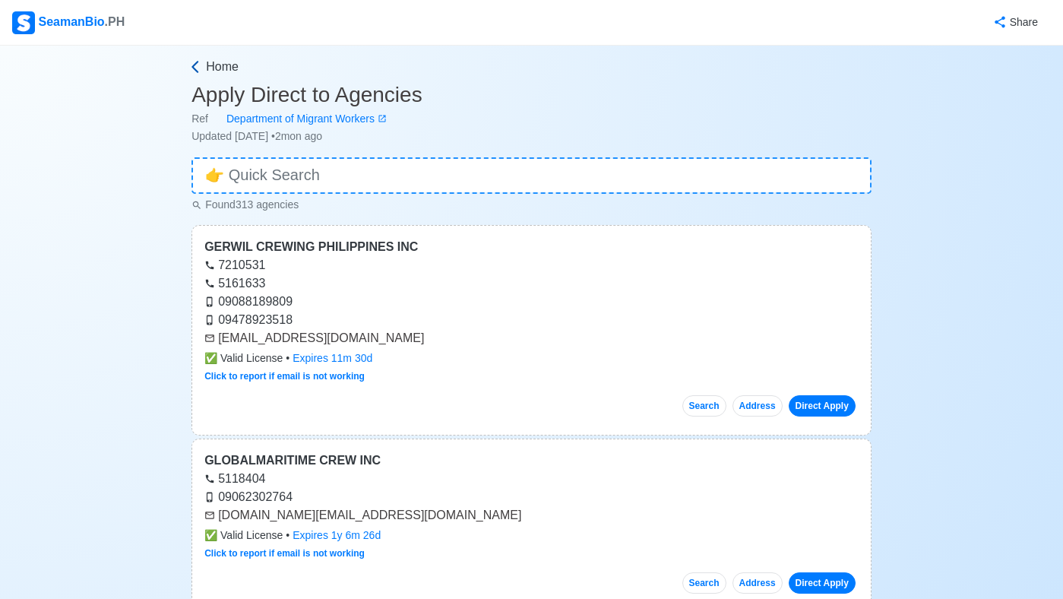
click at [213, 71] on span "Home" at bounding box center [222, 67] width 33 height 18
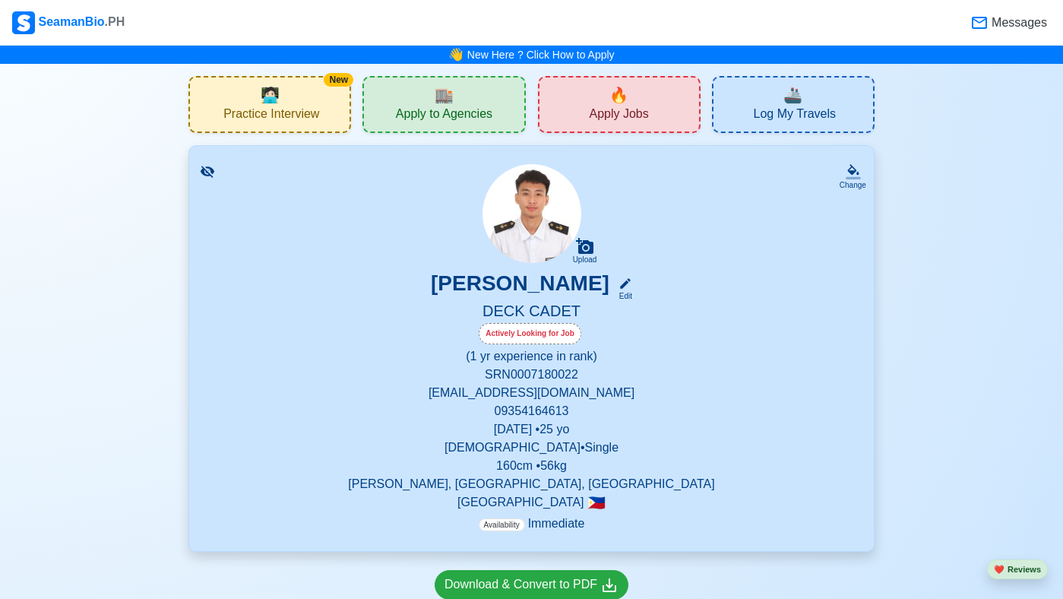
click at [451, 103] on span "🏬" at bounding box center [444, 95] width 19 height 23
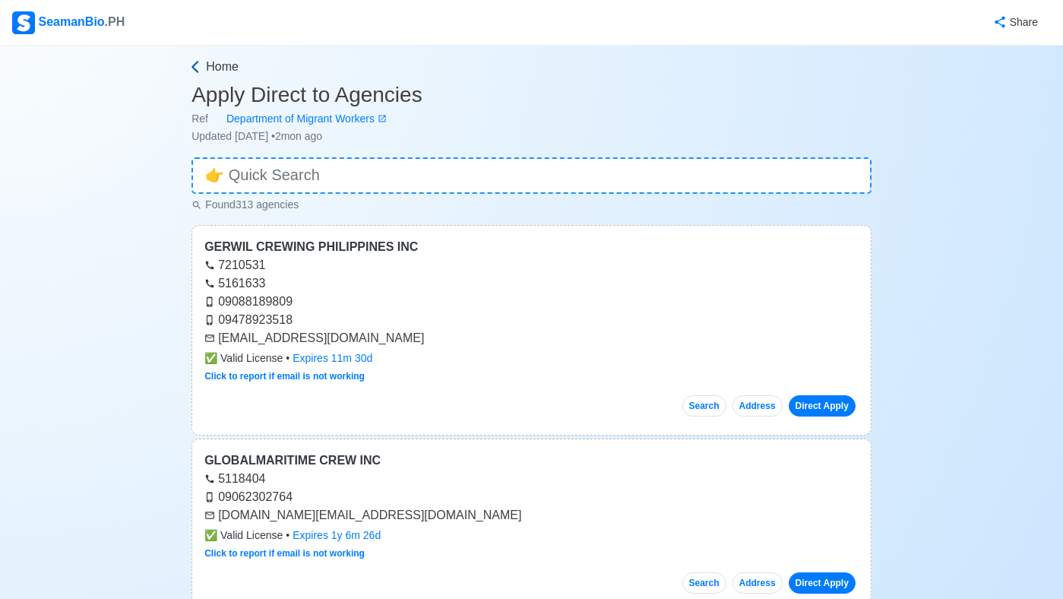
click at [224, 69] on span "Home" at bounding box center [222, 67] width 33 height 18
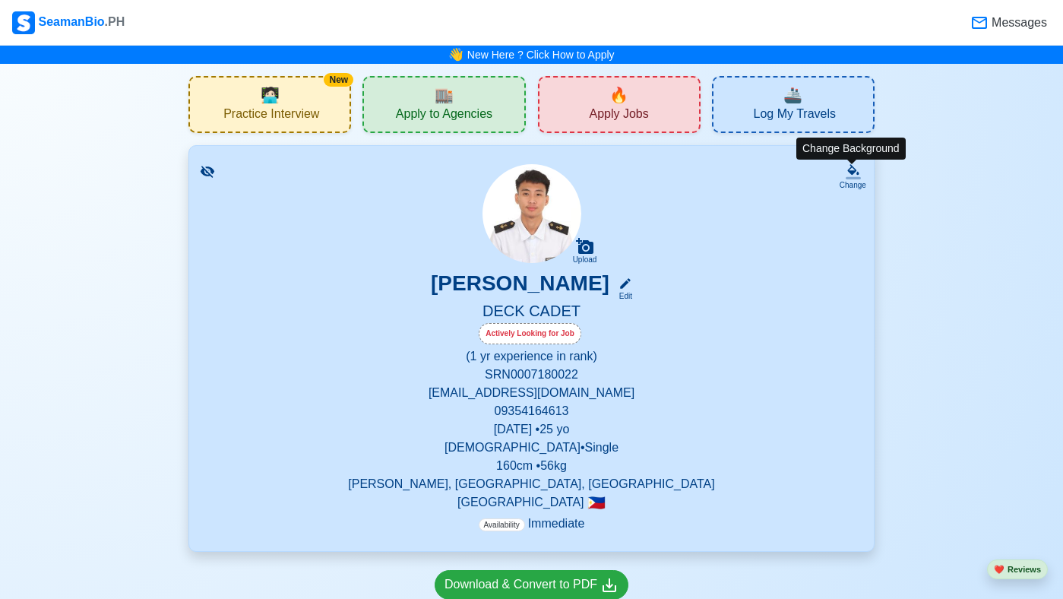
click at [851, 181] on div "Change" at bounding box center [853, 184] width 27 height 11
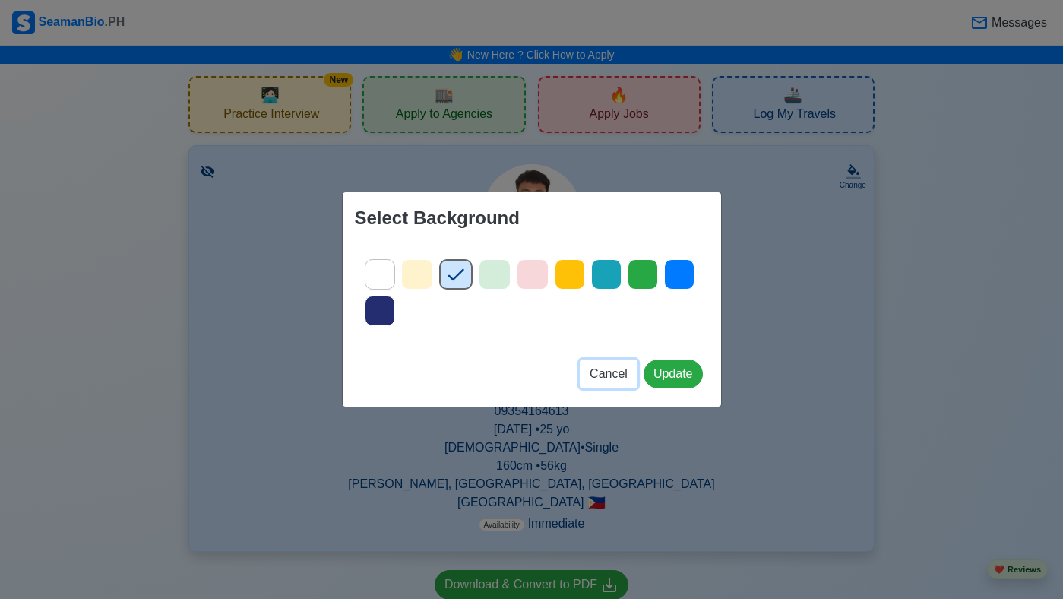
click at [613, 375] on span "Cancel" at bounding box center [609, 373] width 38 height 13
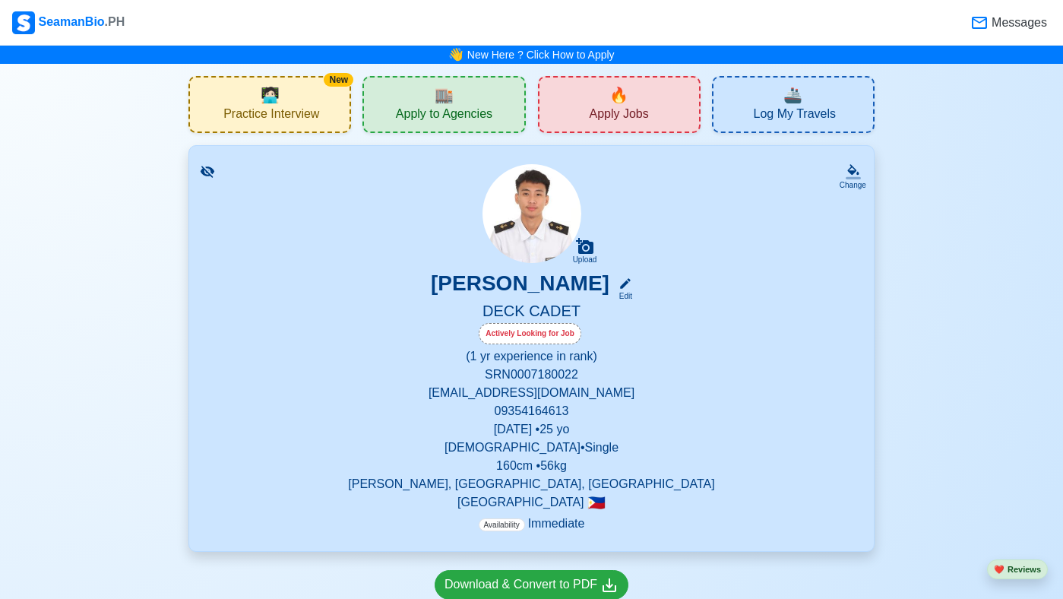
click at [652, 106] on div "🔥 Apply Jobs" at bounding box center [619, 104] width 163 height 57
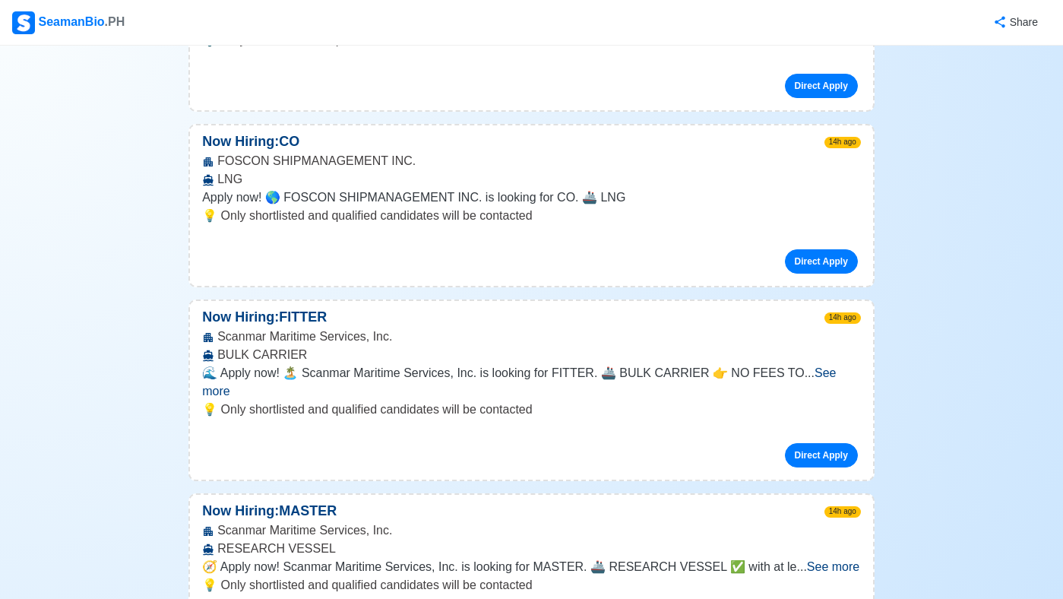
scroll to position [1732, 0]
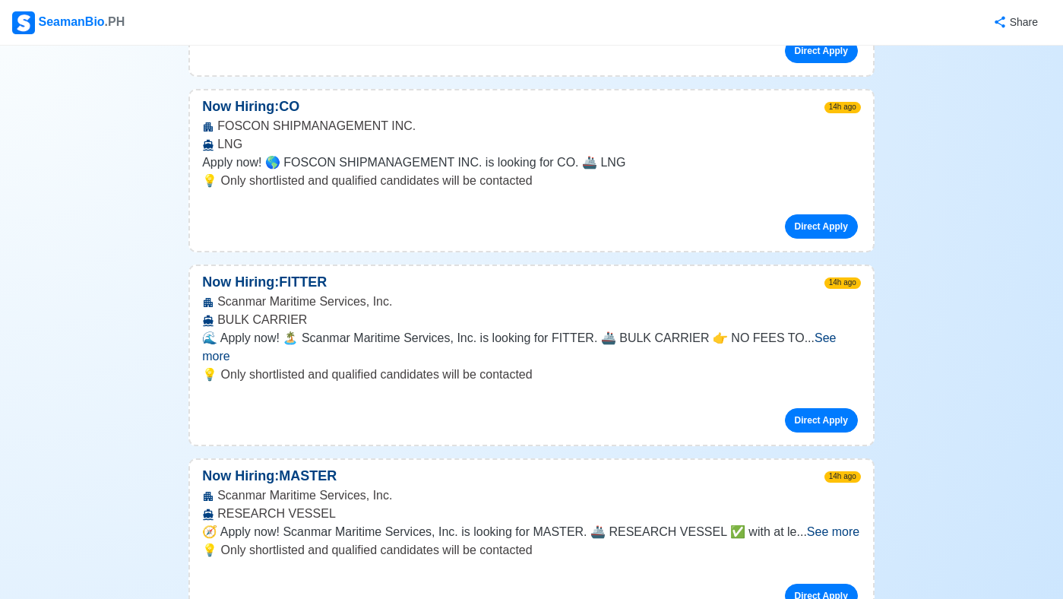
click at [840, 525] on span "See more" at bounding box center [833, 531] width 52 height 13
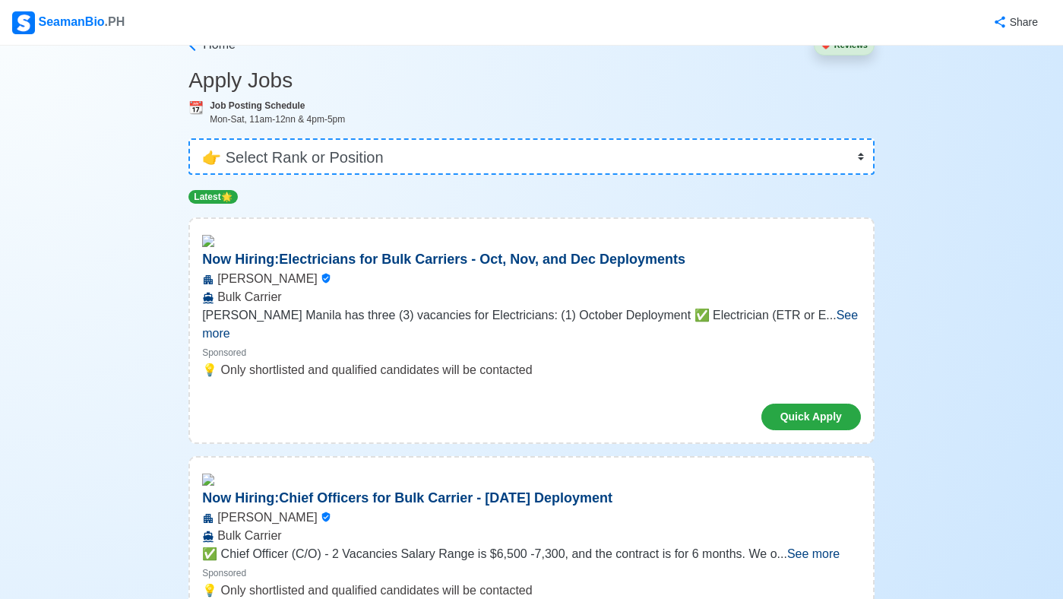
scroll to position [0, 0]
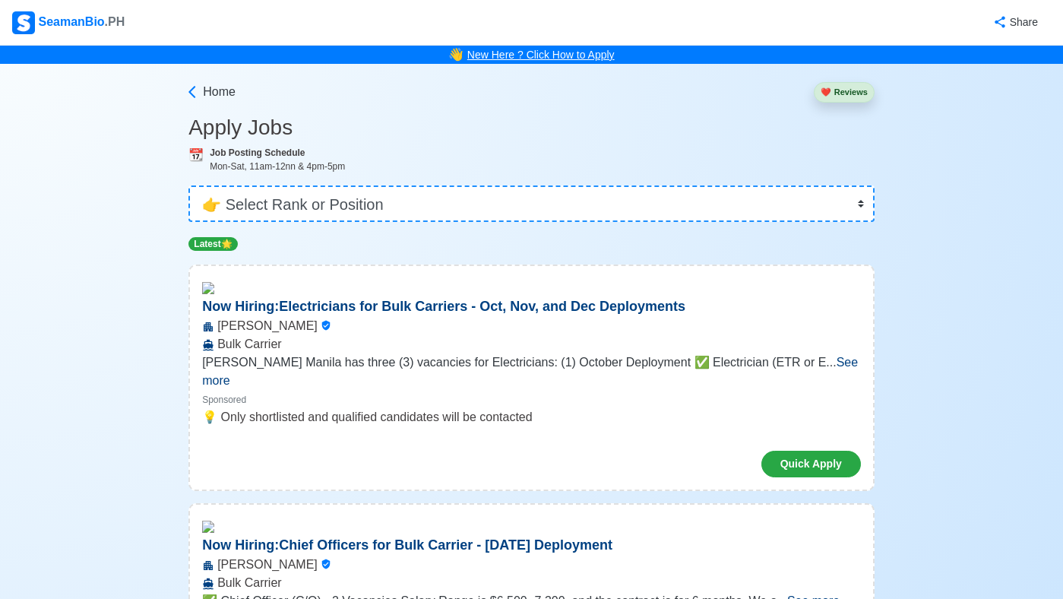
click at [476, 58] on link "New Here ? Click How to Apply" at bounding box center [540, 55] width 147 height 12
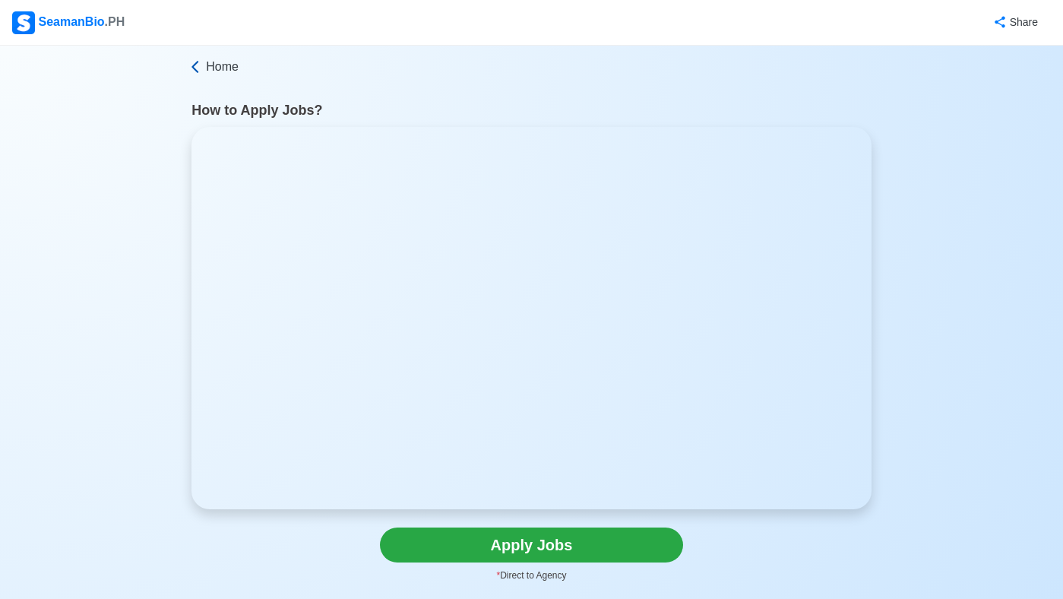
click at [201, 63] on icon at bounding box center [195, 66] width 15 height 15
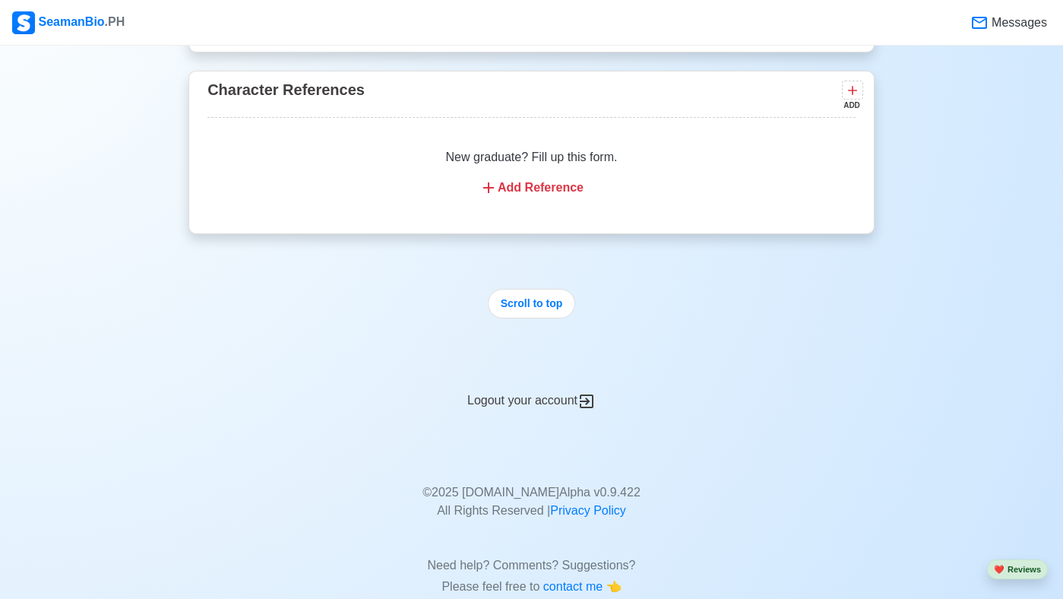
scroll to position [3360, 0]
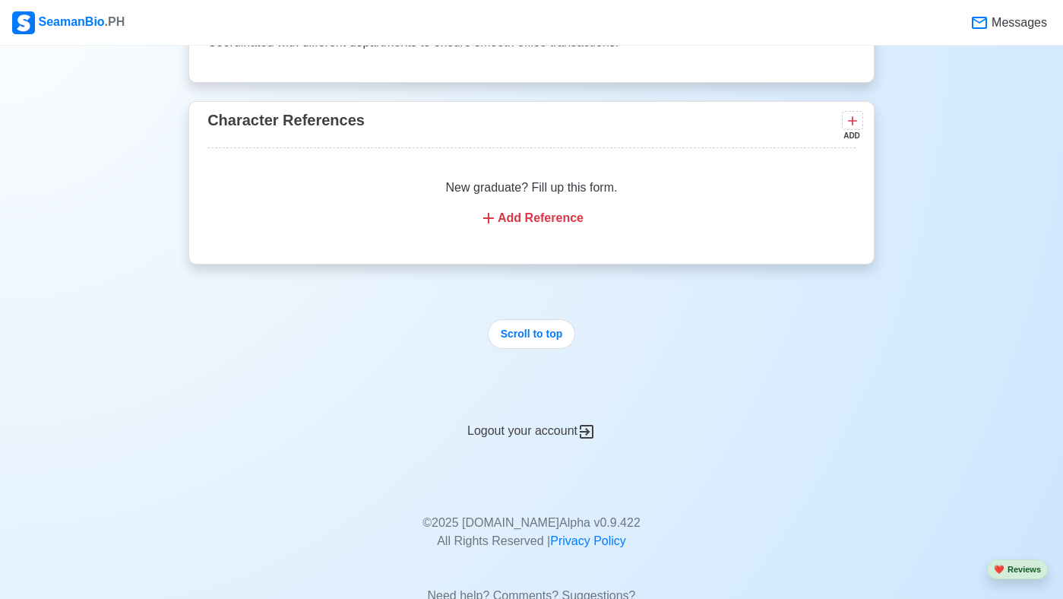
click at [535, 441] on div "Logout your account" at bounding box center [531, 421] width 686 height 37
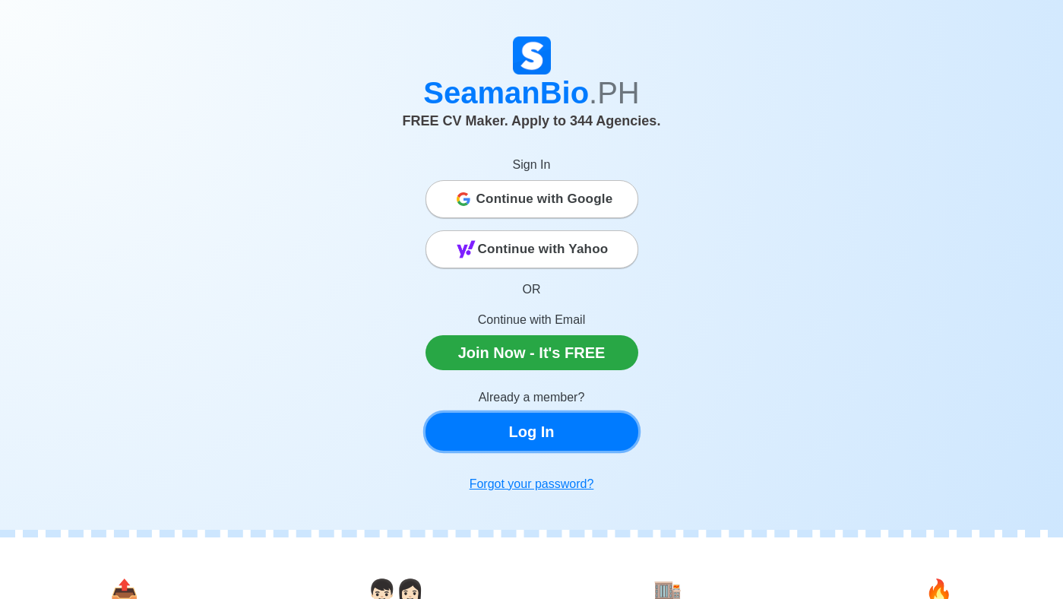
click at [537, 416] on link "Log In" at bounding box center [531, 432] width 213 height 38
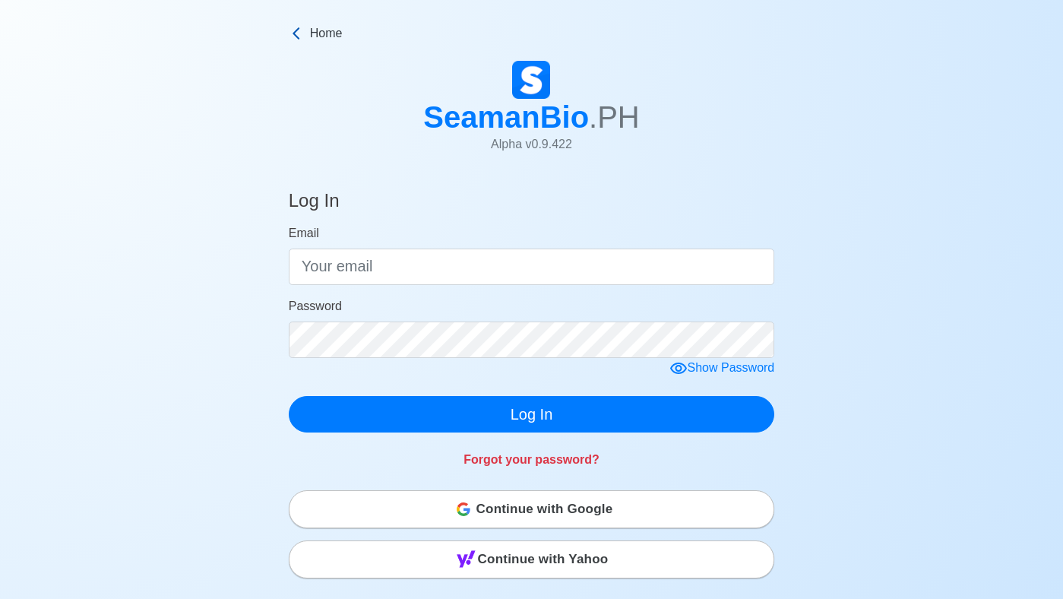
click at [297, 26] on icon at bounding box center [296, 33] width 15 height 15
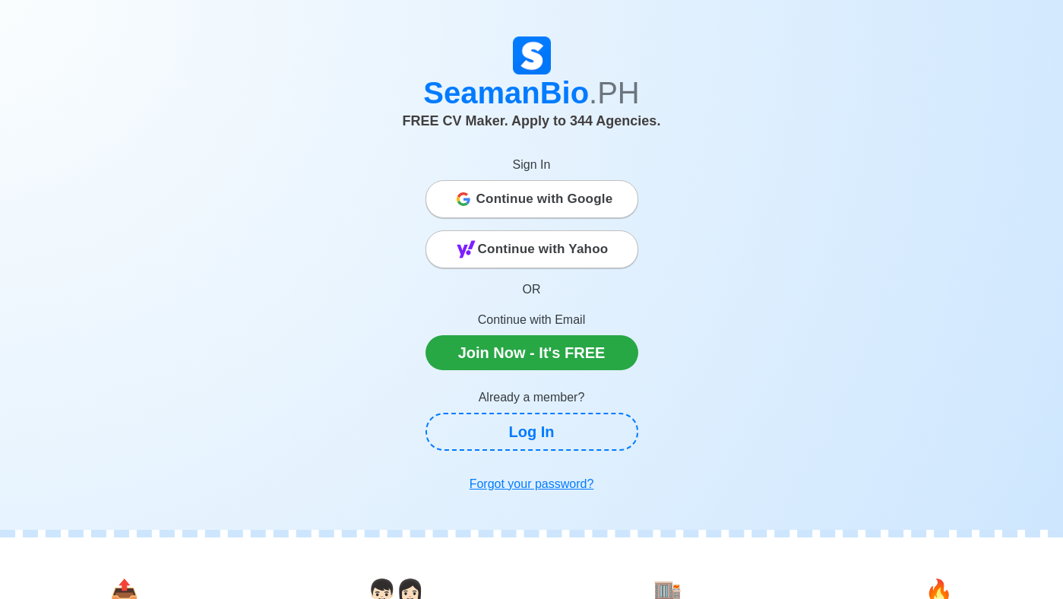
click at [498, 201] on span "Continue with Google" at bounding box center [544, 199] width 137 height 30
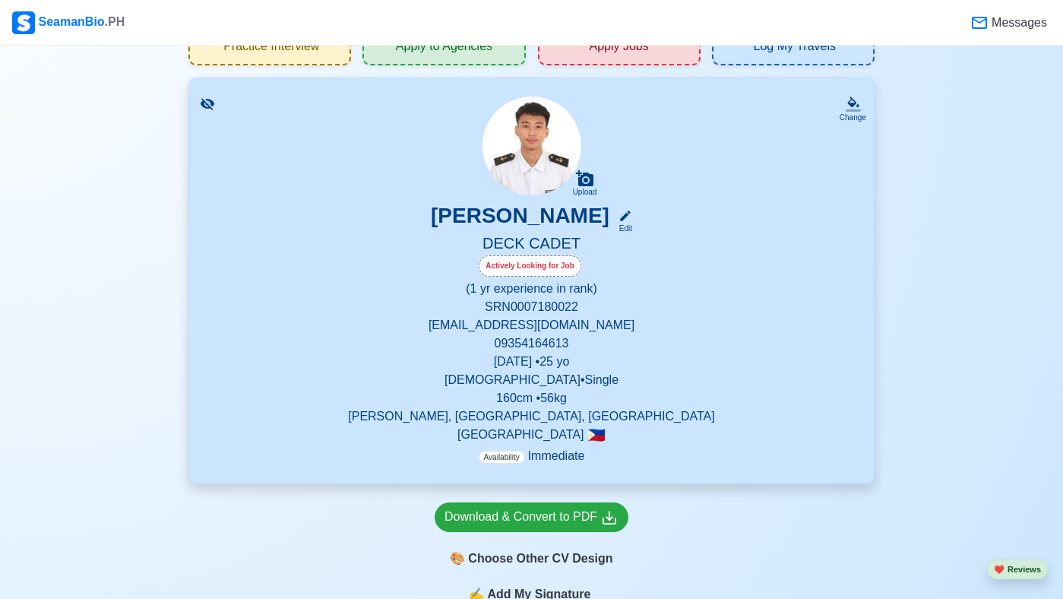
scroll to position [91, 0]
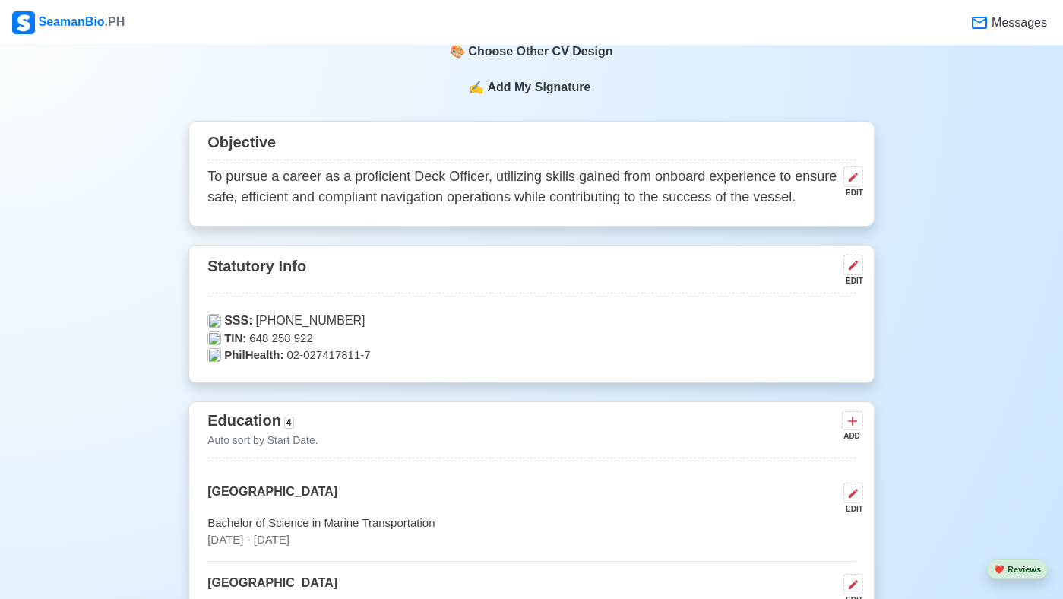
scroll to position [577, 0]
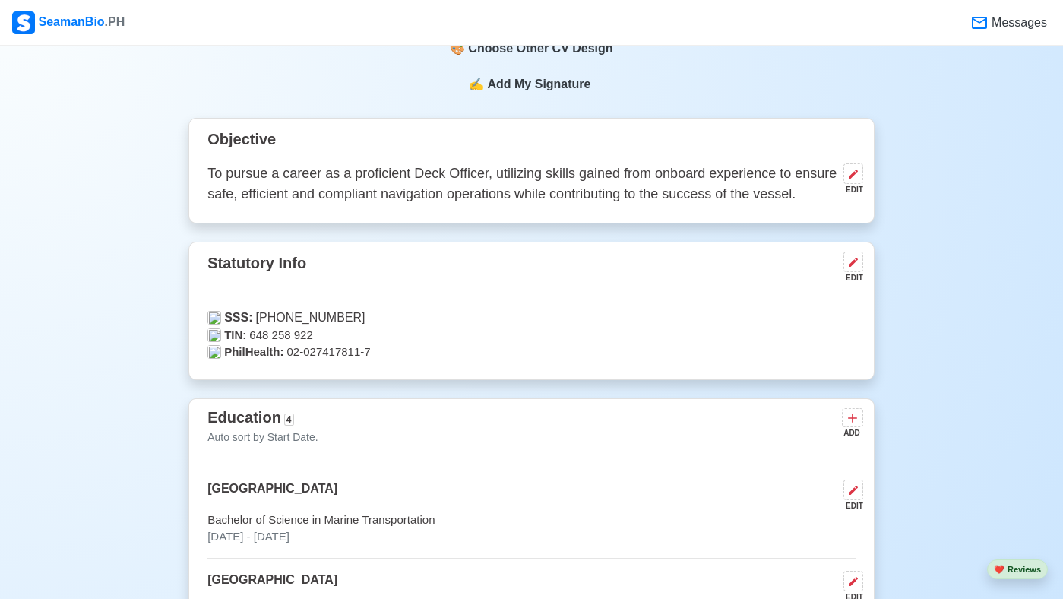
click at [557, 86] on span "Add My Signature" at bounding box center [538, 84] width 109 height 18
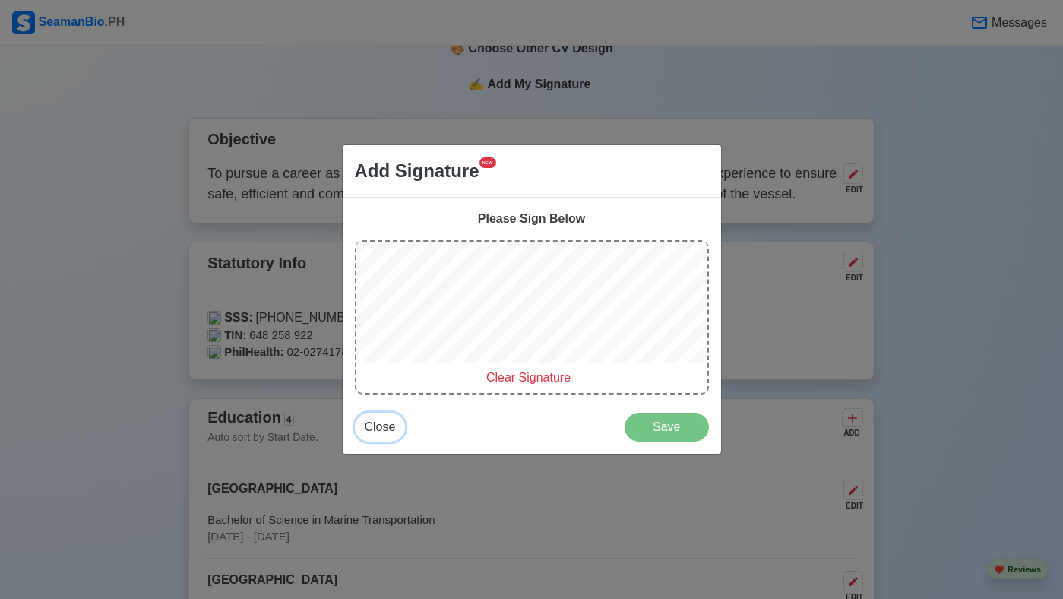
click at [387, 426] on span "Close" at bounding box center [380, 426] width 31 height 13
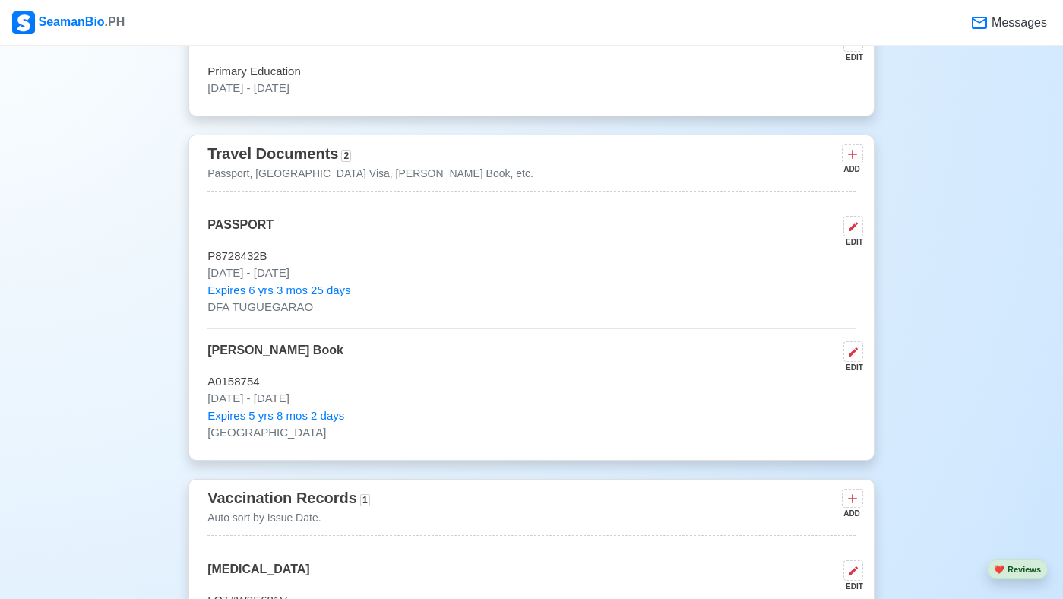
scroll to position [1294, 0]
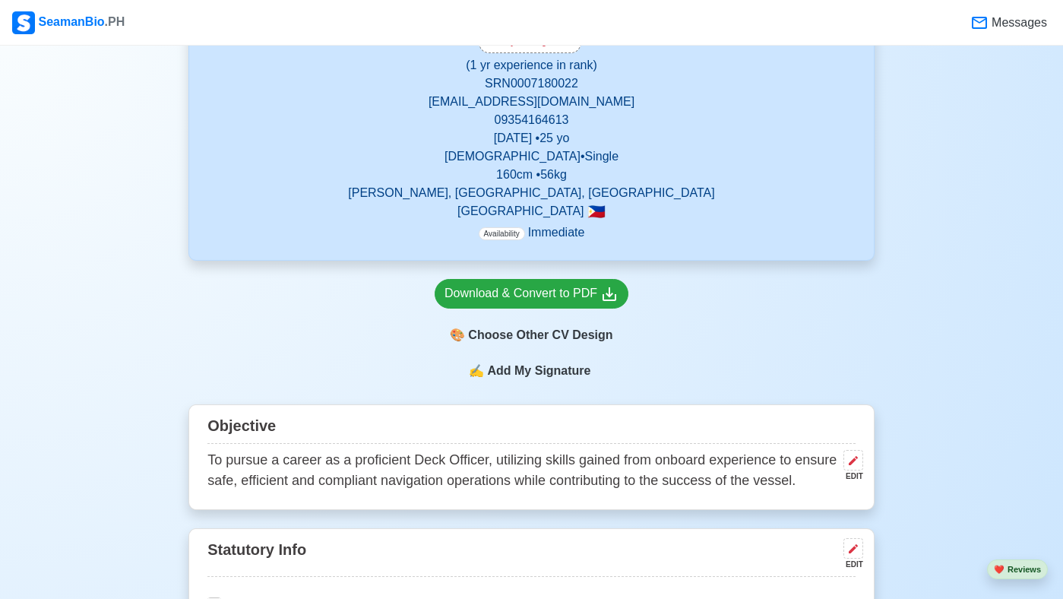
scroll to position [261, 0]
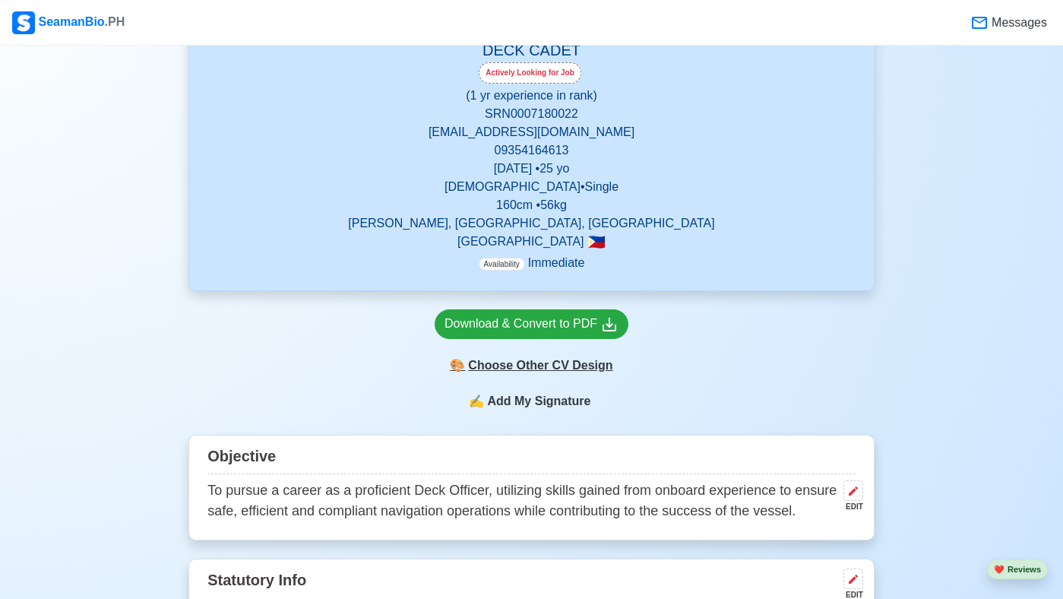
click at [537, 368] on div "🎨 Choose Other CV Design" at bounding box center [532, 365] width 194 height 29
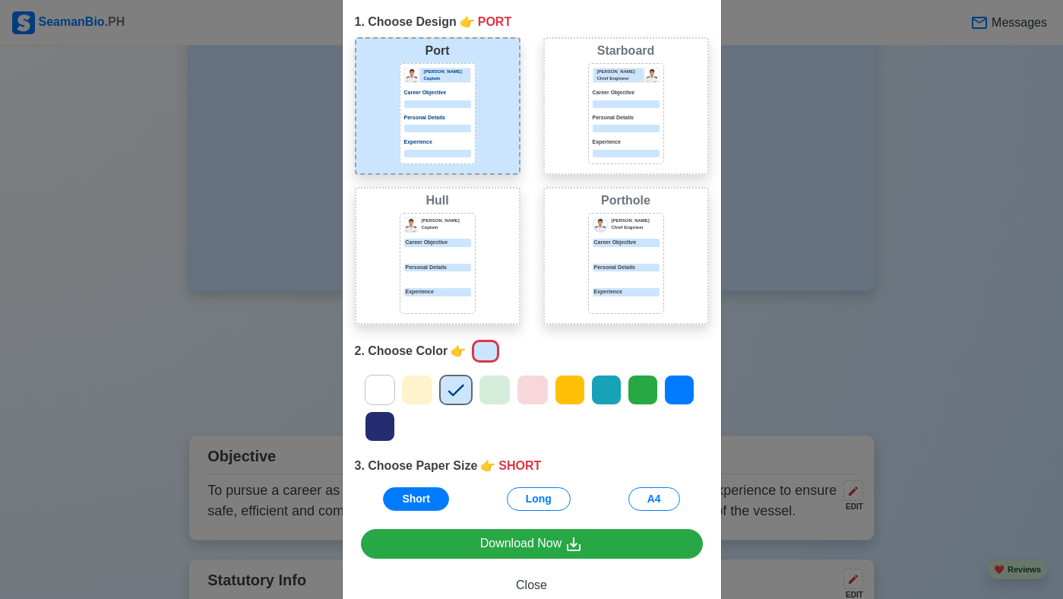
scroll to position [91, 0]
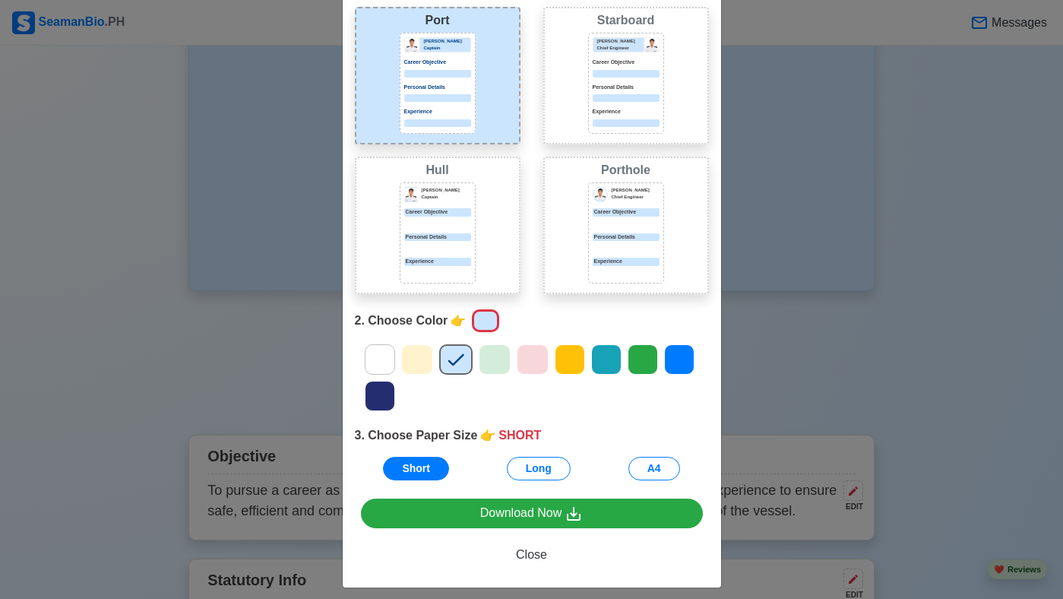
click at [433, 110] on p "Experience" at bounding box center [437, 112] width 67 height 8
click at [570, 103] on div "Starboard [PERSON_NAME] Chief Engineer Career Objective Personal Details Experi…" at bounding box center [626, 76] width 166 height 138
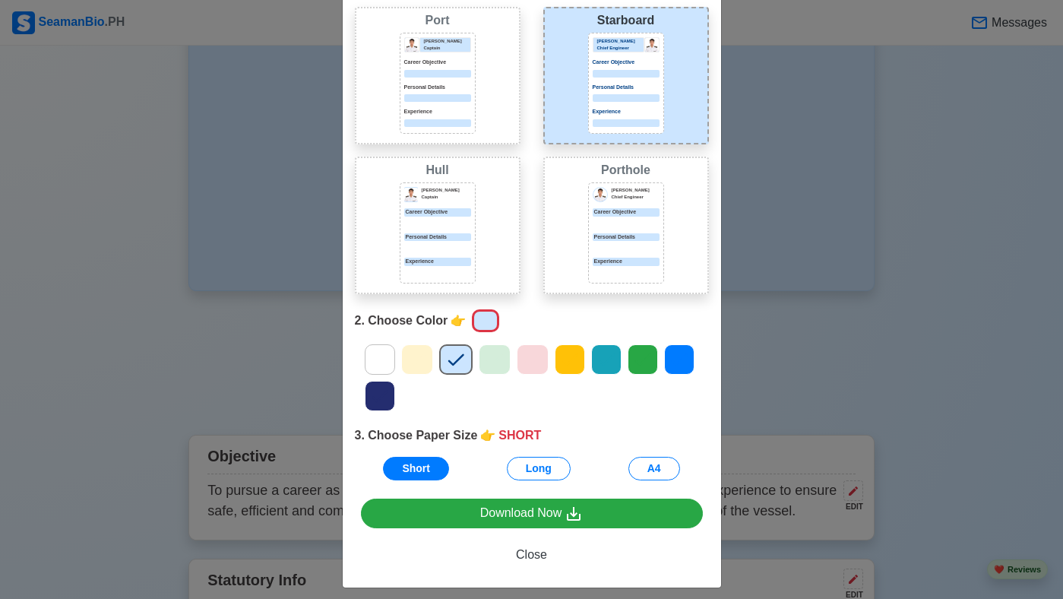
click at [477, 95] on div "Port [PERSON_NAME] Captain Career Objective Personal Details Experience" at bounding box center [438, 76] width 166 height 138
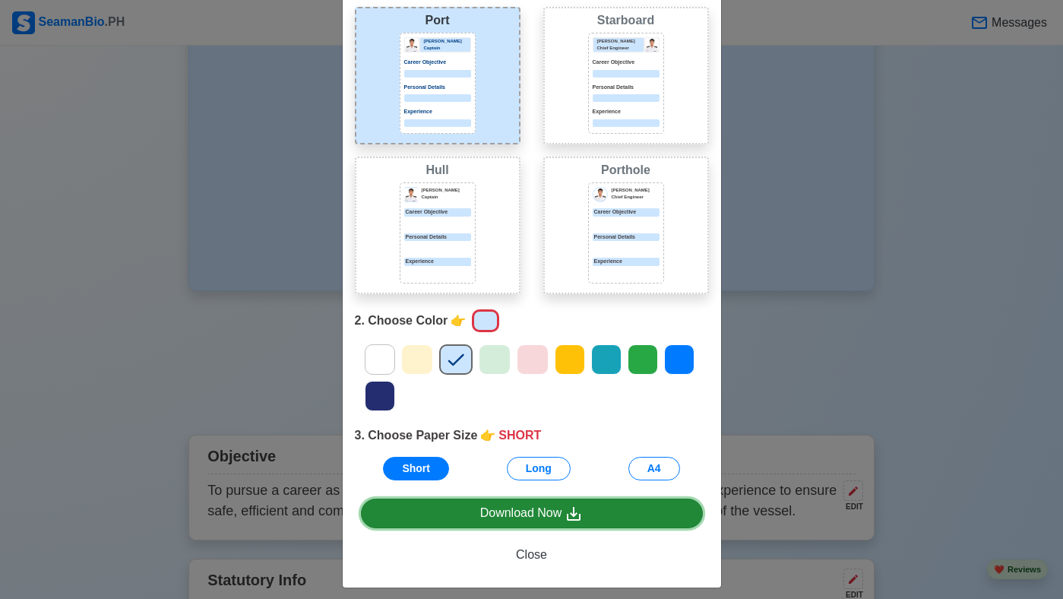
click at [472, 511] on link "Download Now" at bounding box center [532, 513] width 342 height 30
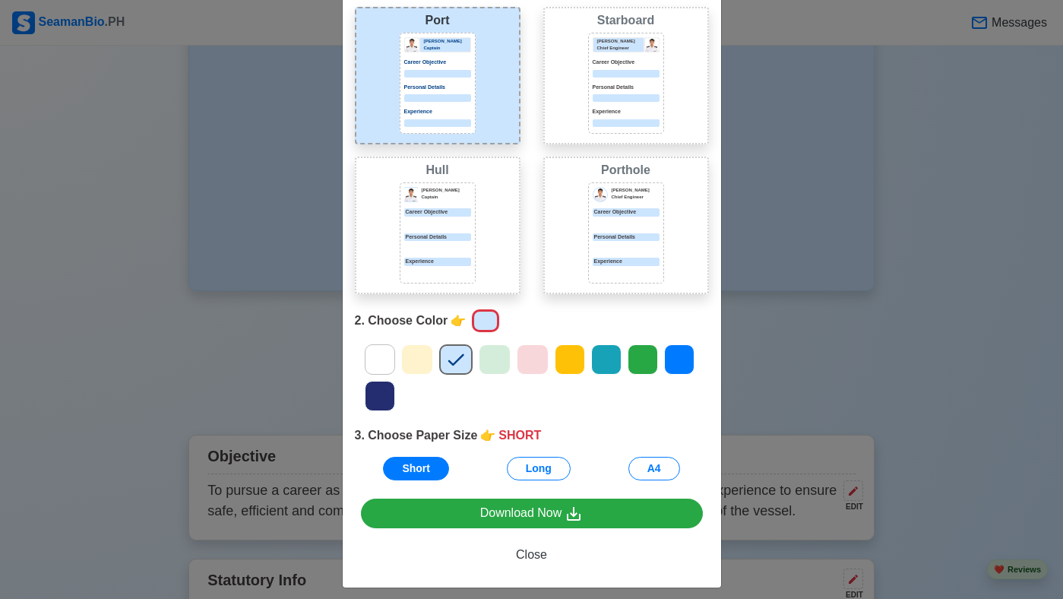
click at [807, 347] on div "Choose Other CV Design × Close 1. Choose Design 👉 PORT Port [PERSON_NAME] Capta…" at bounding box center [531, 299] width 1063 height 599
click at [549, 562] on button "Close" at bounding box center [532, 554] width 342 height 29
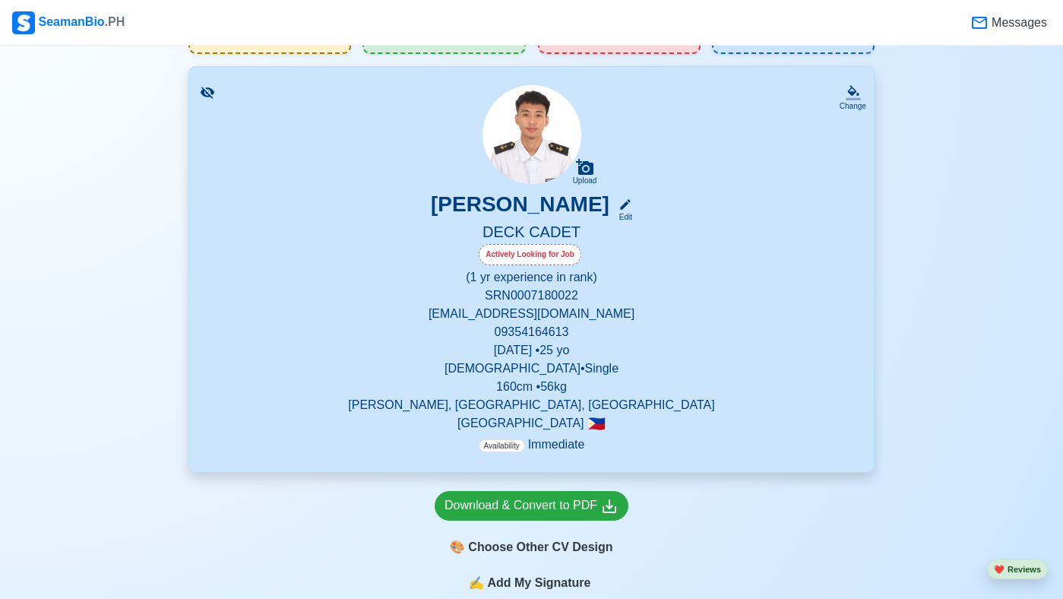
scroll to position [78, 0]
click at [852, 93] on icon at bounding box center [852, 91] width 11 height 11
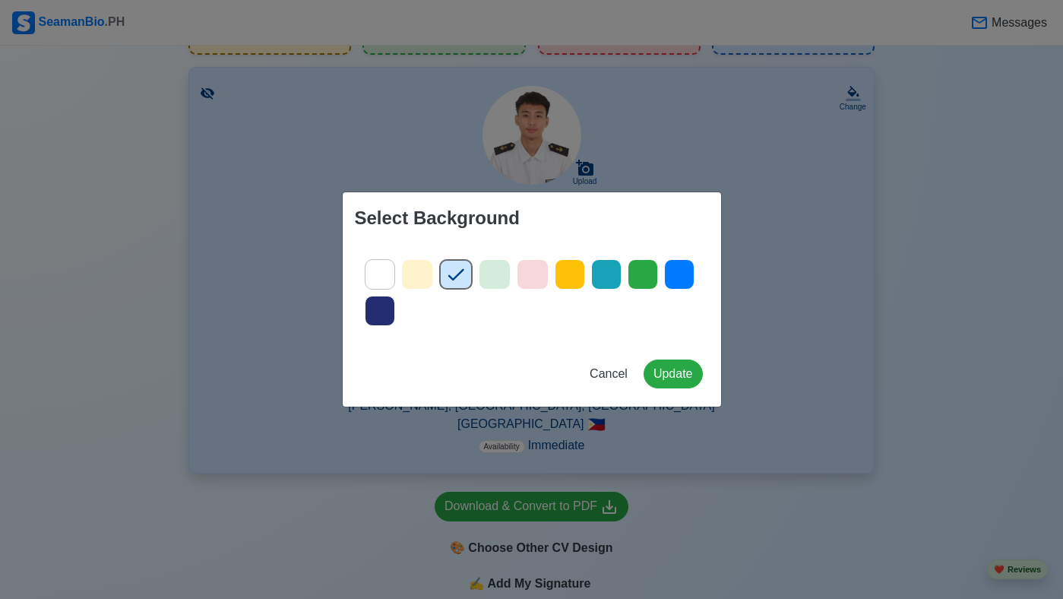
click at [827, 176] on div "Select Background Cancel Update" at bounding box center [531, 299] width 1063 height 599
click at [375, 312] on icon at bounding box center [379, 310] width 23 height 23
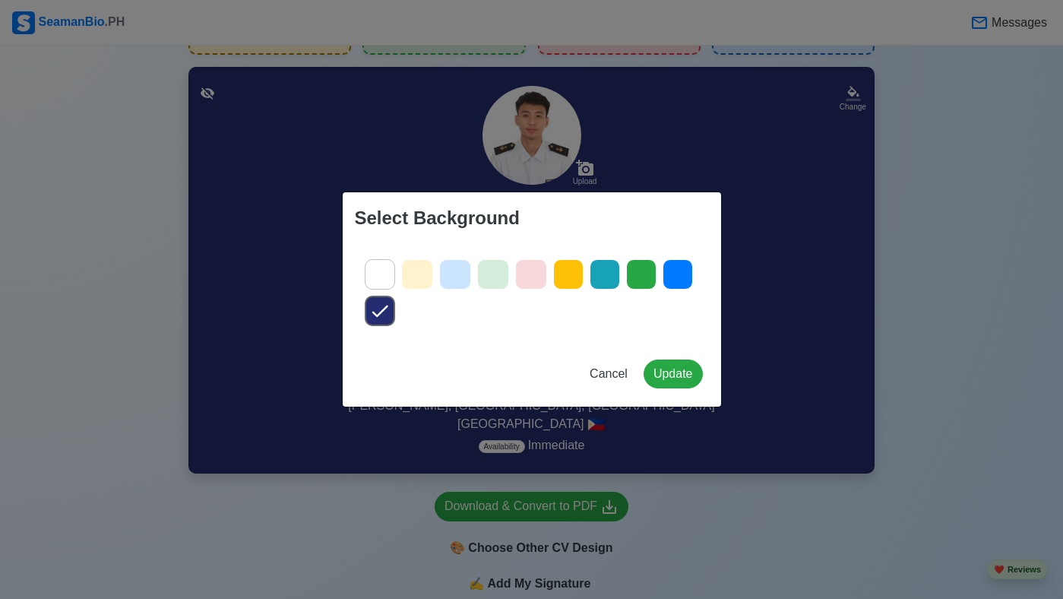
click at [375, 311] on icon at bounding box center [379, 310] width 23 height 23
click at [378, 277] on icon at bounding box center [380, 275] width 16 height 12
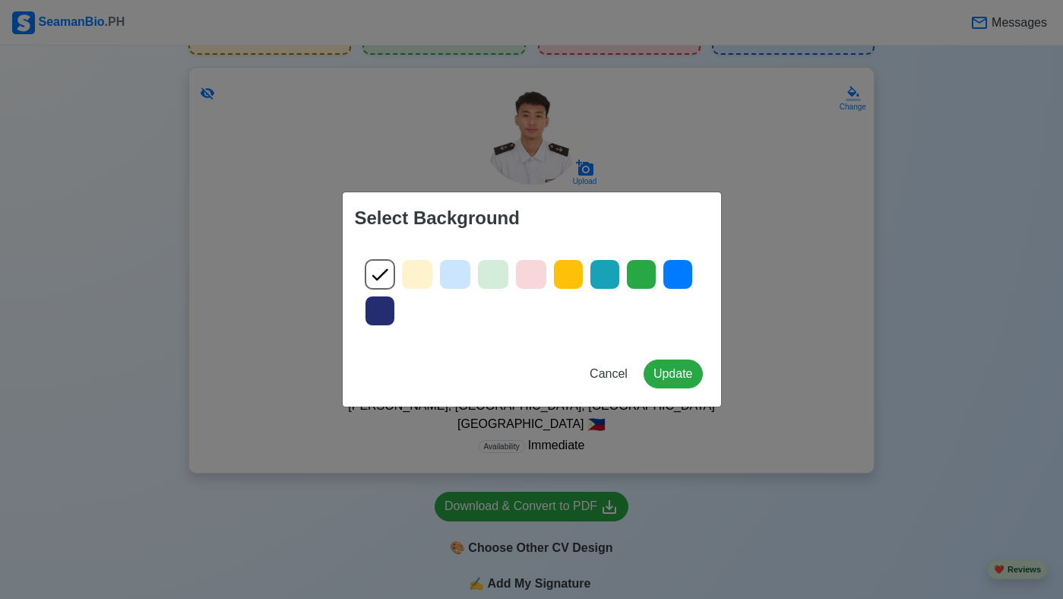
click at [451, 271] on icon at bounding box center [455, 274] width 23 height 23
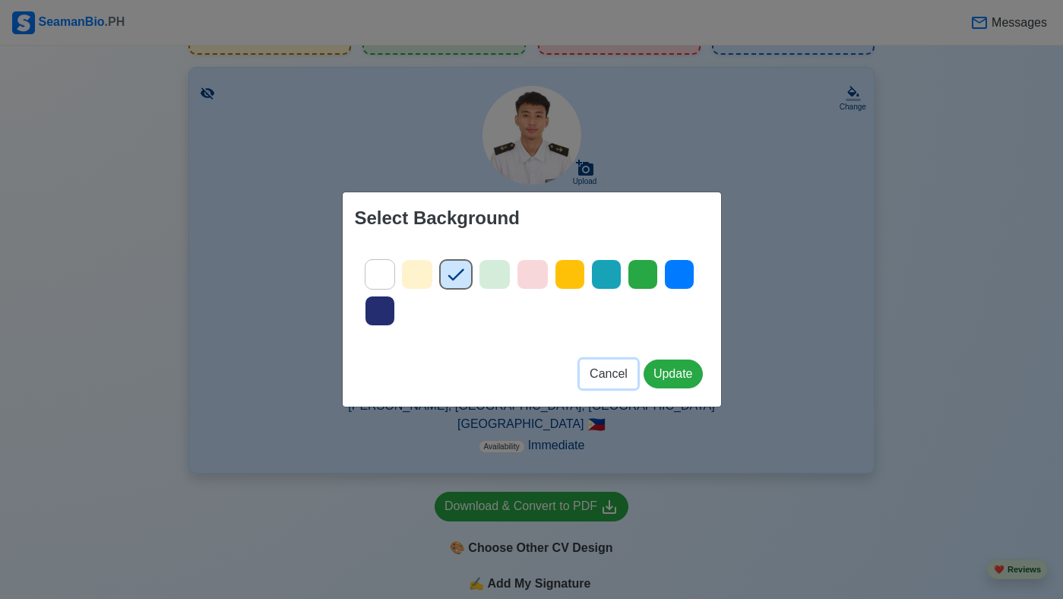
click at [612, 372] on span "Cancel" at bounding box center [609, 373] width 38 height 13
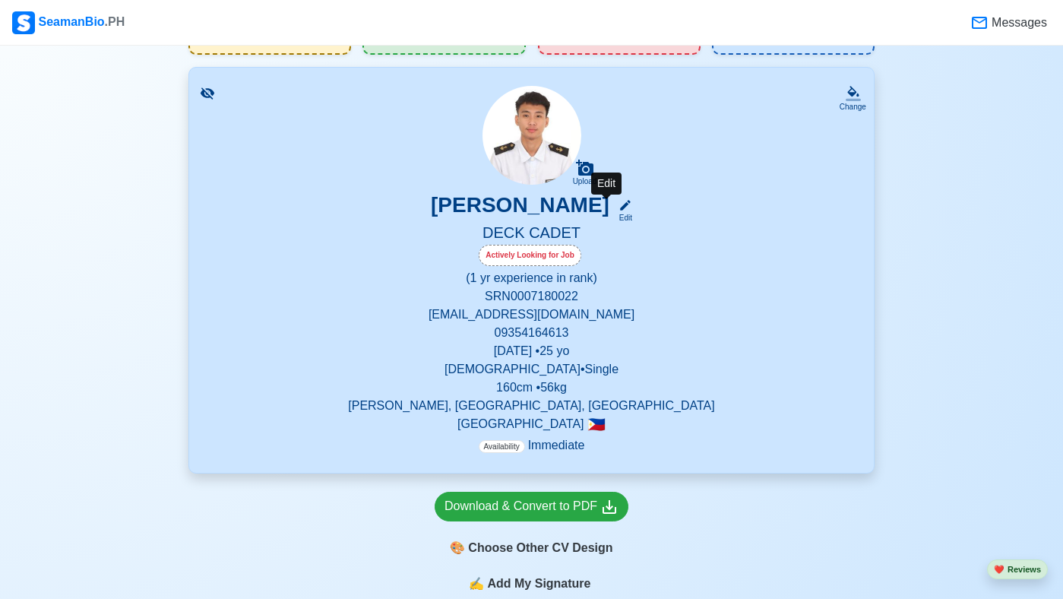
click at [620, 208] on icon at bounding box center [625, 205] width 11 height 11
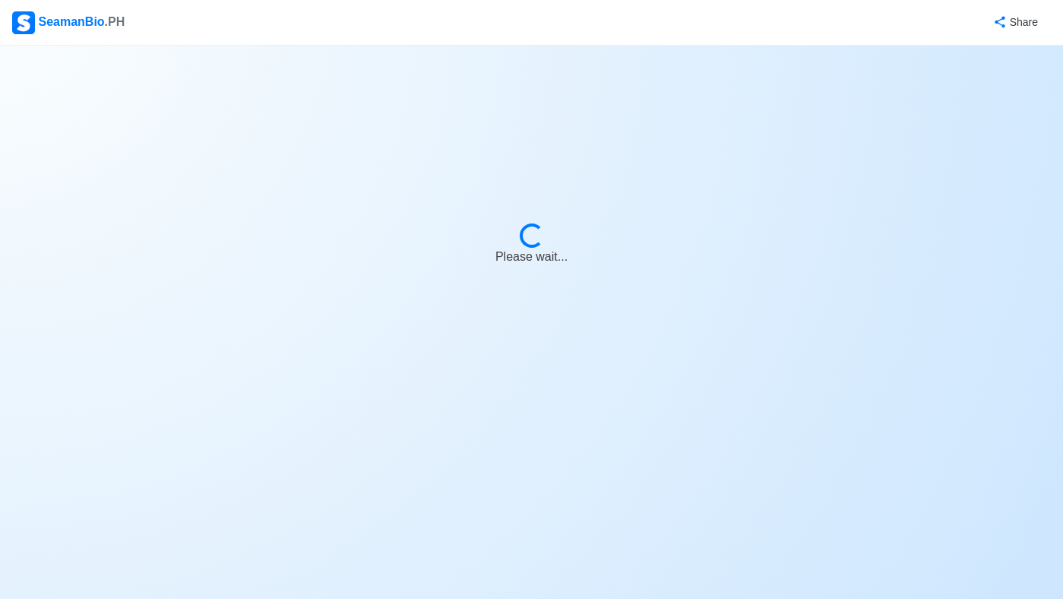
select select "Actively Looking for Job"
select select "Visible for Hiring"
select select "Single"
select select "[DEMOGRAPHIC_DATA]"
select select "PH"
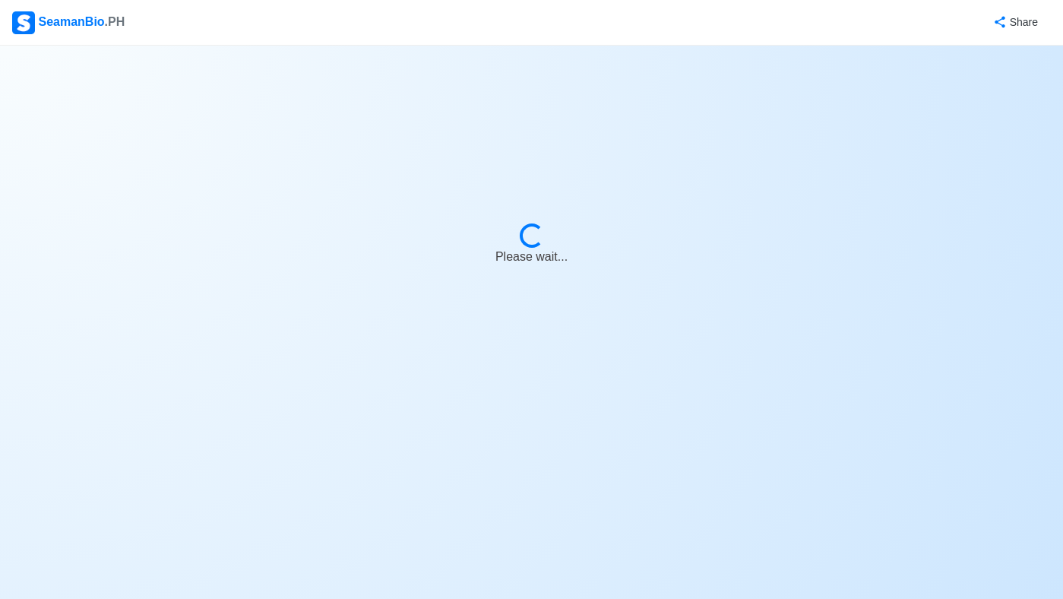
select select "1"
select select "0"
select select "4102416000000"
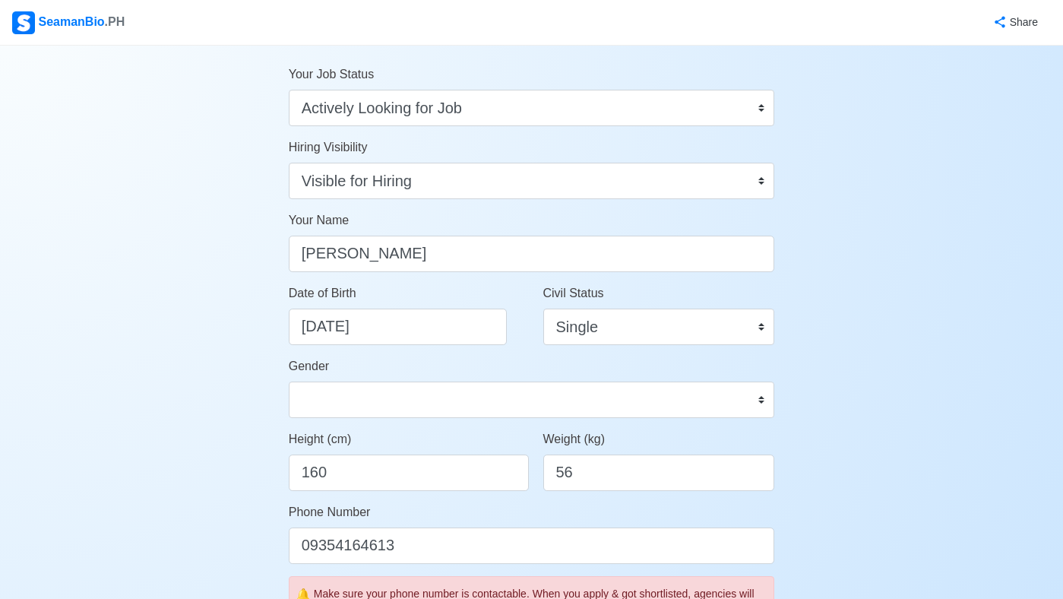
scroll to position [18, 0]
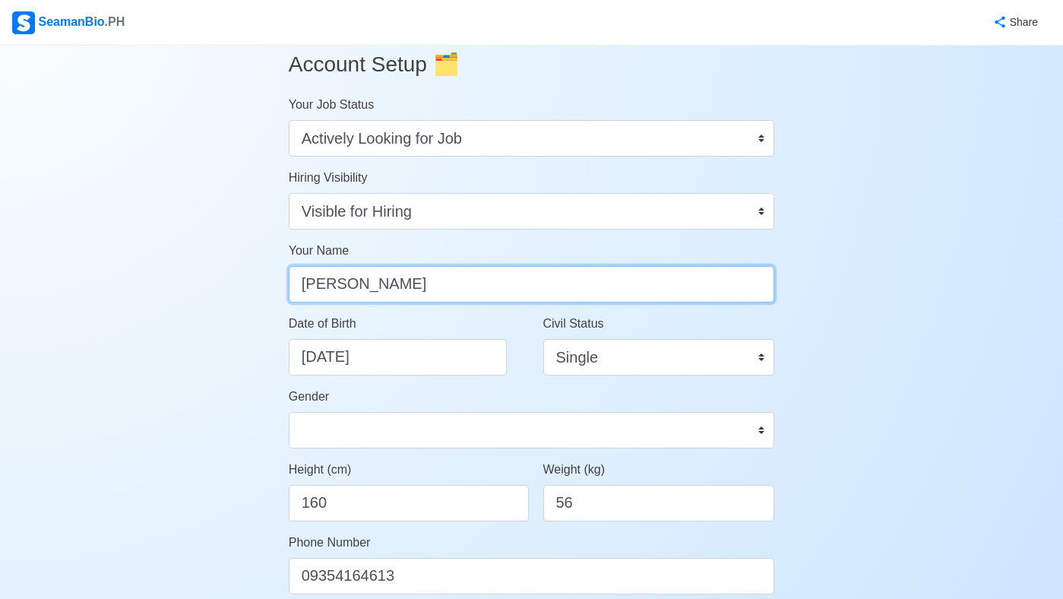
click at [489, 292] on input "[PERSON_NAME]" at bounding box center [532, 284] width 486 height 36
type input "[PERSON_NAME] [PERSON_NAME]"
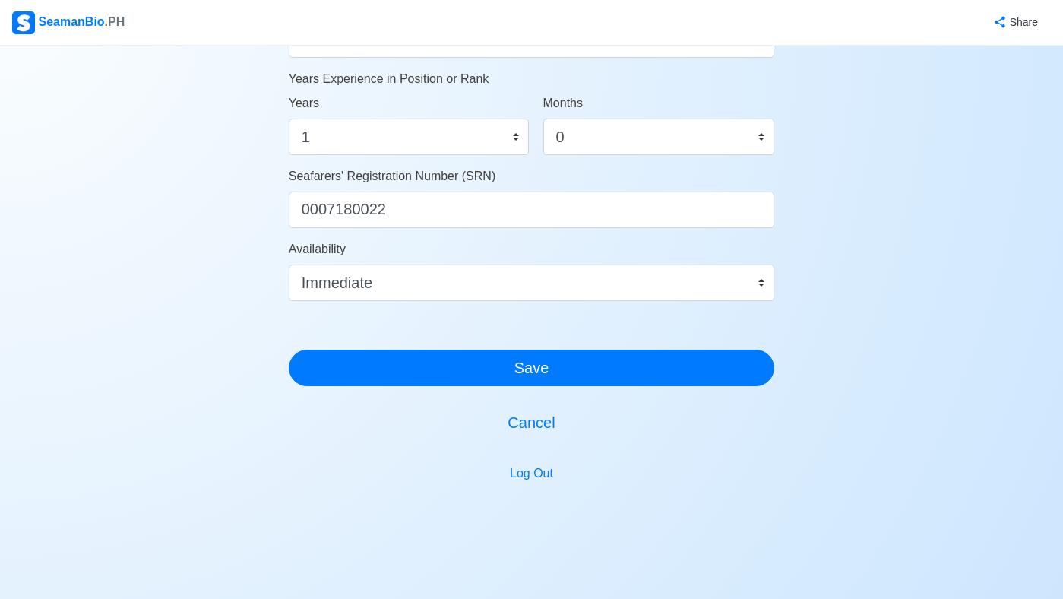
scroll to position [869, 0]
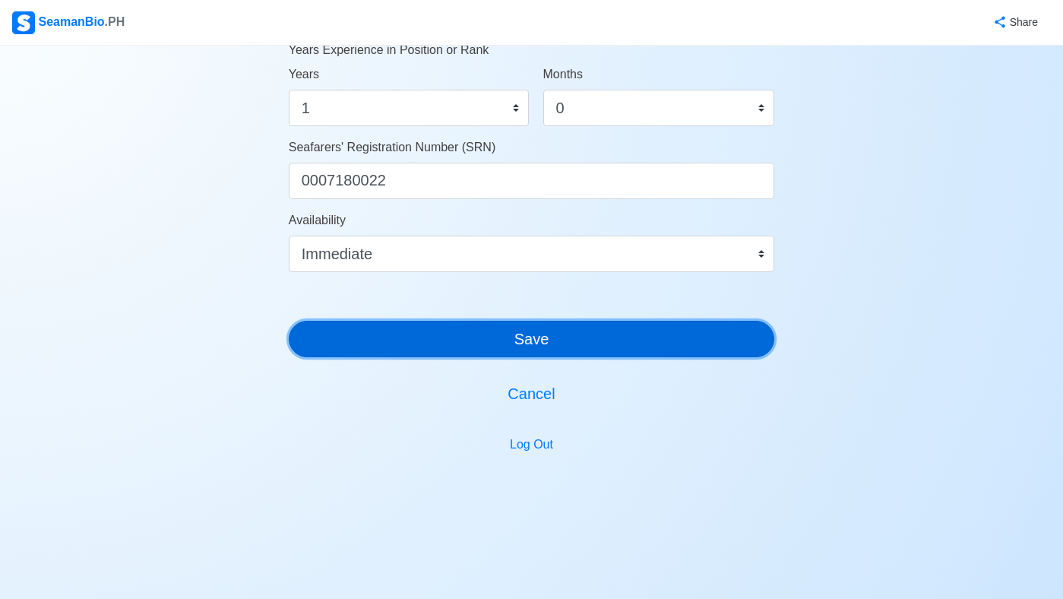
click at [612, 338] on button "Save" at bounding box center [532, 339] width 486 height 36
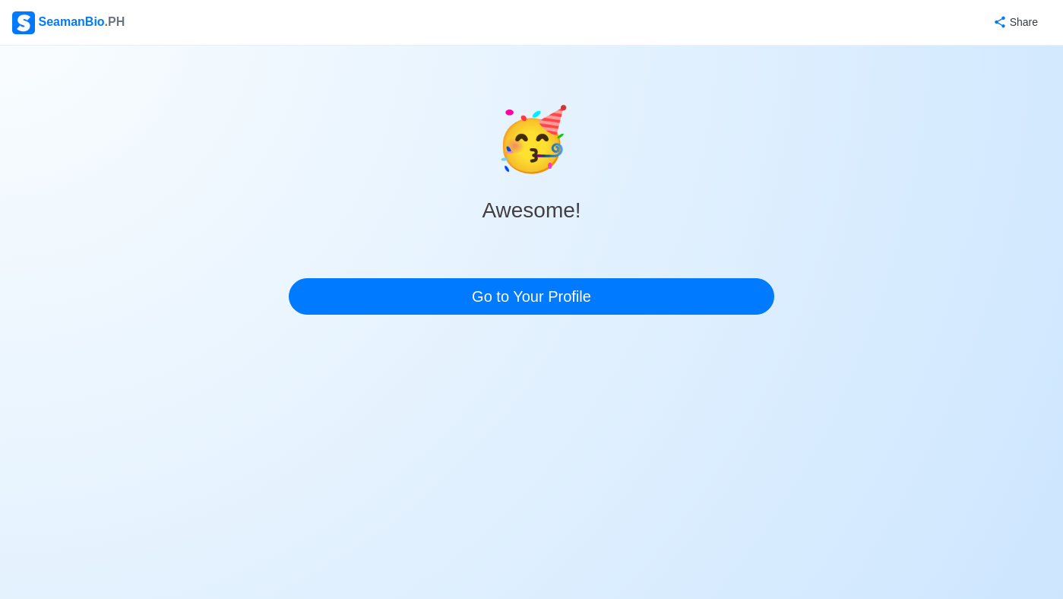
scroll to position [0, 0]
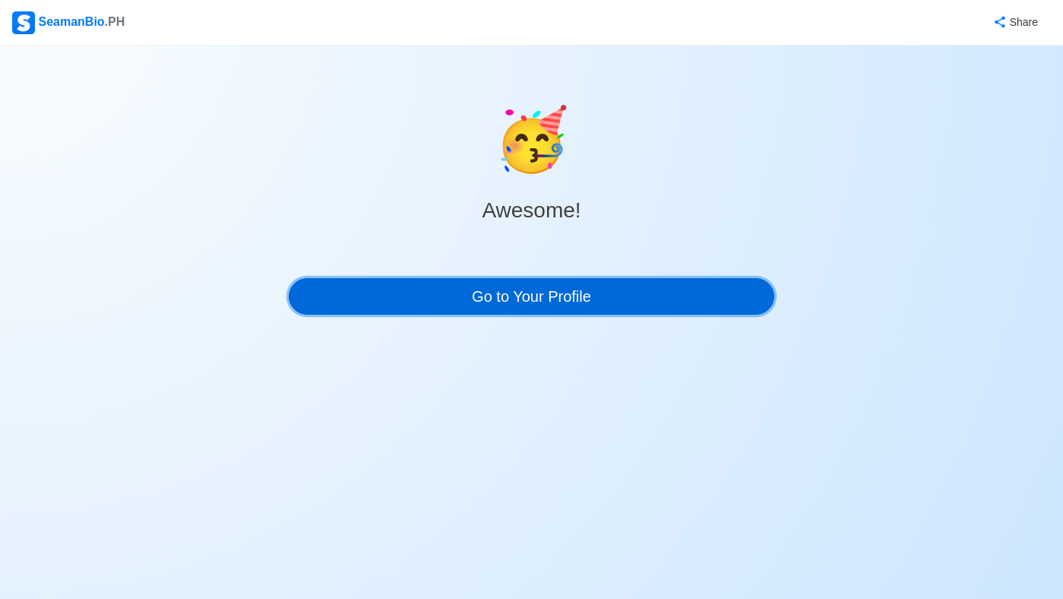
click at [543, 304] on link "Go to Your Profile" at bounding box center [532, 296] width 486 height 36
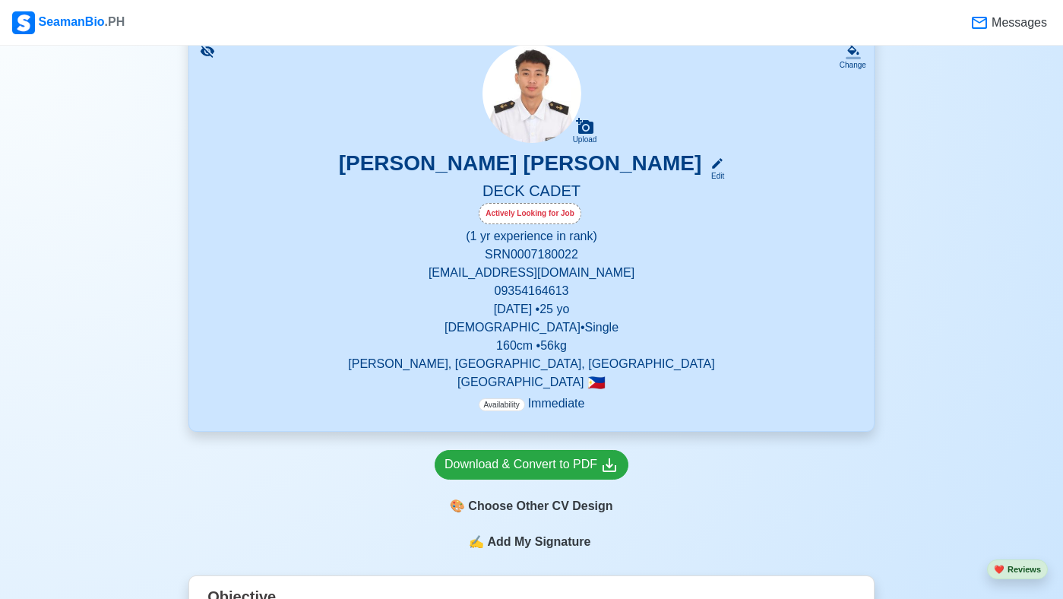
scroll to position [122, 0]
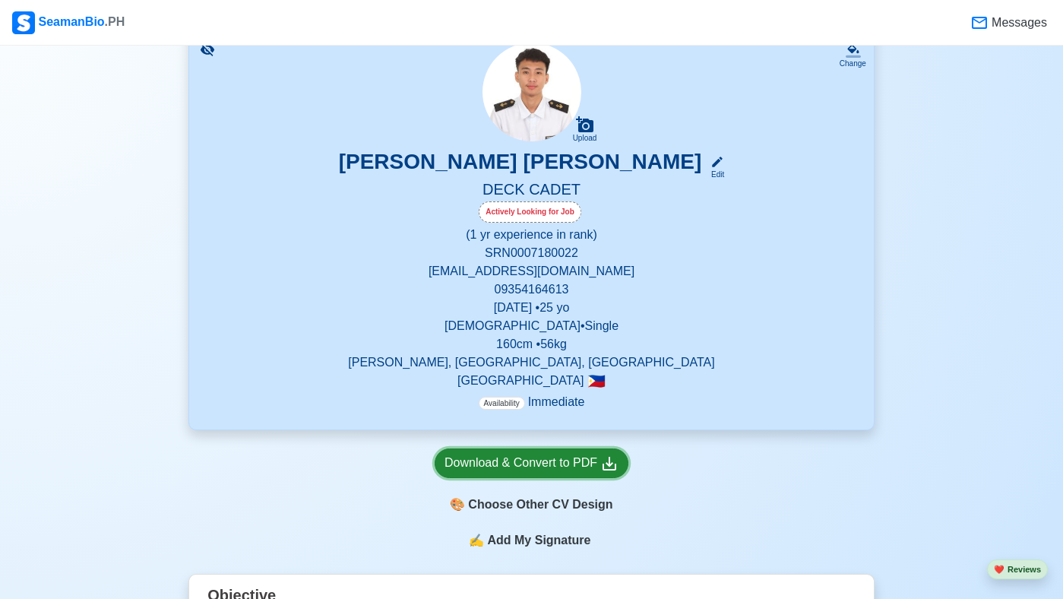
click at [506, 460] on div "Download & Convert to PDF" at bounding box center [531, 463] width 174 height 19
